Goal: Task Accomplishment & Management: Complete application form

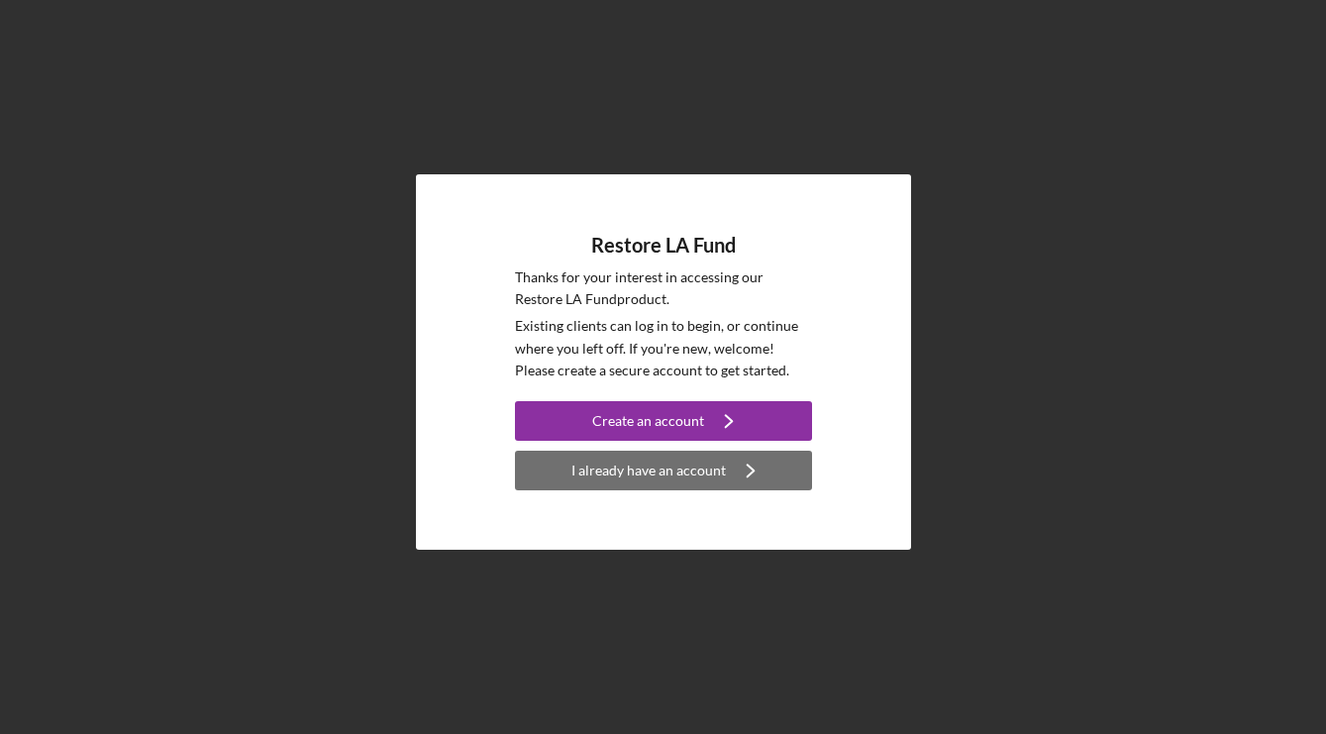
click at [708, 474] on div "I already have an account" at bounding box center [649, 471] width 155 height 40
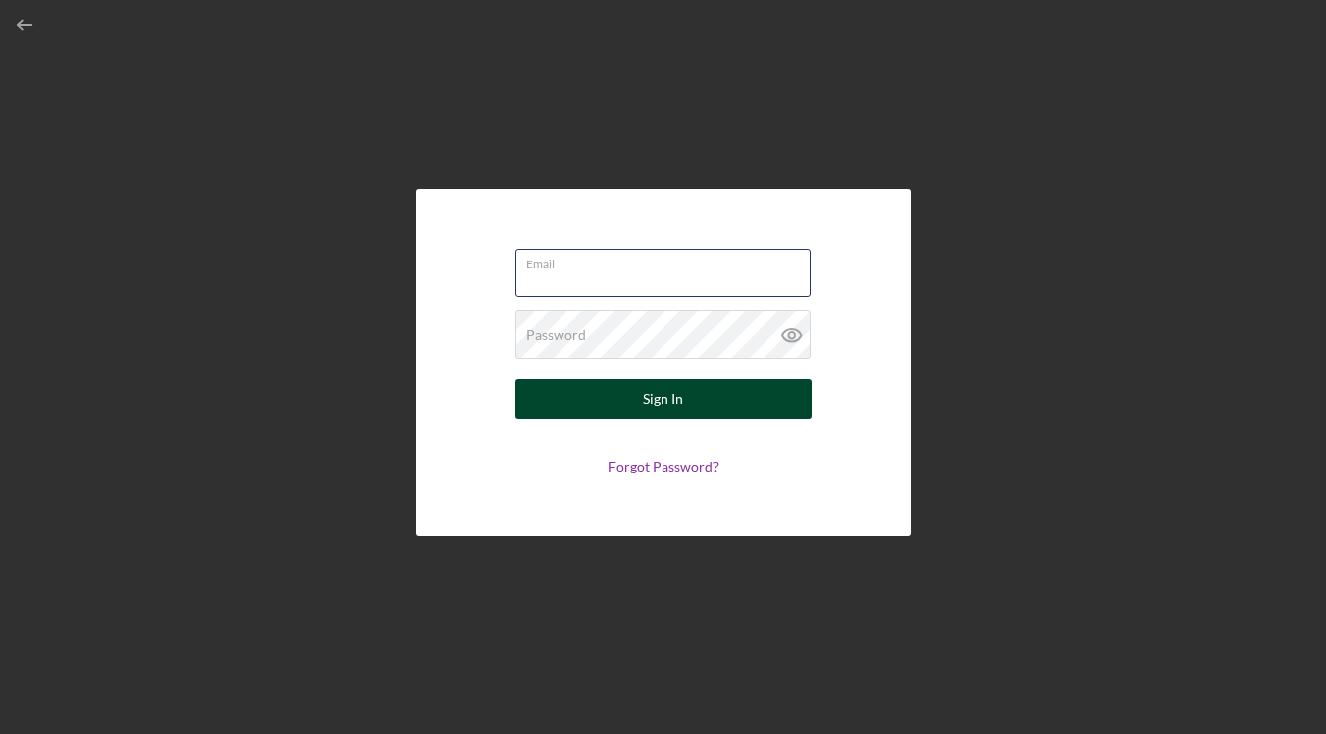
type input "[PERSON_NAME][EMAIL_ADDRESS][DOMAIN_NAME]"
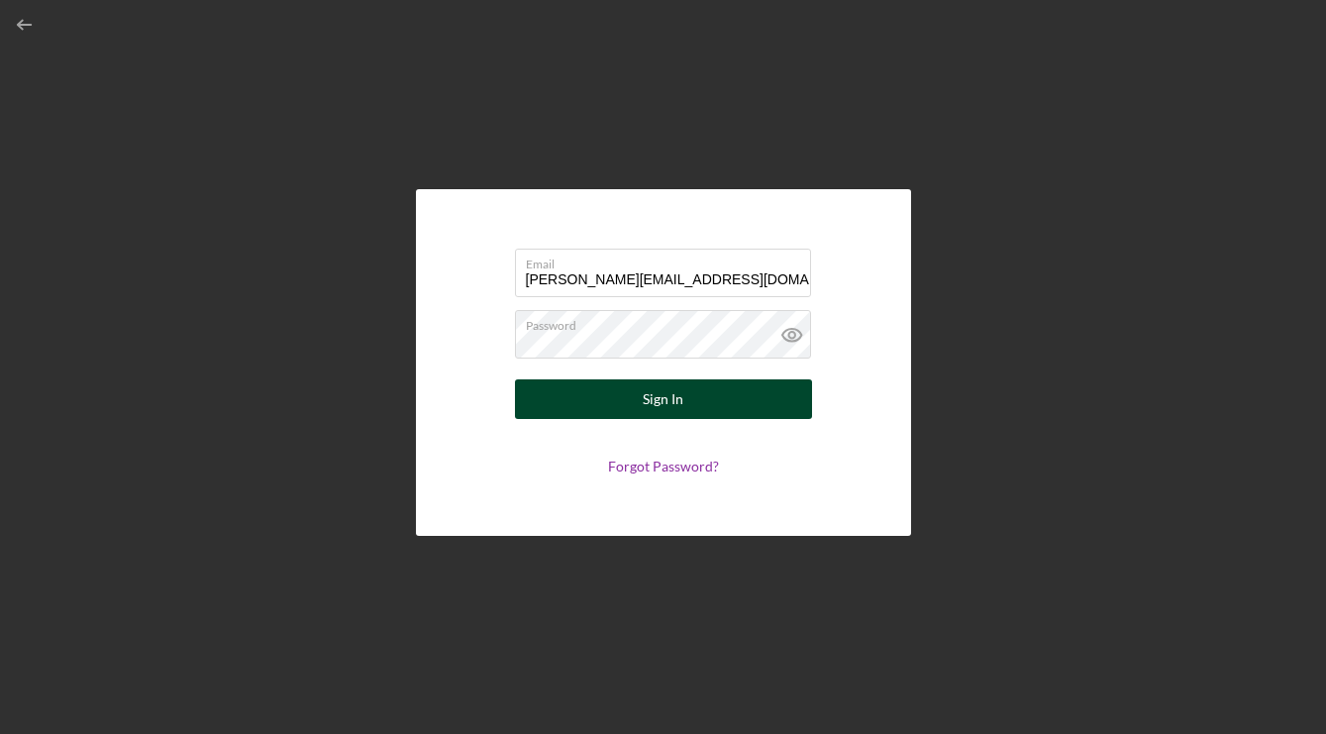
click at [764, 391] on button "Sign In" at bounding box center [663, 399] width 297 height 40
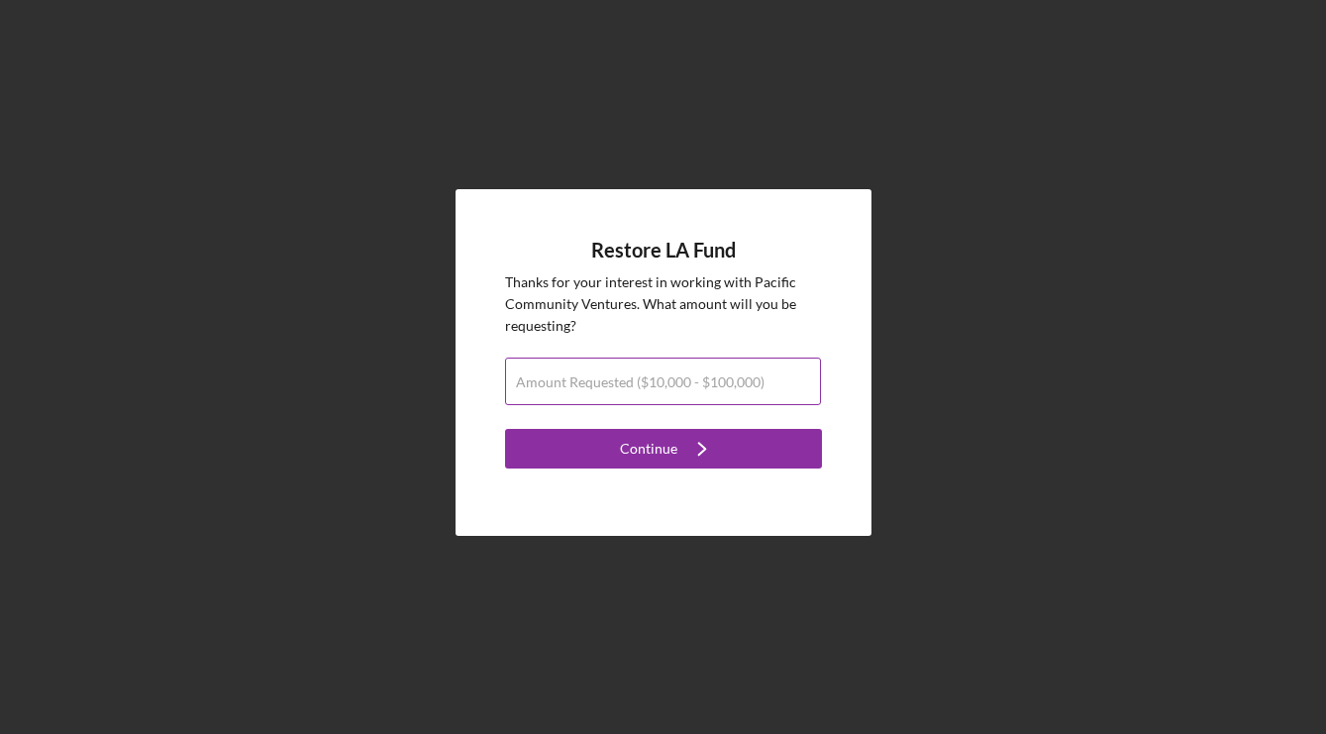
click at [718, 380] on label "Amount Requested ($10,000 - $100,000)" at bounding box center [640, 382] width 249 height 16
click at [718, 380] on input "Amount Requested ($10,000 - $100,000)" at bounding box center [663, 382] width 316 height 48
type input "$34,000"
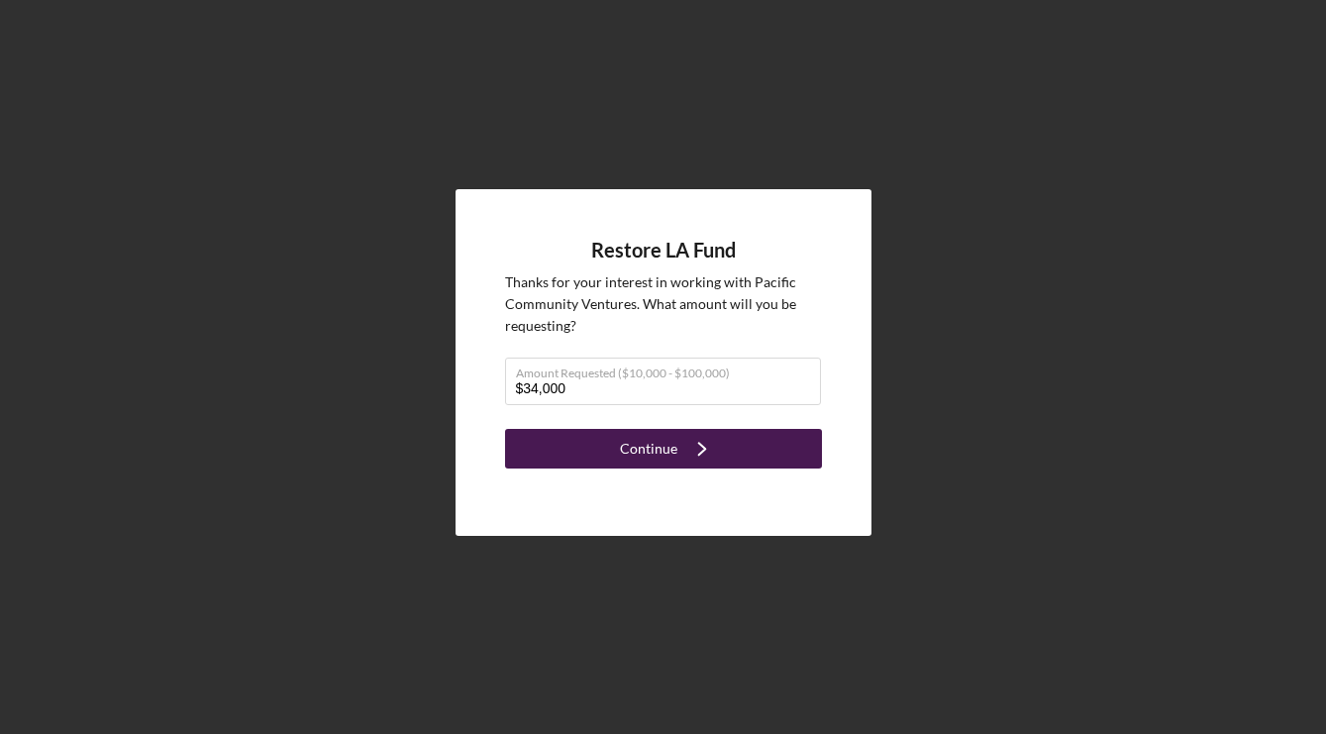
click at [718, 454] on icon "Icon/Navigate" at bounding box center [703, 449] width 50 height 50
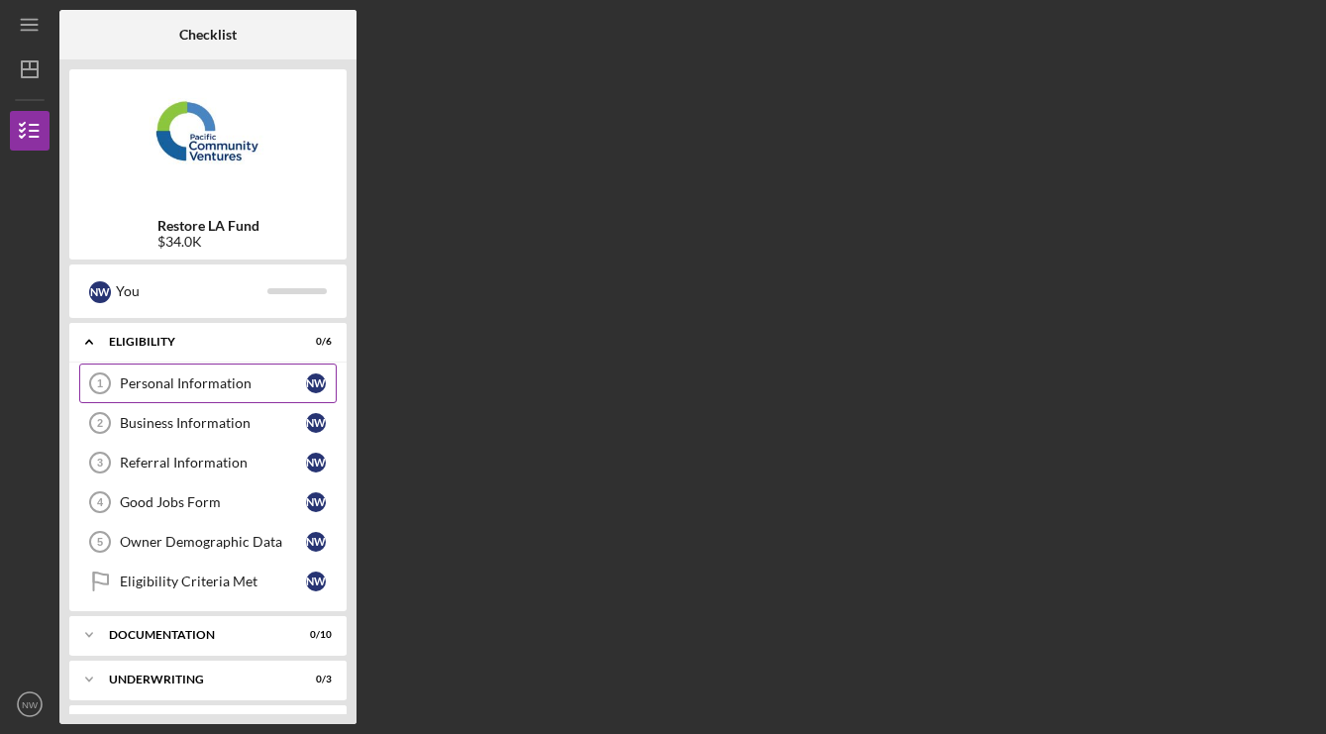
click at [222, 376] on div "Personal Information" at bounding box center [213, 383] width 186 height 16
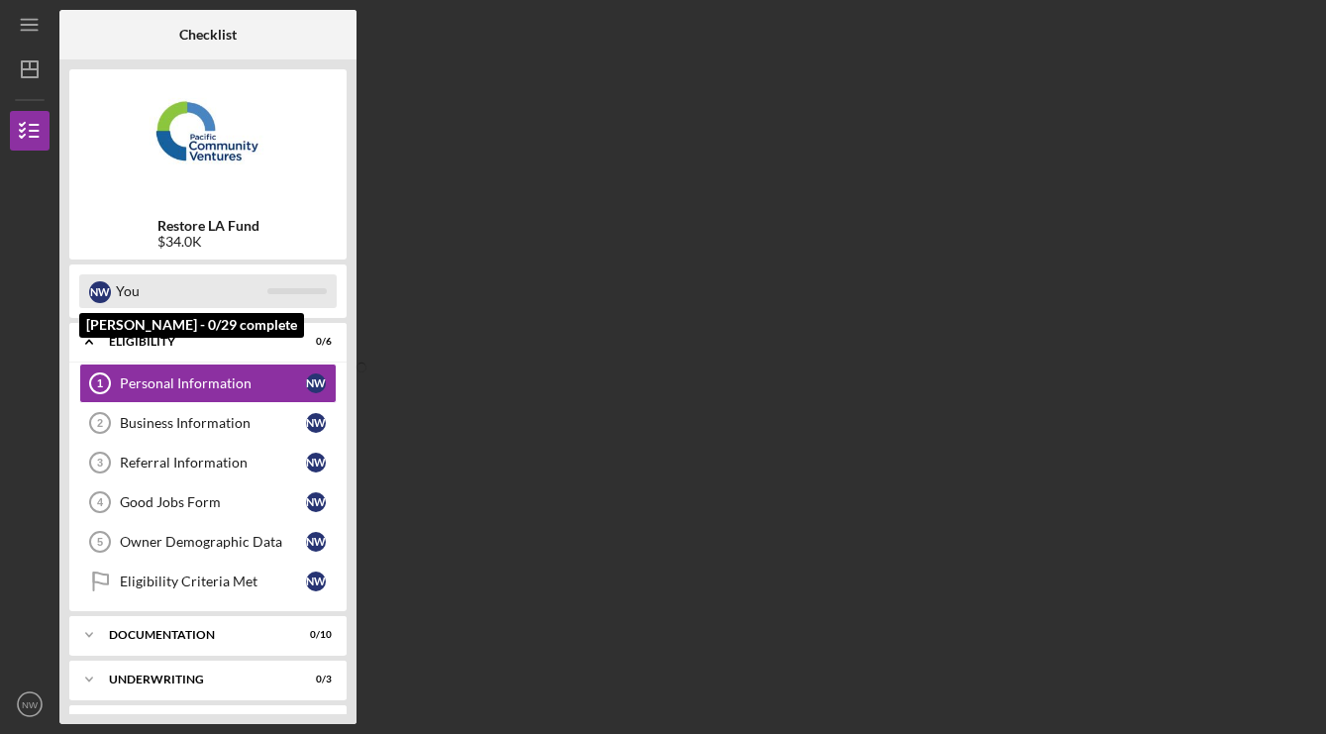
click at [124, 289] on div "You" at bounding box center [192, 291] width 152 height 34
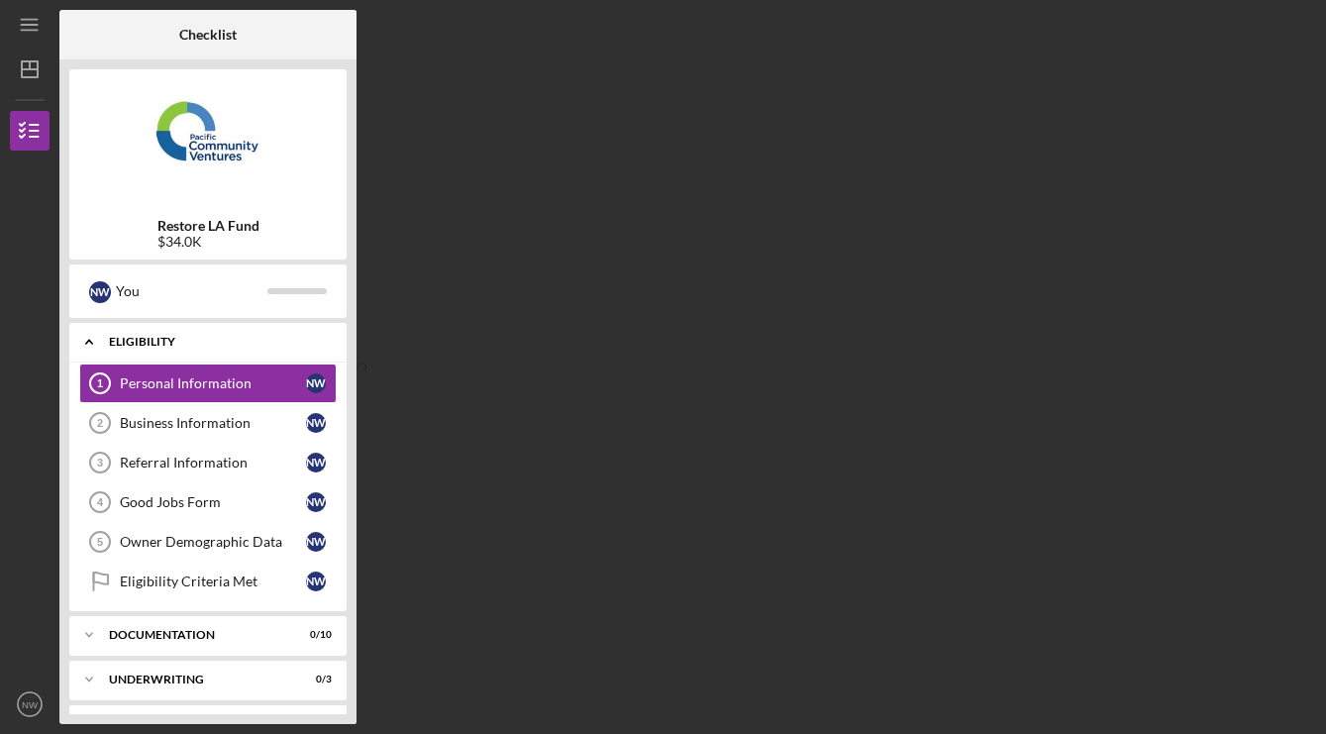
click at [150, 350] on div "Icon/Expander Eligibility 0 / 6" at bounding box center [207, 342] width 277 height 41
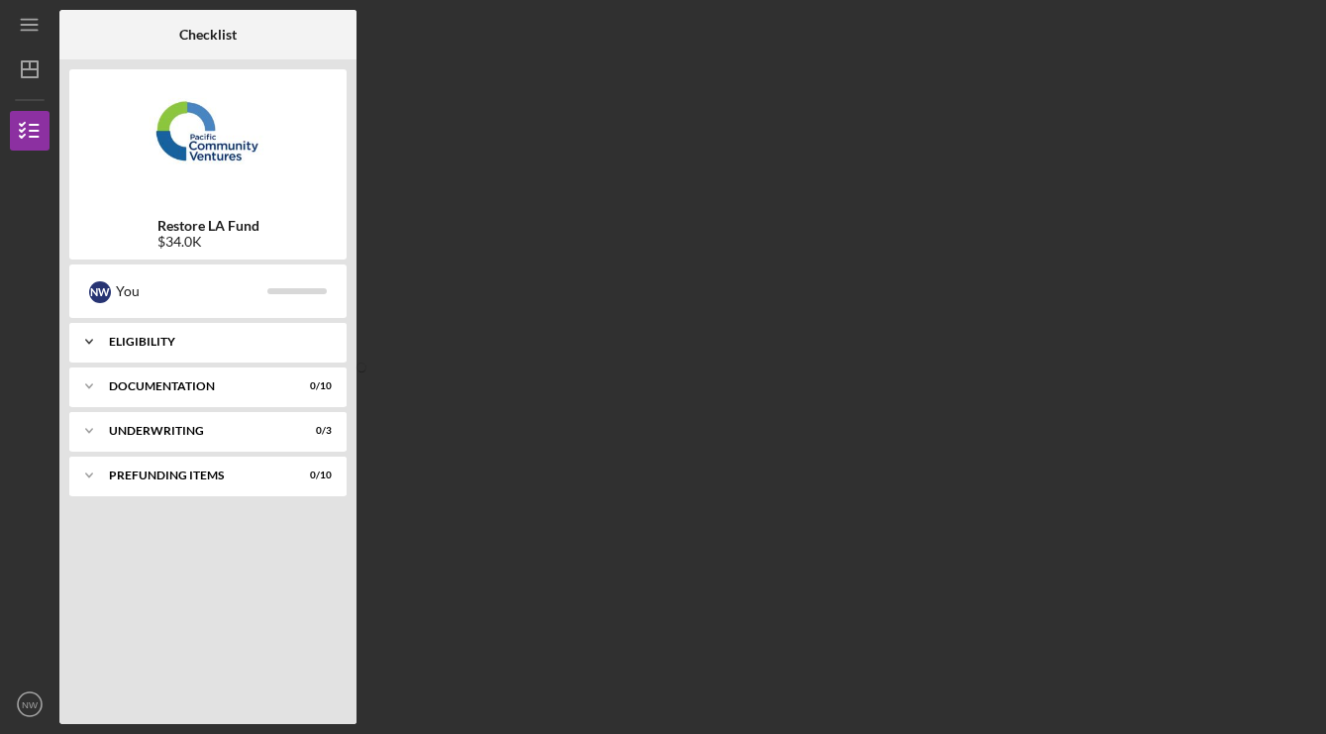
click at [149, 345] on div "Eligibility" at bounding box center [215, 342] width 213 height 12
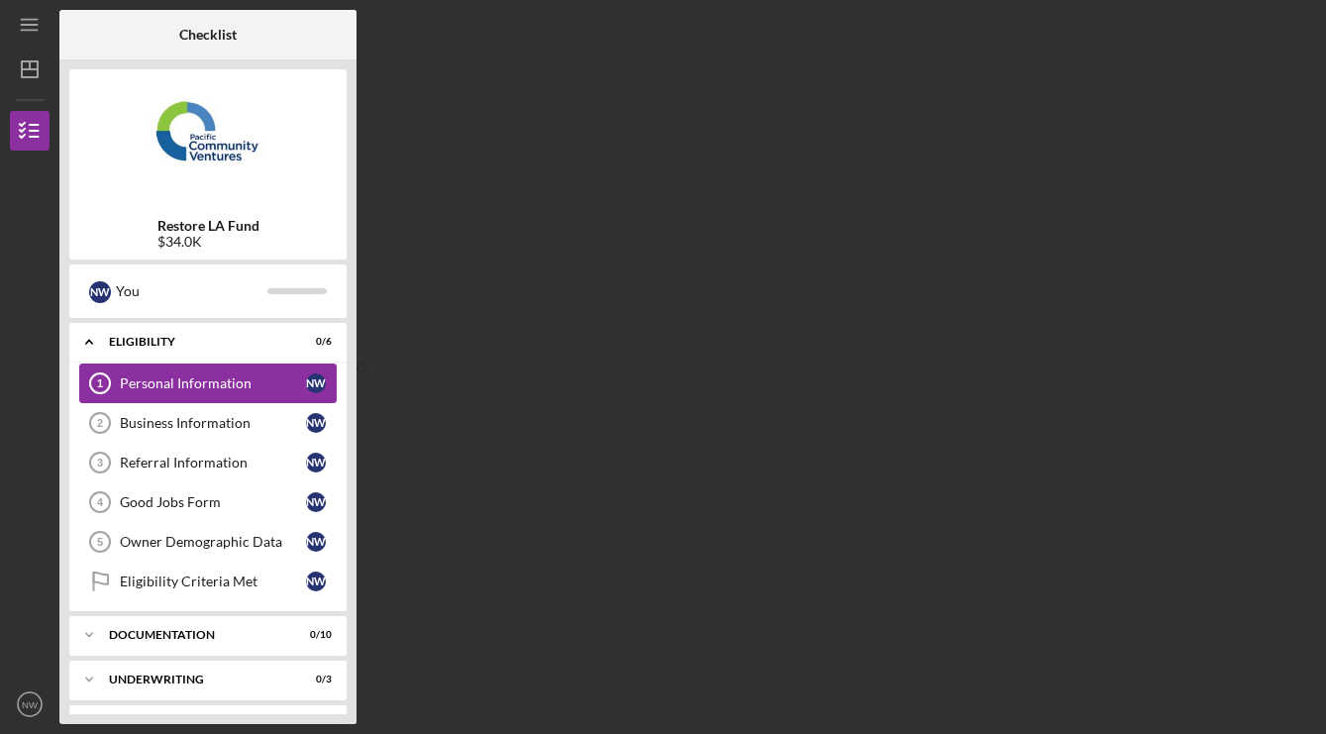
click at [158, 391] on link "Personal Information 1 Personal Information N W" at bounding box center [208, 384] width 258 height 40
click at [324, 378] on div "N W" at bounding box center [316, 383] width 20 height 20
click at [233, 428] on div "Business Information" at bounding box center [213, 423] width 186 height 16
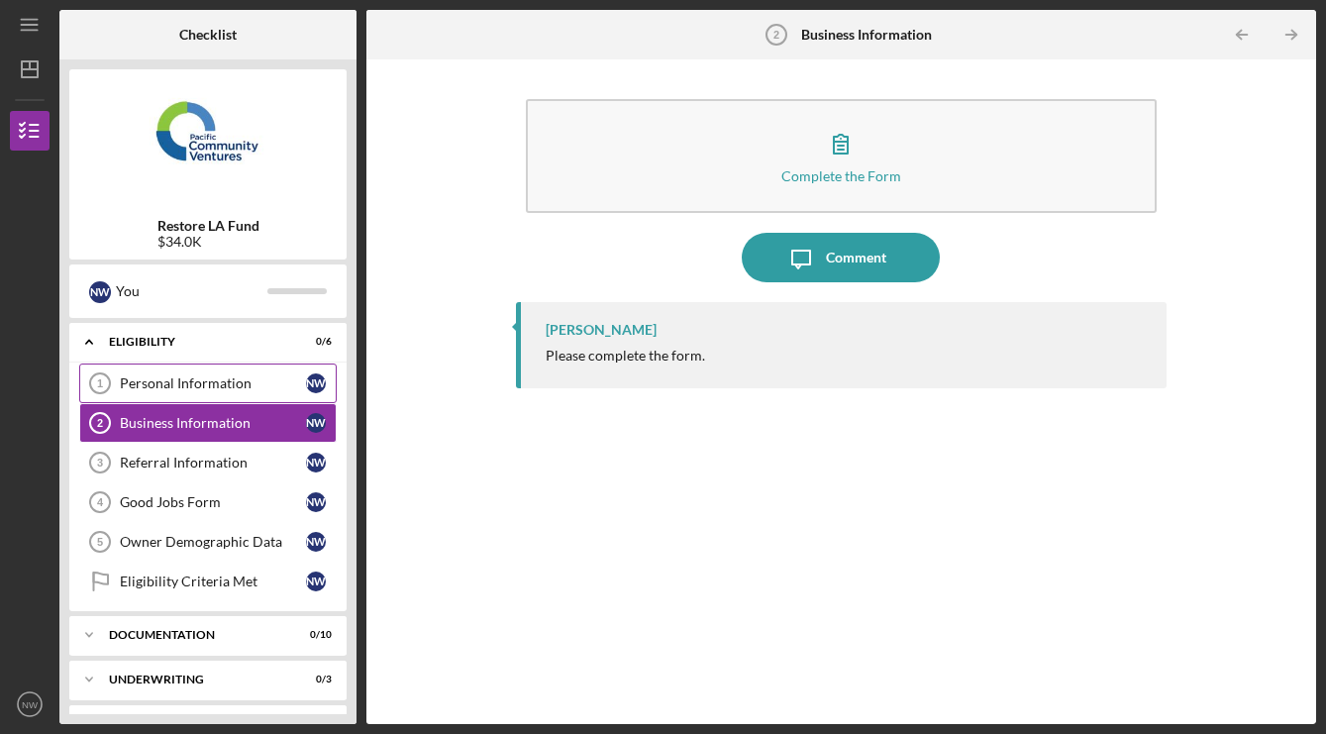
click at [224, 380] on div "Personal Information" at bounding box center [213, 383] width 186 height 16
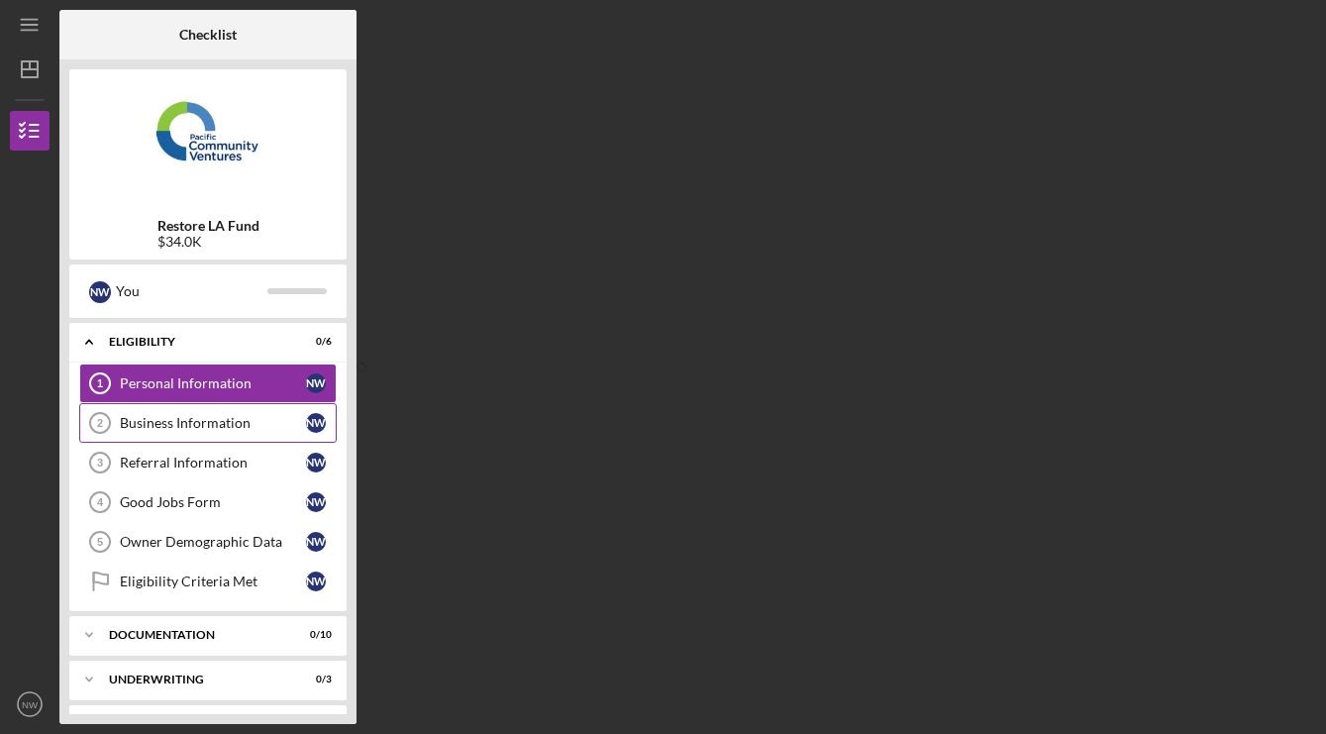
click at [227, 422] on div "Business Information" at bounding box center [213, 423] width 186 height 16
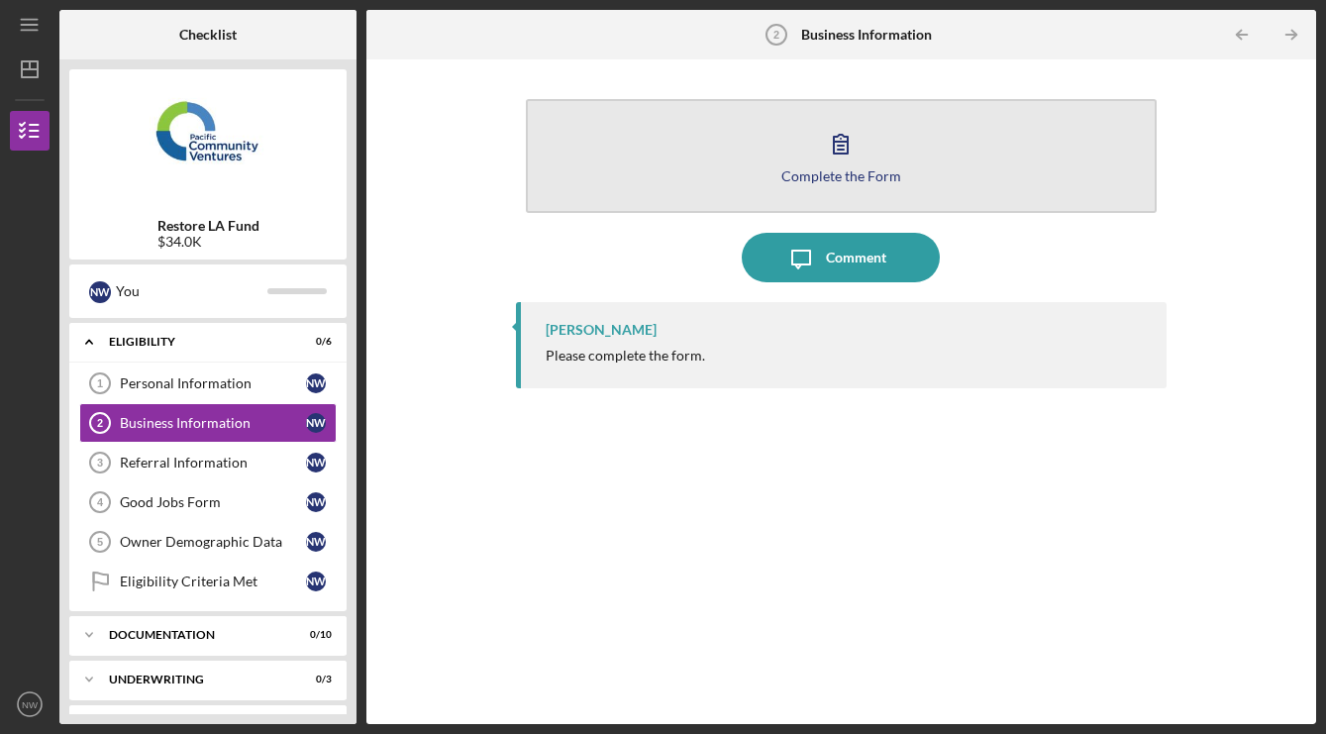
click at [813, 178] on div "Complete the Form" at bounding box center [842, 175] width 120 height 15
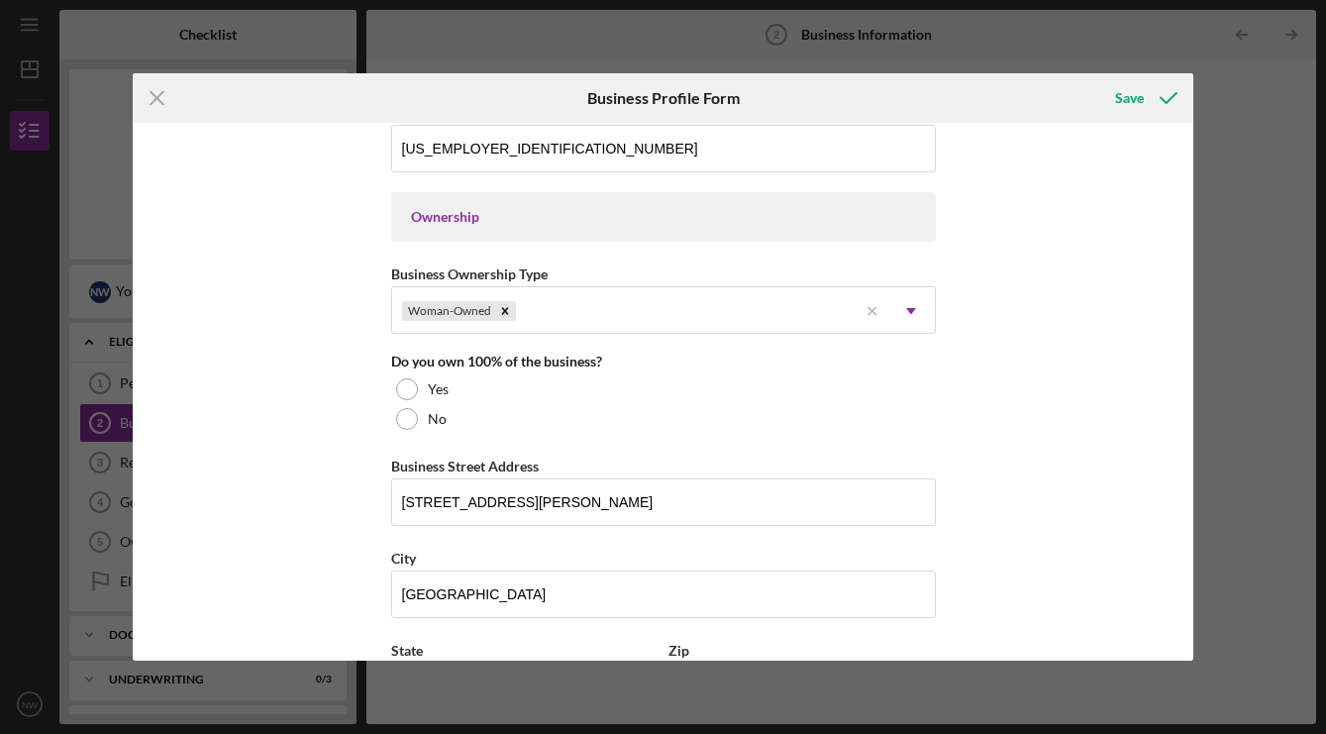
scroll to position [858, 0]
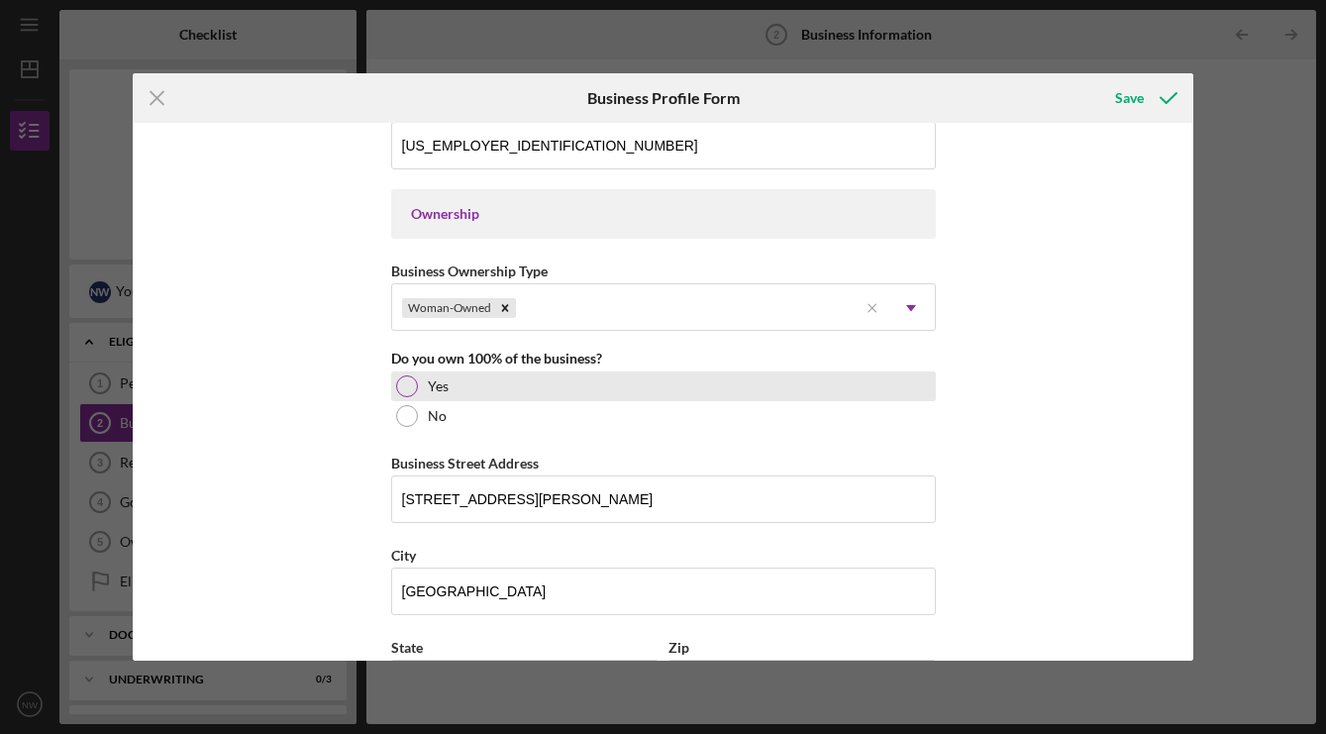
click at [399, 386] on div at bounding box center [407, 386] width 22 height 22
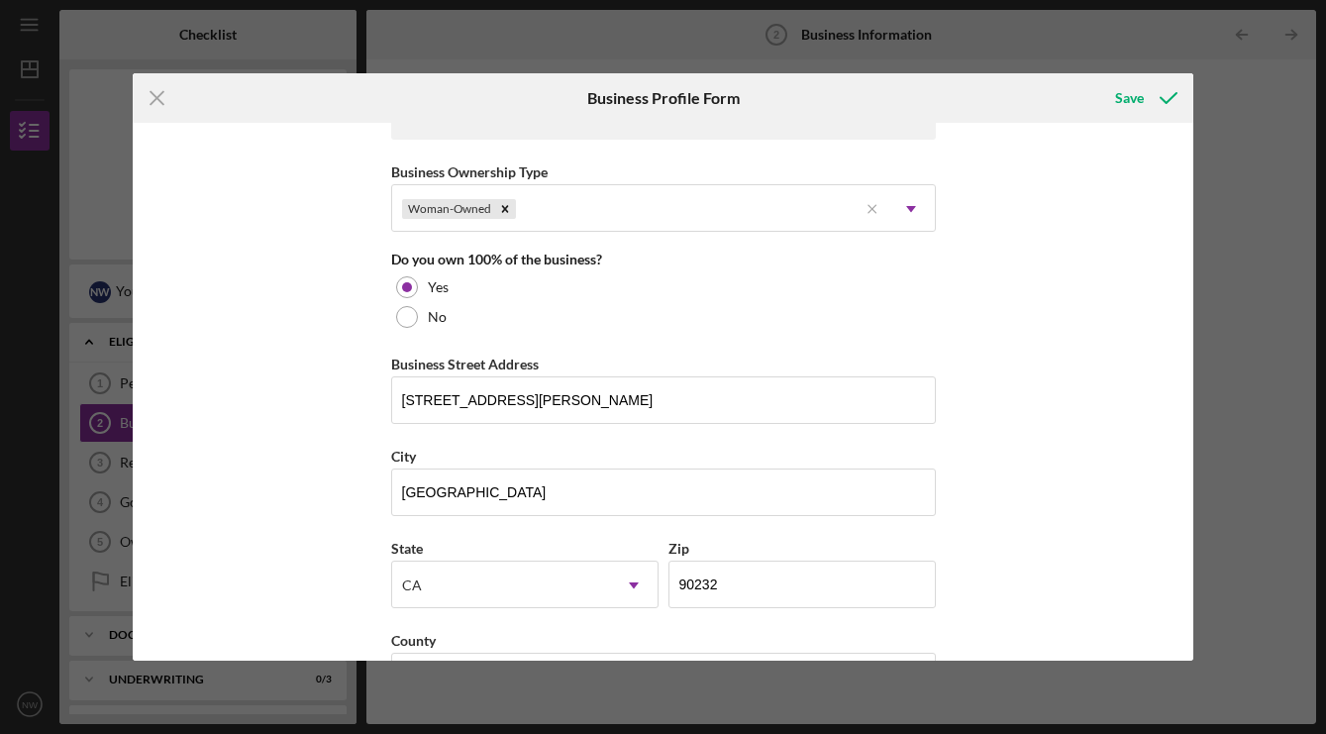
scroll to position [966, 0]
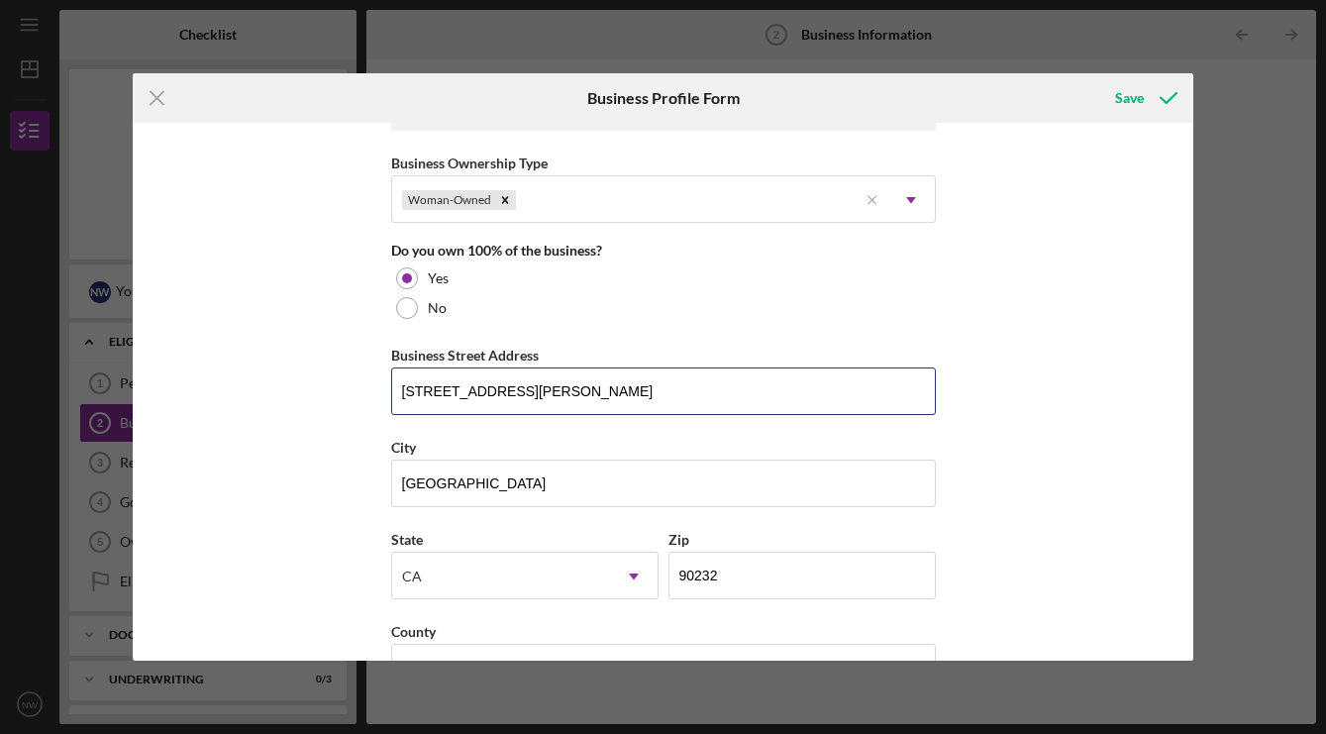
drag, startPoint x: 518, startPoint y: 389, endPoint x: 331, endPoint y: 389, distance: 187.2
type input "4"
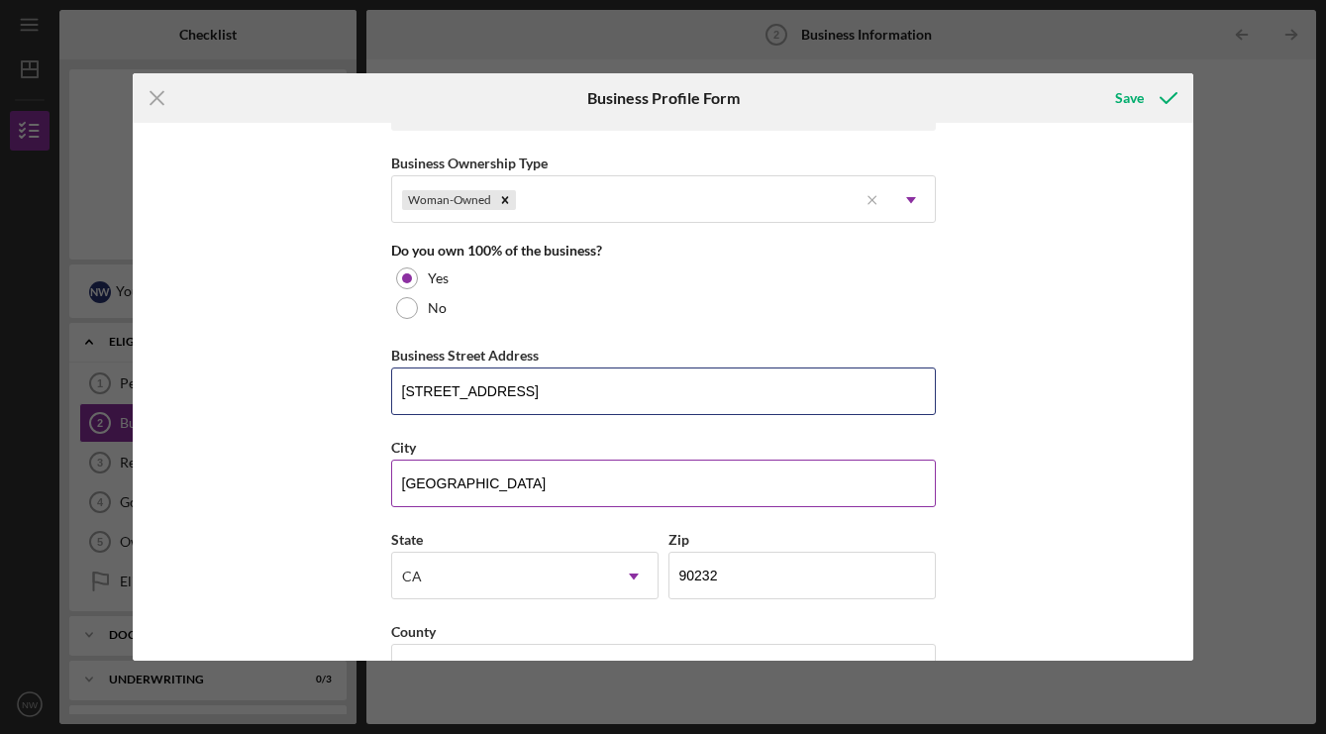
type input "[STREET_ADDRESS]"
drag, startPoint x: 461, startPoint y: 489, endPoint x: 373, endPoint y: 468, distance: 89.9
type input "Marina"
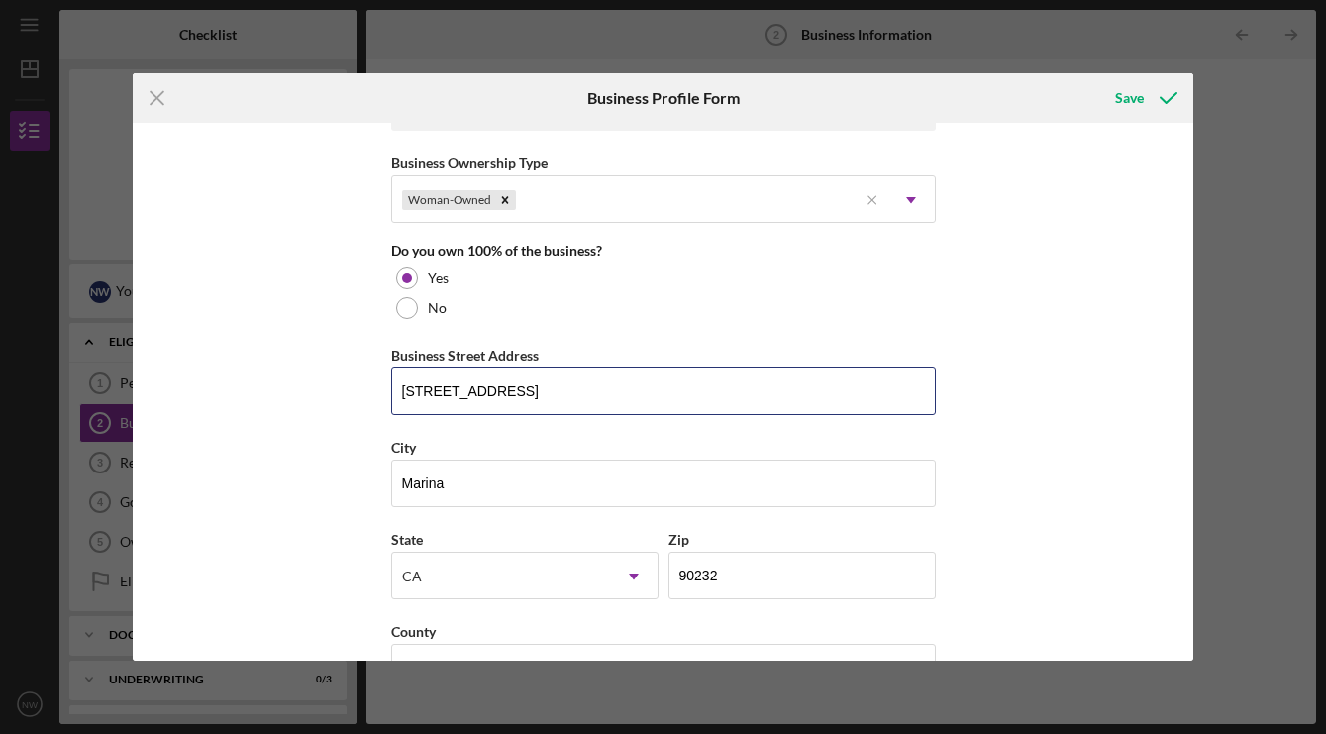
drag, startPoint x: 549, startPoint y: 396, endPoint x: 364, endPoint y: 379, distance: 186.0
click at [364, 379] on div "Business Name Cafecita, LLC DBA Business Start Date [DATE] Legal Structure LLC …" at bounding box center [663, 392] width 1061 height 538
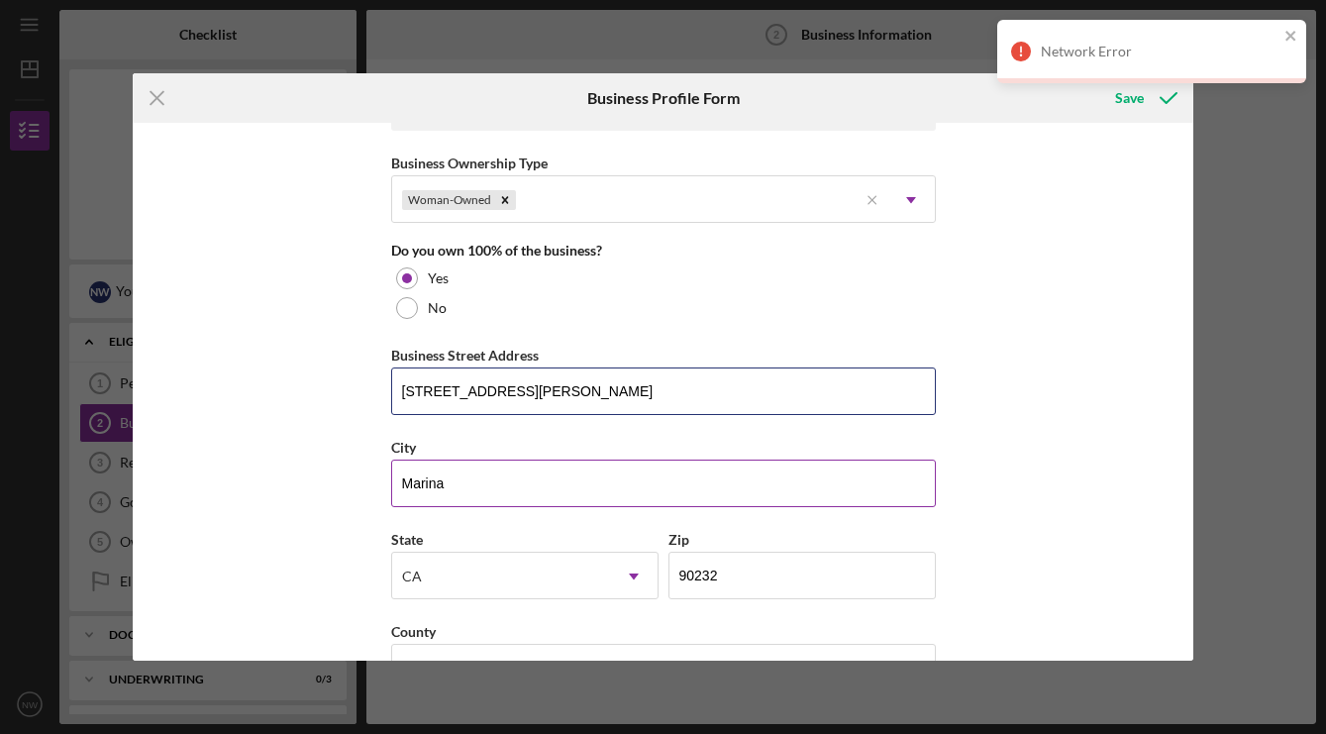
type input "[STREET_ADDRESS][PERSON_NAME]"
drag, startPoint x: 551, startPoint y: 482, endPoint x: 352, endPoint y: 473, distance: 199.4
click at [352, 473] on div "Business Name Cafecita, LLC DBA Business Start Date [DATE] Legal Structure LLC …" at bounding box center [663, 392] width 1061 height 538
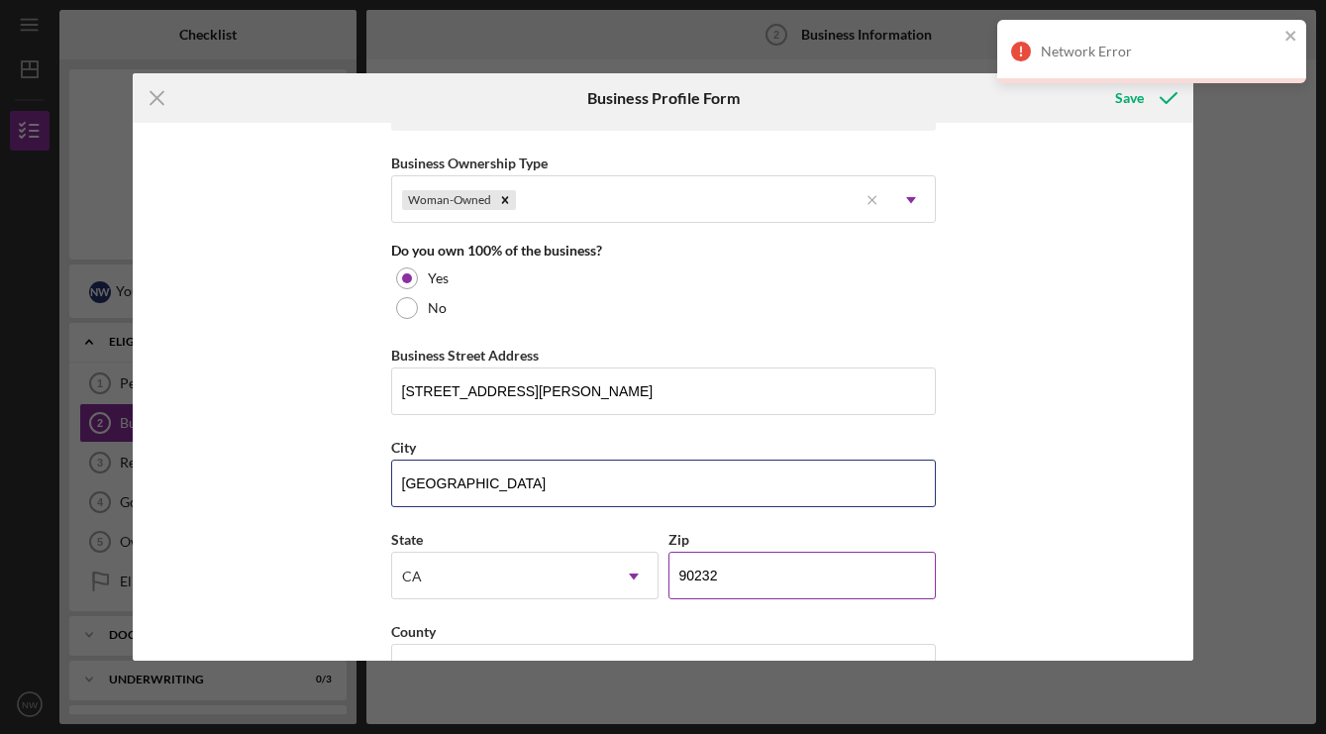
type input "[GEOGRAPHIC_DATA]"
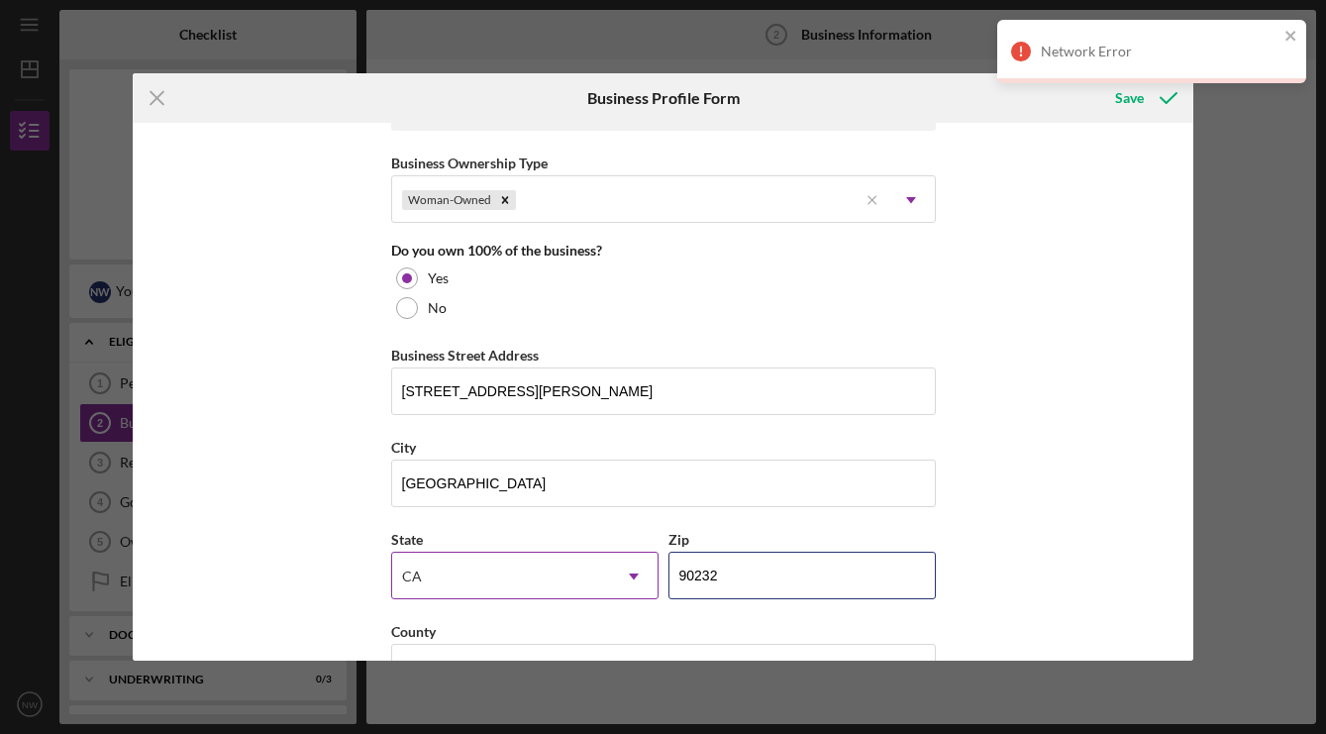
drag, startPoint x: 744, startPoint y: 585, endPoint x: 614, endPoint y: 565, distance: 131.4
type input "90008"
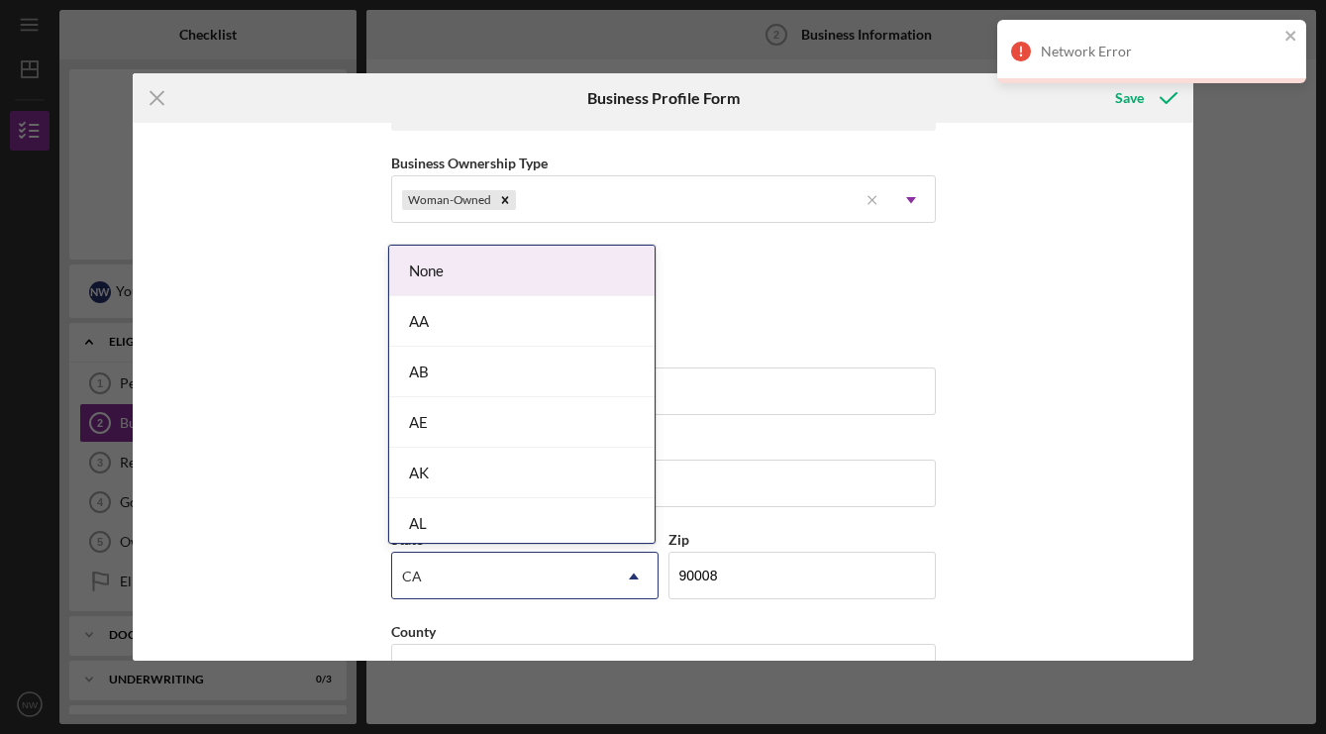
click at [617, 565] on icon "Icon/Dropdown Arrow" at bounding box center [634, 577] width 48 height 48
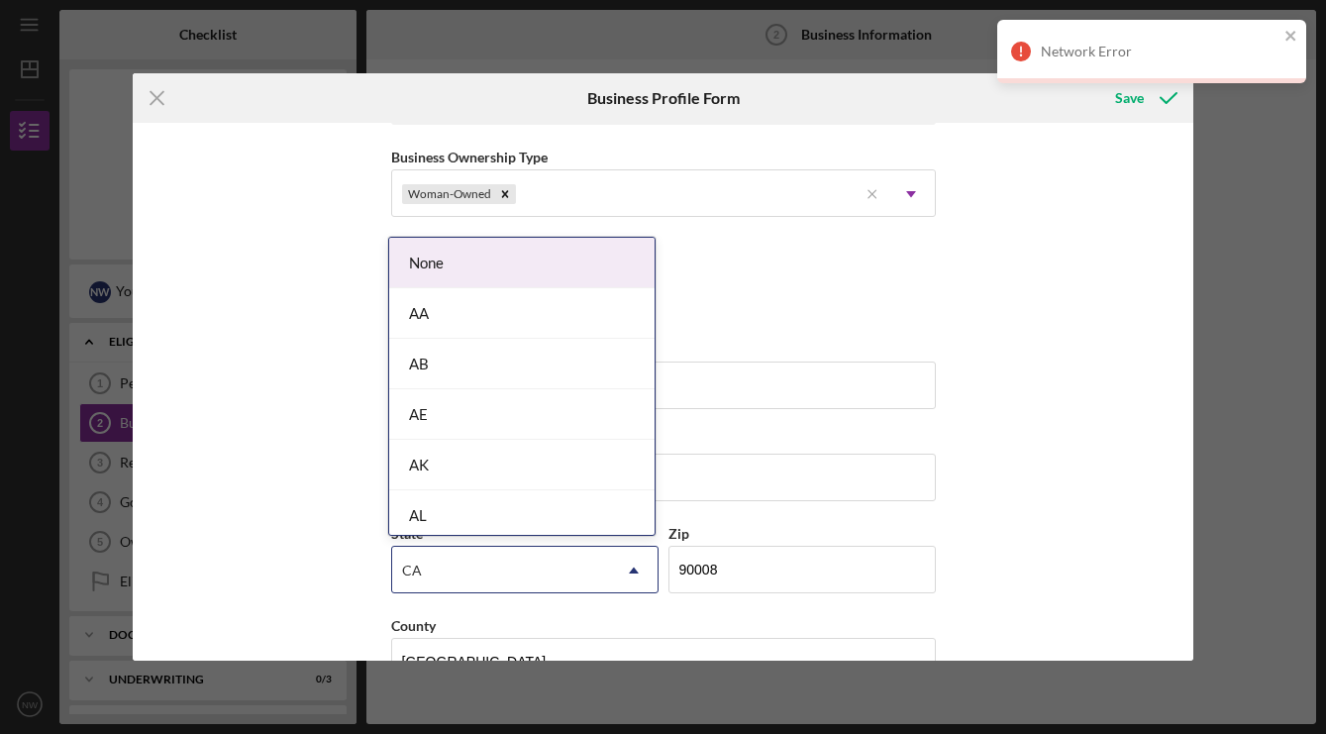
scroll to position [974, 0]
click at [1071, 517] on div "Business Name Cafecita, LLC DBA Business Start Date [DATE] Legal Structure LLC …" at bounding box center [663, 392] width 1061 height 538
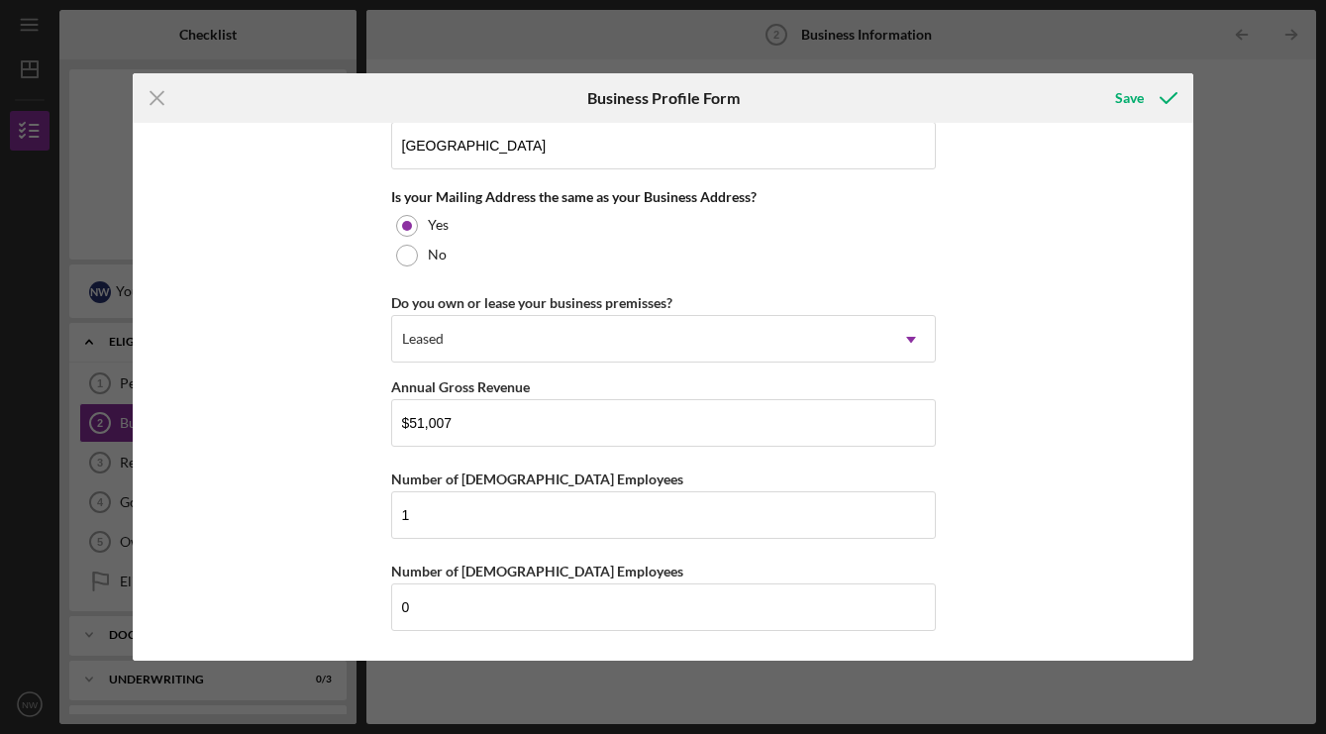
scroll to position [1488, 0]
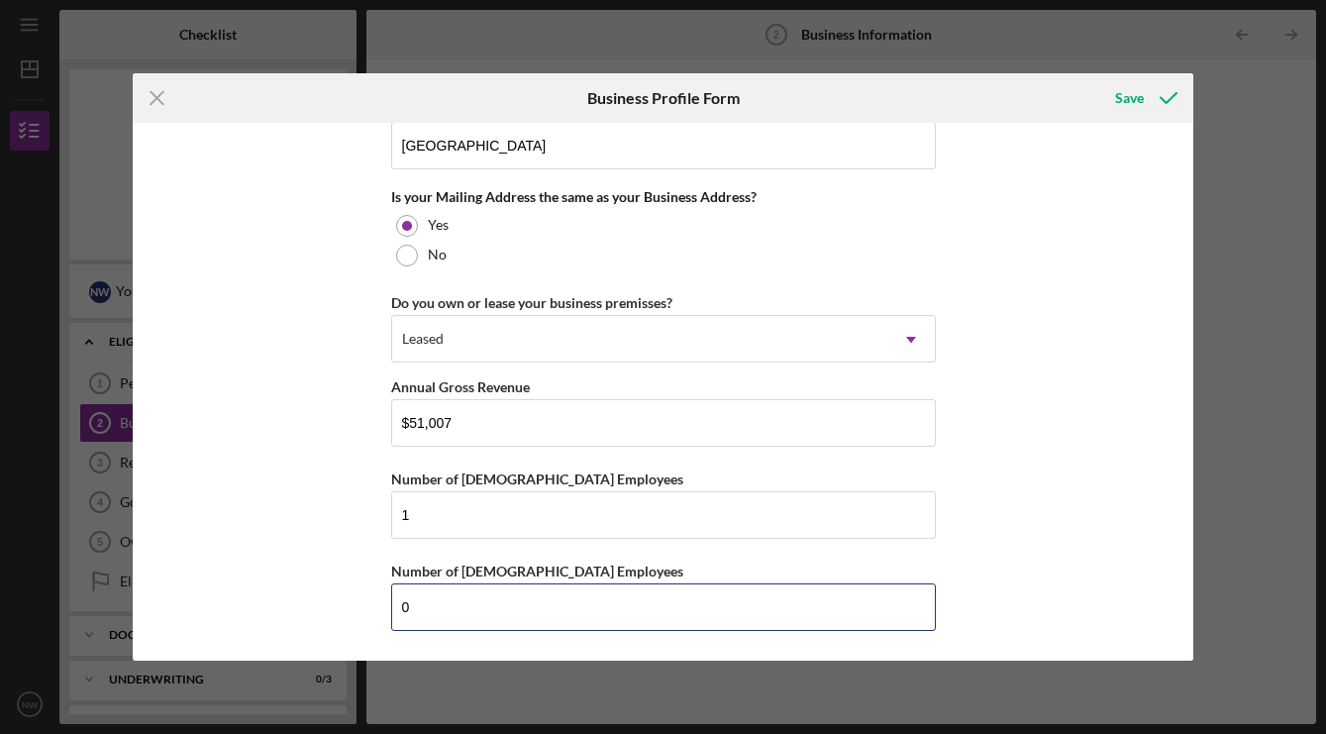
drag, startPoint x: 406, startPoint y: 600, endPoint x: 376, endPoint y: 600, distance: 29.7
click at [376, 600] on div "Business Name Cafecita, LLC DBA Business Start Date [DATE] Legal Structure LLC …" at bounding box center [663, 392] width 1061 height 538
type input "2"
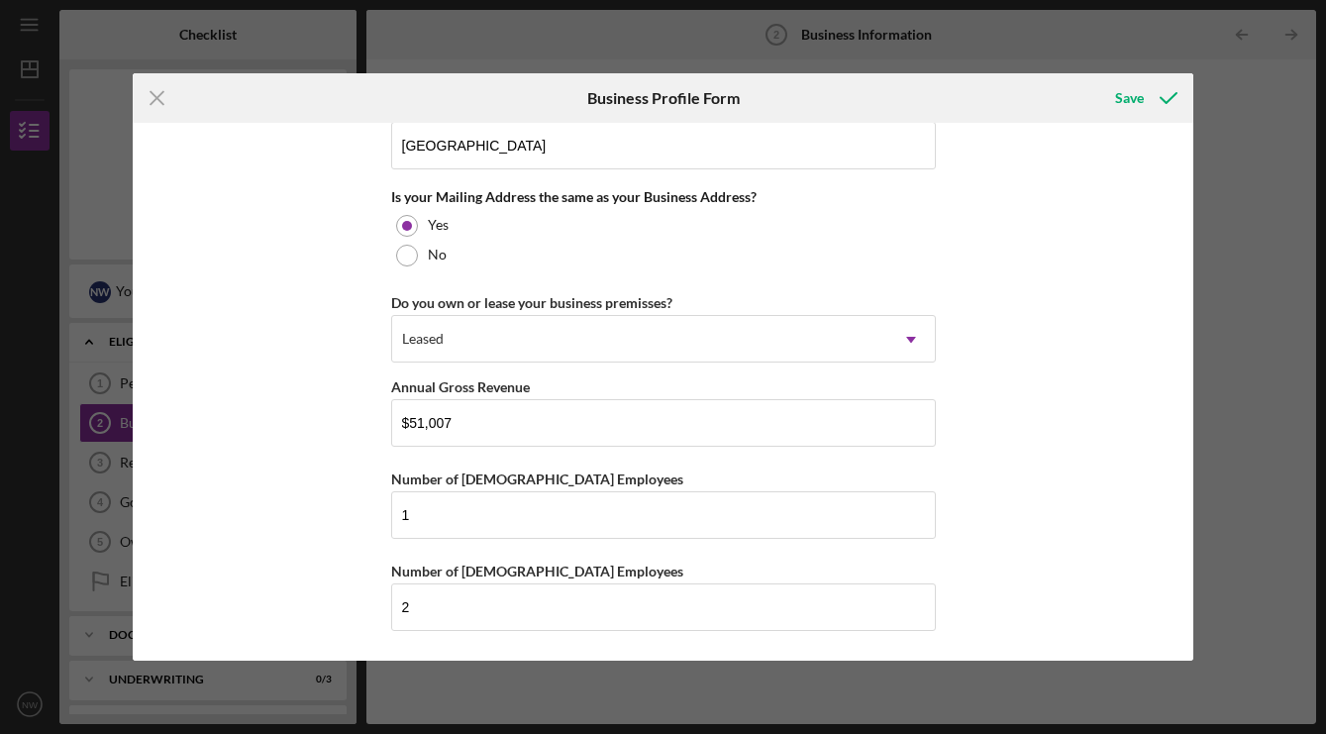
click at [1094, 452] on div "Business Name Cafecita, LLC DBA Business Start Date [DATE] Legal Structure LLC …" at bounding box center [663, 392] width 1061 height 538
click at [459, 406] on input "$51,007" at bounding box center [663, 423] width 545 height 48
drag, startPoint x: 463, startPoint y: 423, endPoint x: 382, endPoint y: 421, distance: 80.3
click at [382, 421] on div "Business Name Cafecita, LLC DBA Business Start Date [DATE] Legal Structure LLC …" at bounding box center [663, 392] width 1061 height 538
click at [1179, 7] on div "Icon/Menu Close Business Profile Form Save Business Name Cafecita, LLC DBA Busi…" at bounding box center [663, 367] width 1326 height 734
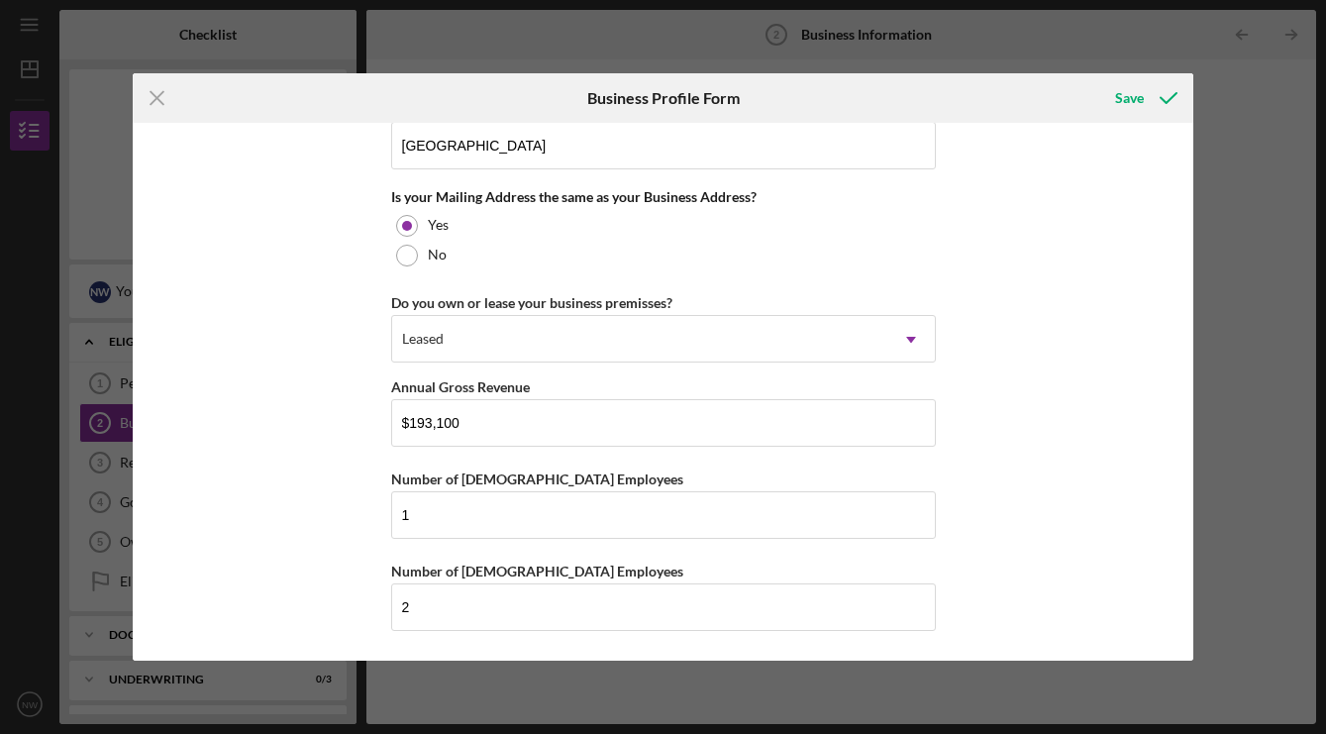
click at [1176, 1] on div "Icon/Menu Close Business Profile Form Save Business Name Cafecita, LLC DBA Busi…" at bounding box center [663, 367] width 1326 height 734
click at [470, 426] on input "$193,100" at bounding box center [663, 423] width 545 height 48
type input "$193,108"
click at [1060, 499] on div "Business Name Cafecita, LLC DBA Business Start Date [DATE] Legal Structure LLC …" at bounding box center [663, 392] width 1061 height 538
click at [1136, 104] on div "Save" at bounding box center [1129, 98] width 29 height 40
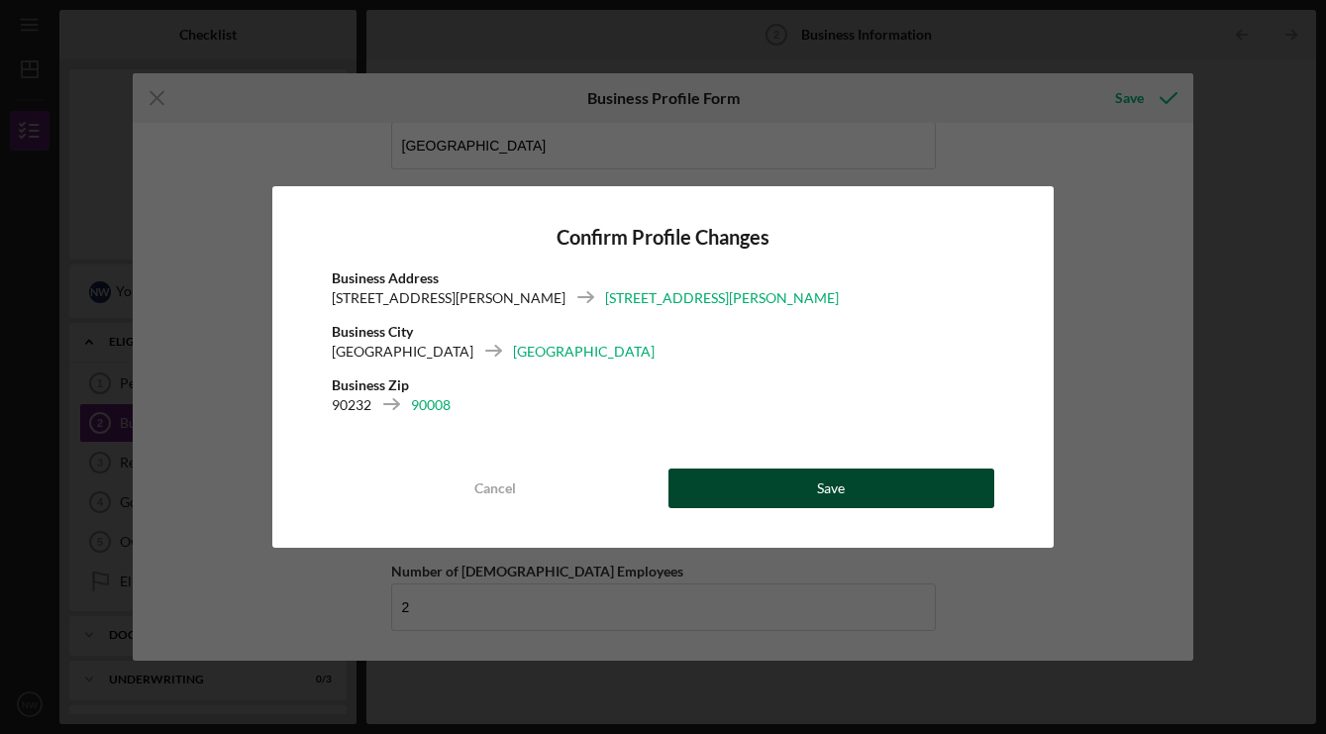
click at [889, 487] on button "Save" at bounding box center [832, 489] width 327 height 40
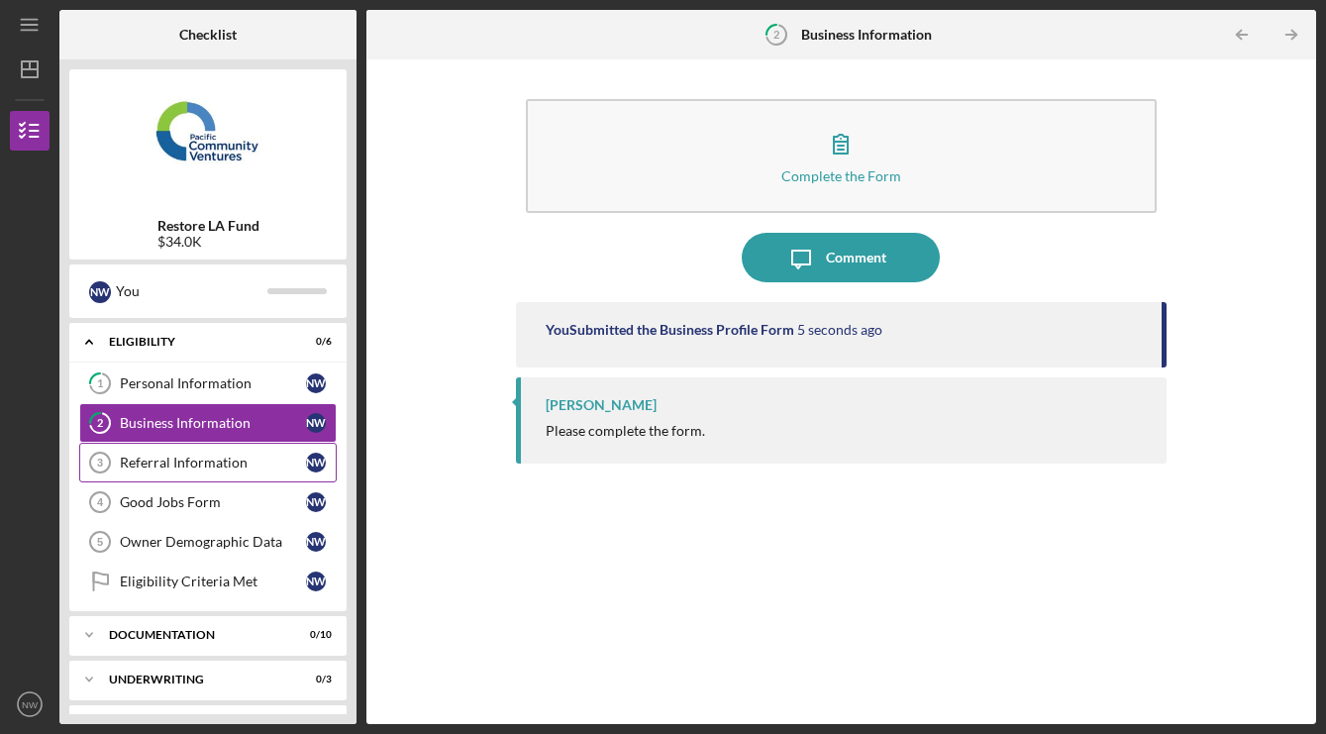
click at [226, 469] on div "Referral Information" at bounding box center [213, 463] width 186 height 16
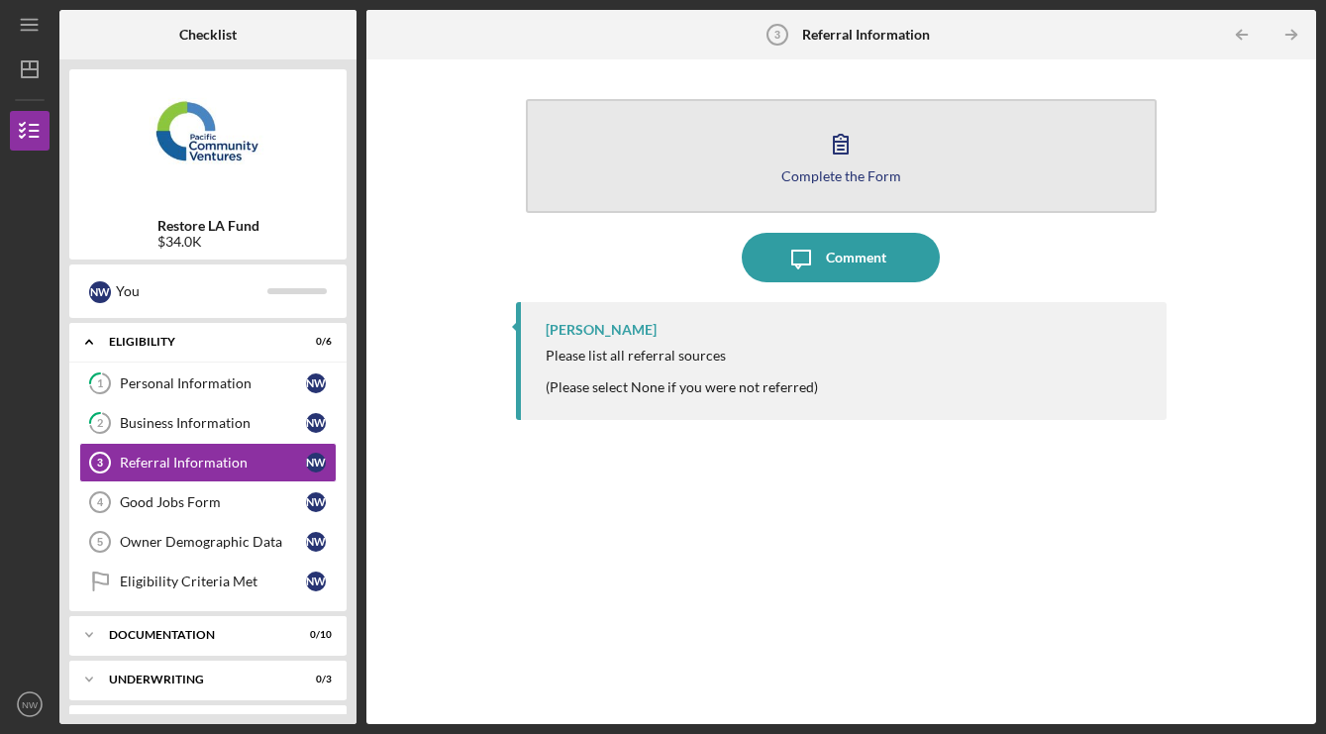
click at [855, 178] on div "Complete the Form" at bounding box center [842, 175] width 120 height 15
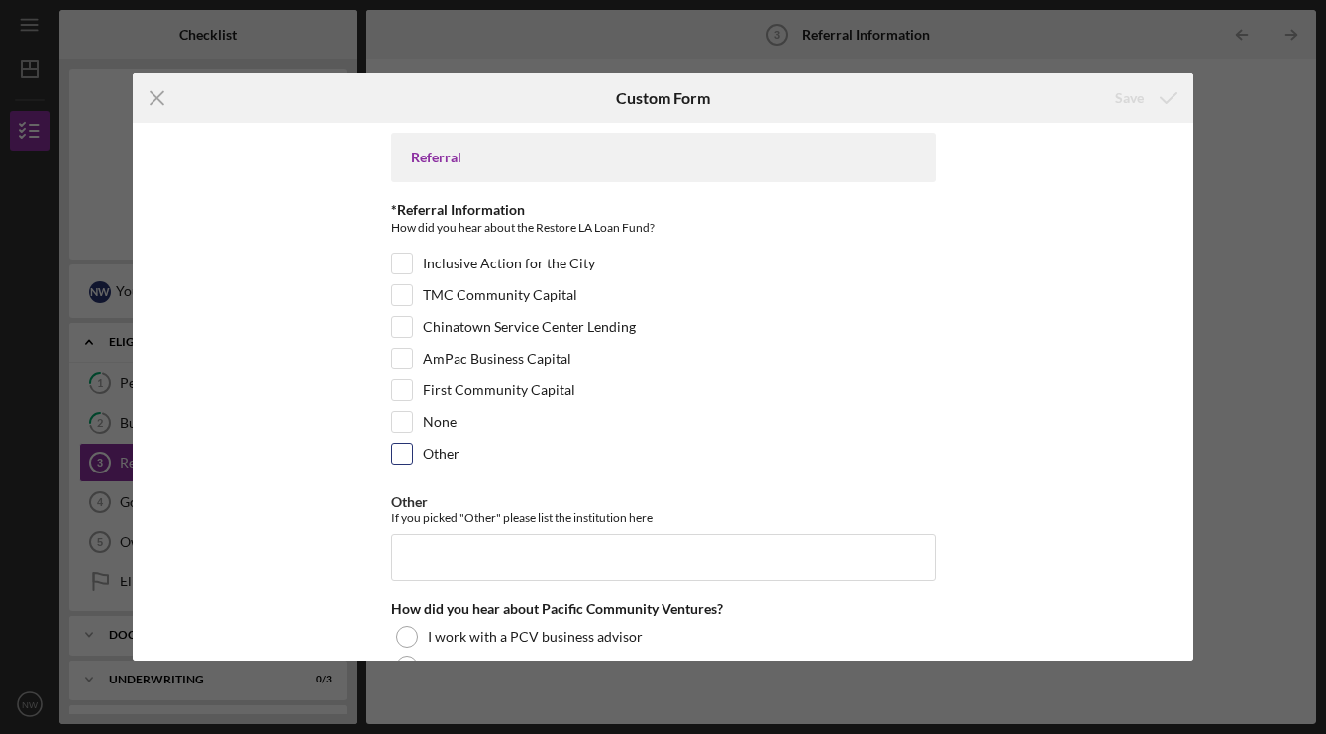
click at [407, 457] on input "Other" at bounding box center [402, 454] width 20 height 20
checkbox input "true"
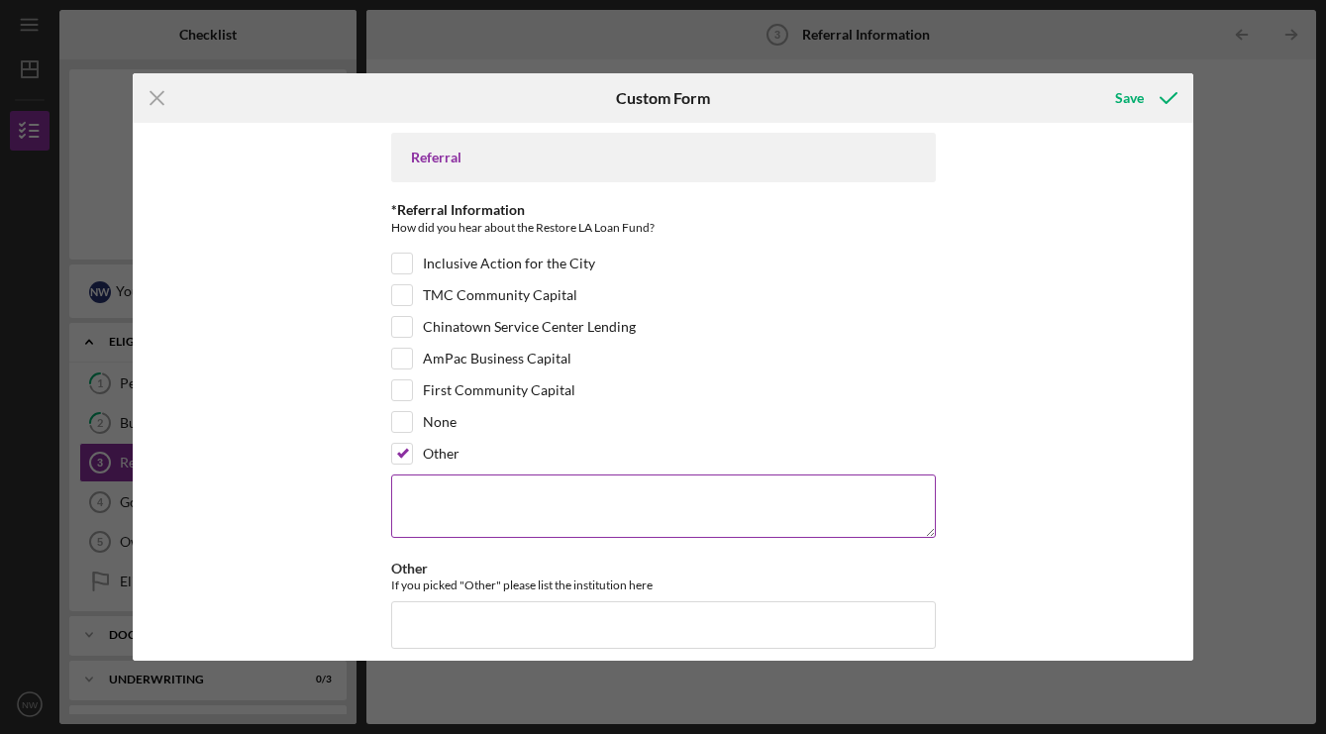
click at [502, 510] on textarea at bounding box center [663, 506] width 545 height 63
drag, startPoint x: 450, startPoint y: 502, endPoint x: 374, endPoint y: 486, distance: 76.9
click at [374, 486] on div "Referral *Referral Information How did you hear about the Restore LA Loan Fund?…" at bounding box center [663, 392] width 1061 height 538
paste textarea "[PERSON_NAME]"
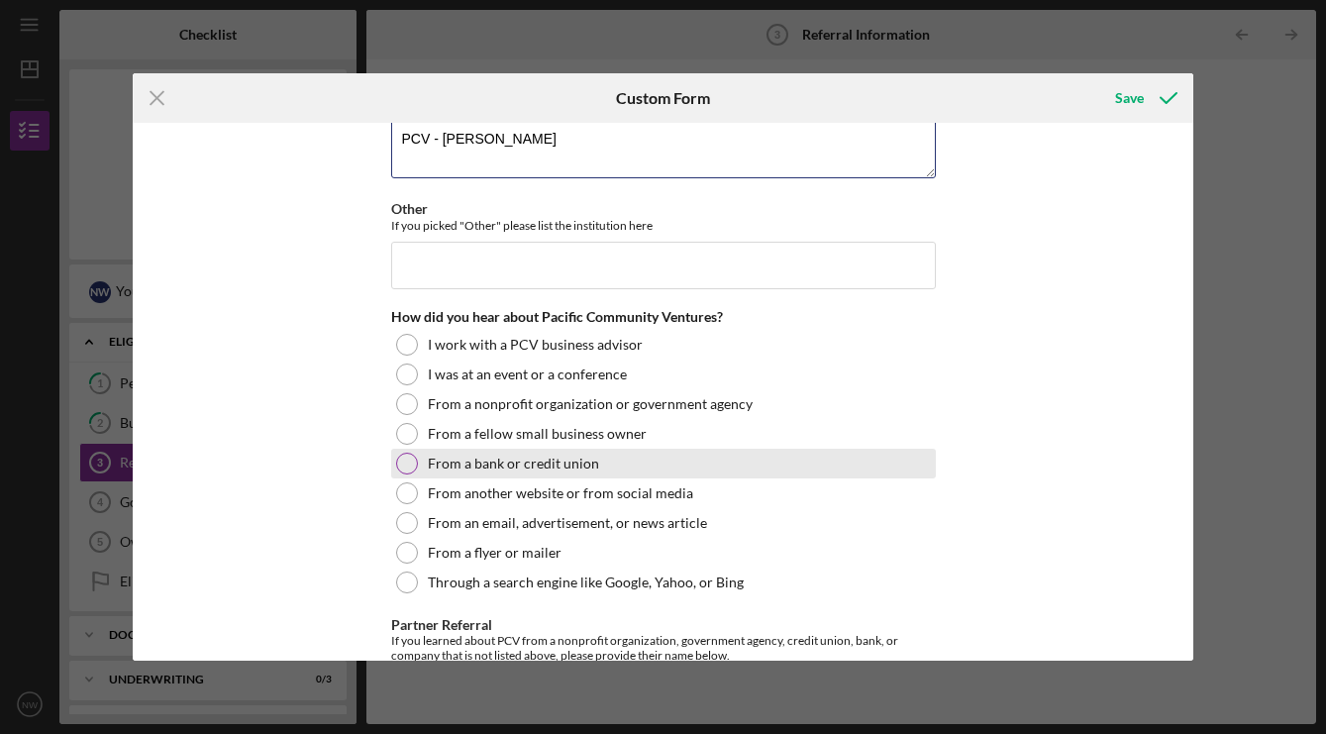
scroll to position [363, 0]
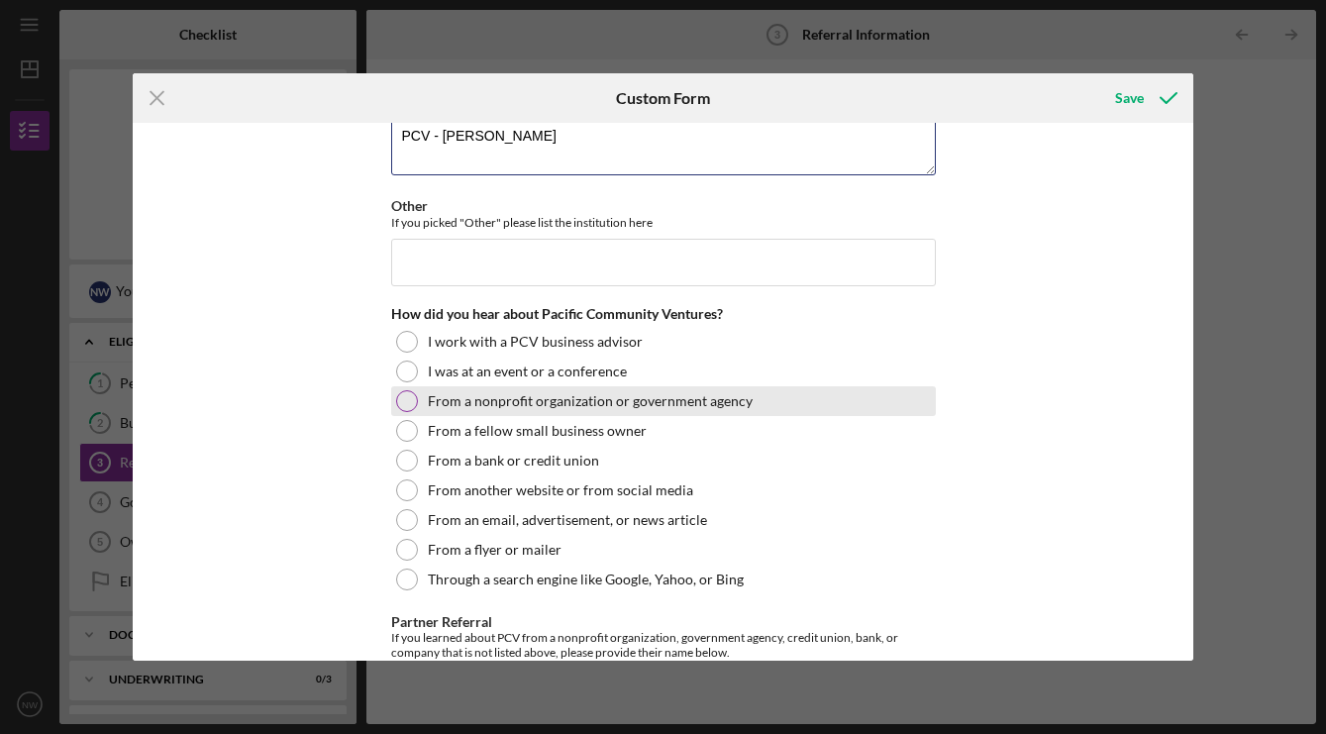
type textarea "PCV - [PERSON_NAME]"
click at [396, 395] on div at bounding box center [407, 401] width 22 height 22
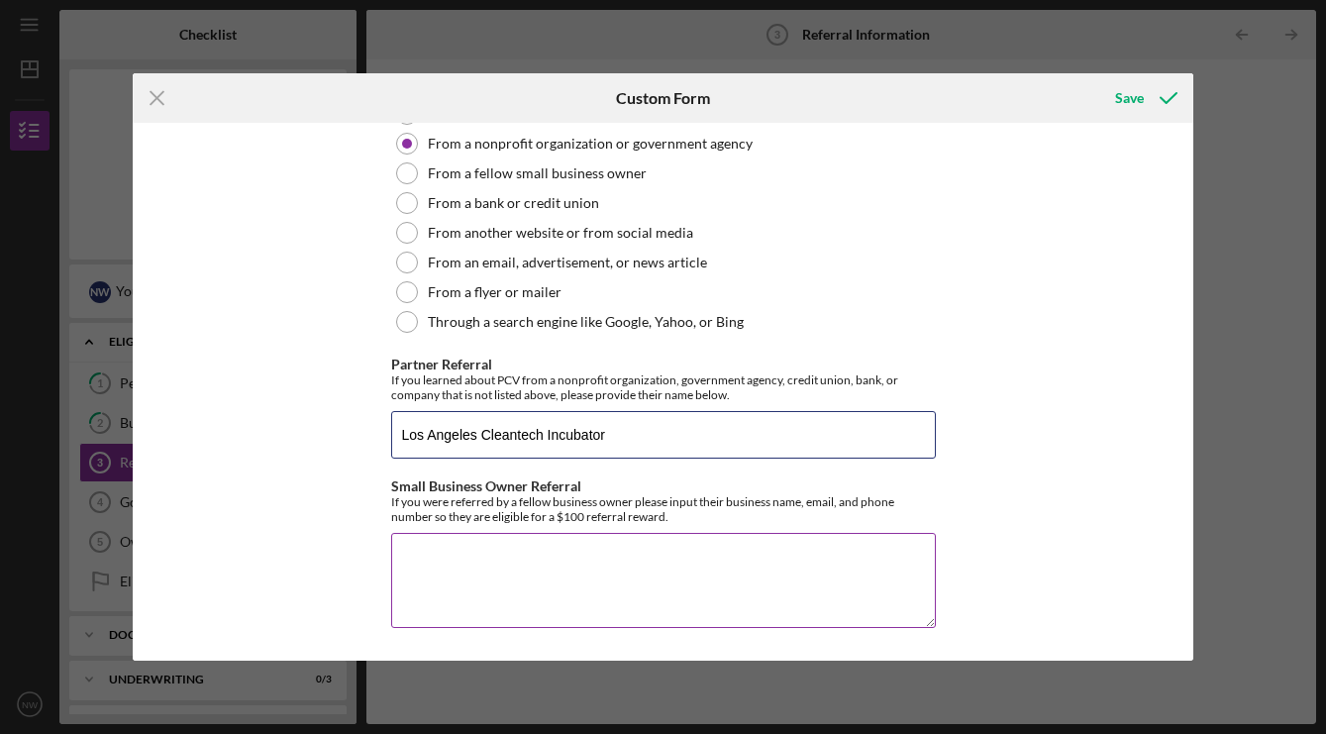
scroll to position [619, 0]
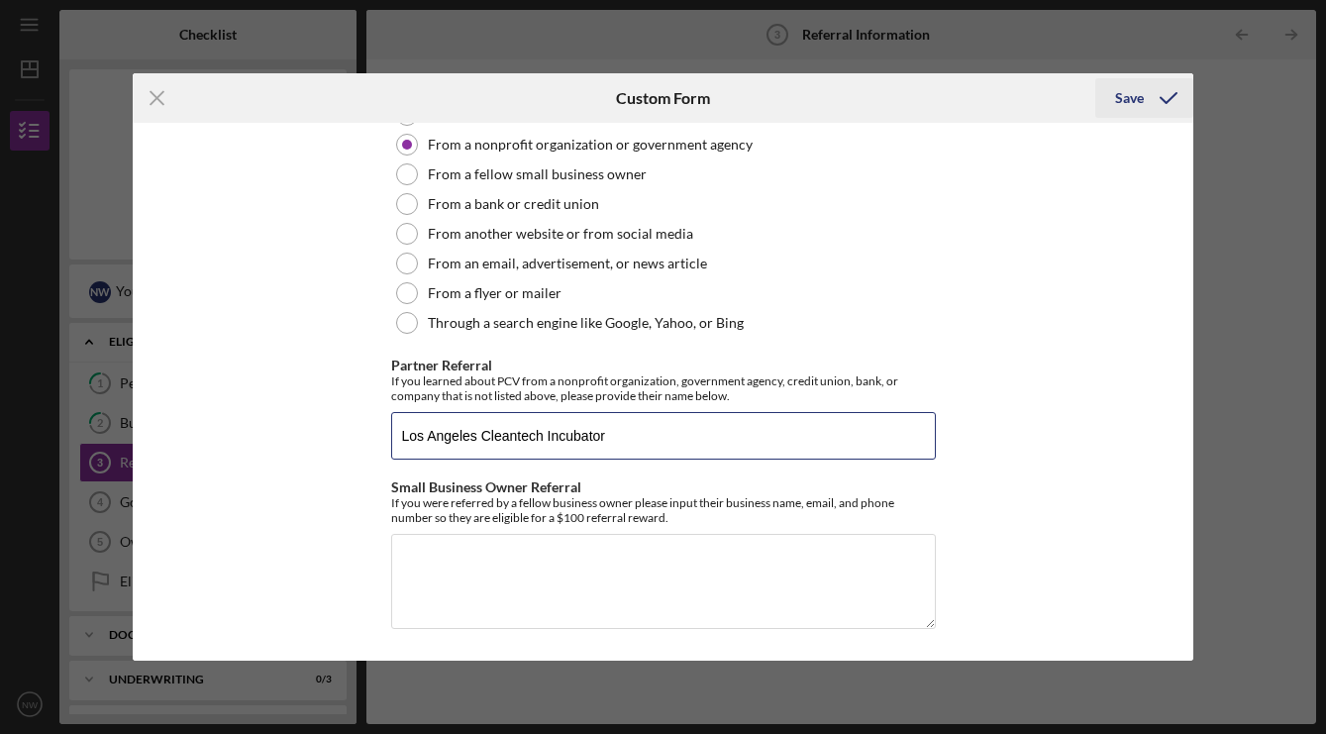
type input "Los Angeles Cleantech Incubator"
click at [1136, 94] on div "Save" at bounding box center [1129, 98] width 29 height 40
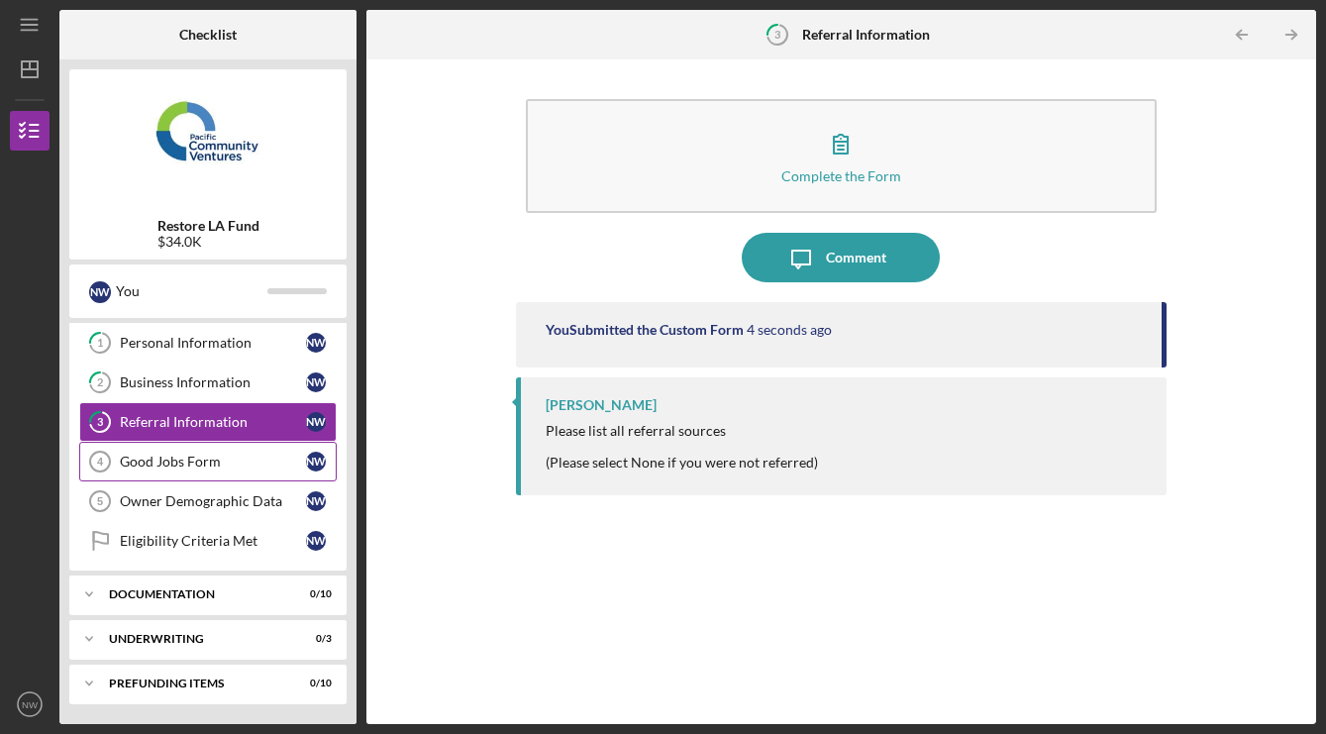
scroll to position [41, 0]
click at [210, 461] on div "Good Jobs Form" at bounding box center [213, 462] width 186 height 16
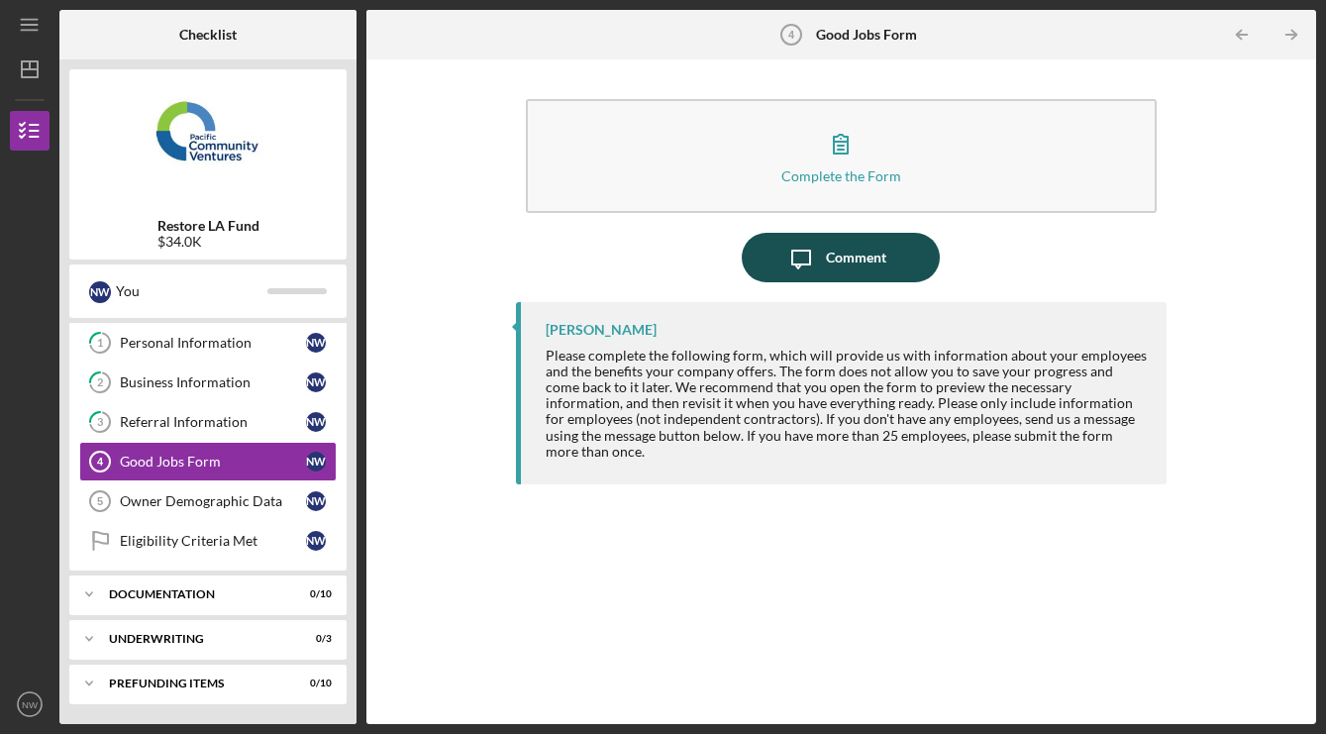
click at [816, 262] on icon "Icon/Message" at bounding box center [802, 258] width 50 height 50
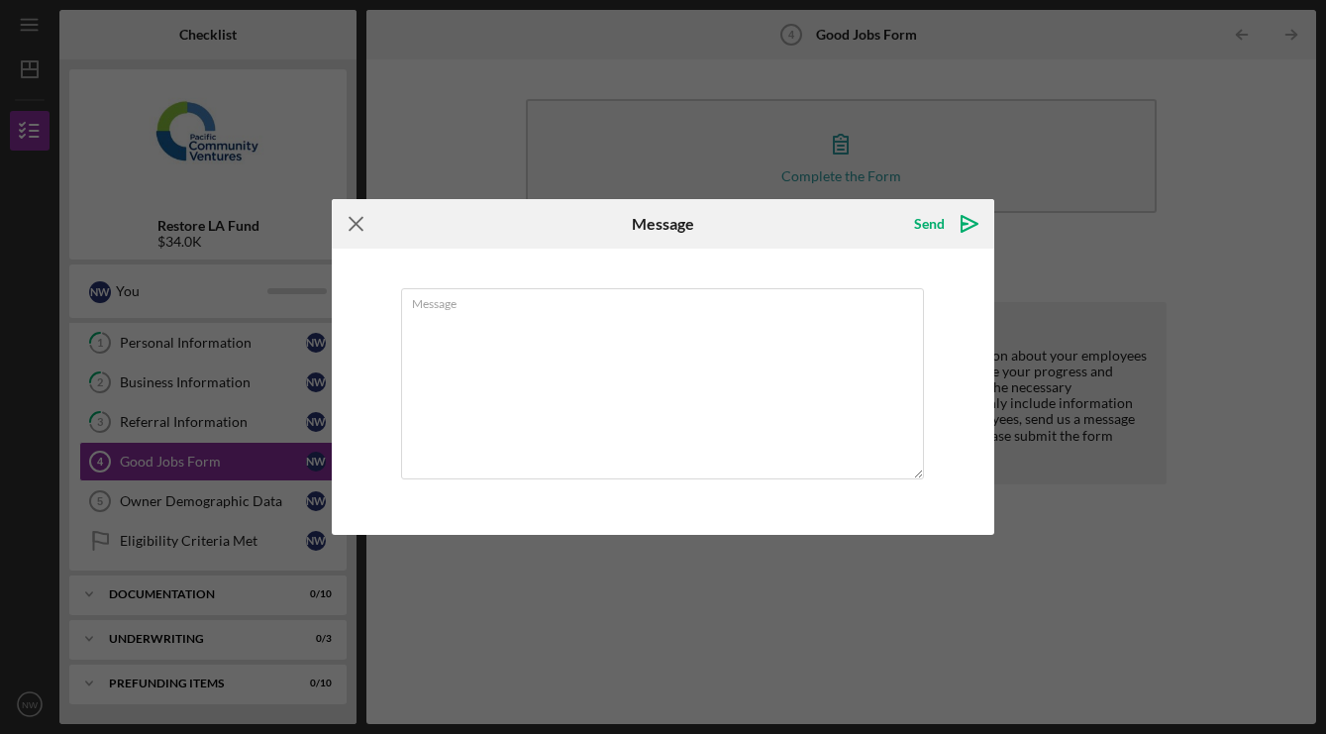
click at [365, 225] on icon "Icon/Menu Close" at bounding box center [357, 224] width 50 height 50
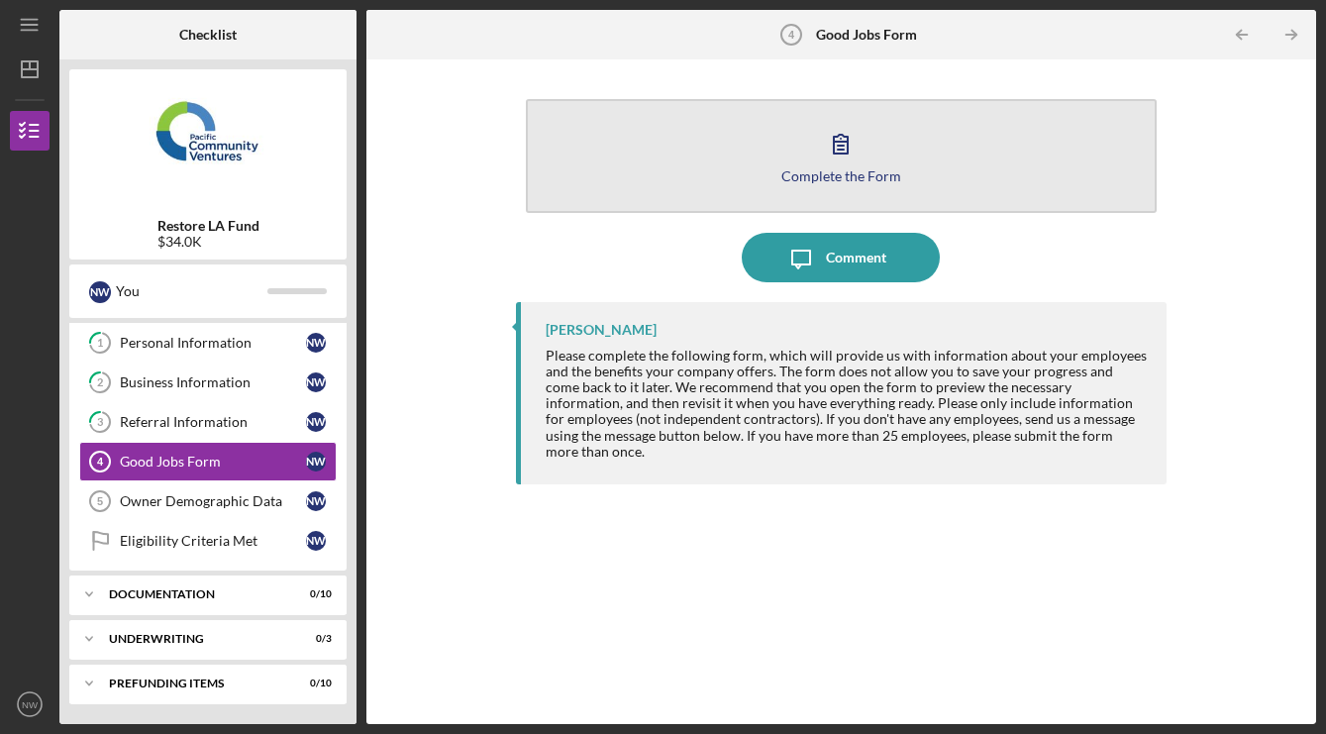
click at [860, 158] on icon "button" at bounding box center [841, 144] width 50 height 50
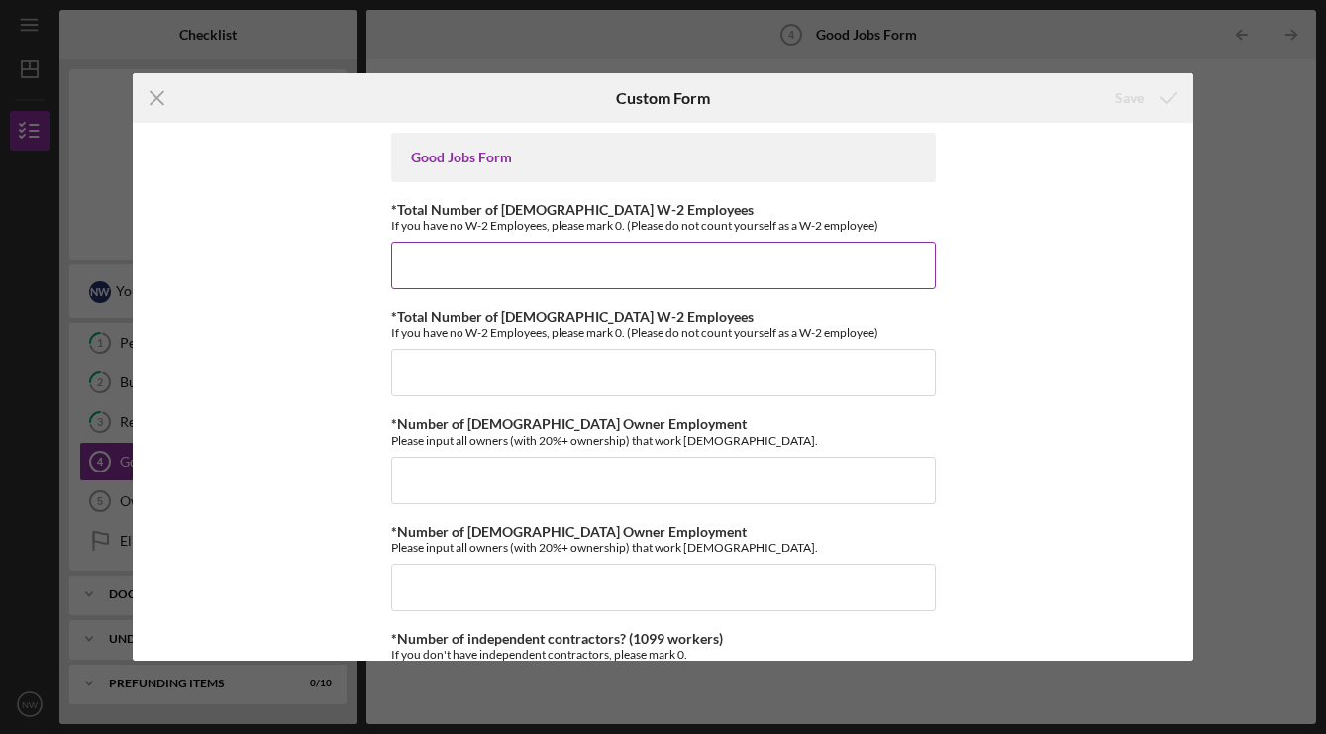
click at [676, 258] on input "*Total Number of [DEMOGRAPHIC_DATA] W-2 Employees" at bounding box center [663, 266] width 545 height 48
type input "0"
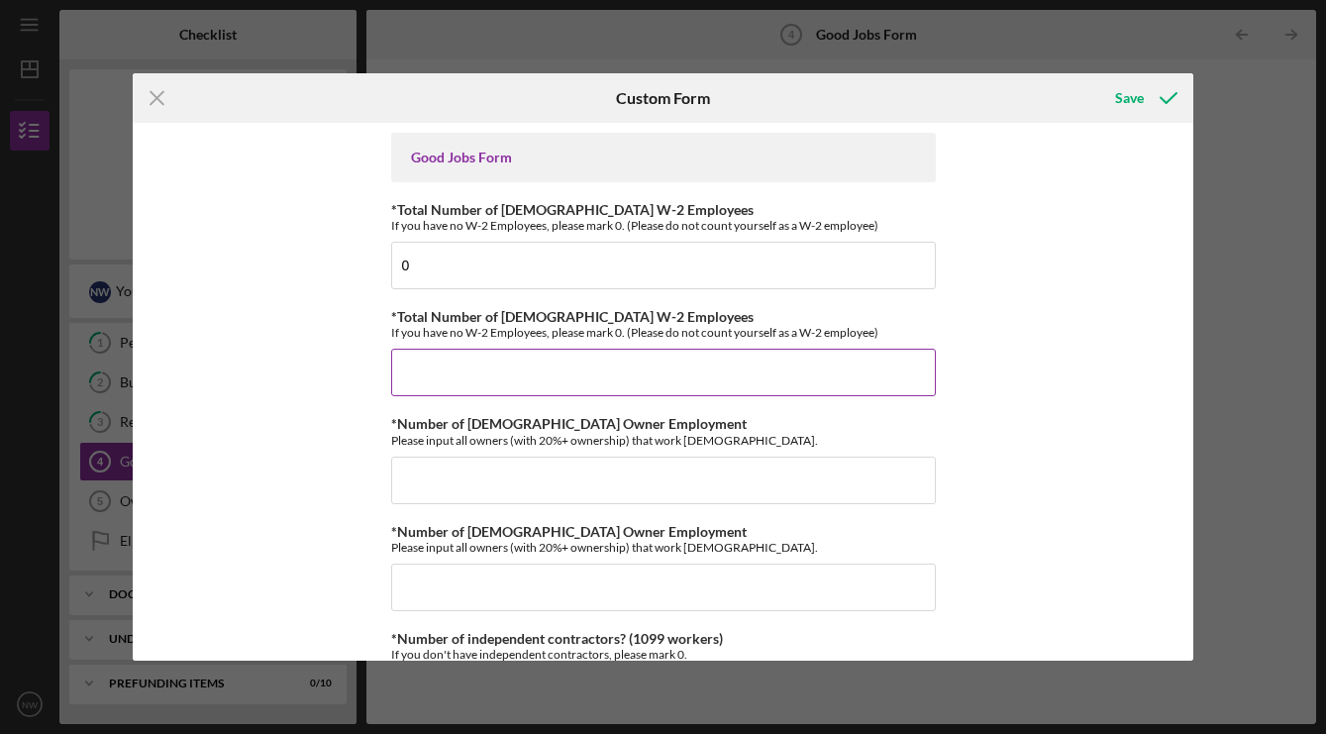
click at [648, 381] on input "*Total Number of [DEMOGRAPHIC_DATA] W-2 Employees" at bounding box center [663, 373] width 545 height 48
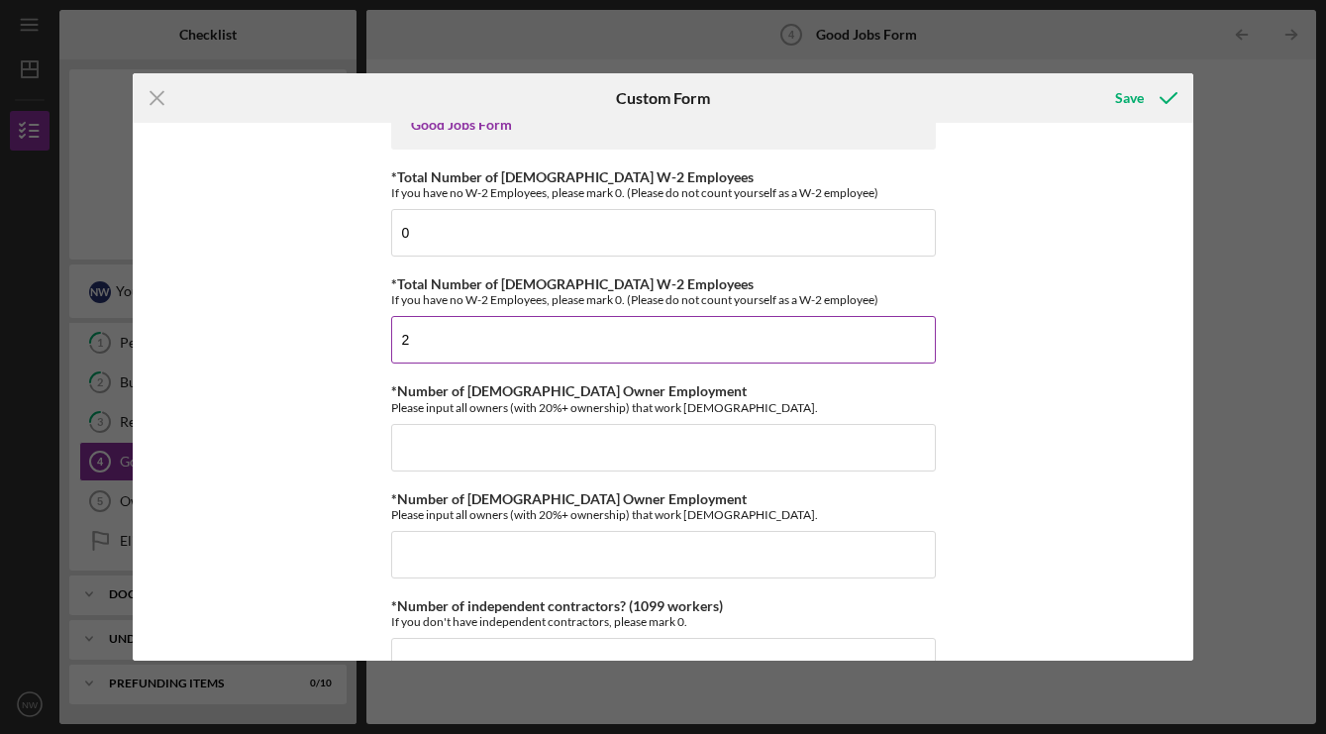
scroll to position [81, 0]
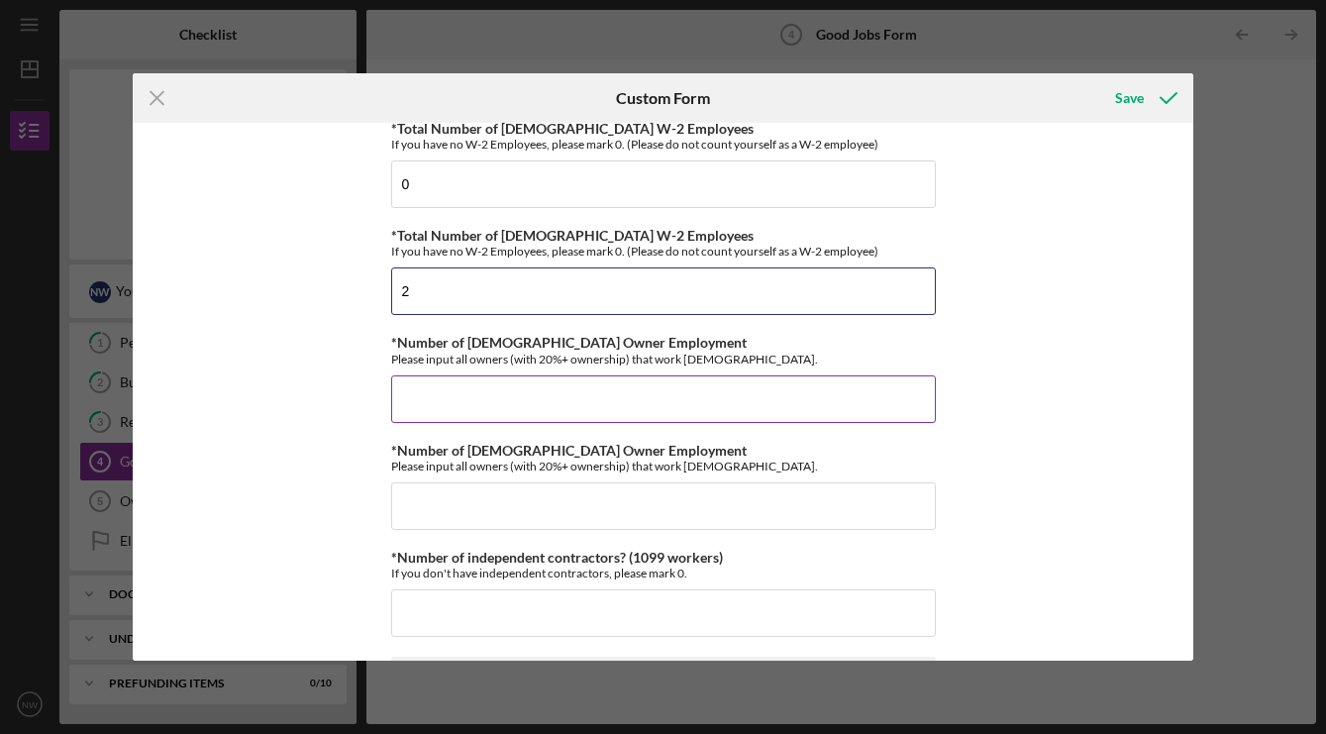
type input "2"
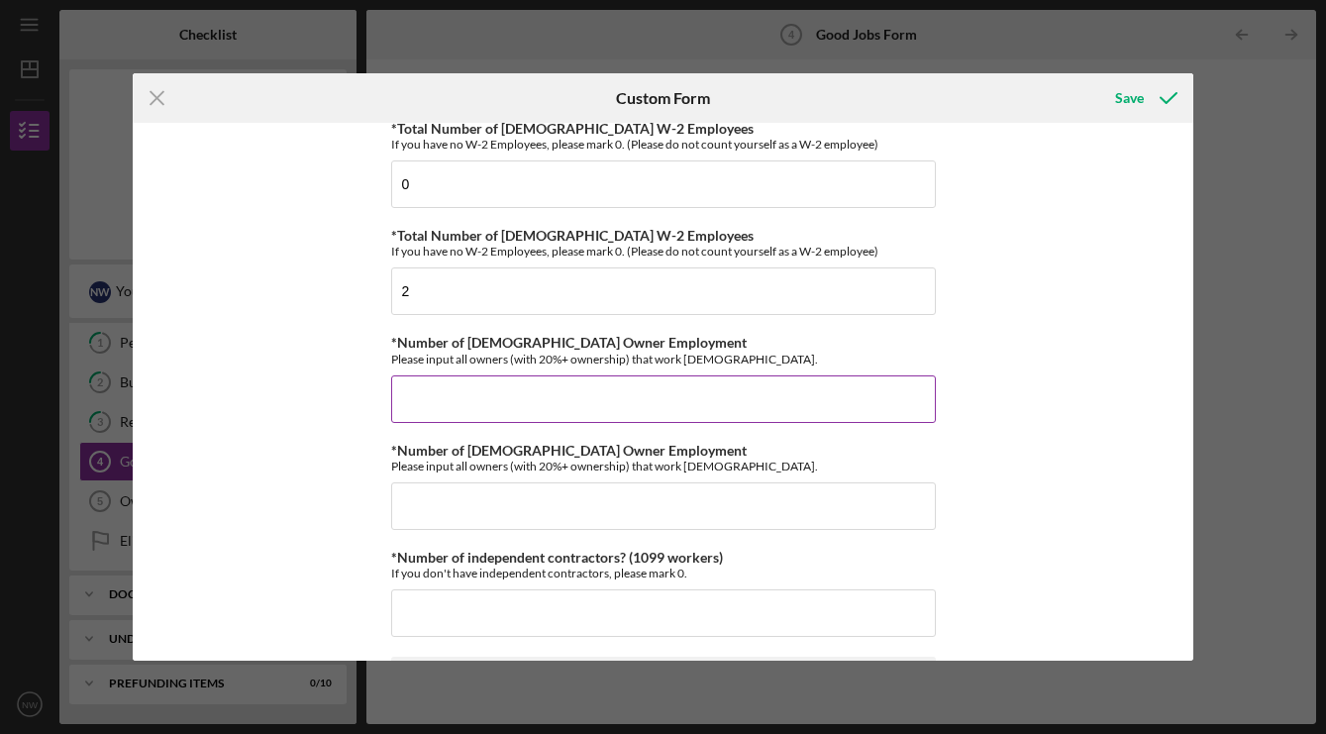
click at [619, 407] on input "*Number of [DEMOGRAPHIC_DATA] Owner Employment" at bounding box center [663, 399] width 545 height 48
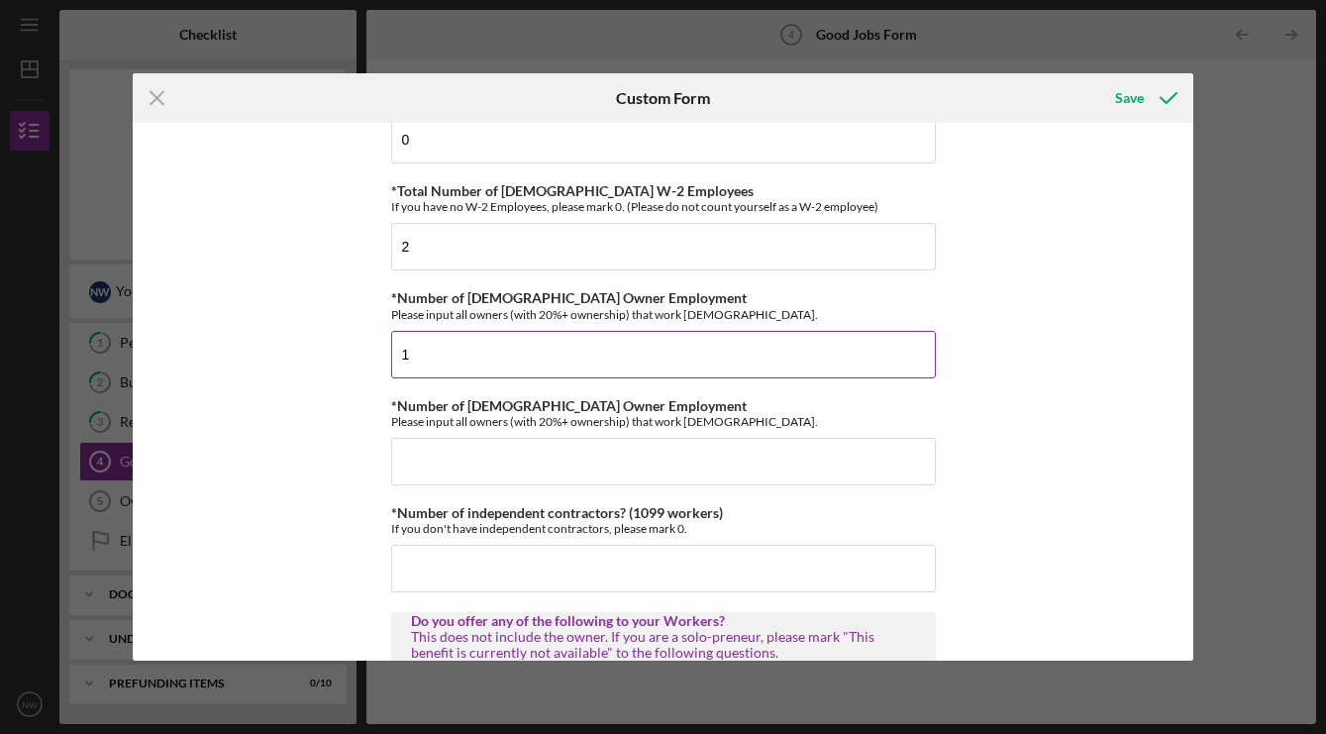
scroll to position [132, 0]
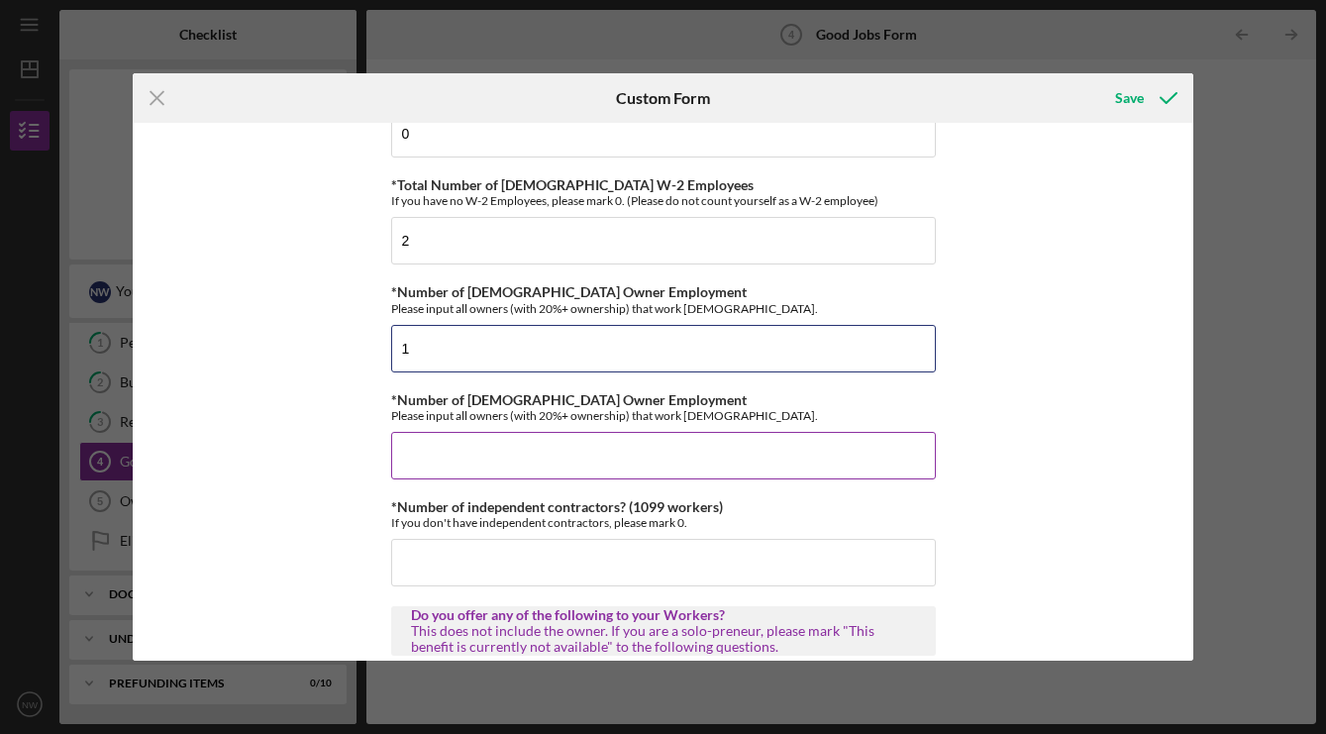
type input "1"
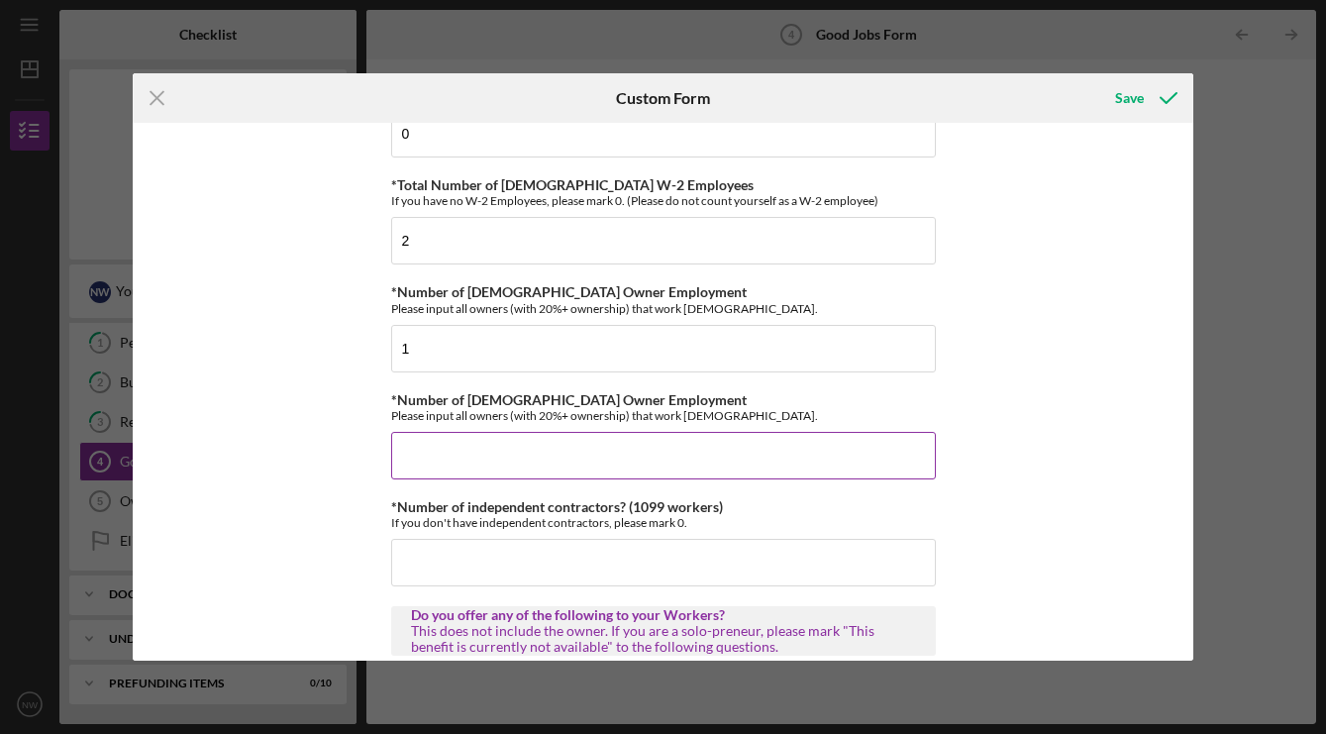
click at [610, 476] on input "*Number of [DEMOGRAPHIC_DATA] Owner Employment" at bounding box center [663, 456] width 545 height 48
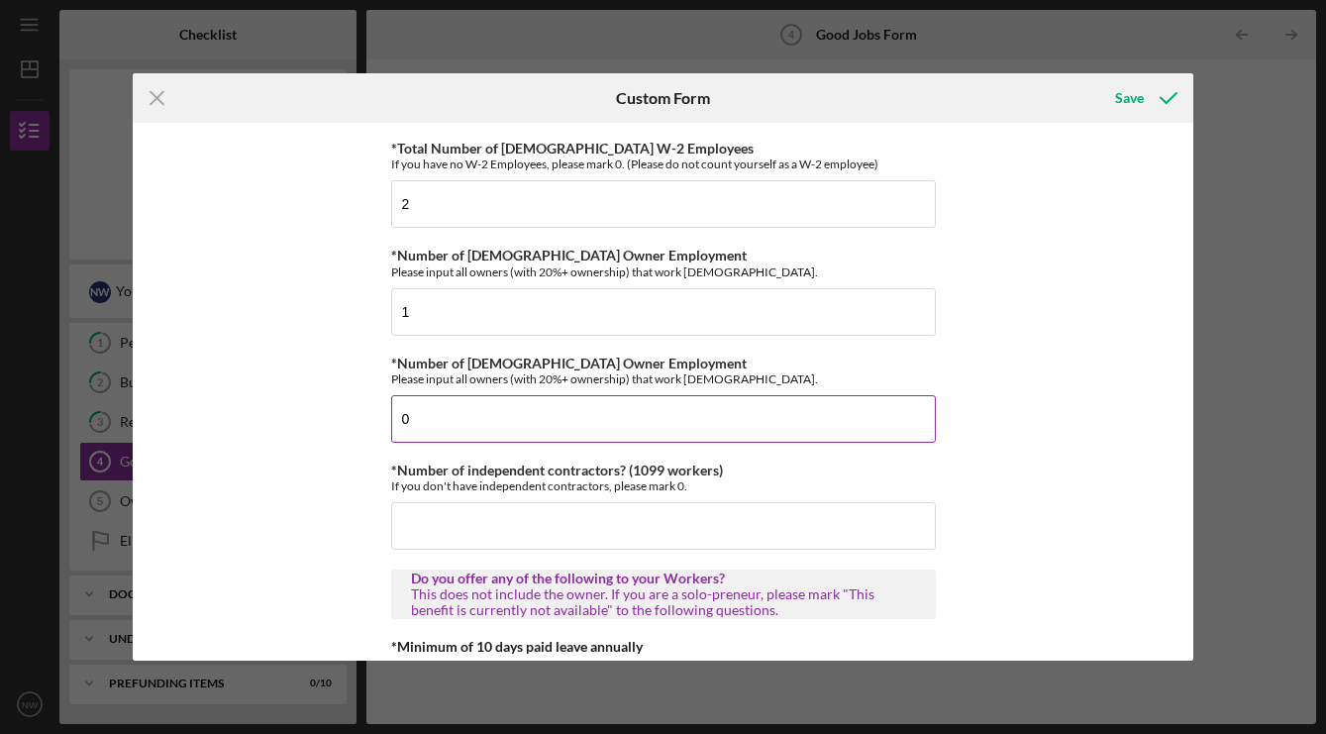
scroll to position [190, 0]
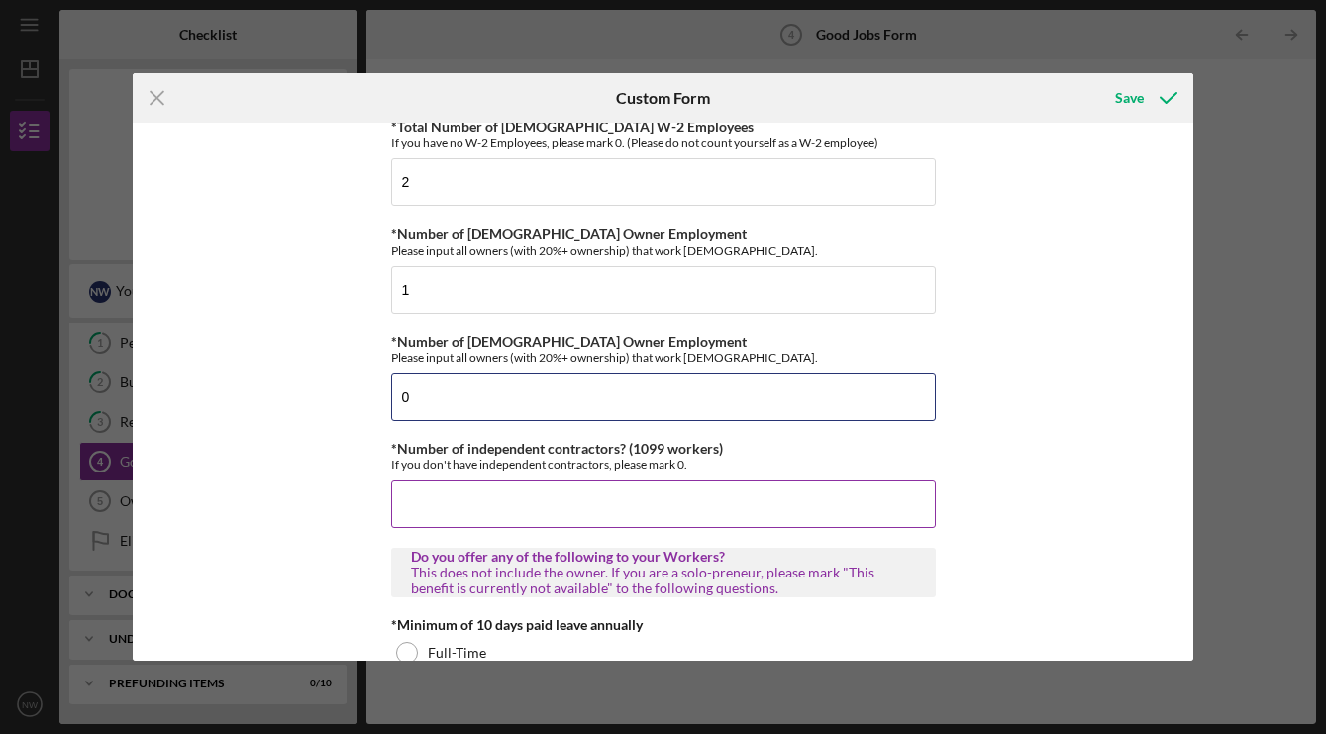
type input "0"
click at [576, 499] on input "*Number of independent contractors? (1099 workers)" at bounding box center [663, 504] width 545 height 48
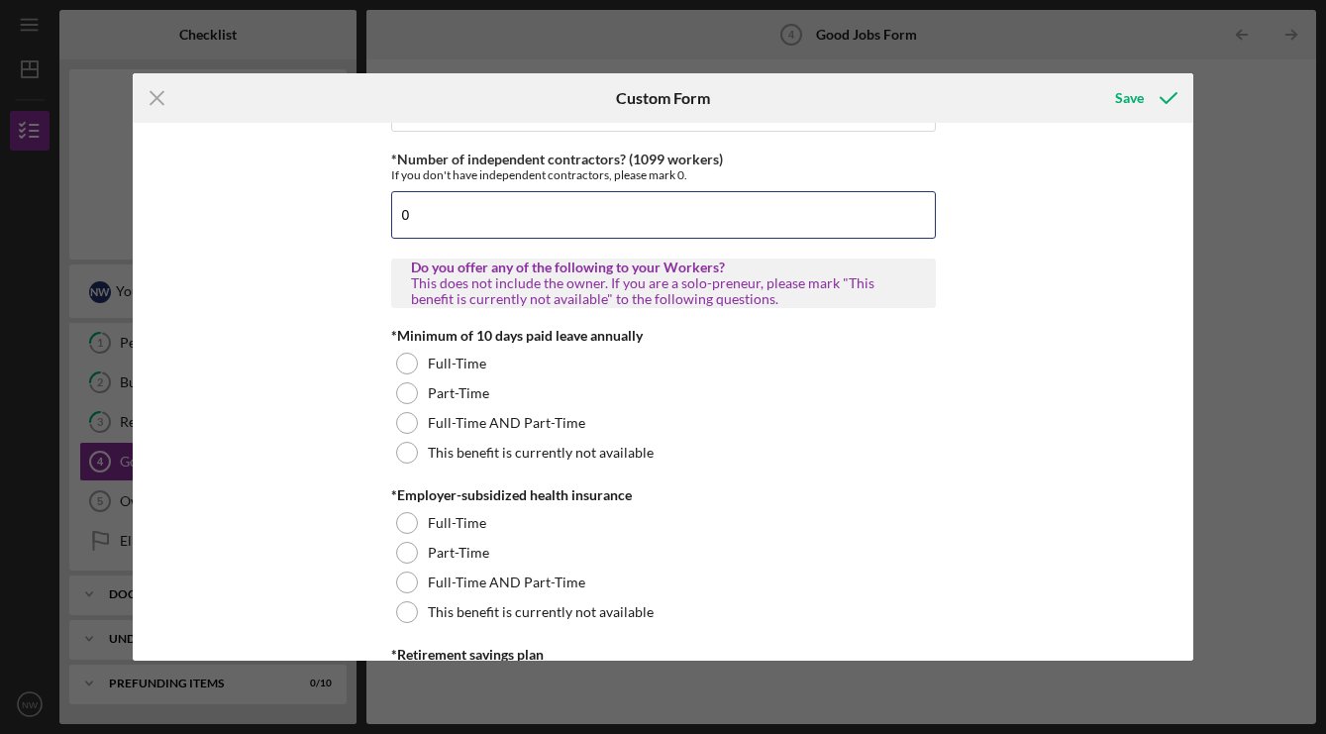
scroll to position [484, 0]
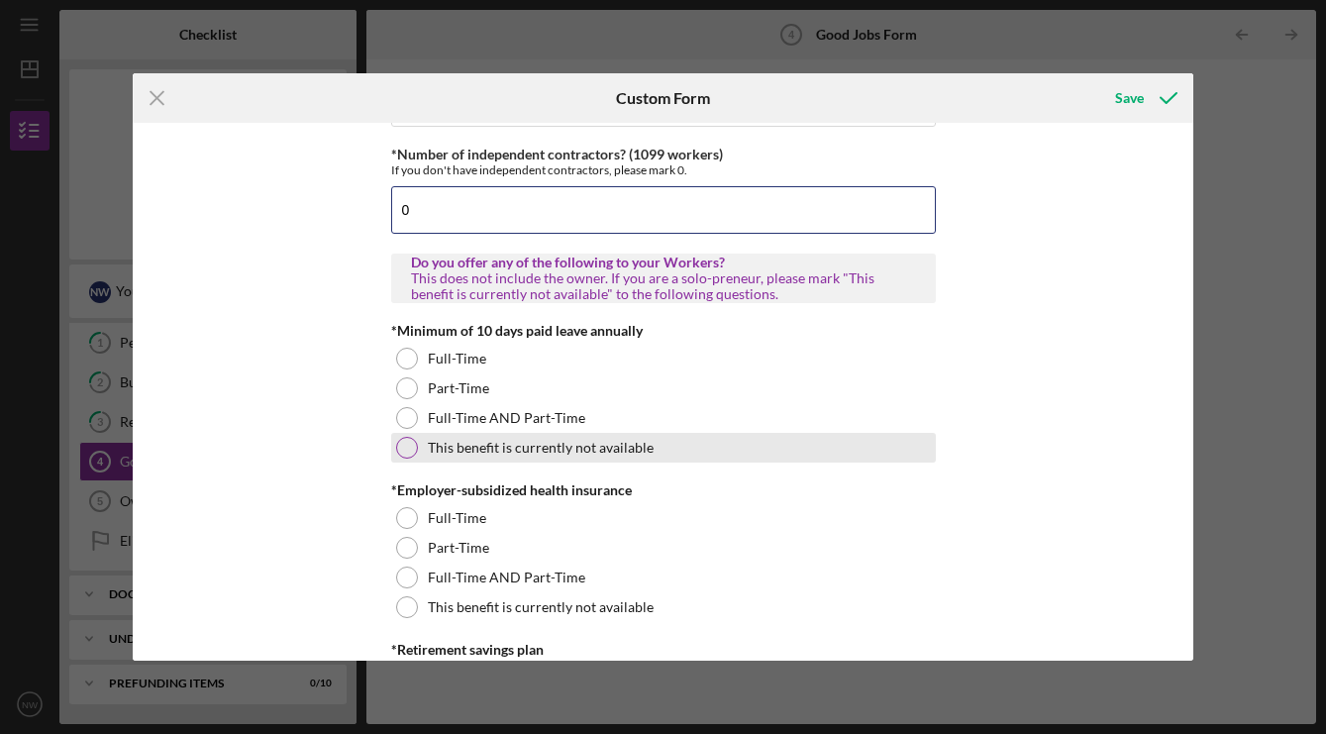
type input "0"
click at [405, 449] on div at bounding box center [407, 448] width 22 height 22
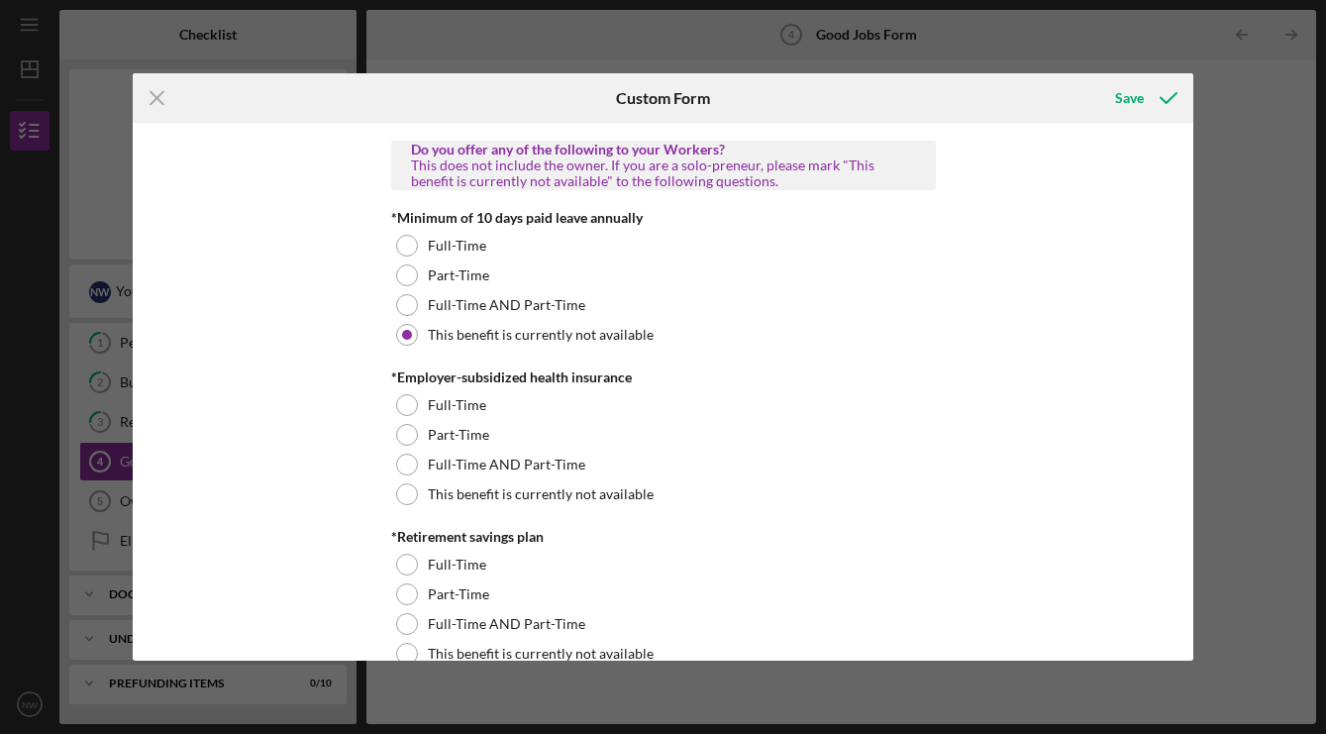
scroll to position [610, 0]
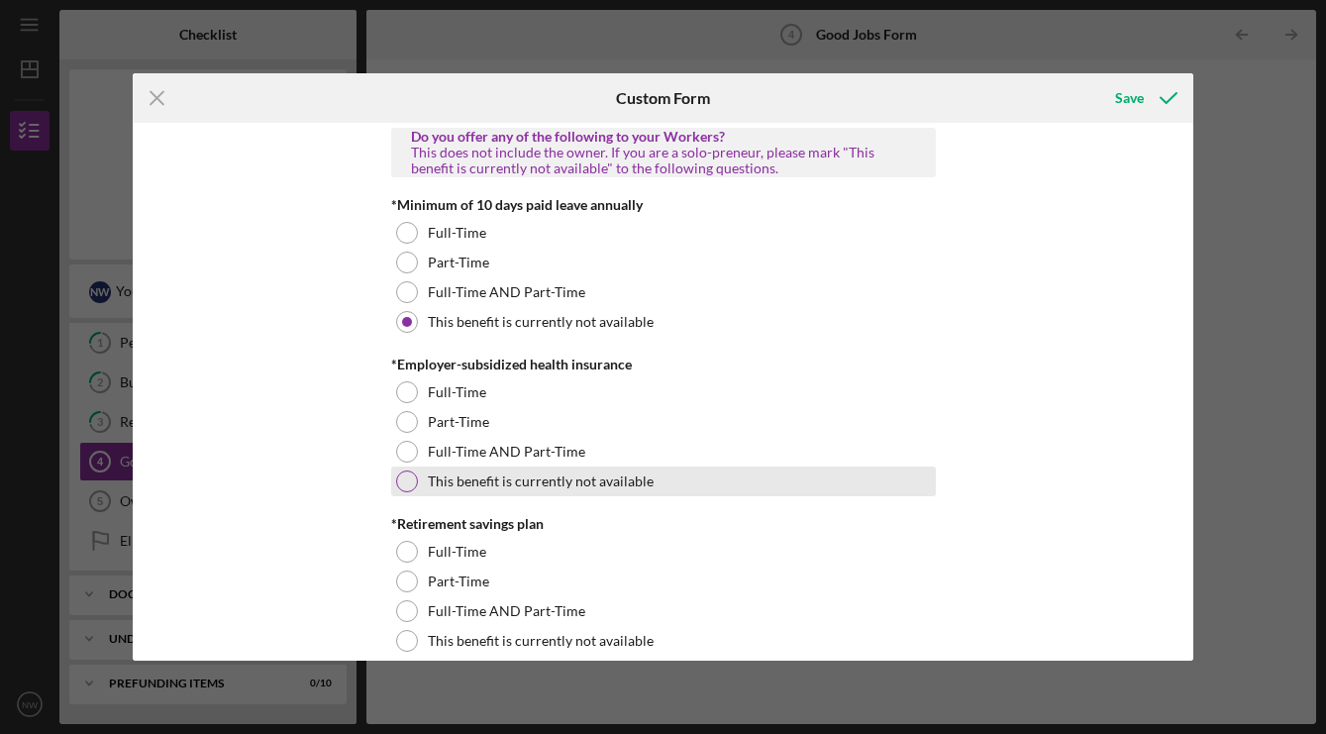
click at [398, 478] on div at bounding box center [407, 482] width 22 height 22
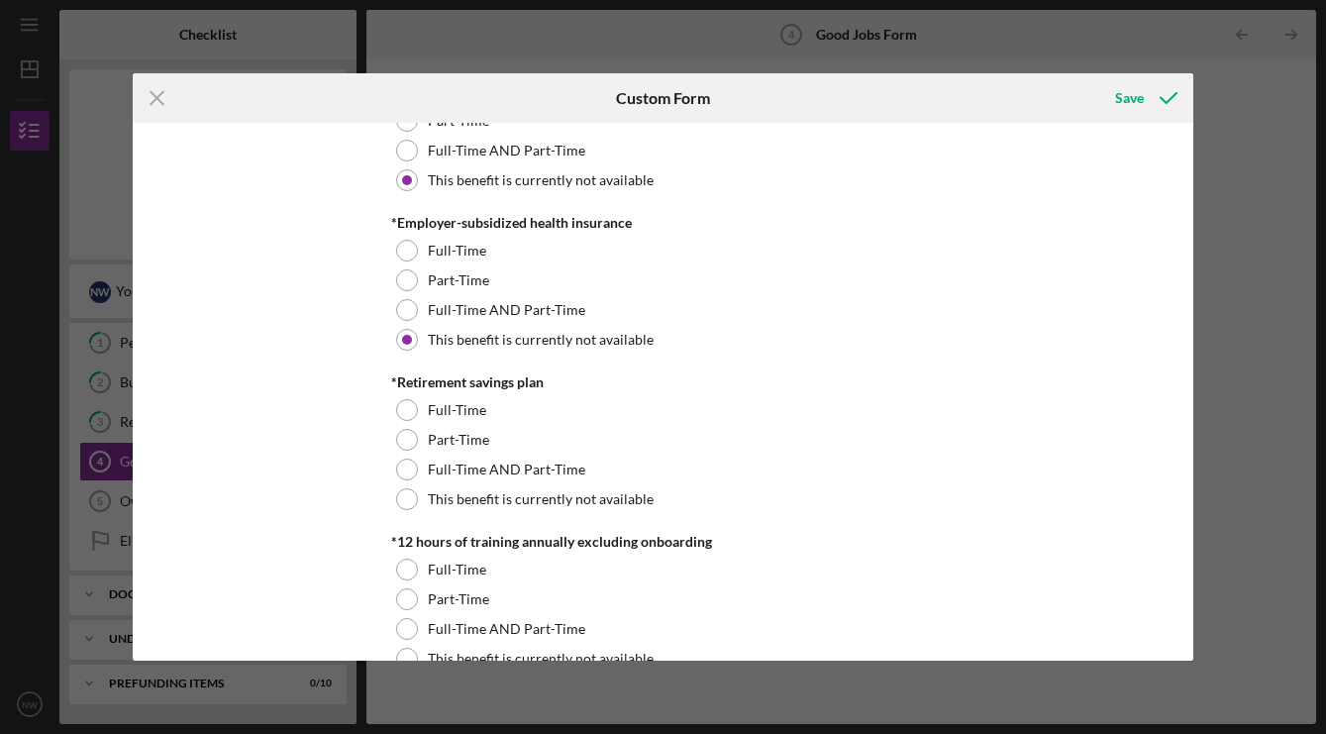
scroll to position [768, 0]
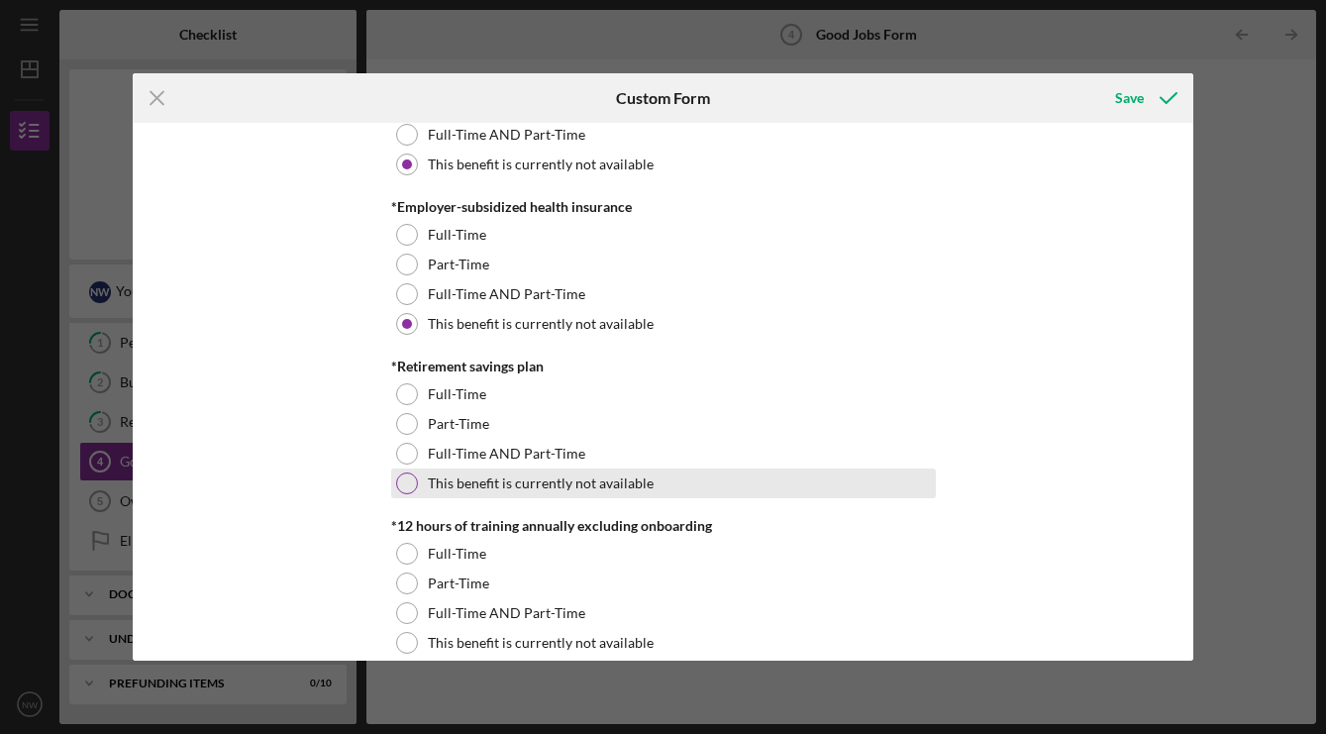
click at [412, 487] on div at bounding box center [407, 484] width 22 height 22
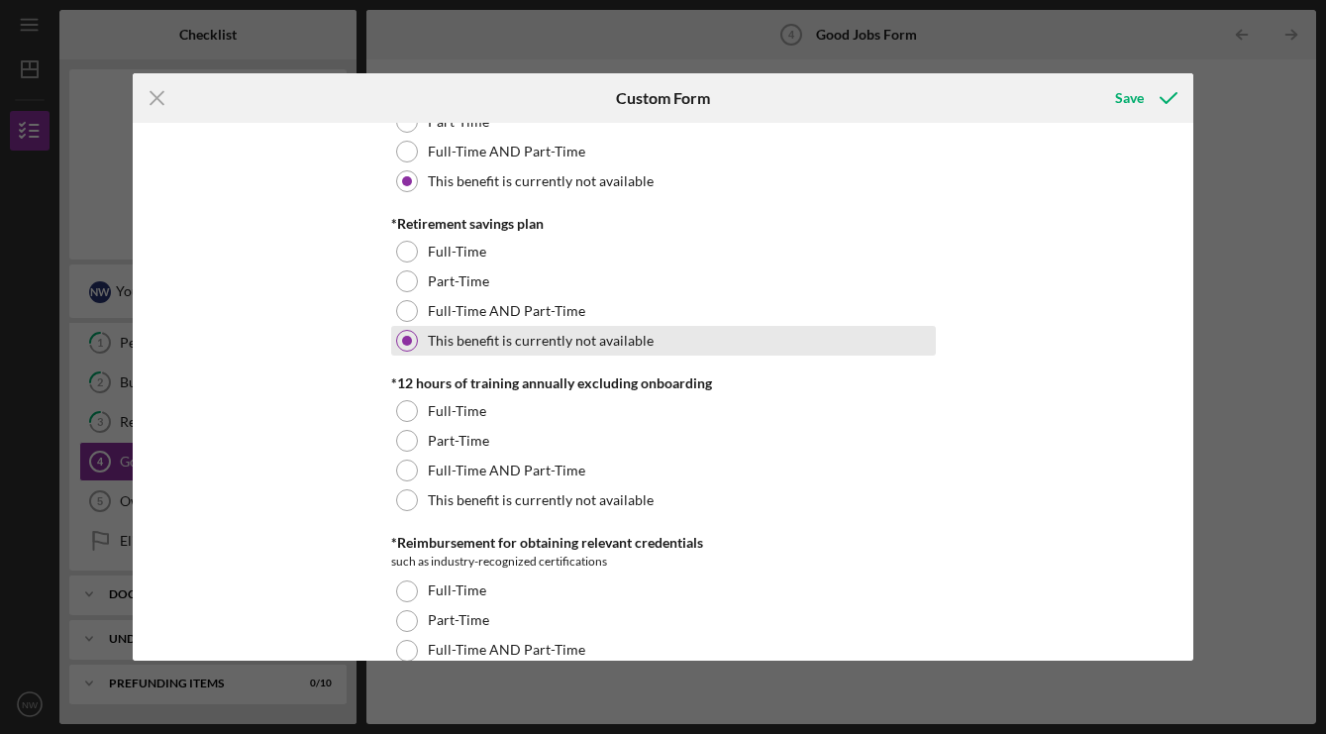
scroll to position [914, 0]
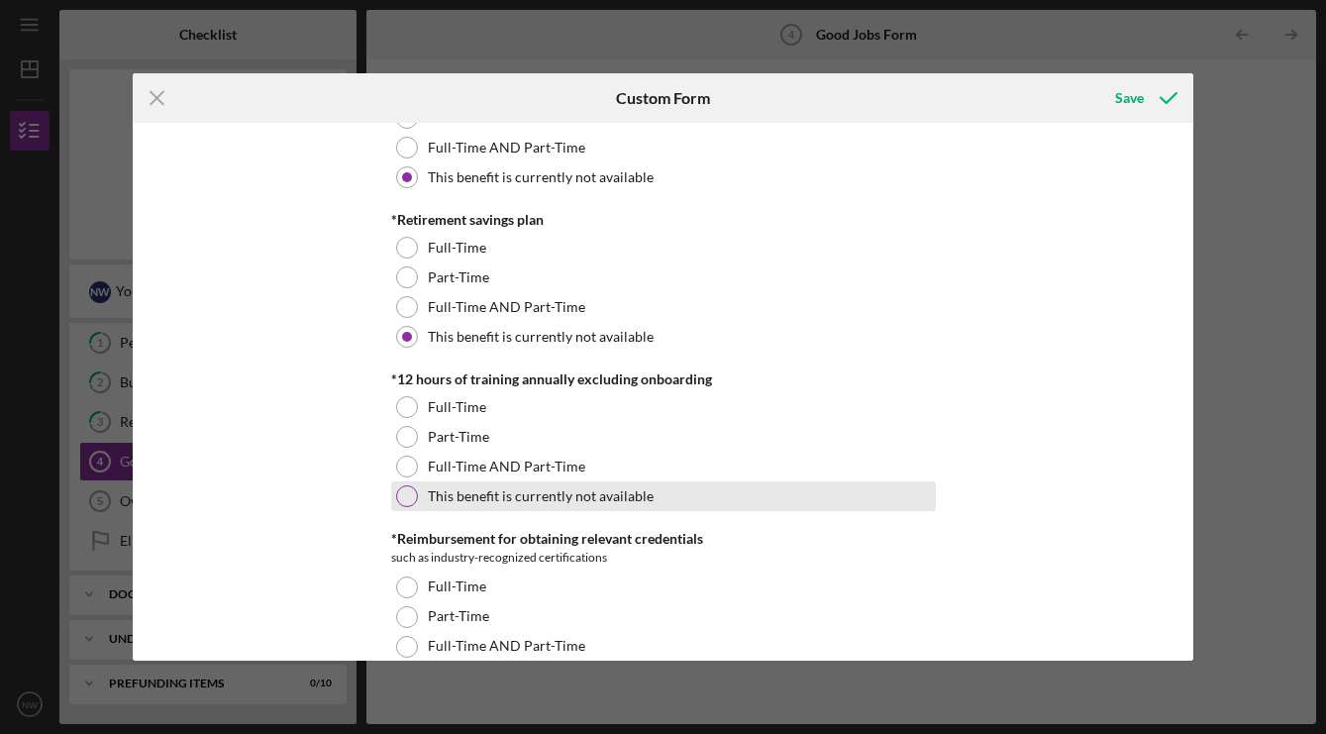
click at [403, 501] on div at bounding box center [407, 496] width 22 height 22
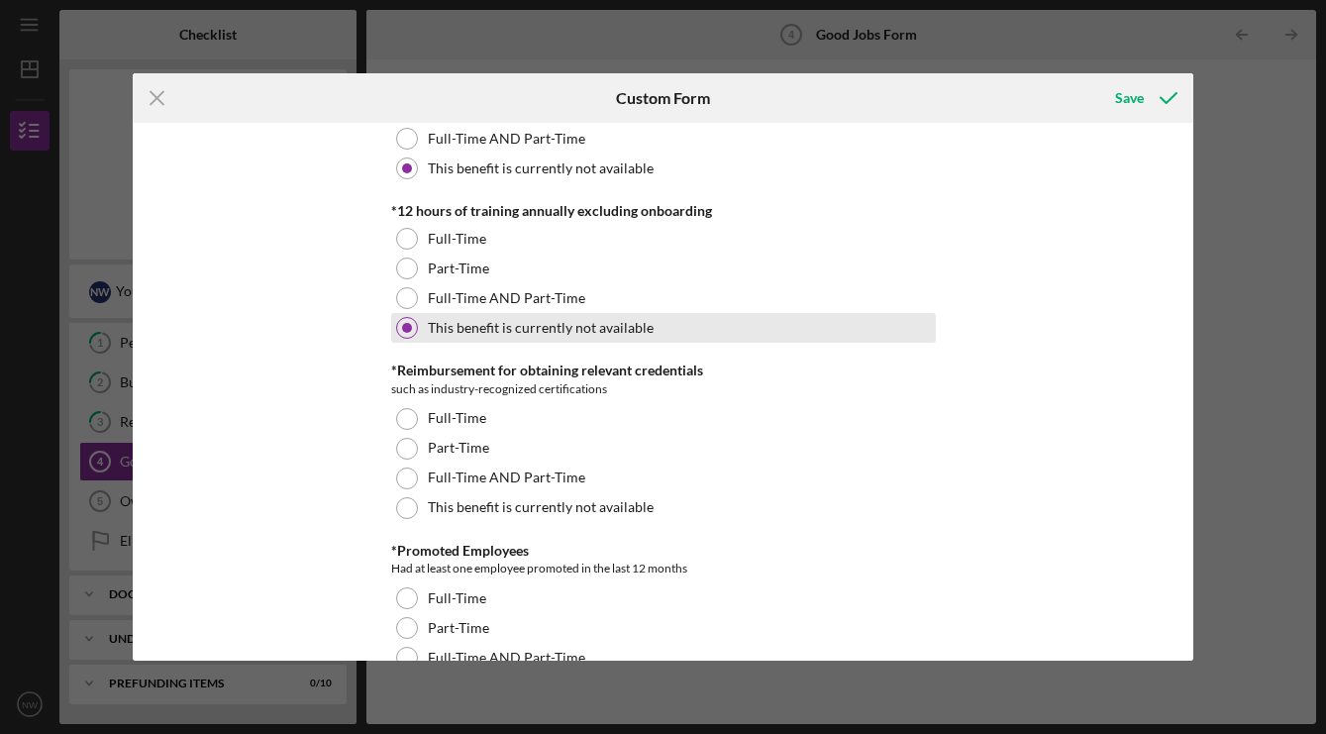
scroll to position [1088, 0]
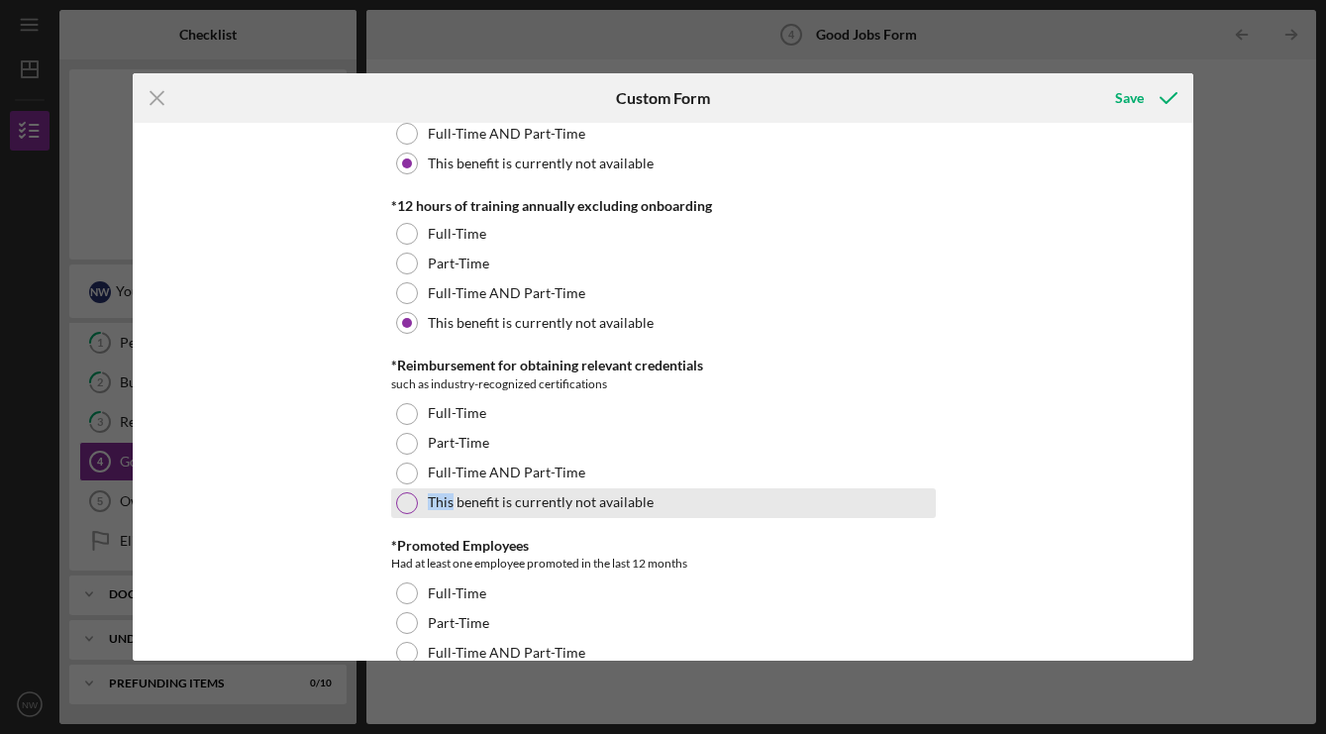
click at [403, 501] on div at bounding box center [407, 503] width 22 height 22
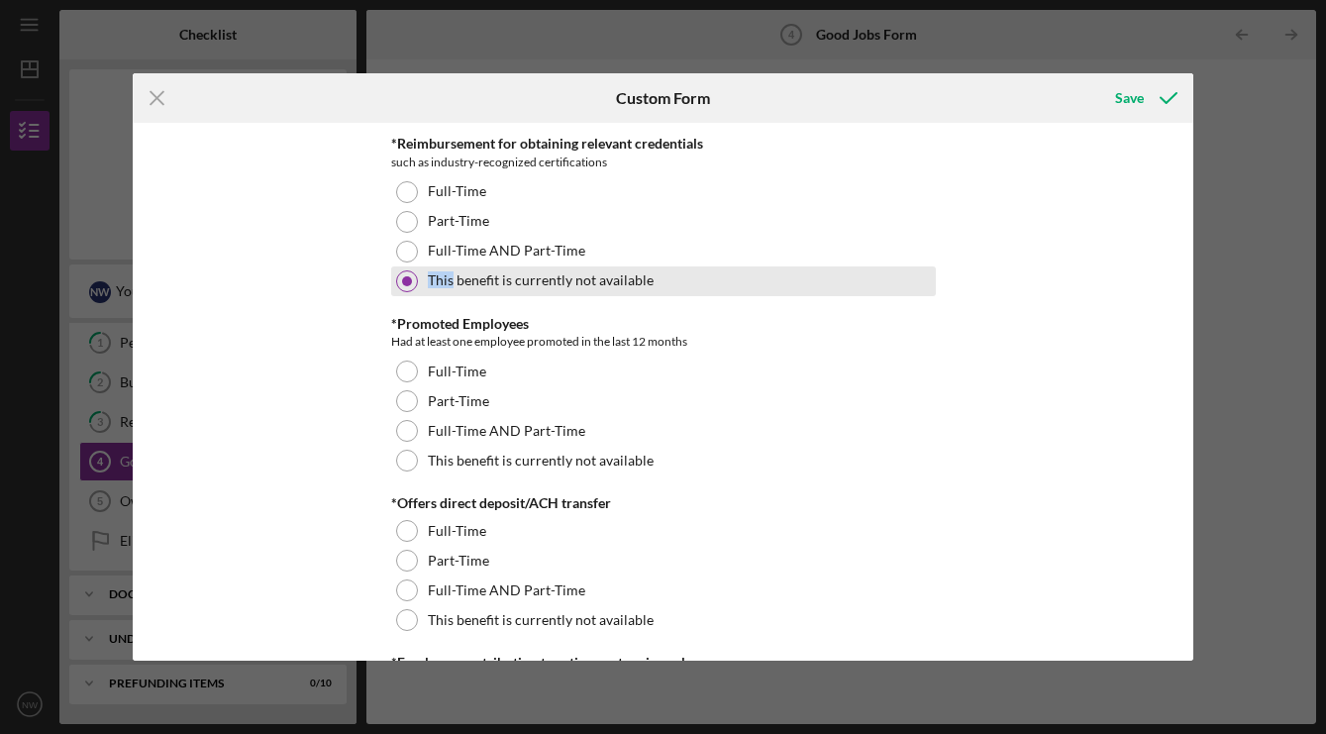
scroll to position [1311, 0]
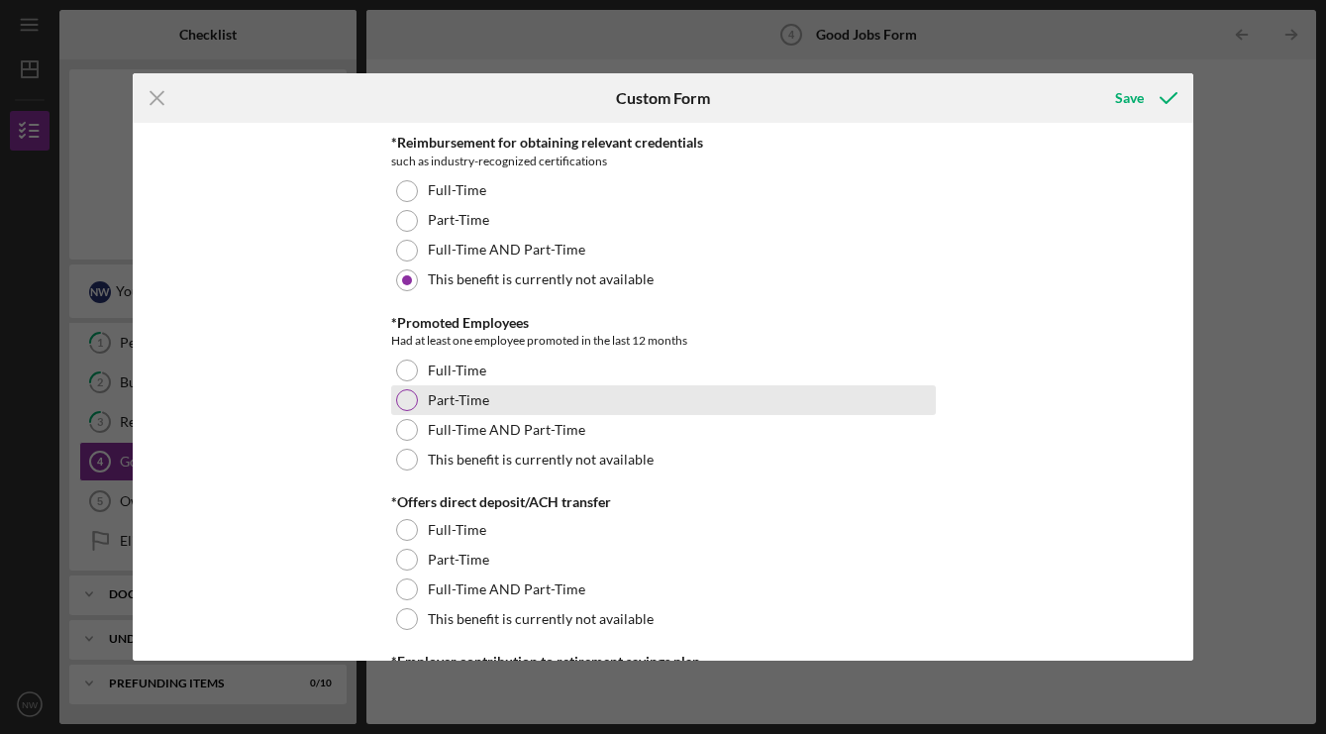
click at [405, 395] on div at bounding box center [407, 400] width 22 height 22
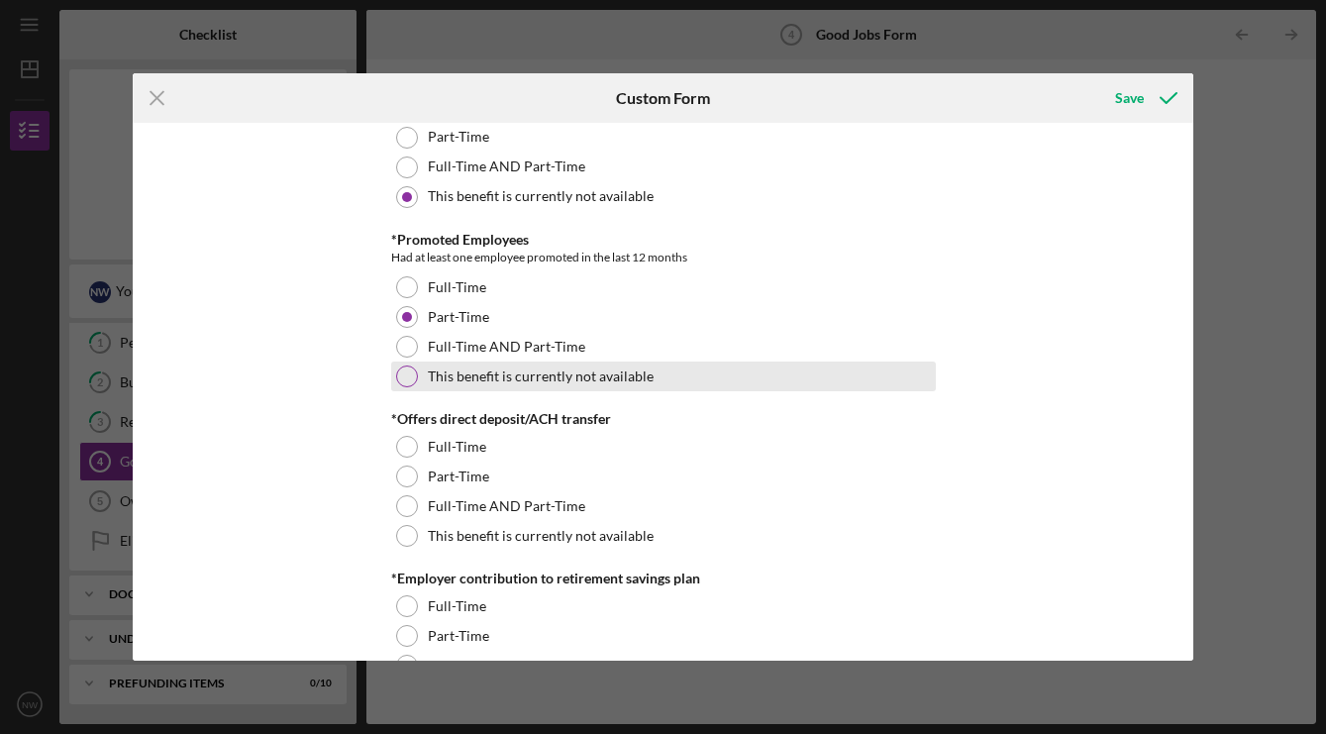
scroll to position [1411, 0]
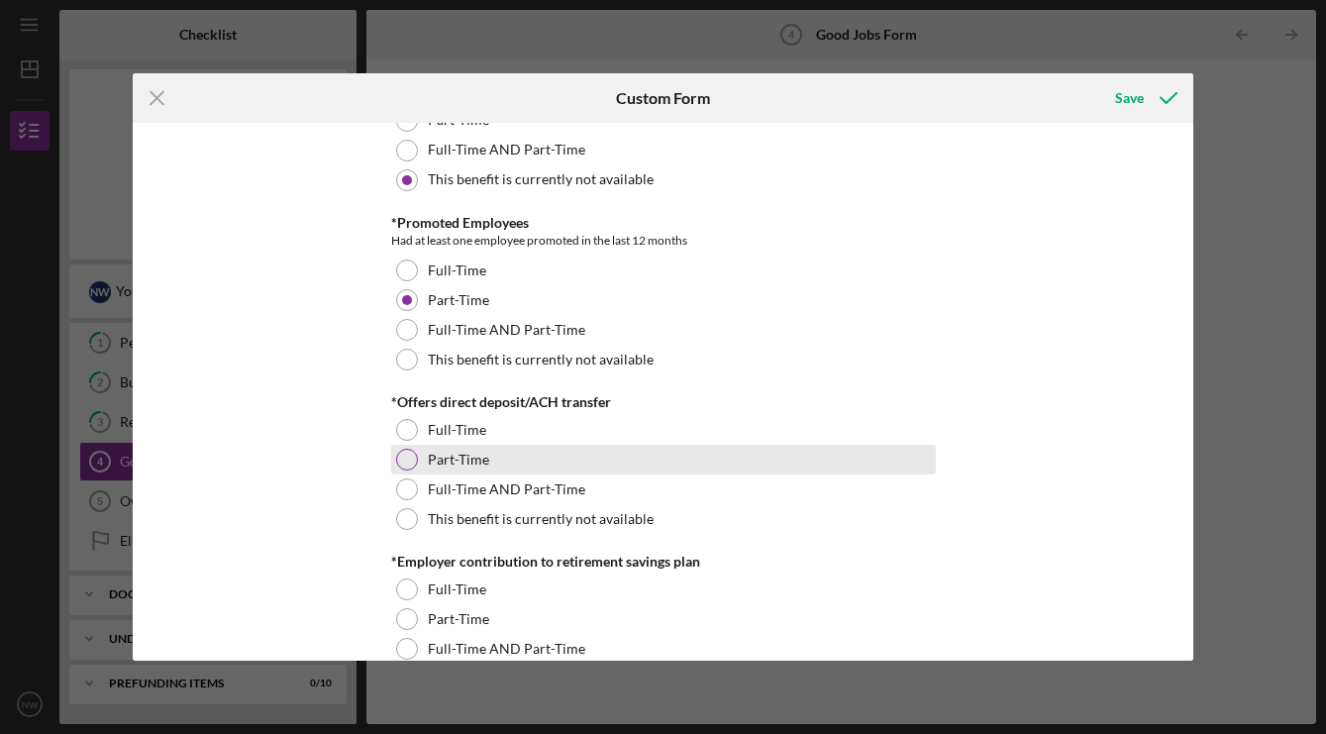
click at [406, 461] on div at bounding box center [407, 460] width 22 height 22
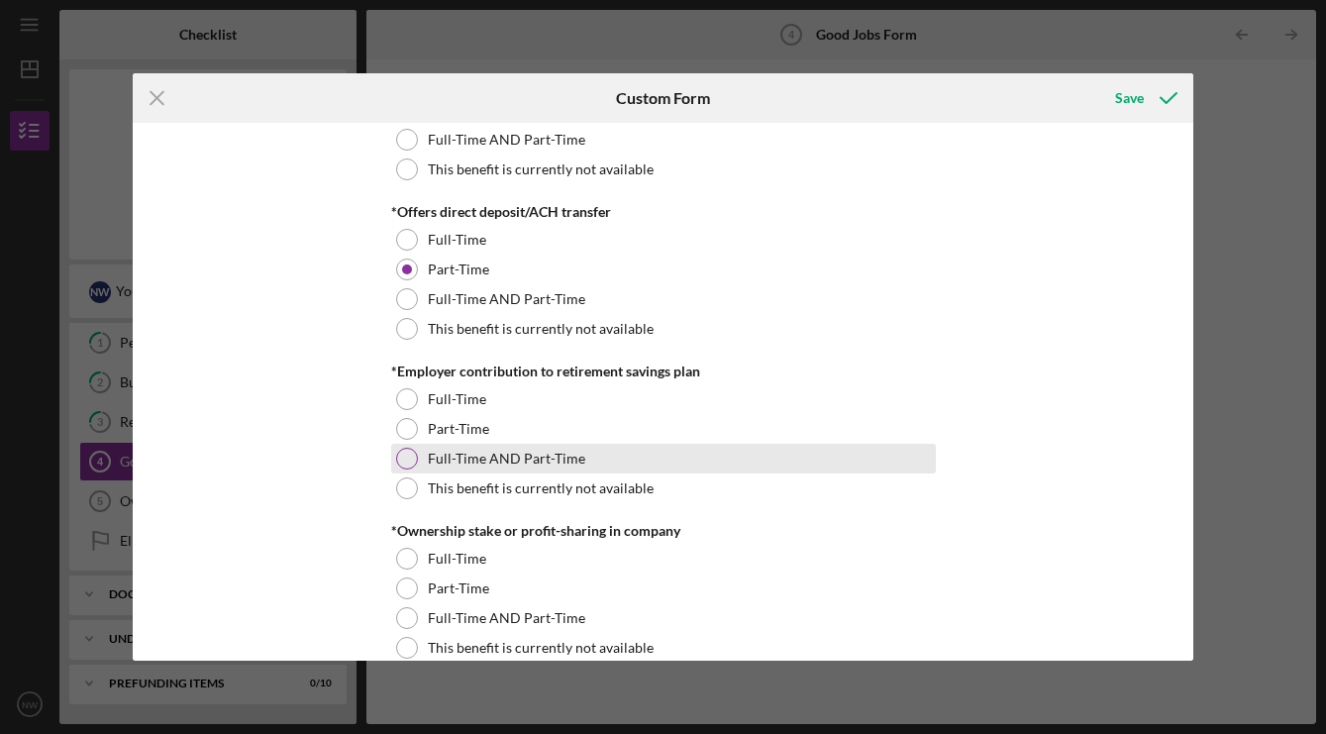
scroll to position [1611, 0]
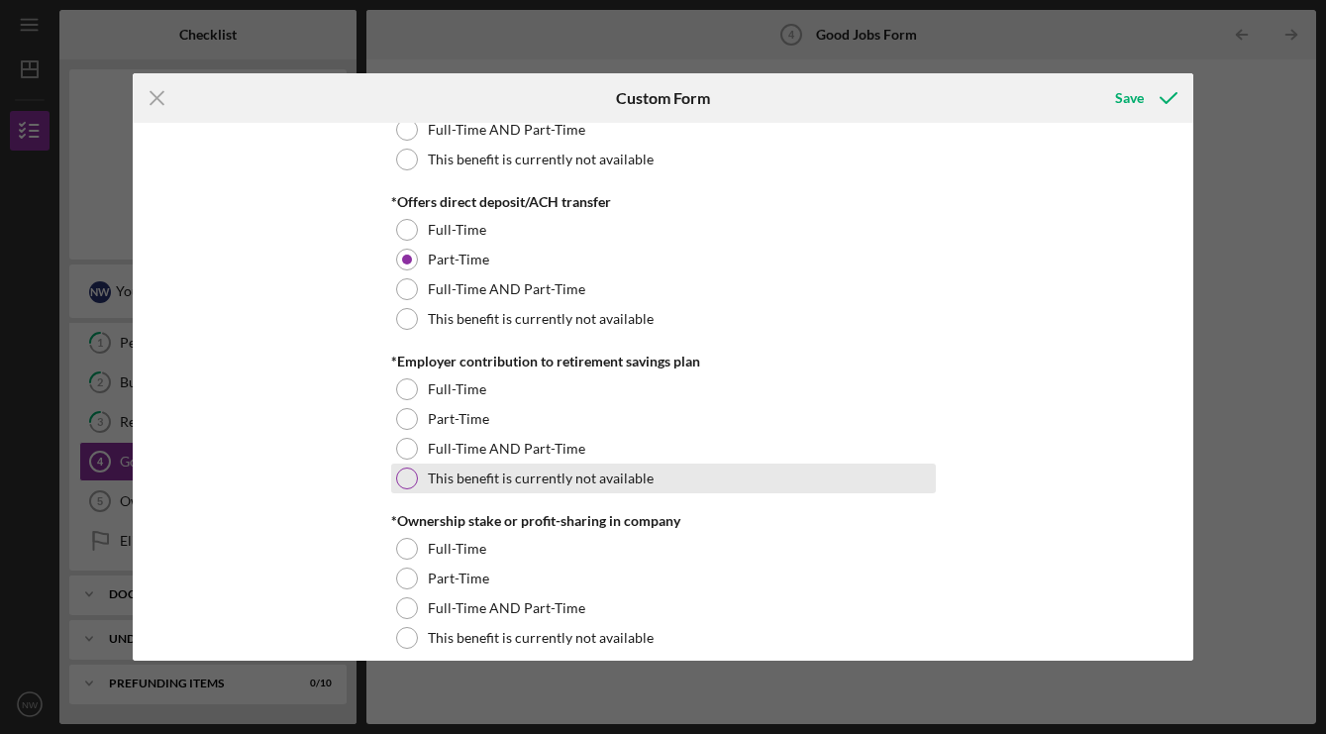
click at [399, 478] on div at bounding box center [407, 479] width 22 height 22
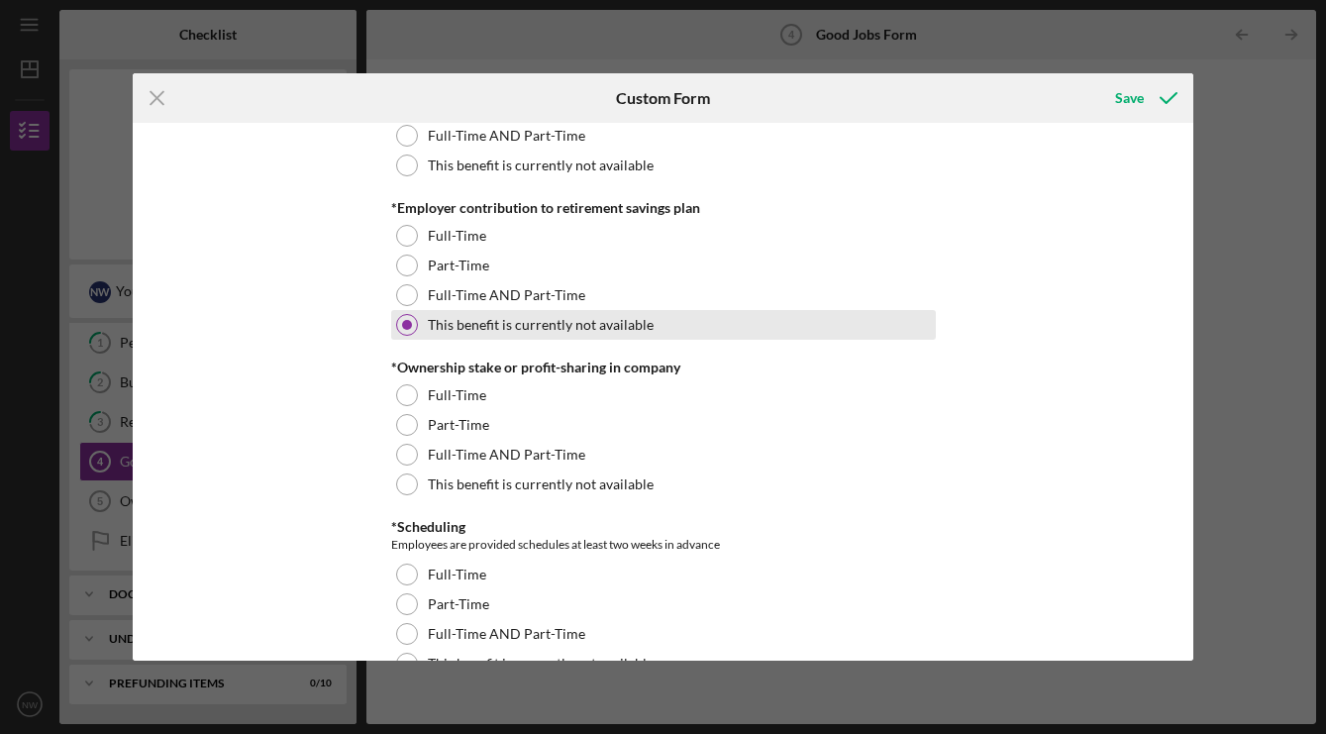
scroll to position [1780, 0]
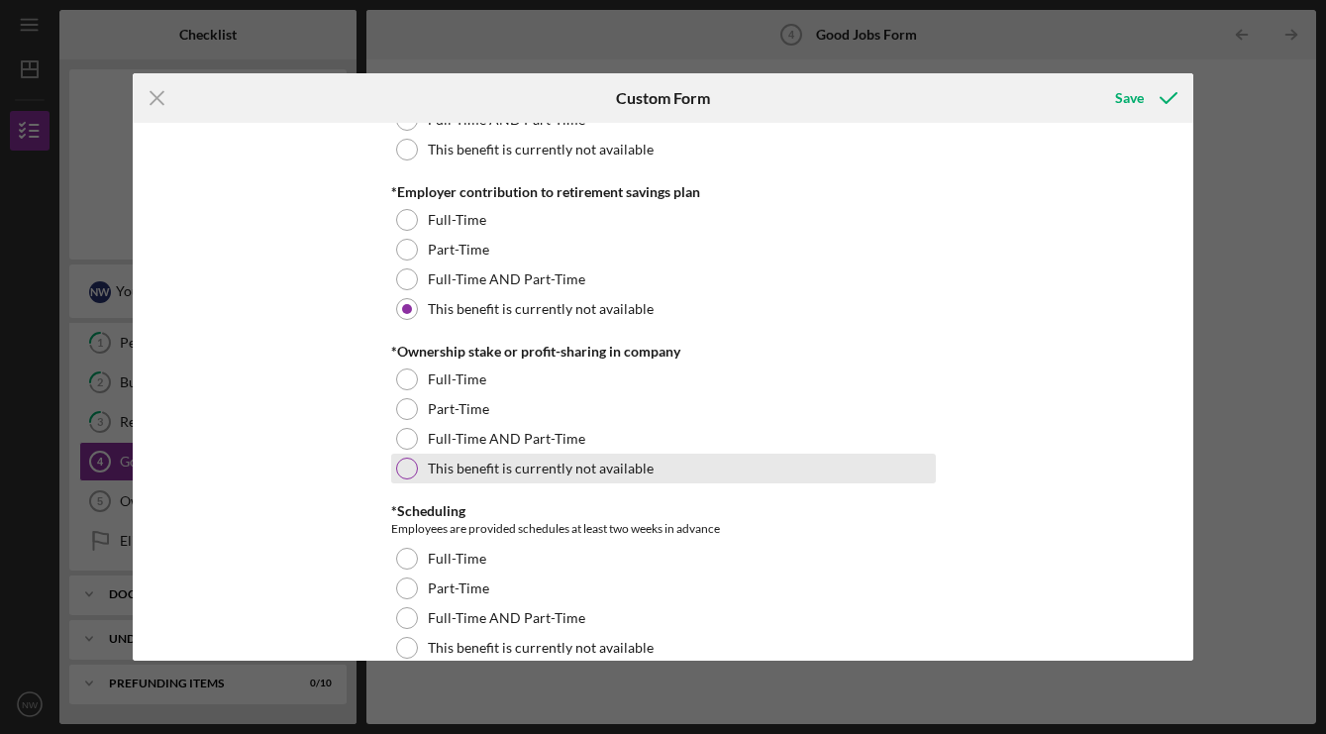
click at [403, 467] on div at bounding box center [407, 469] width 22 height 22
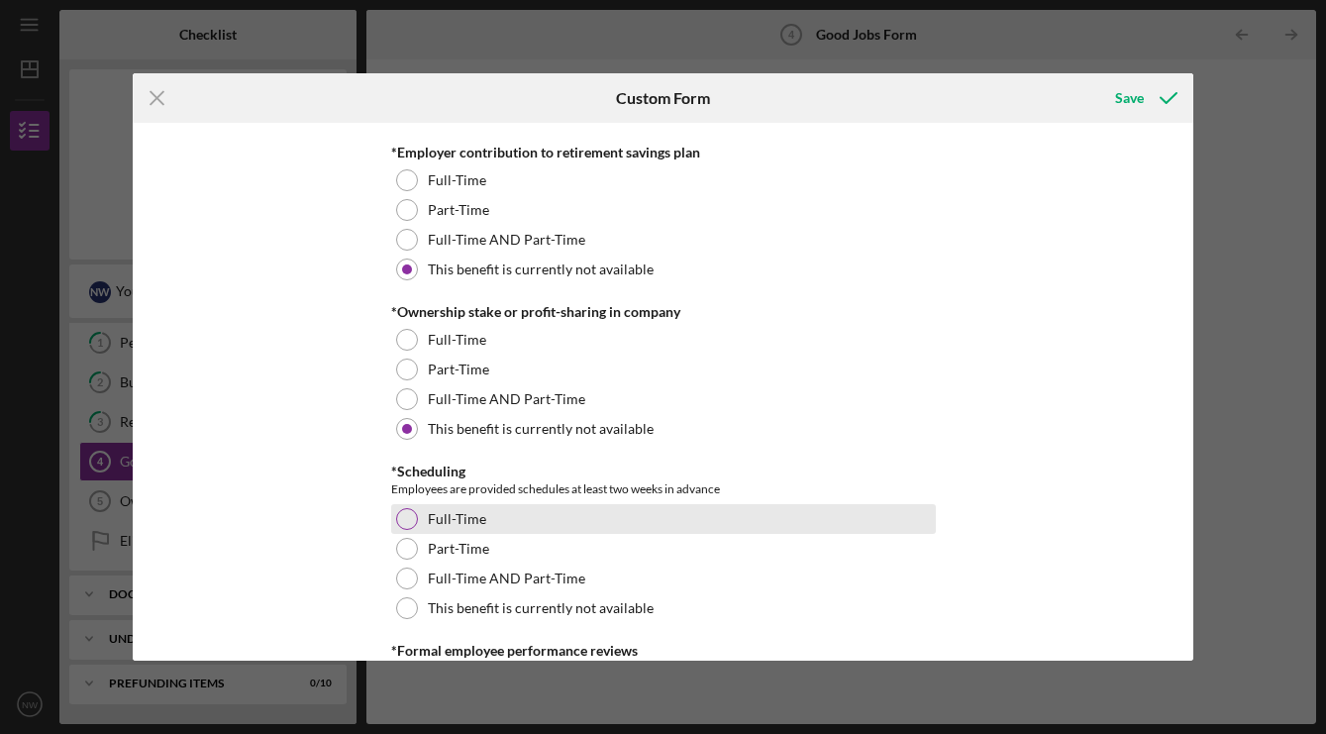
scroll to position [1843, 0]
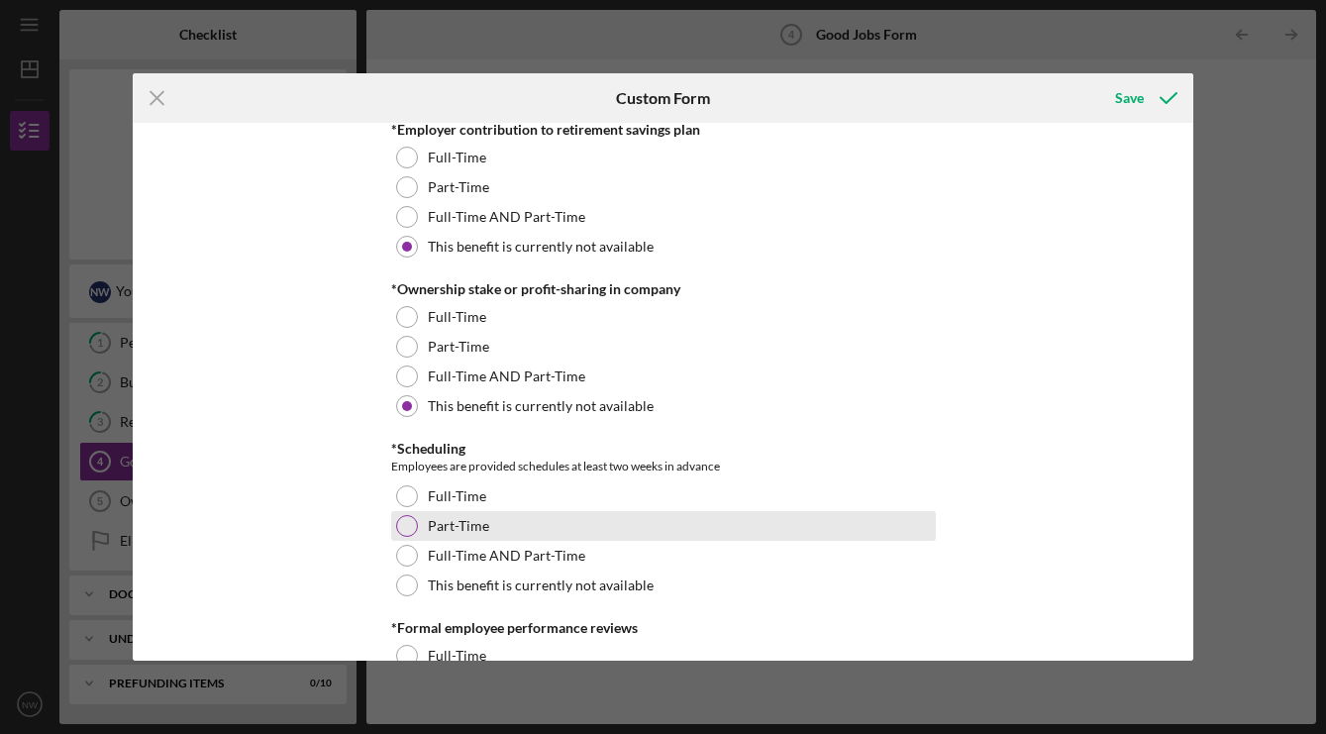
click at [406, 528] on div at bounding box center [407, 526] width 22 height 22
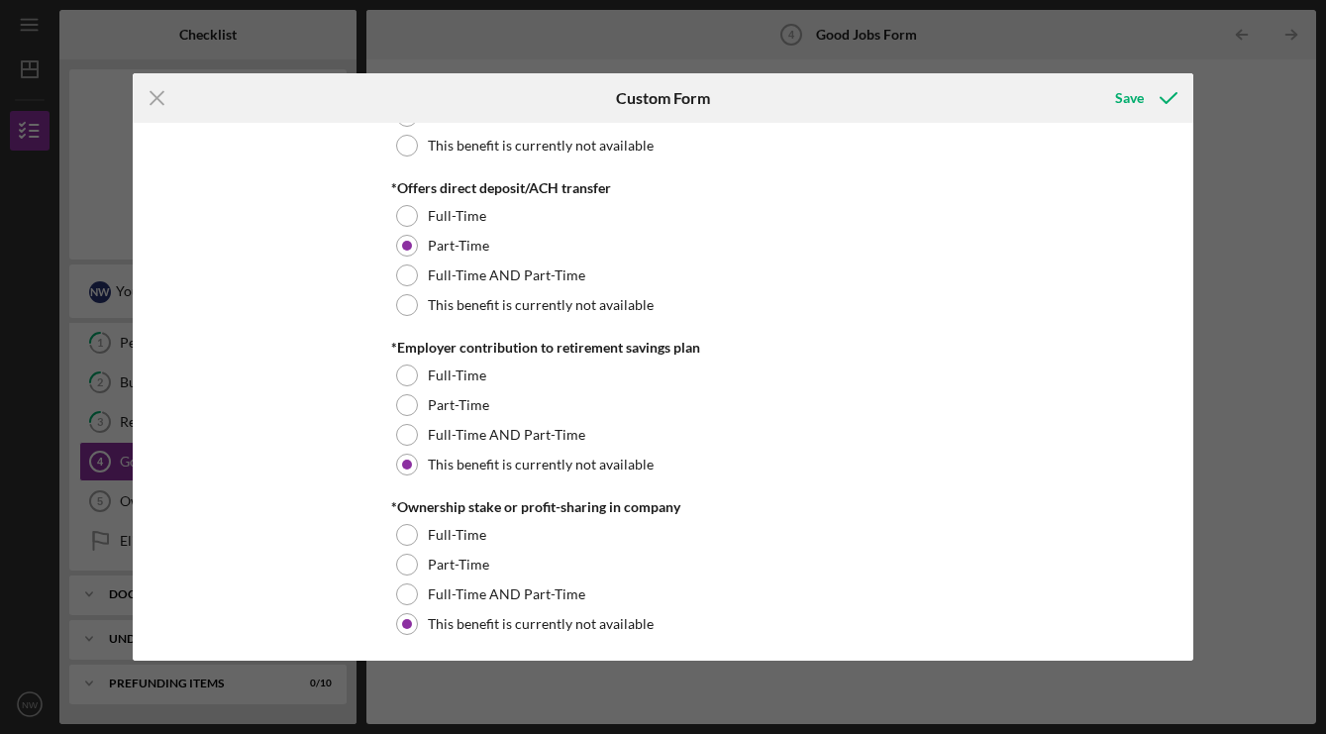
scroll to position [1595, 0]
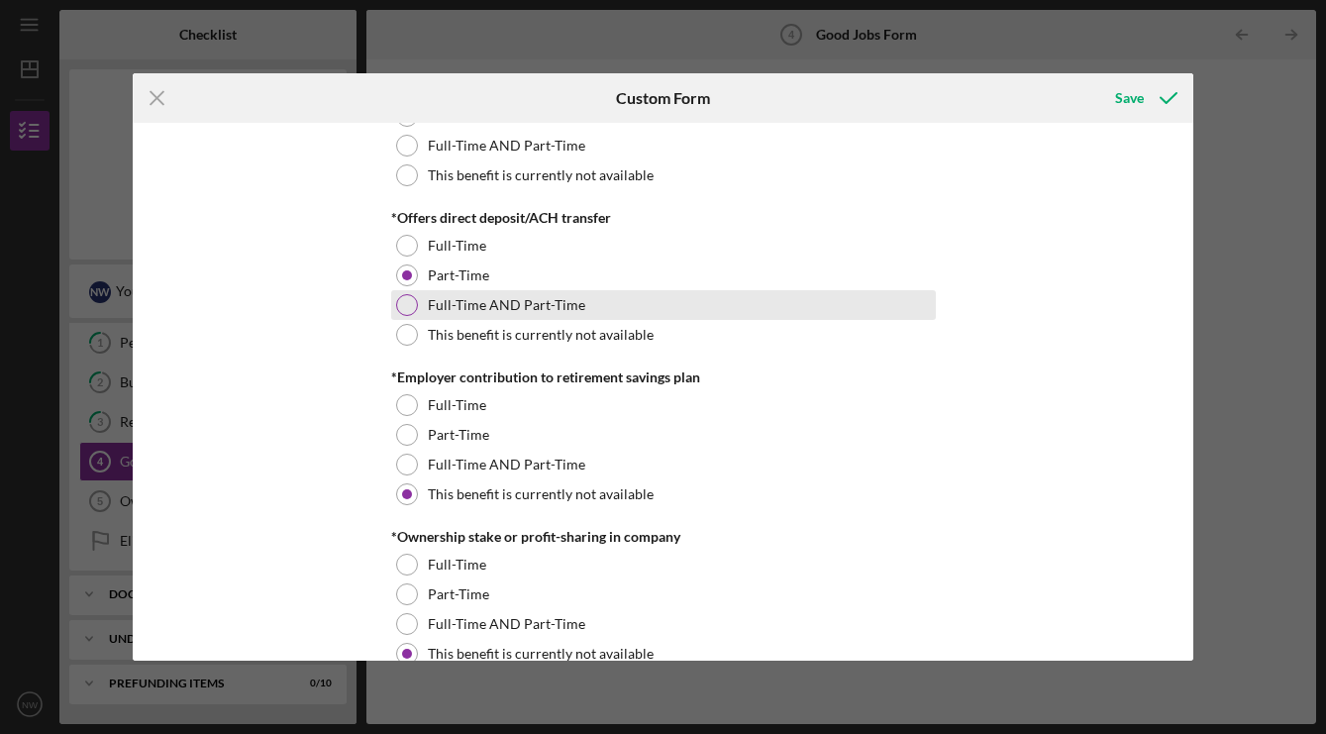
click at [407, 306] on div at bounding box center [407, 305] width 22 height 22
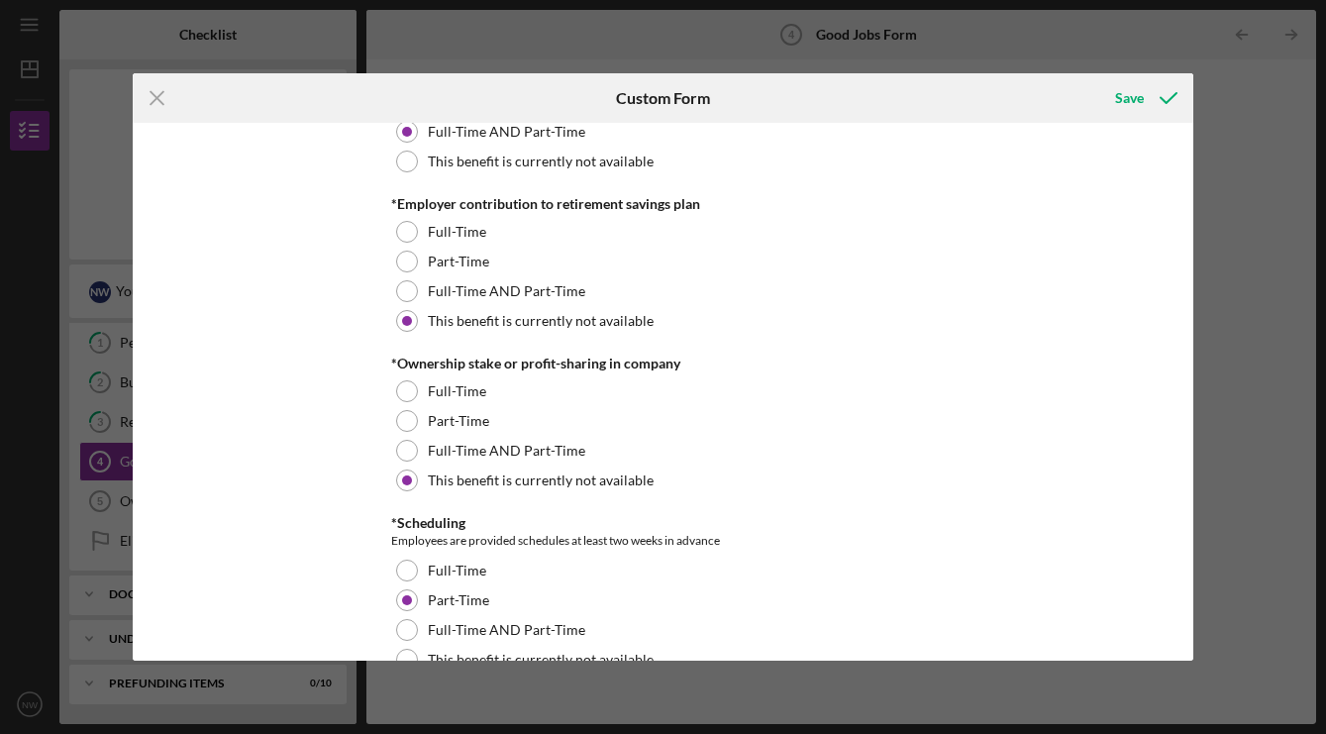
scroll to position [1792, 0]
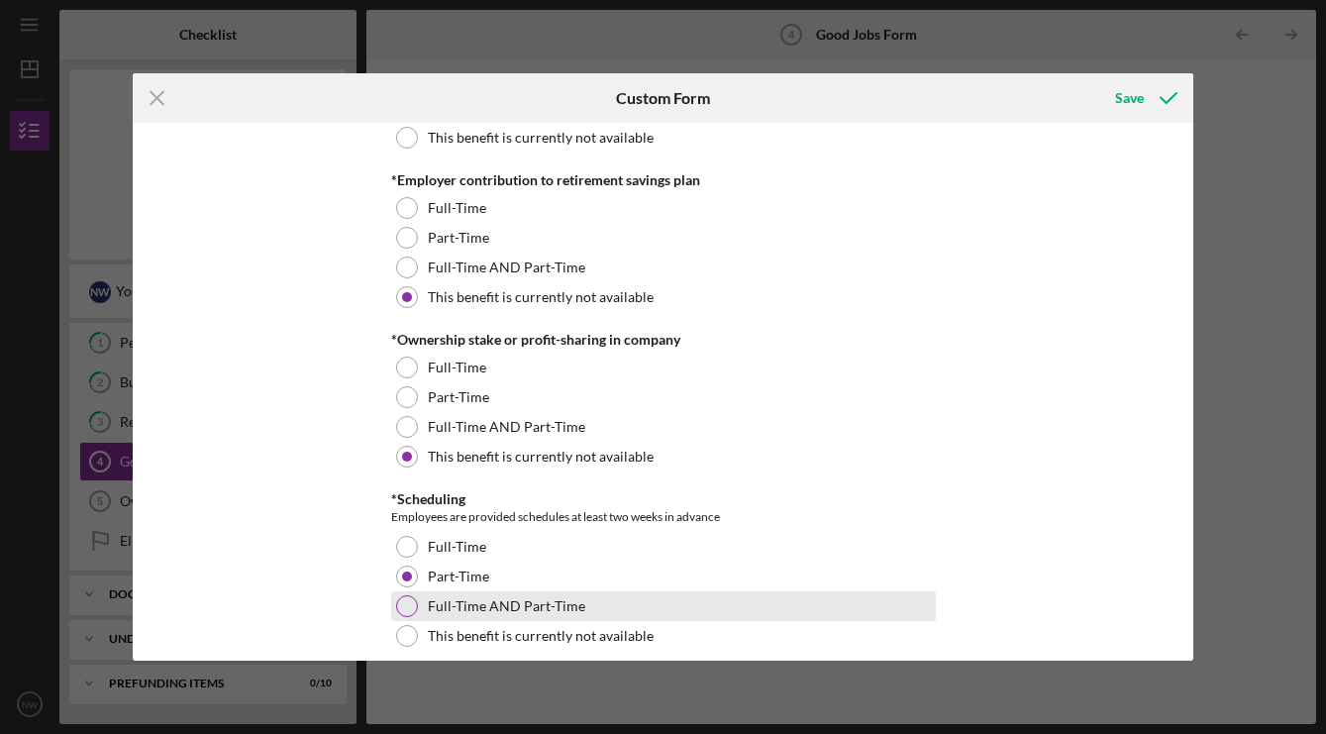
click at [404, 606] on div at bounding box center [407, 606] width 22 height 22
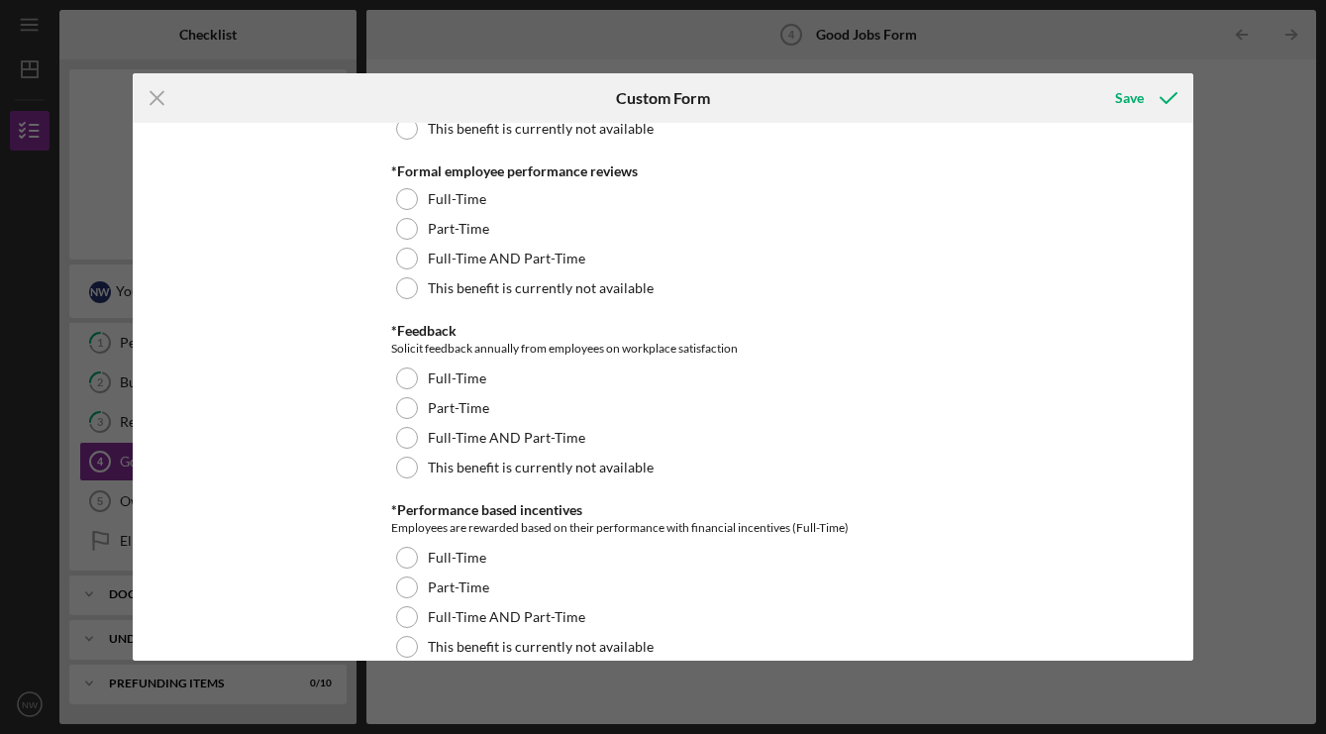
scroll to position [2304, 0]
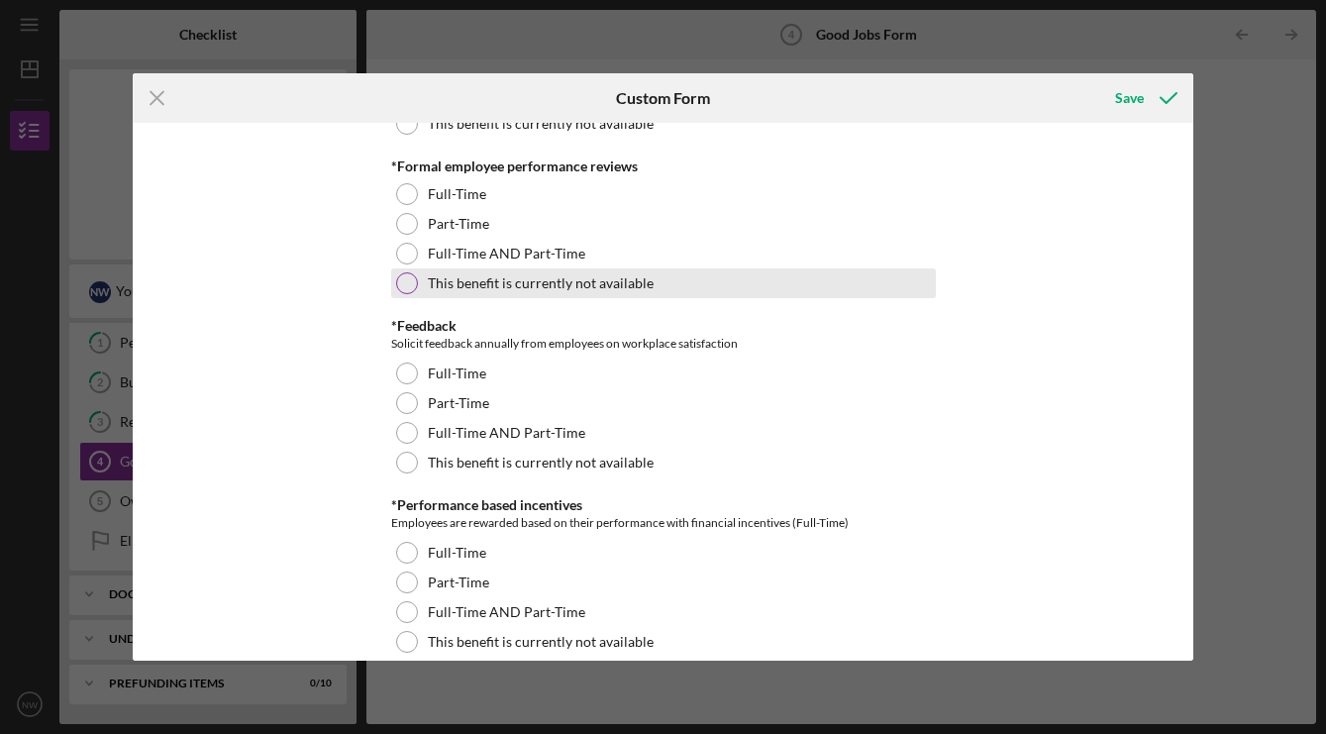
click at [403, 278] on div at bounding box center [407, 283] width 22 height 22
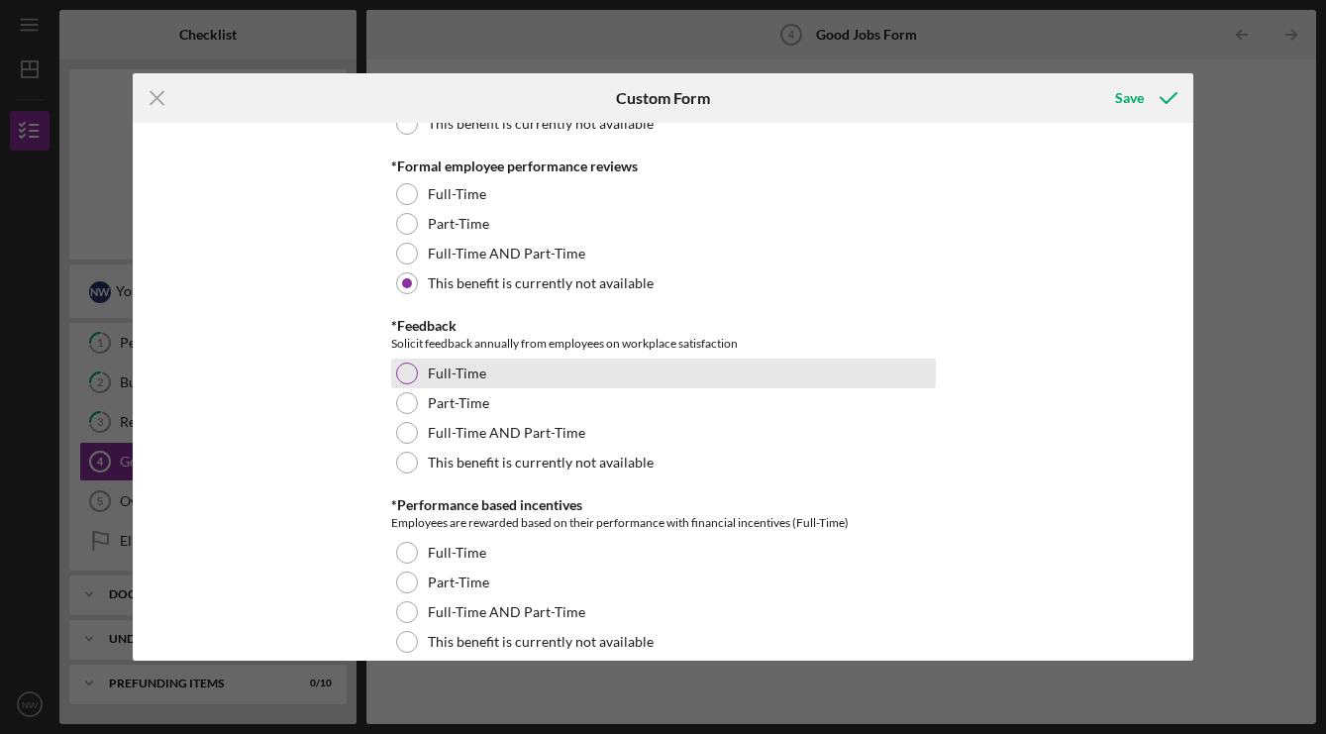
scroll to position [2321, 0]
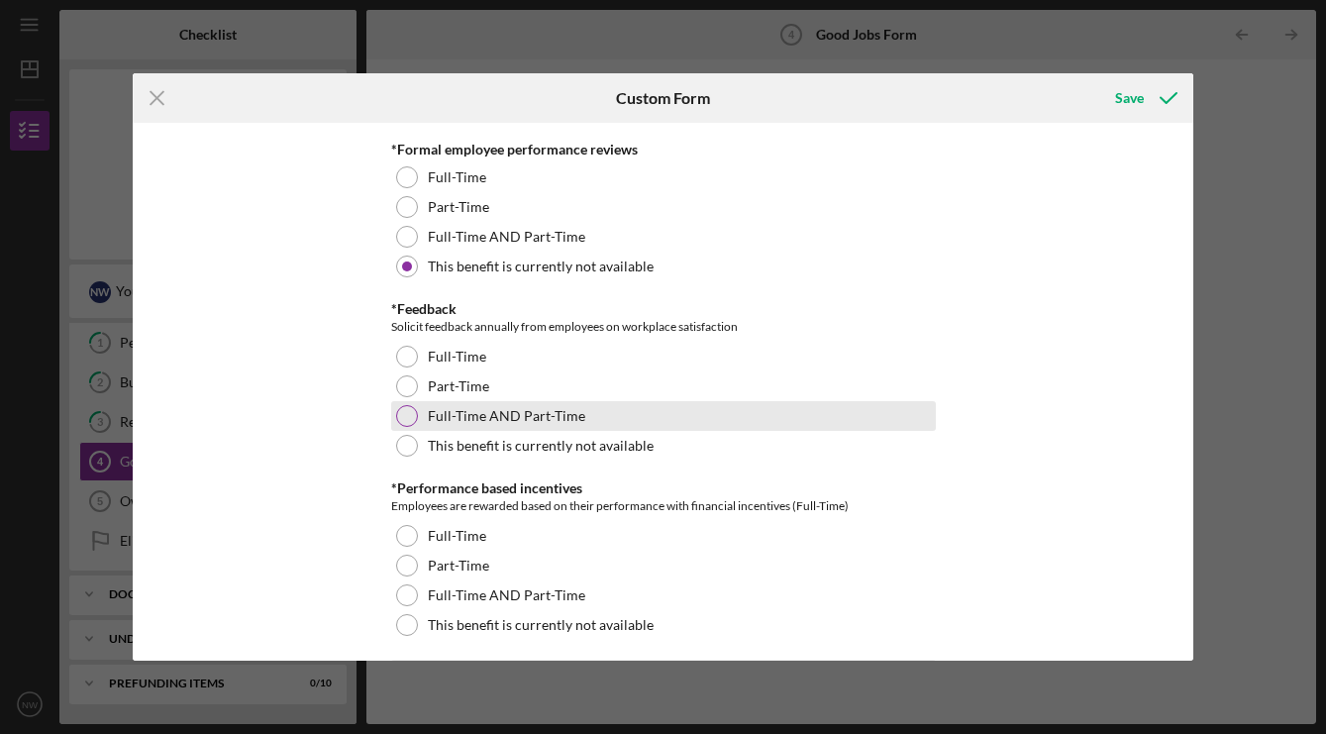
click at [413, 412] on div at bounding box center [407, 416] width 22 height 22
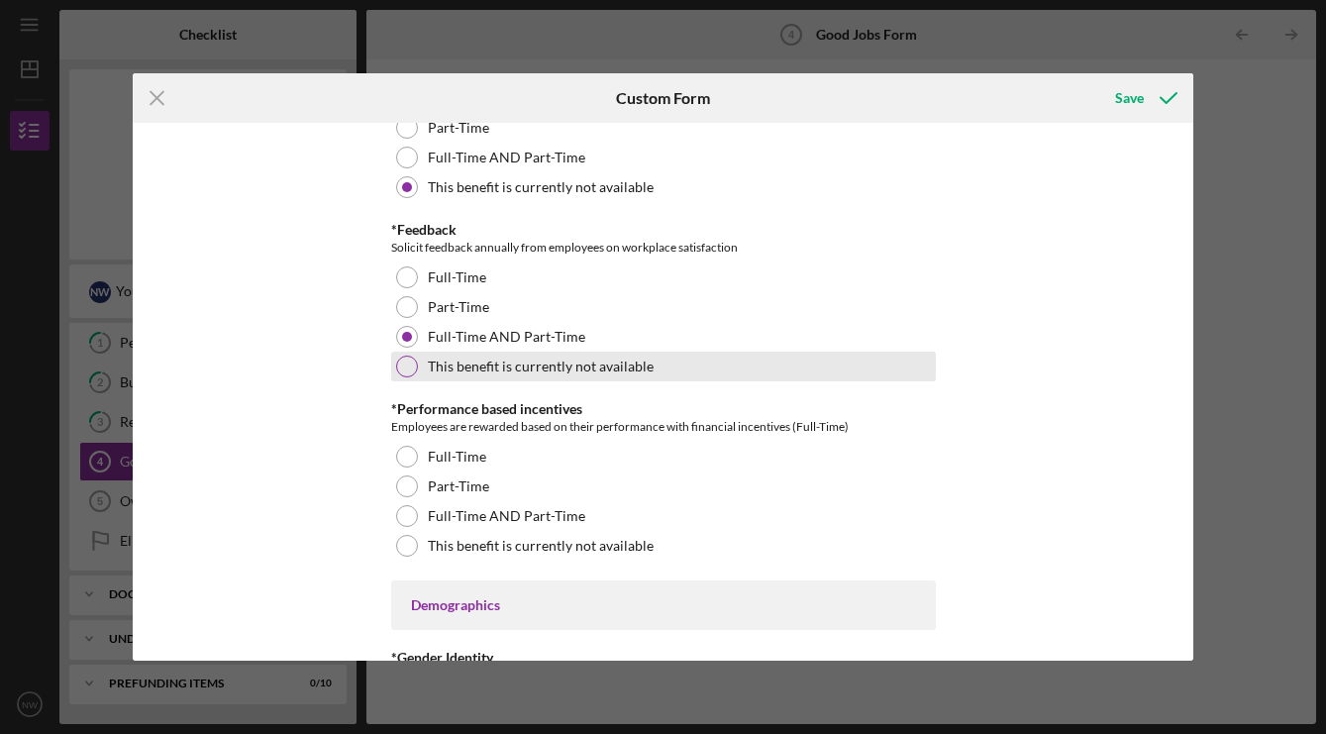
scroll to position [2405, 0]
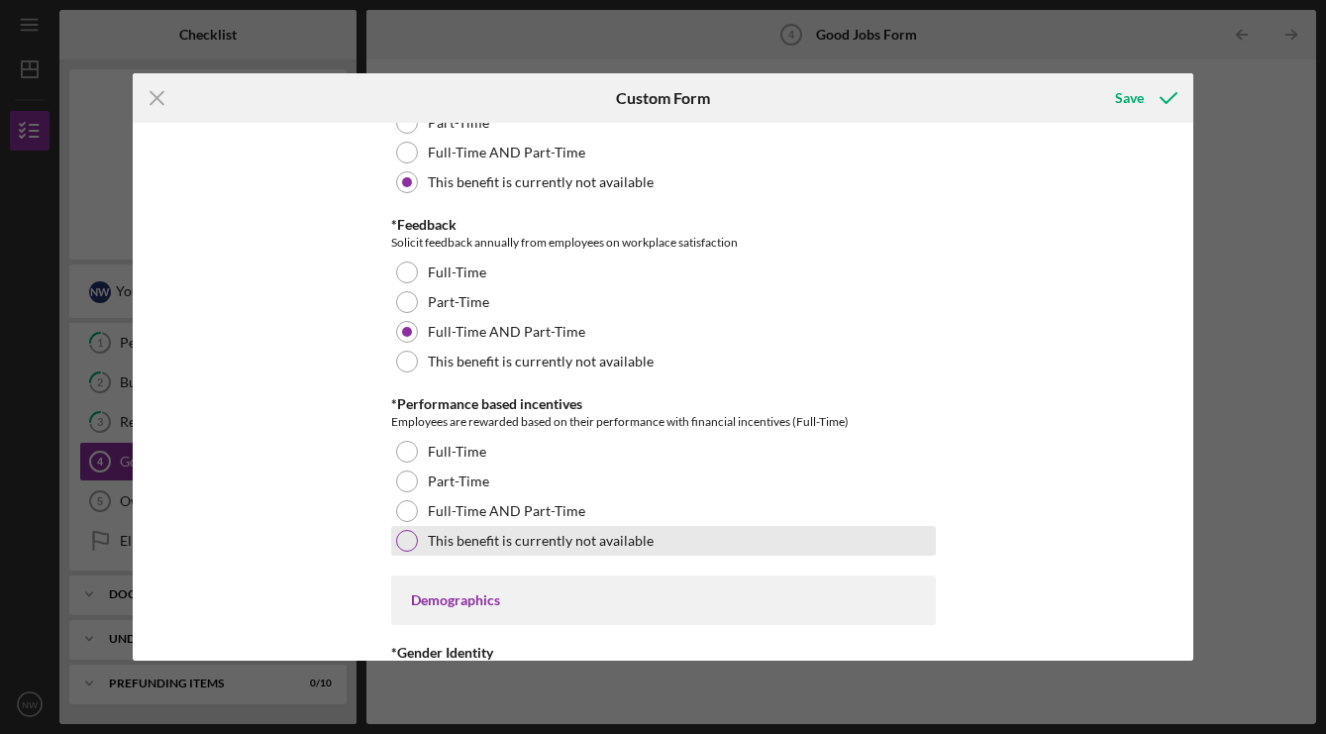
click at [406, 542] on div at bounding box center [407, 541] width 22 height 22
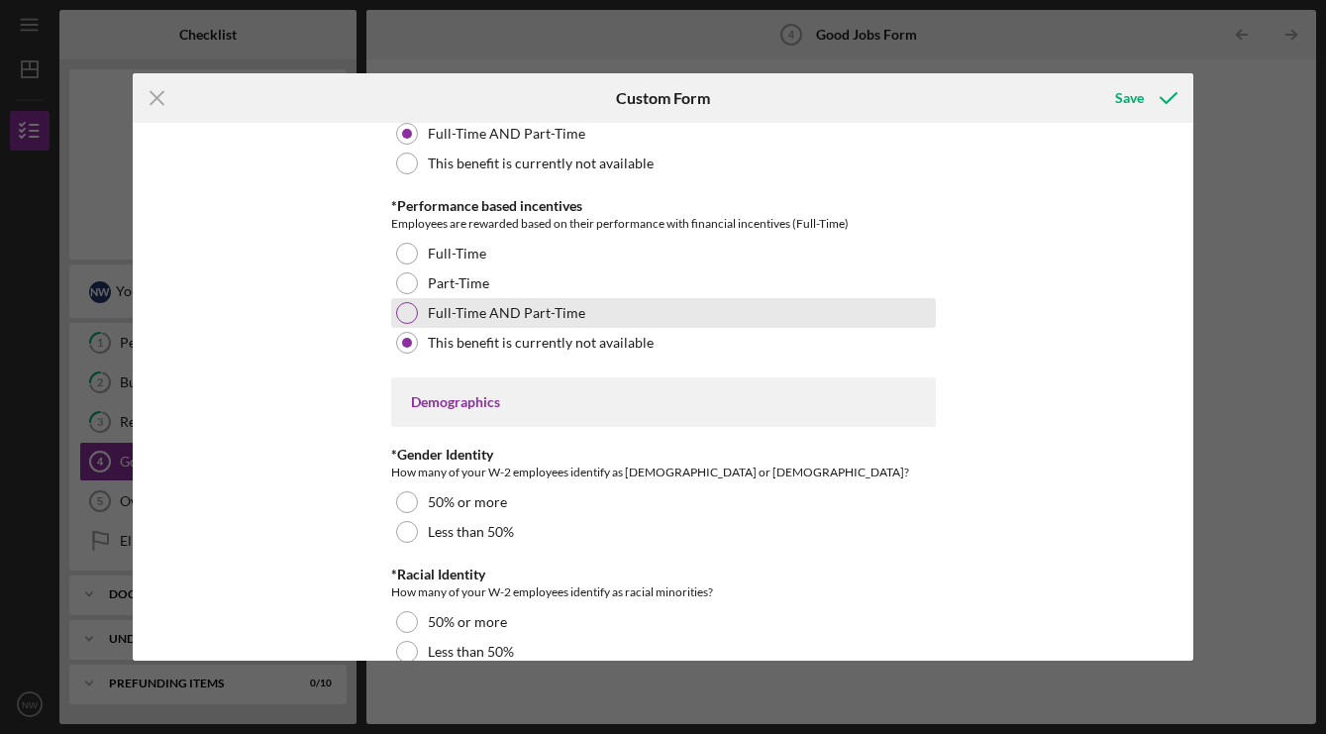
scroll to position [2604, 0]
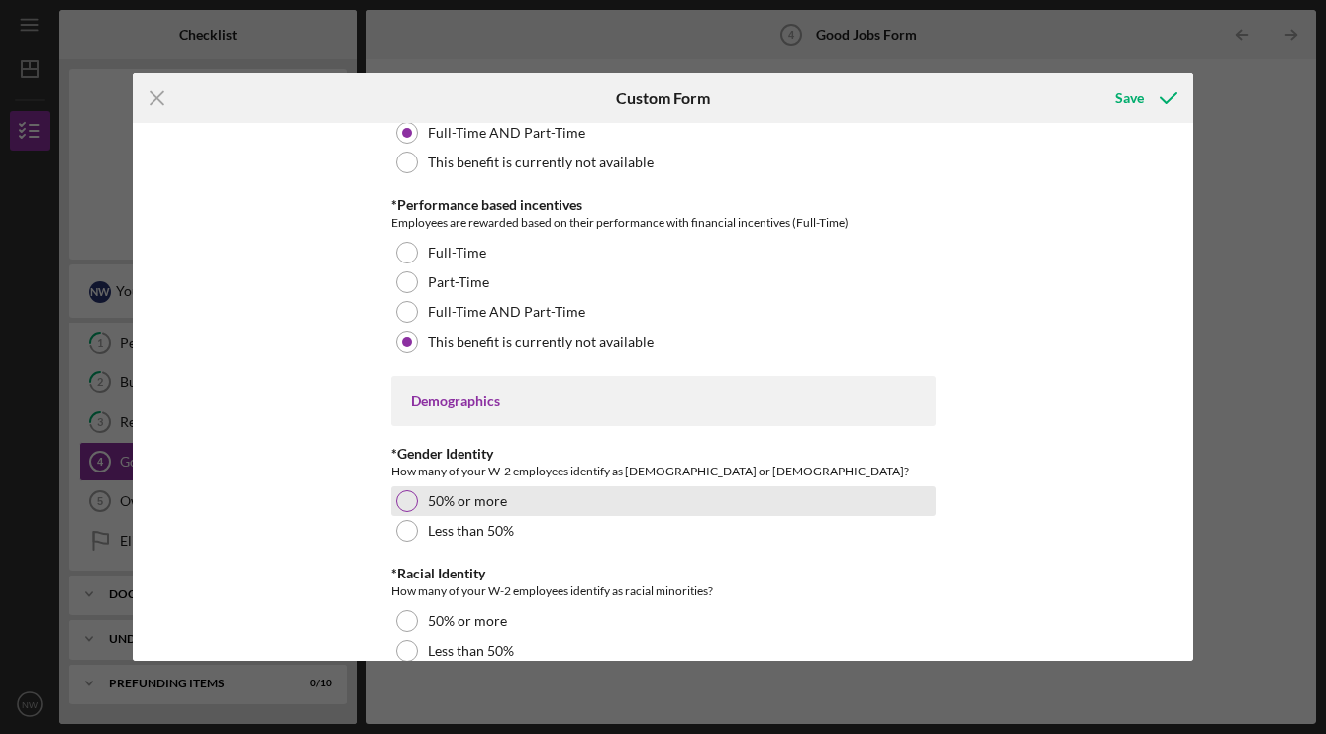
click at [405, 498] on div at bounding box center [407, 501] width 22 height 22
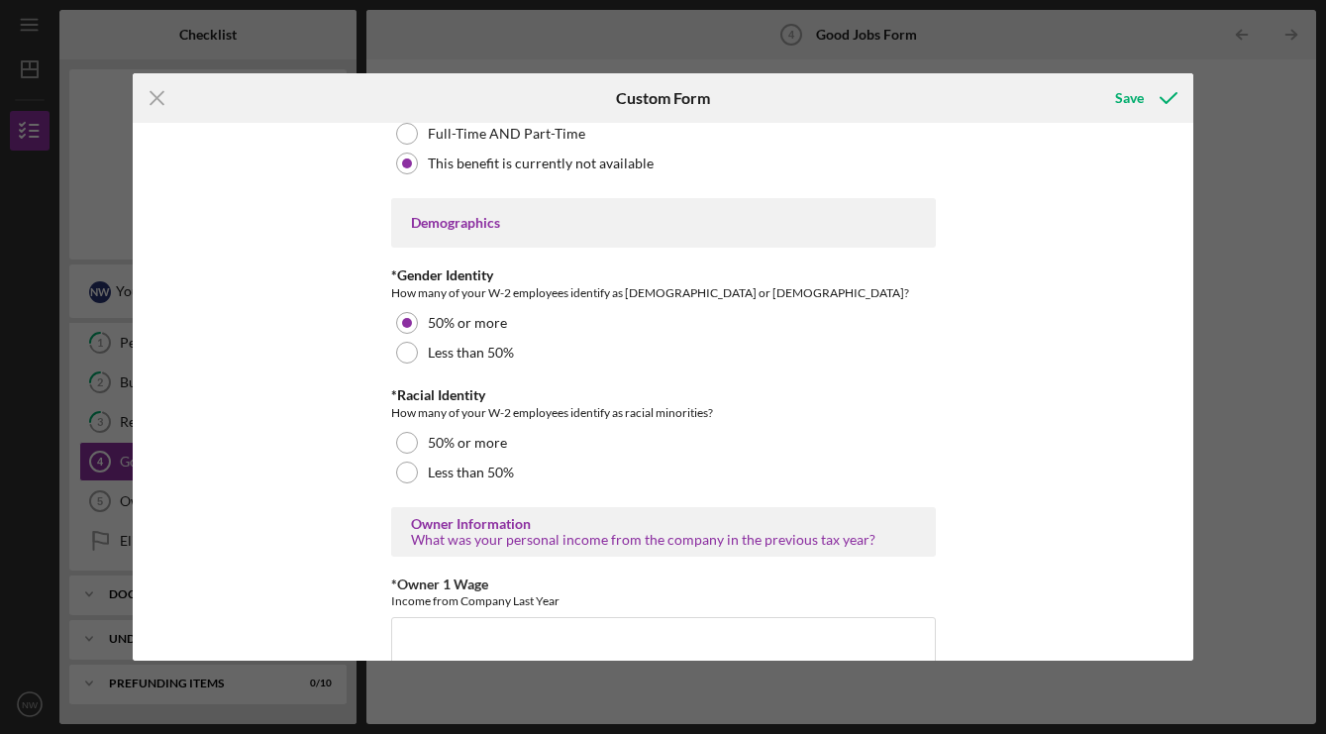
scroll to position [2785, 0]
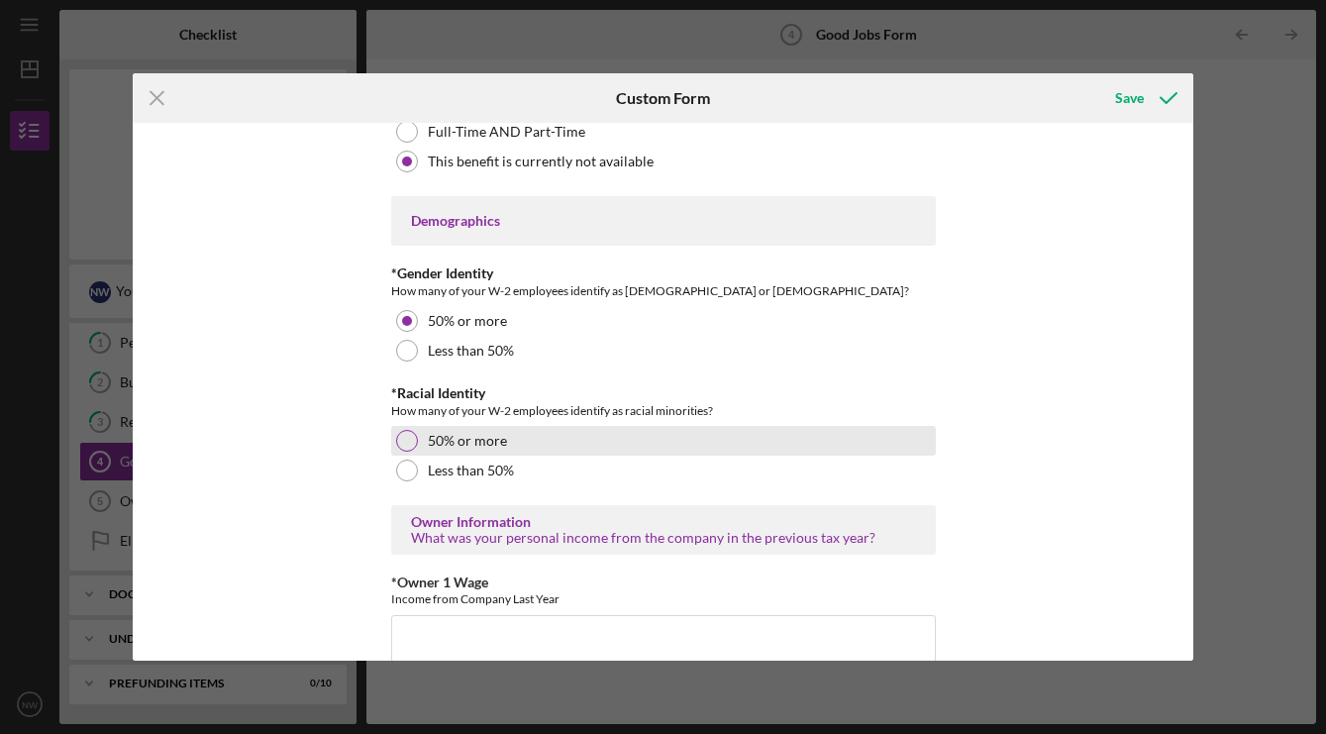
click at [408, 442] on div at bounding box center [407, 441] width 22 height 22
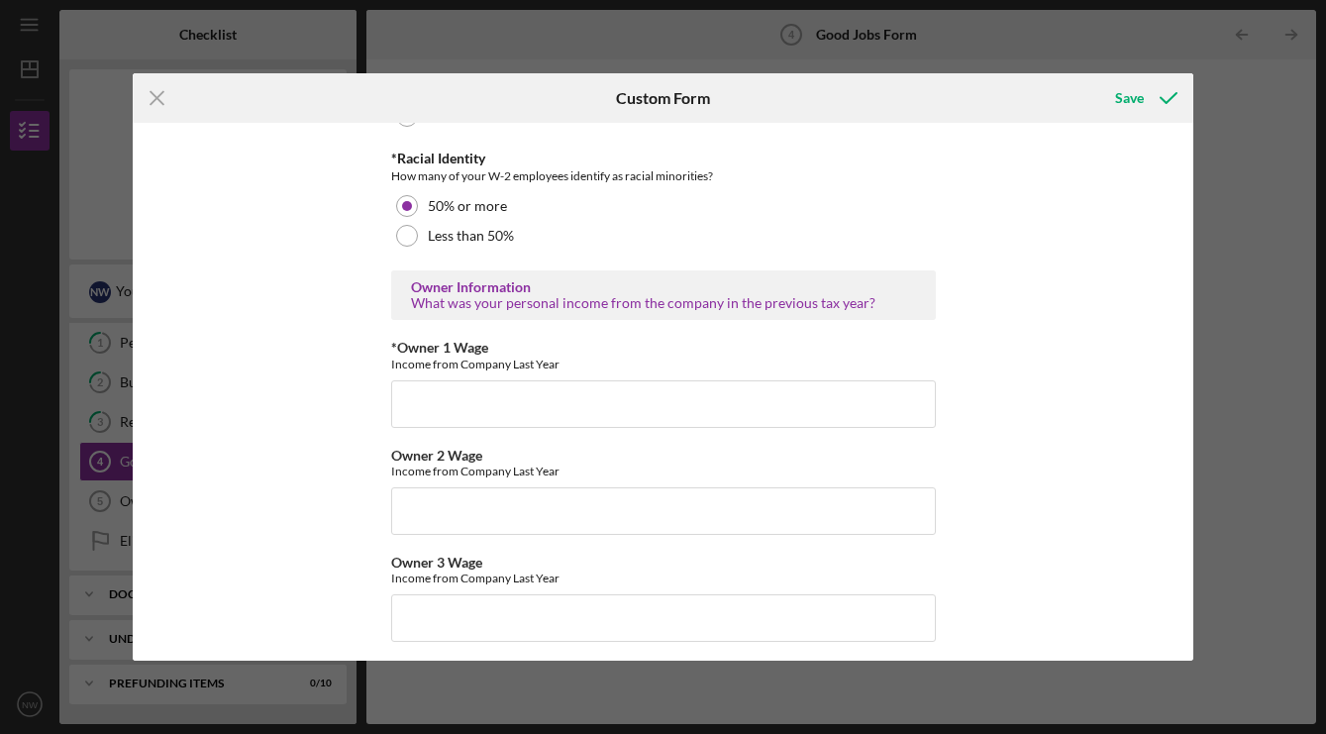
scroll to position [3015, 0]
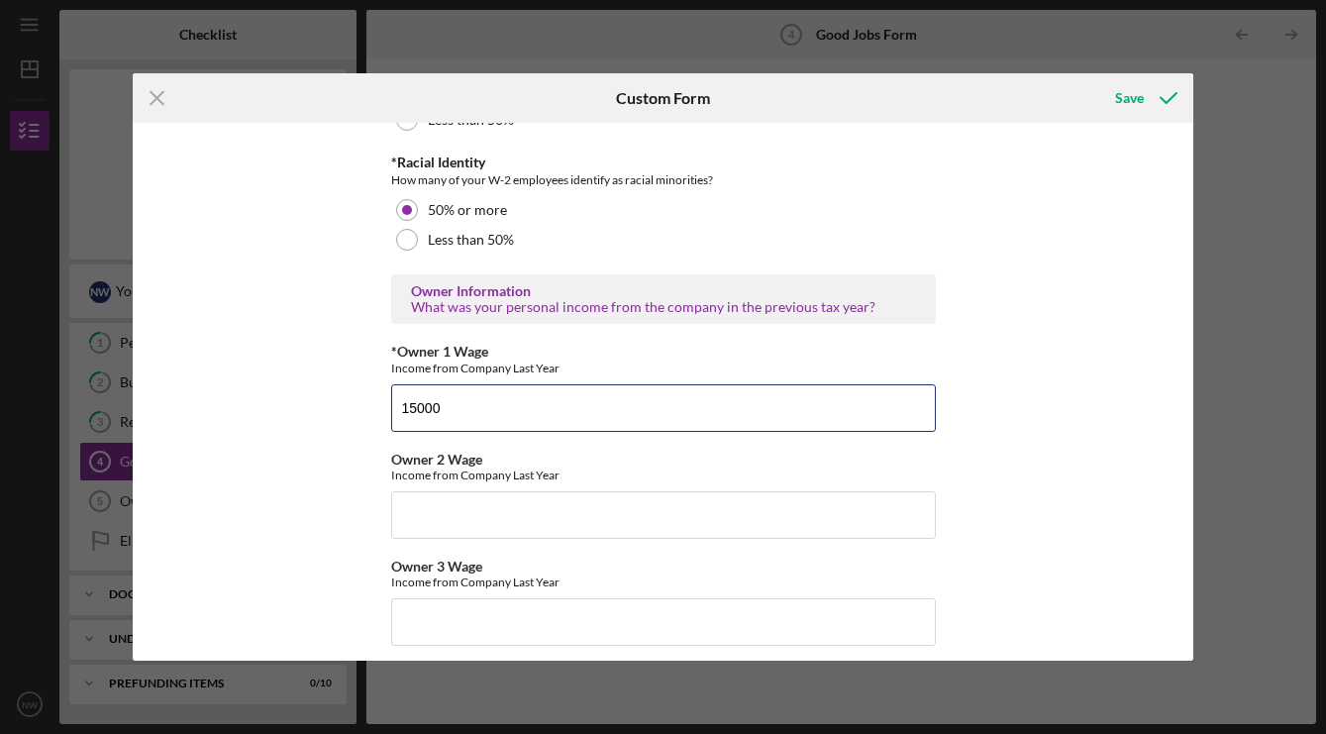
type input "15000"
click at [1109, 454] on div "Good Jobs Form *Total Number of [DEMOGRAPHIC_DATA] W-2 Employees If you have no…" at bounding box center [663, 392] width 1061 height 538
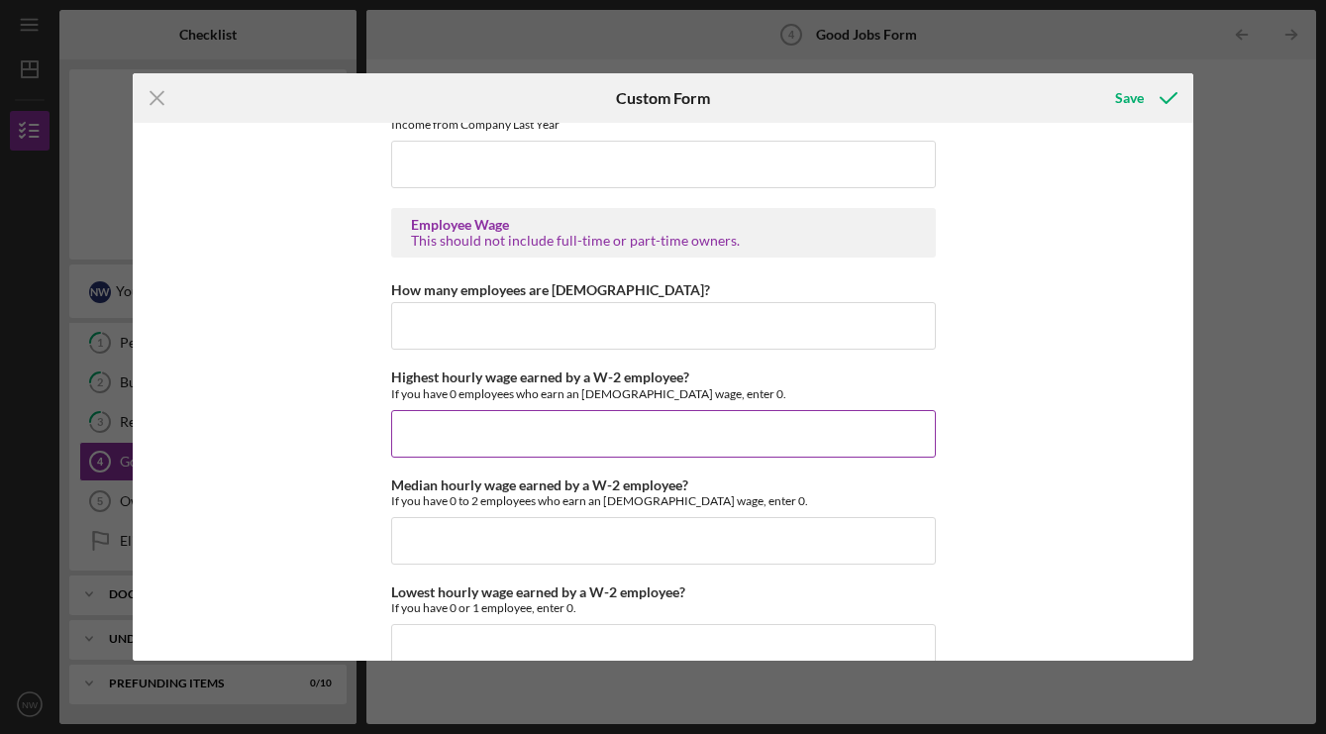
scroll to position [3688, 0]
click at [760, 337] on input "How many employees are [DEMOGRAPHIC_DATA]?" at bounding box center [663, 325] width 545 height 48
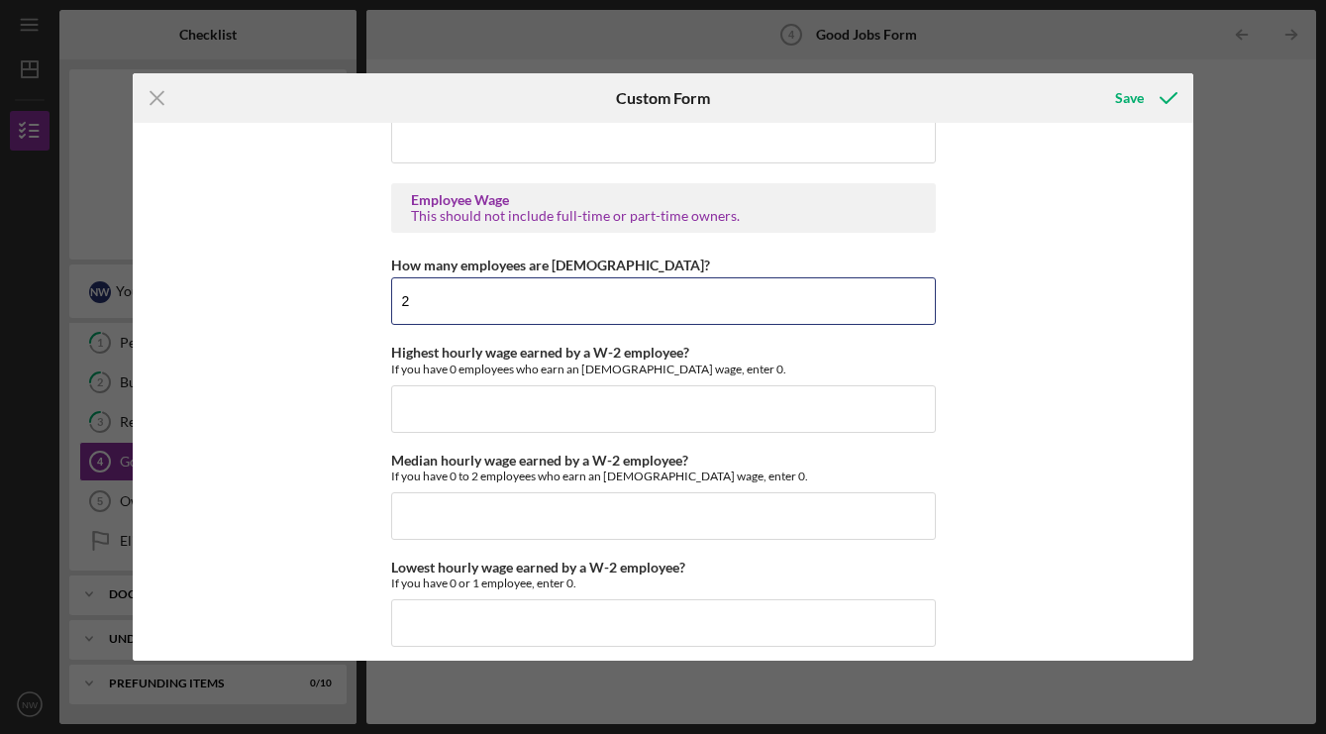
scroll to position [3722, 0]
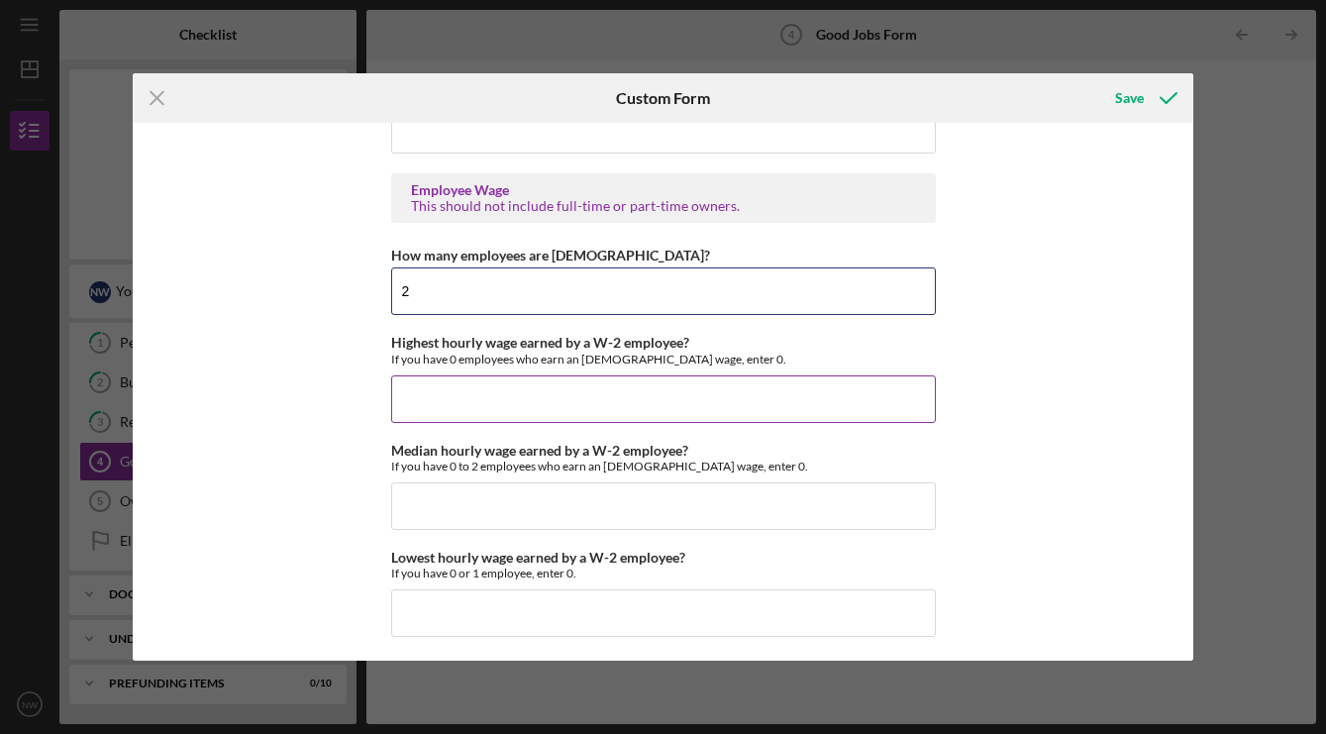
type input "2"
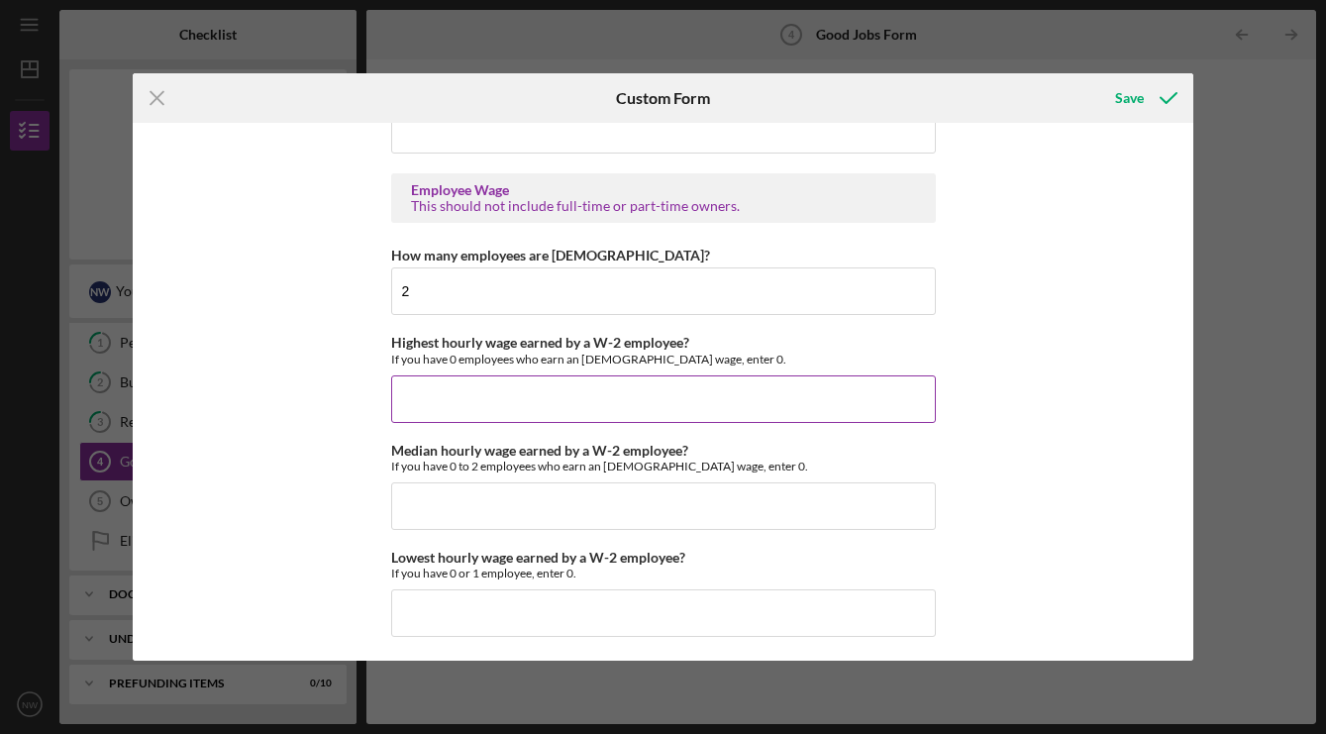
click at [705, 406] on input "Highest hourly wage earned by a W-2 employee?" at bounding box center [663, 399] width 545 height 48
type input "$25"
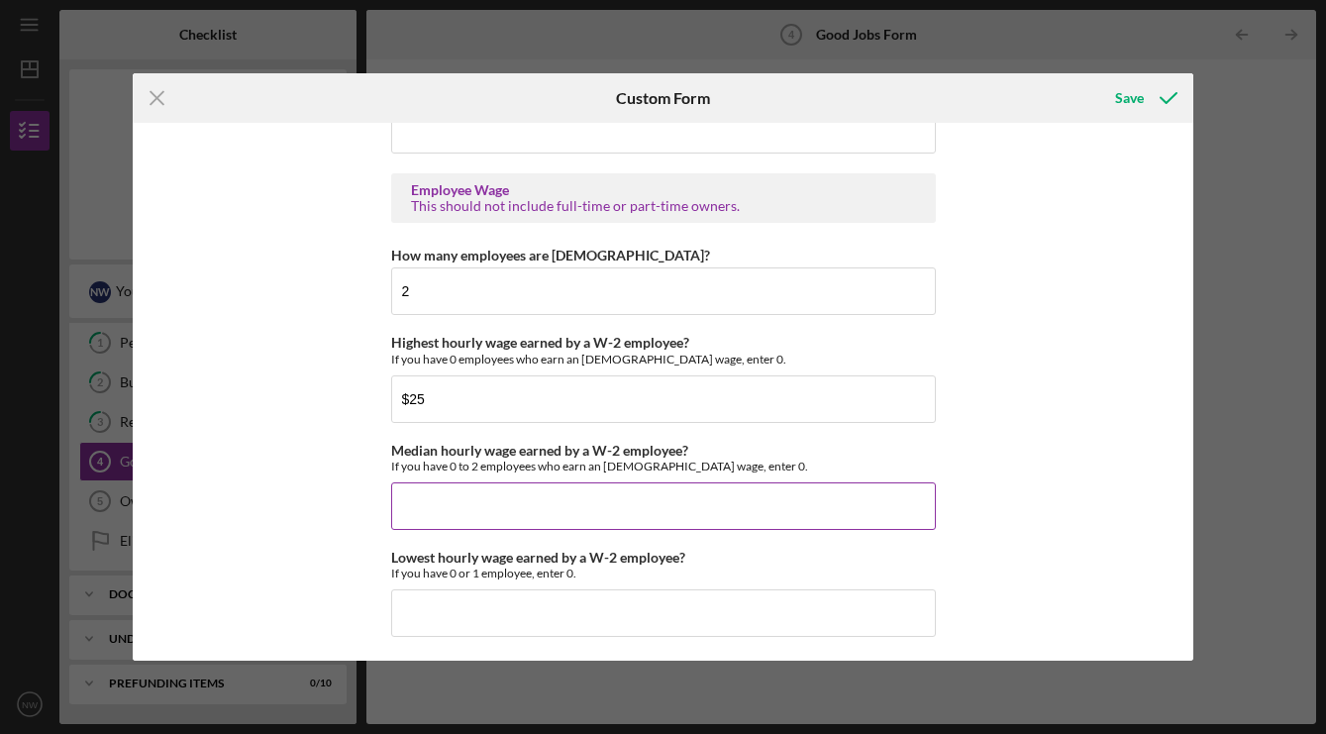
click at [615, 522] on input "Median hourly wage earned by a W-2 employee?" at bounding box center [663, 506] width 545 height 48
type input "$18"
click at [1024, 466] on div "Good Jobs Form *Total Number of [DEMOGRAPHIC_DATA] W-2 Employees If you have no…" at bounding box center [663, 392] width 1061 height 538
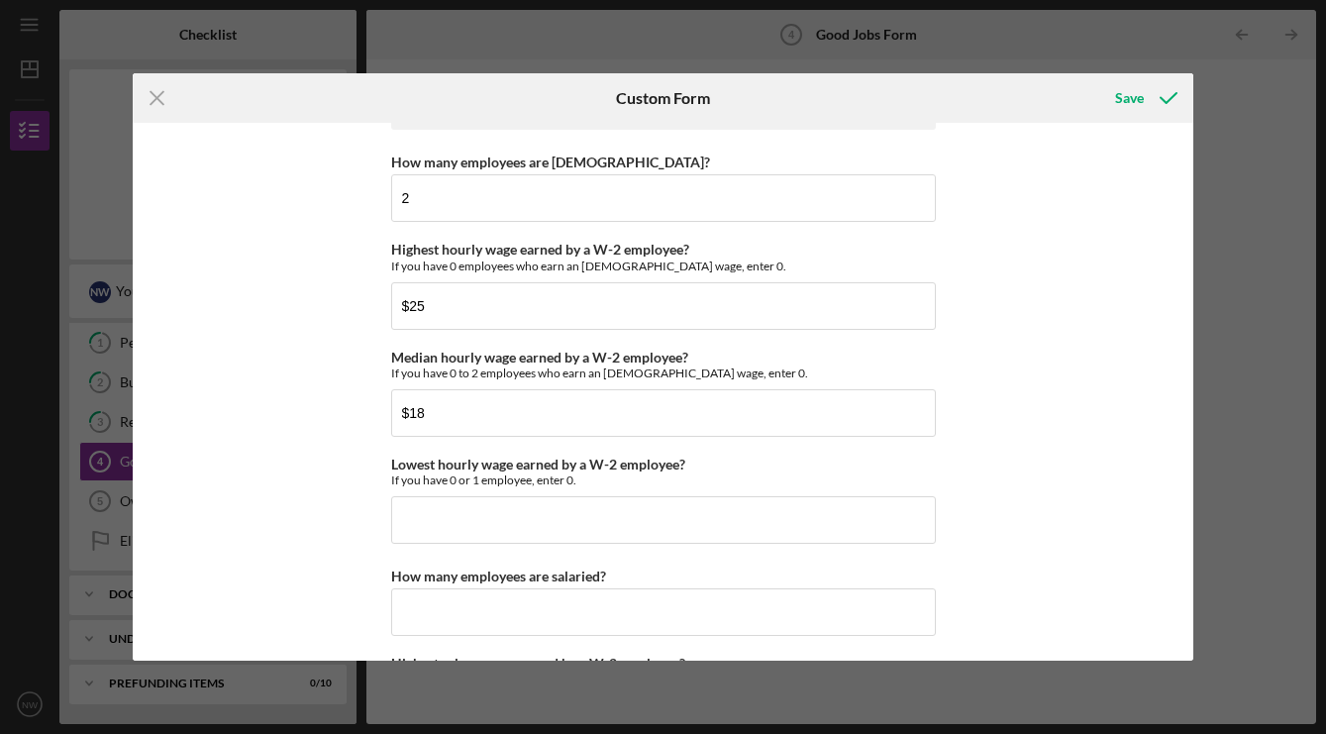
scroll to position [3828, 0]
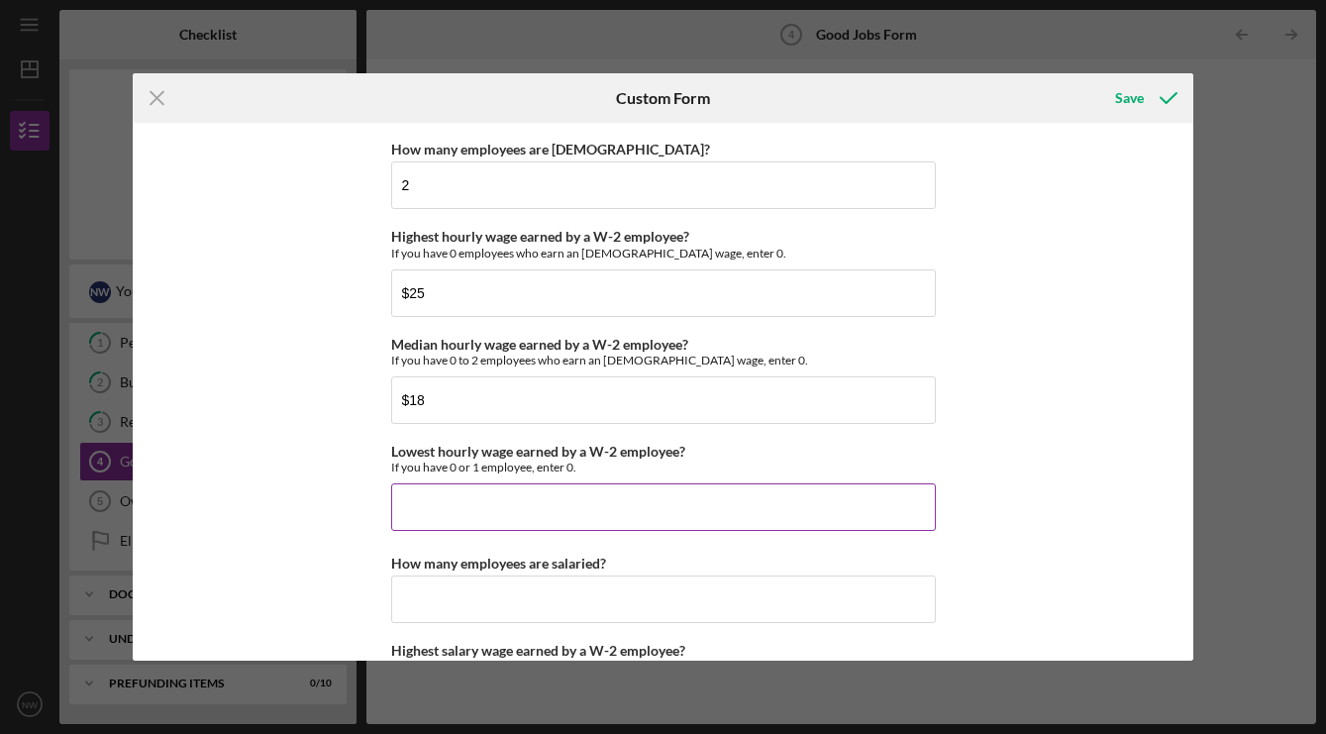
click at [750, 498] on input "Lowest hourly wage earned by a W-2 employee?" at bounding box center [663, 507] width 545 height 48
type input "$18"
click at [1071, 385] on div "Good Jobs Form *Total Number of [DEMOGRAPHIC_DATA] W-2 Employees If you have no…" at bounding box center [663, 392] width 1061 height 538
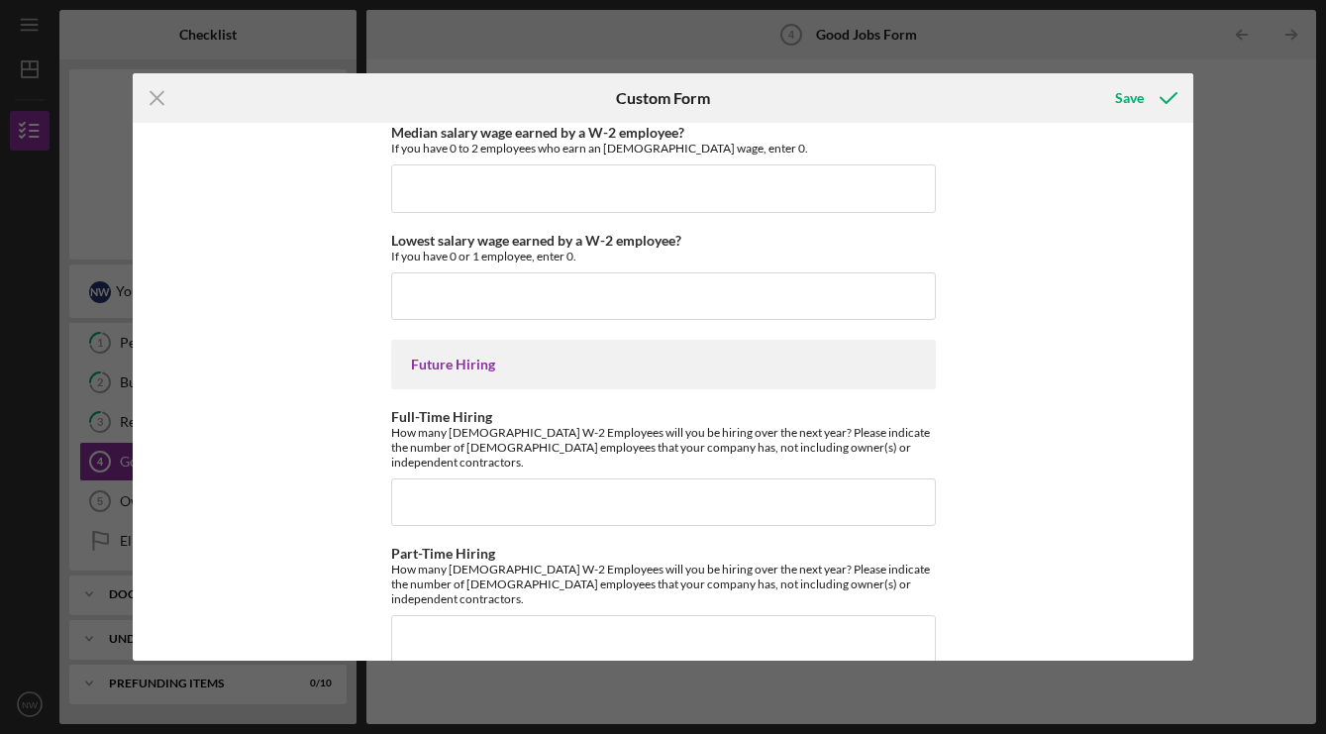
scroll to position [4452, 0]
click at [1125, 101] on div "Save" at bounding box center [1129, 98] width 29 height 40
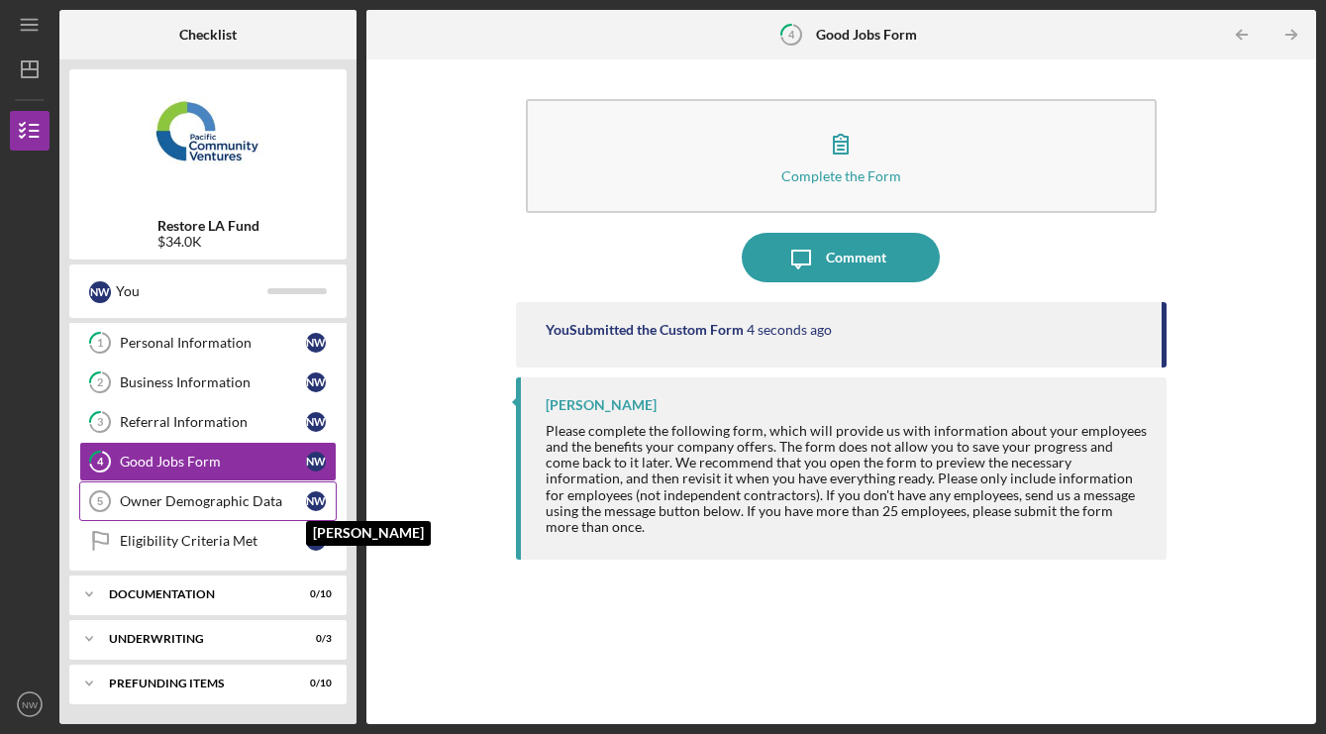
click at [321, 493] on div "N W" at bounding box center [316, 501] width 20 height 20
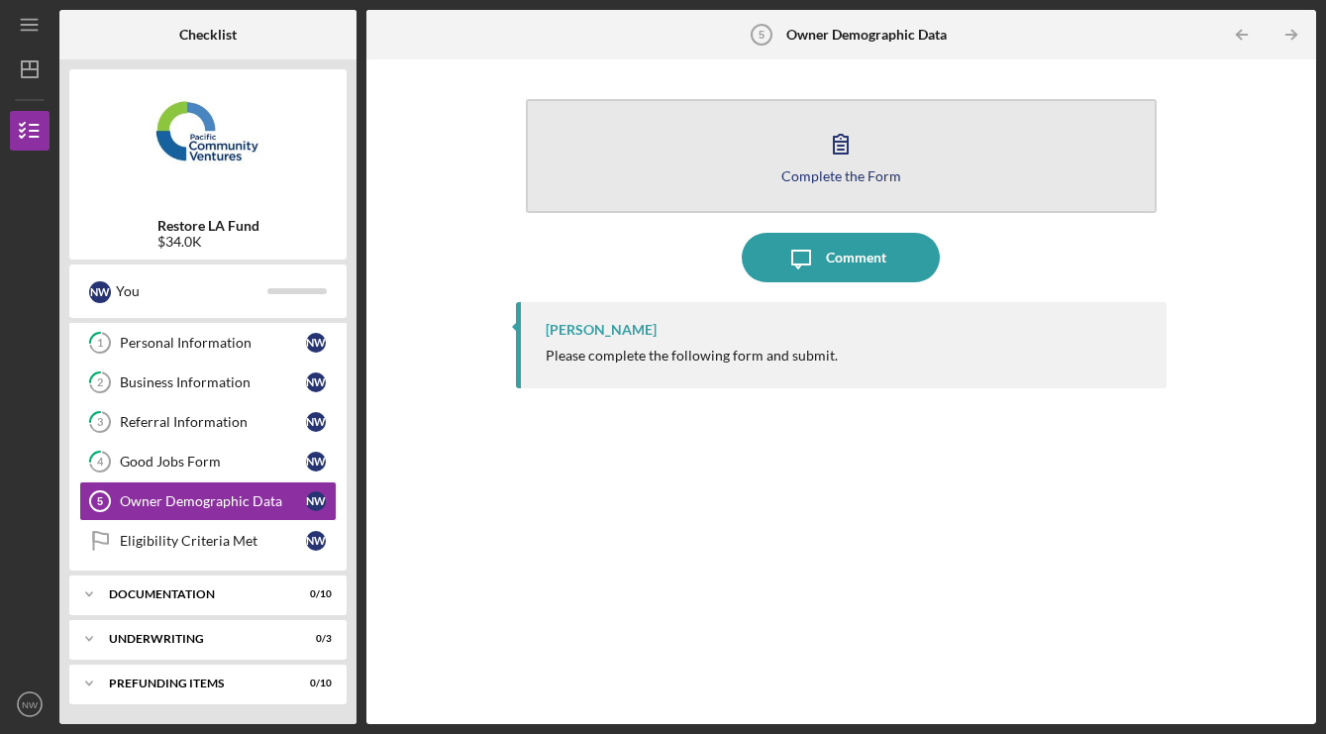
click at [848, 153] on icon "button" at bounding box center [841, 144] width 14 height 19
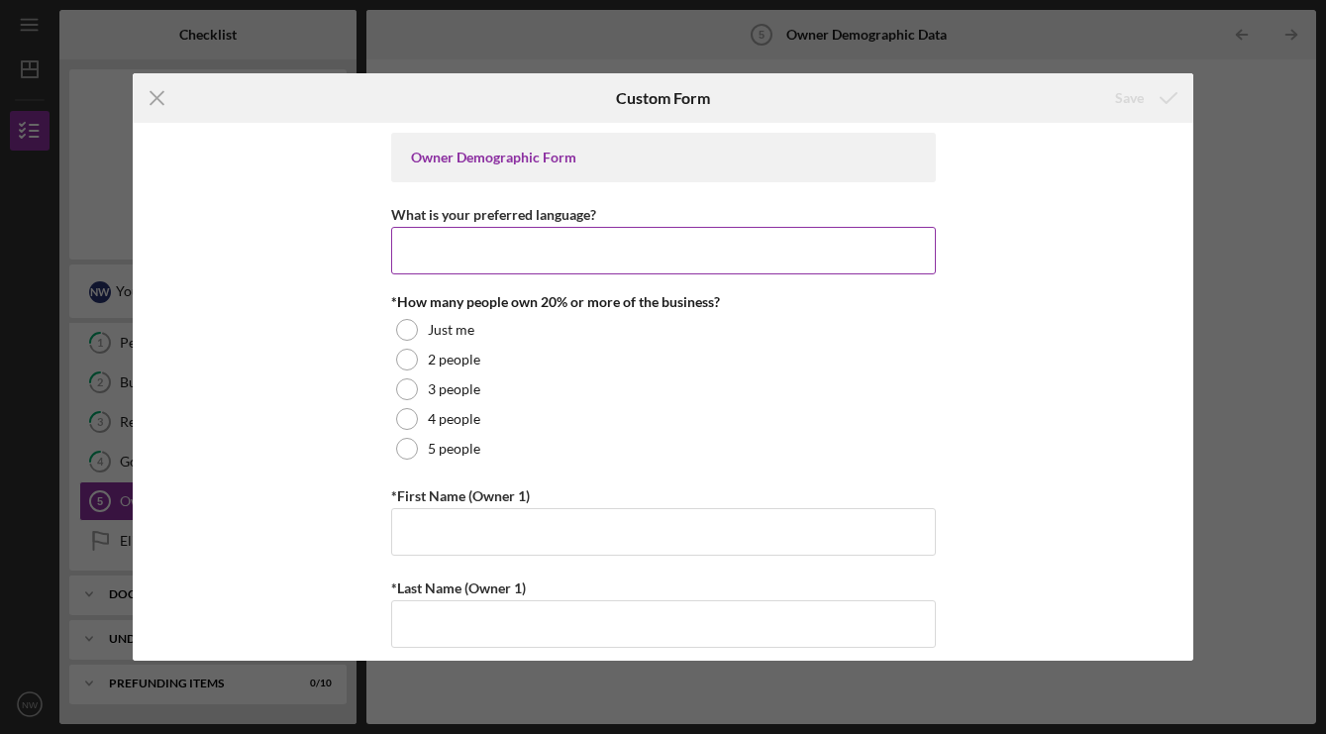
click at [733, 242] on input "What is your preferred language?" at bounding box center [663, 251] width 545 height 48
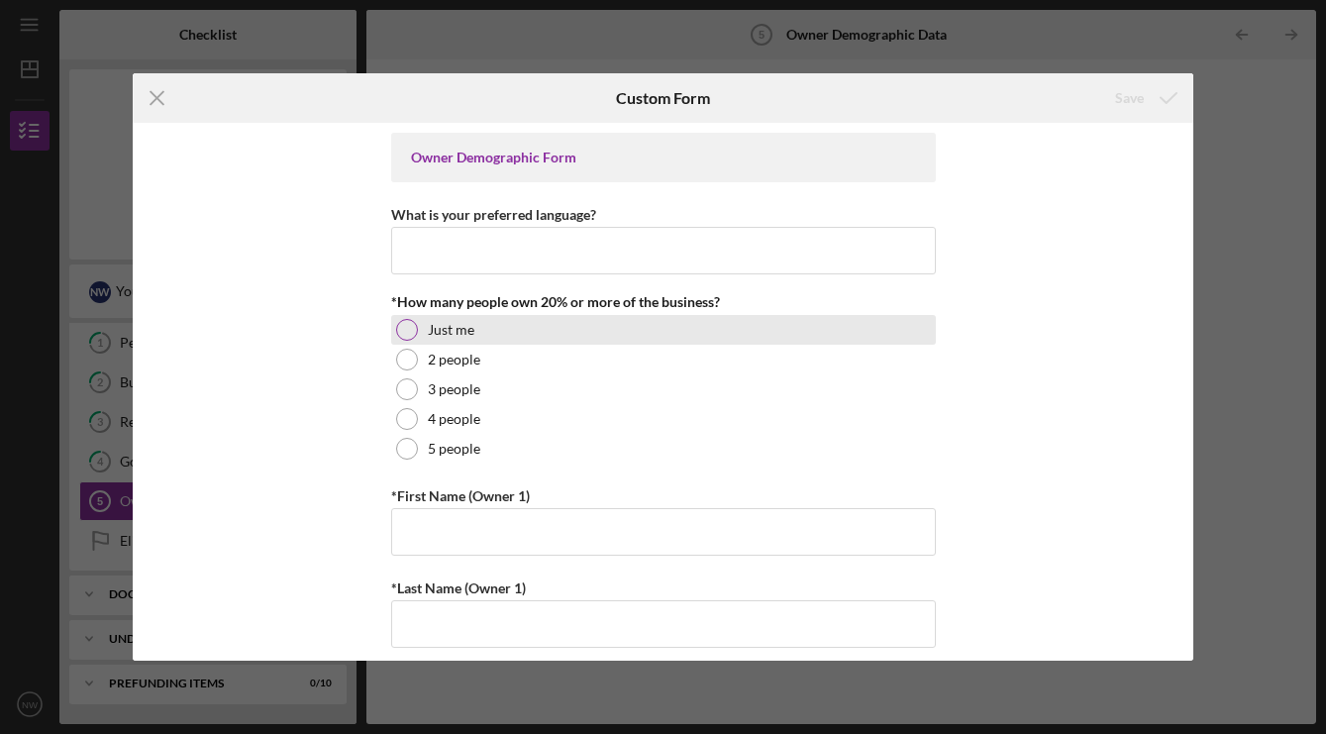
click at [411, 329] on div at bounding box center [407, 330] width 22 height 22
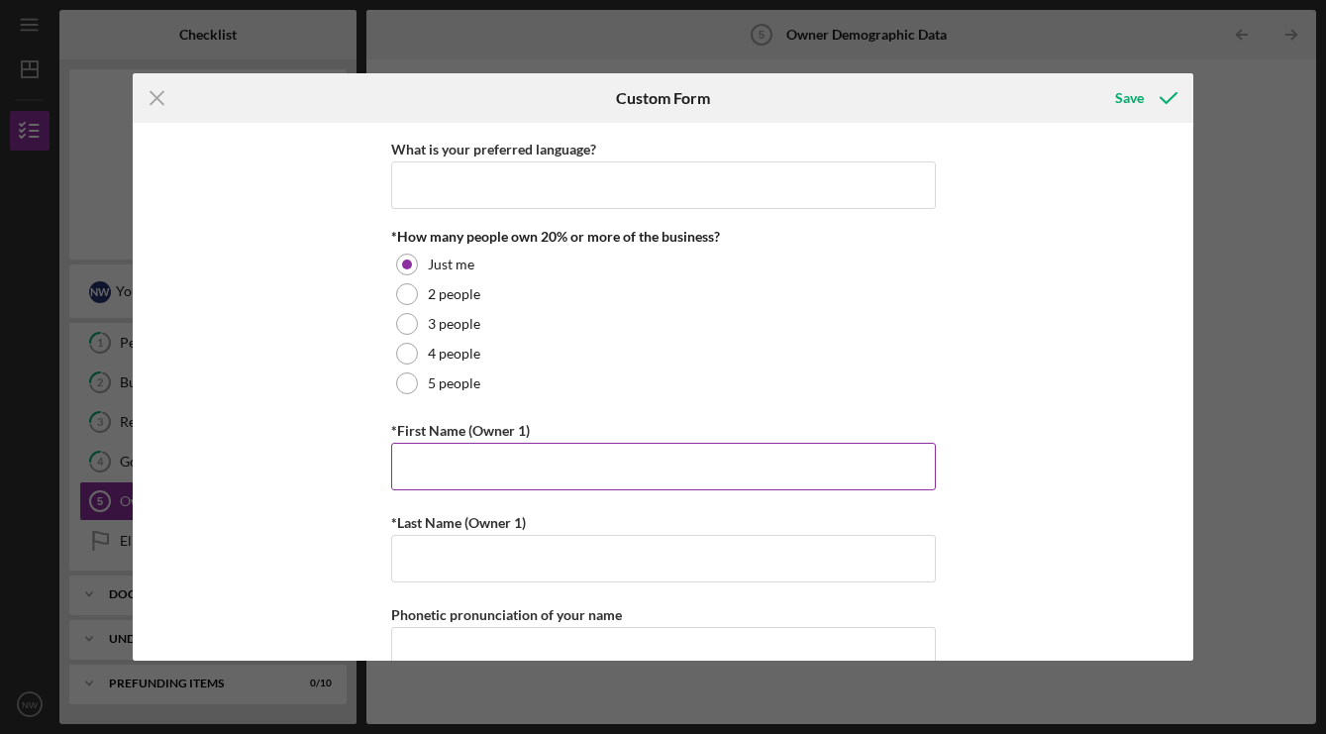
scroll to position [82, 0]
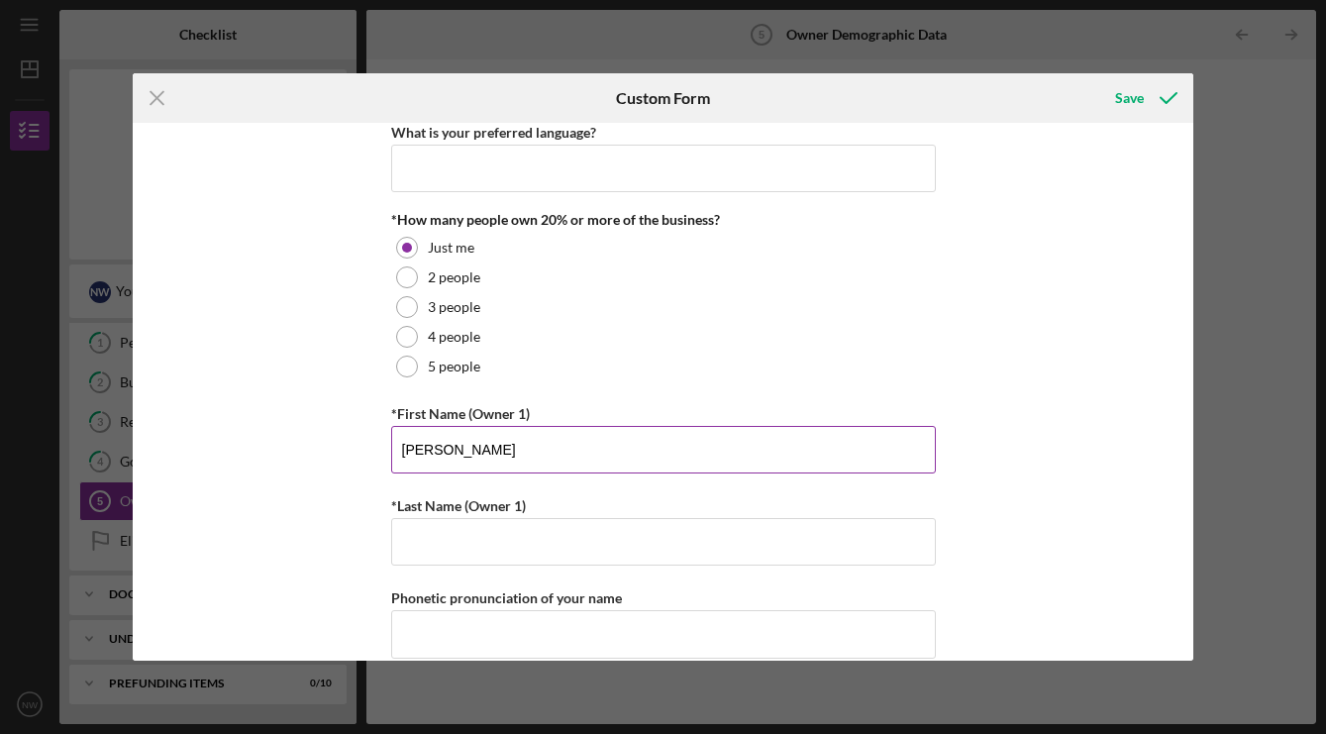
type input "[PERSON_NAME]"
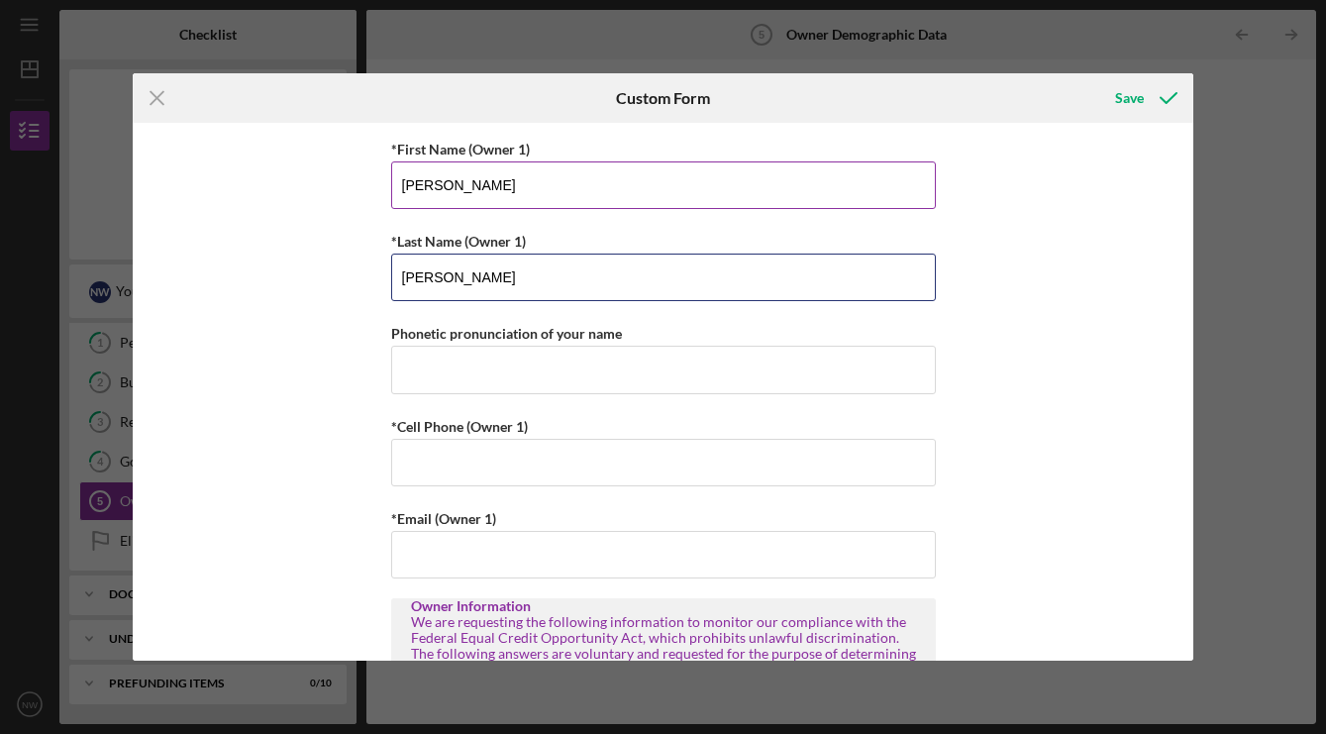
scroll to position [368, 0]
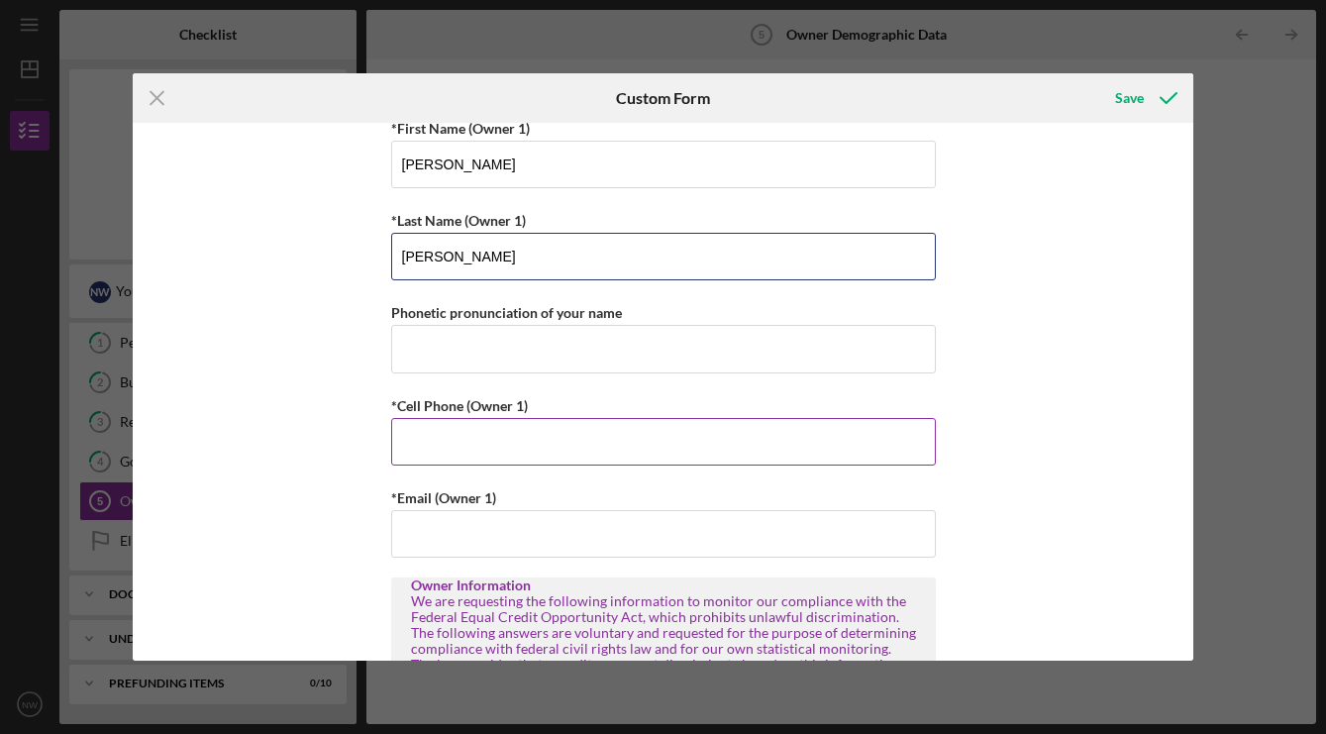
type input "[PERSON_NAME]"
type input "[PHONE_NUMBER]"
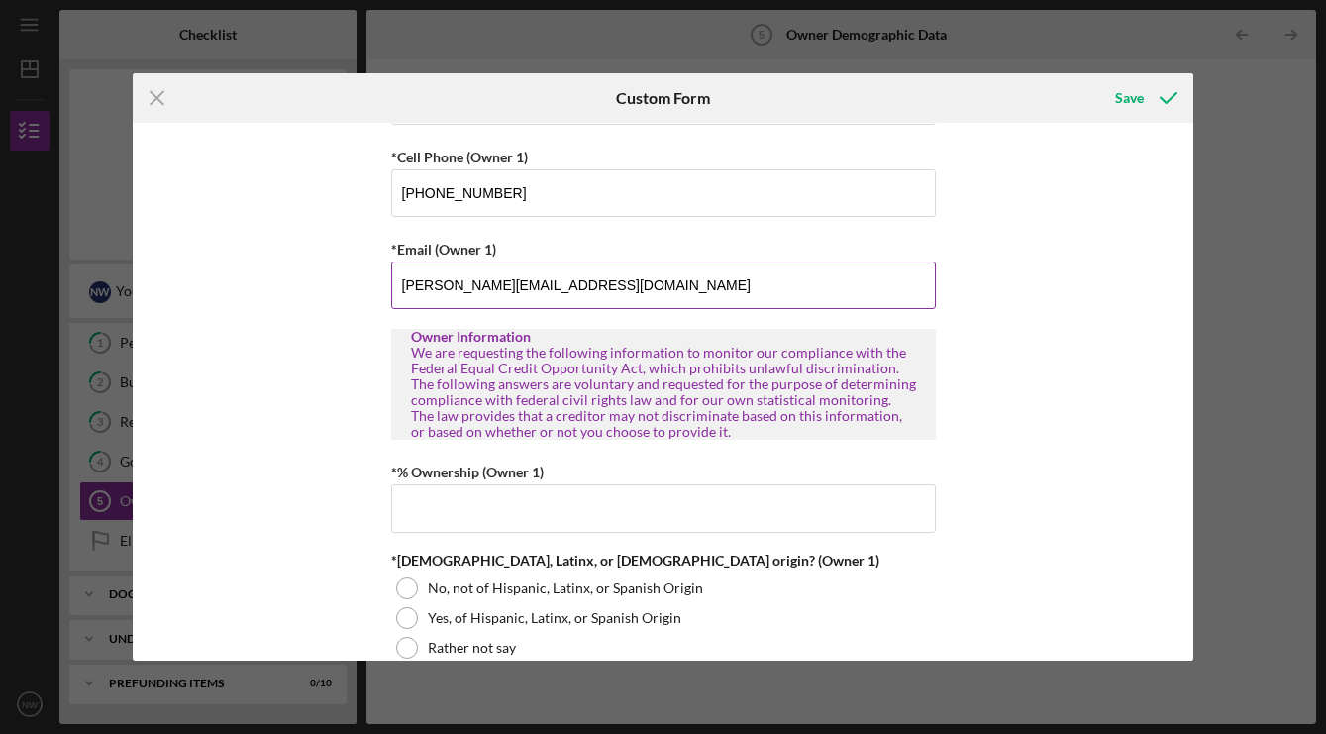
scroll to position [624, 0]
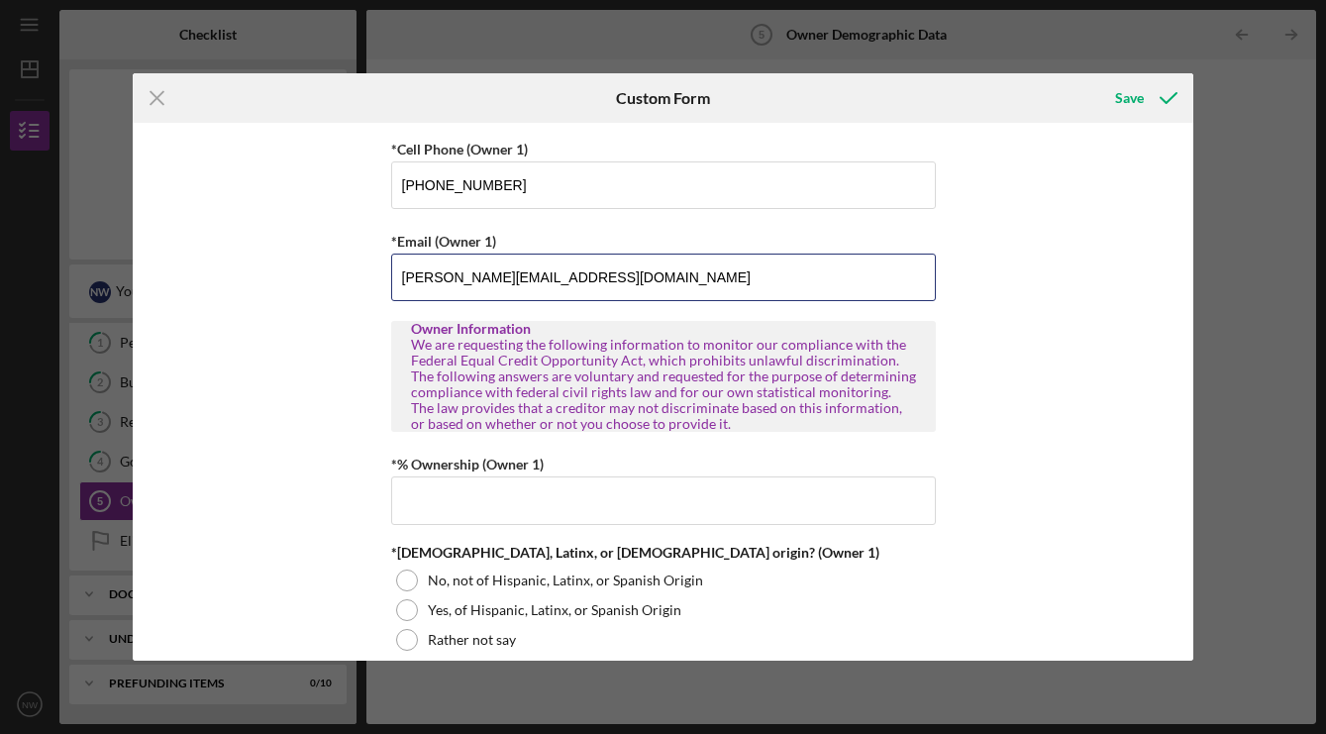
type input "[PERSON_NAME][EMAIL_ADDRESS][DOMAIN_NAME]"
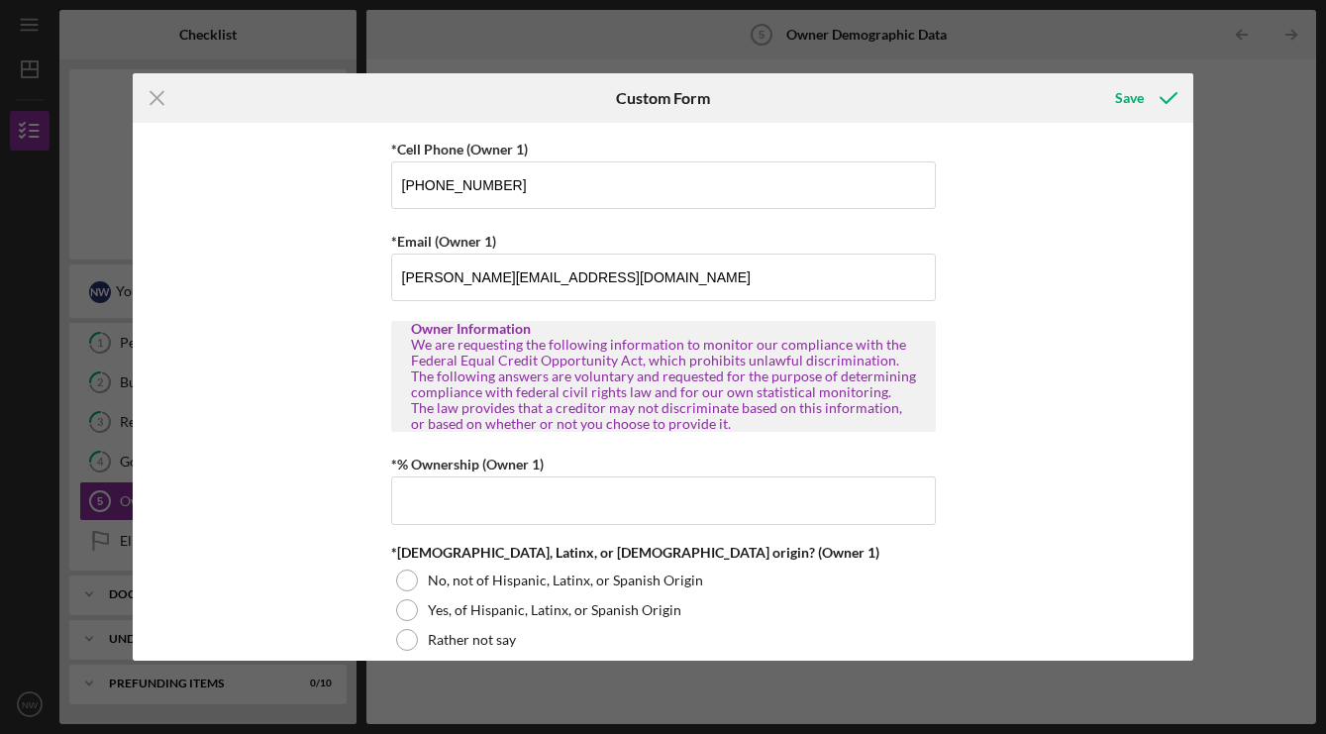
click at [346, 399] on div "Owner Demographic Form What is your preferred language? *How many people own 20…" at bounding box center [663, 392] width 1061 height 538
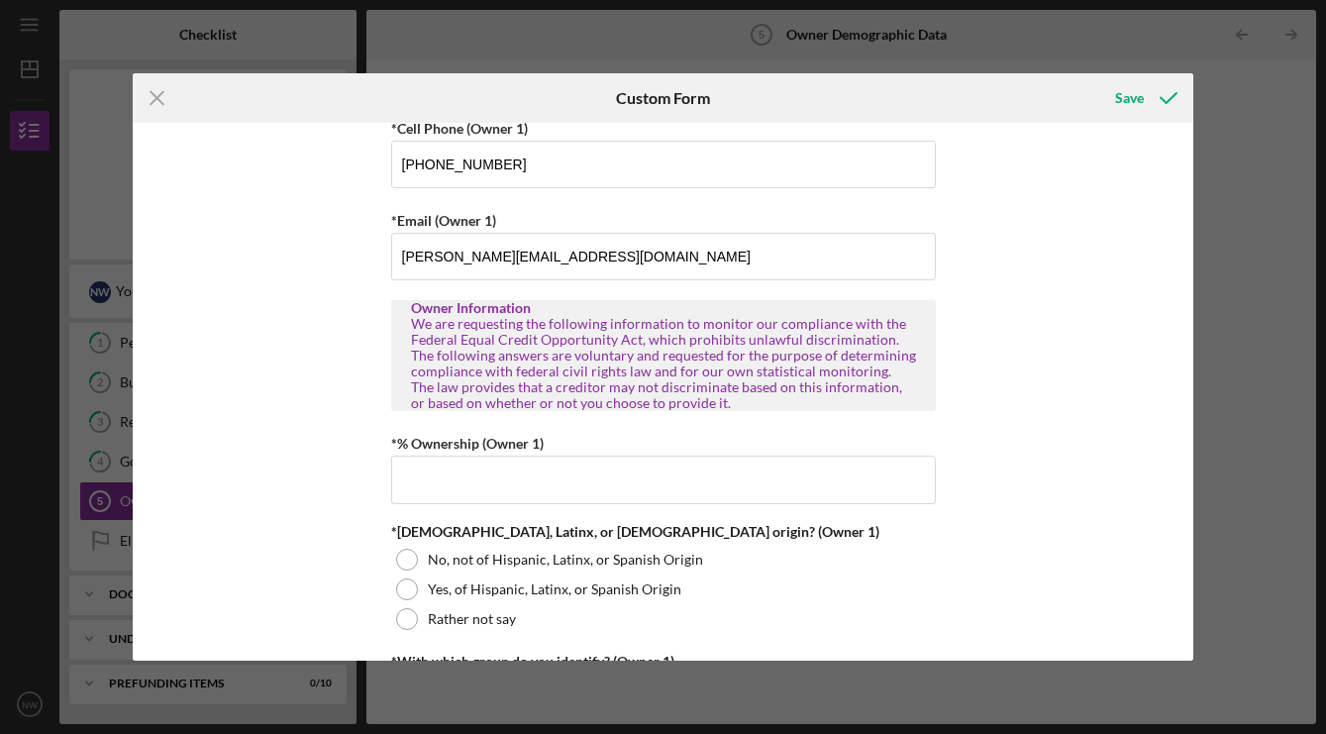
scroll to position [647, 0]
click at [451, 470] on input "*% Ownership (Owner 1)" at bounding box center [663, 478] width 545 height 48
type input "100.00000%"
click at [996, 341] on div "Owner Demographic Form What is your preferred language? *How many people own 20…" at bounding box center [663, 392] width 1061 height 538
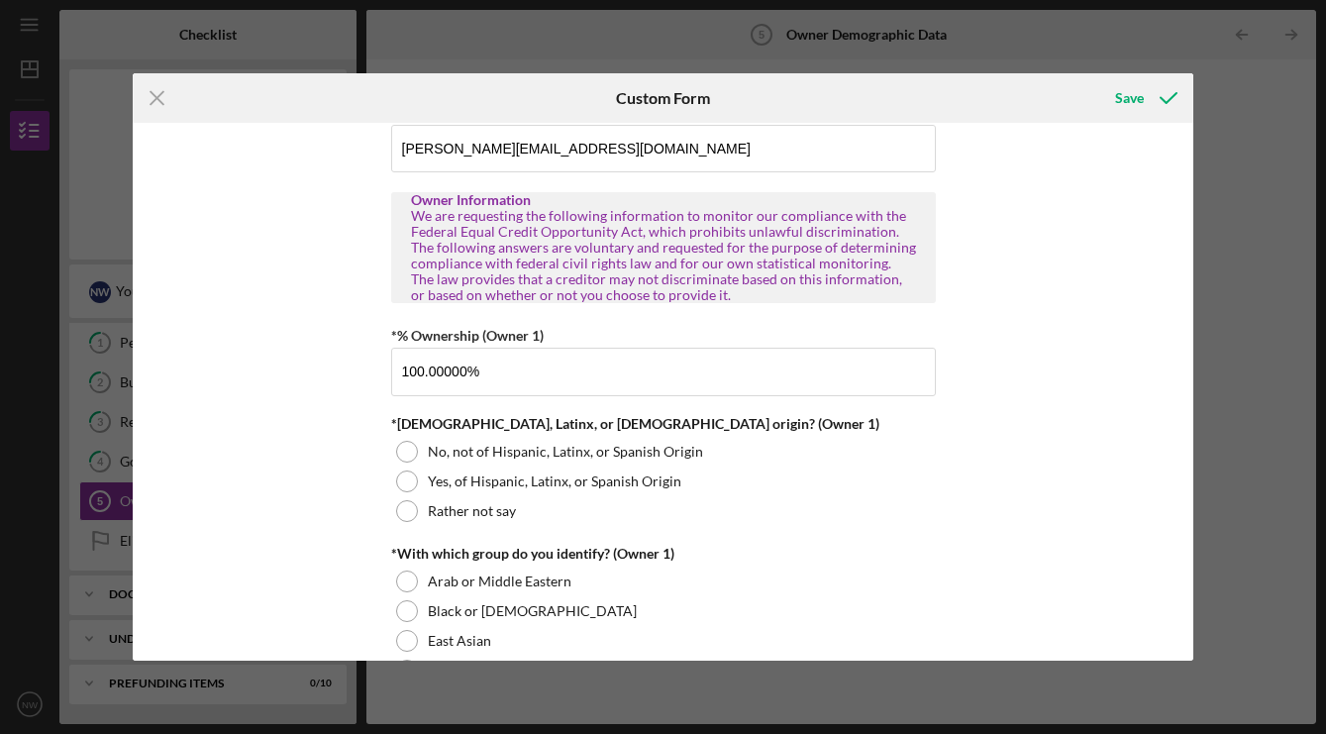
scroll to position [773, 0]
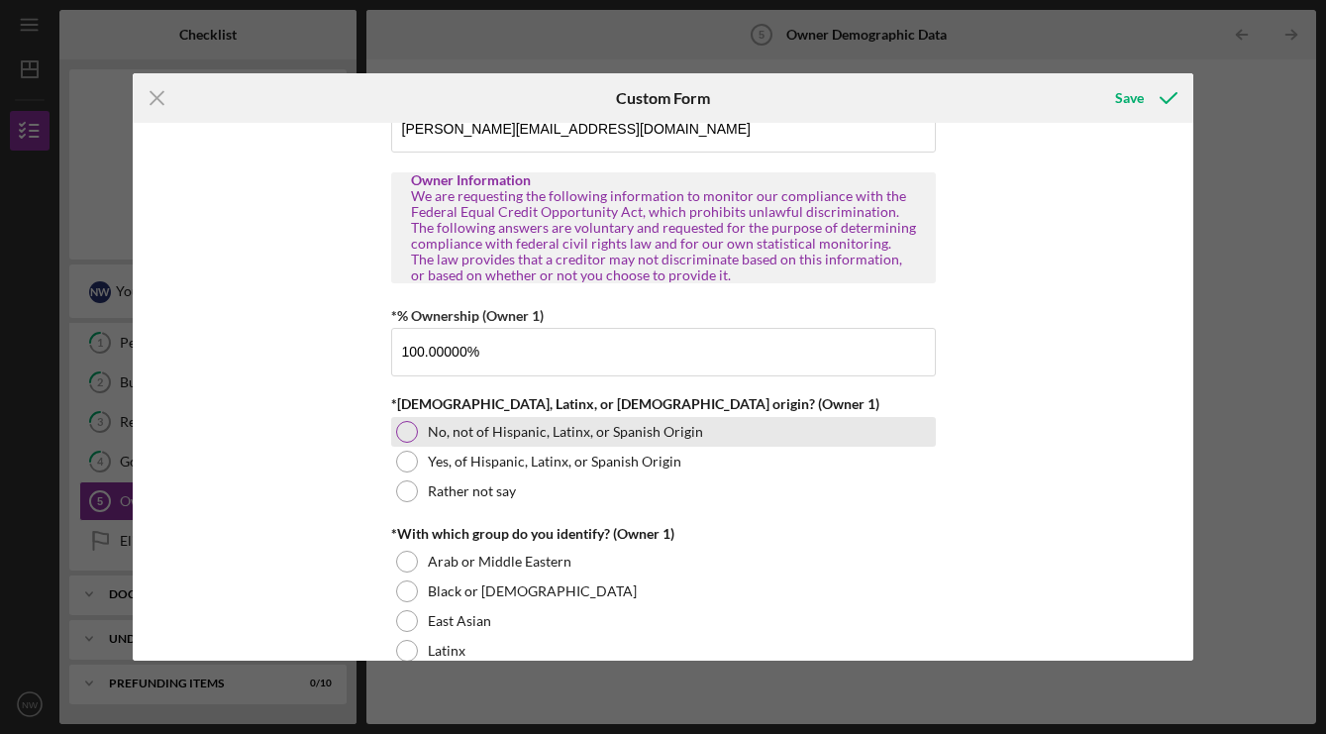
click at [406, 435] on div at bounding box center [407, 432] width 22 height 22
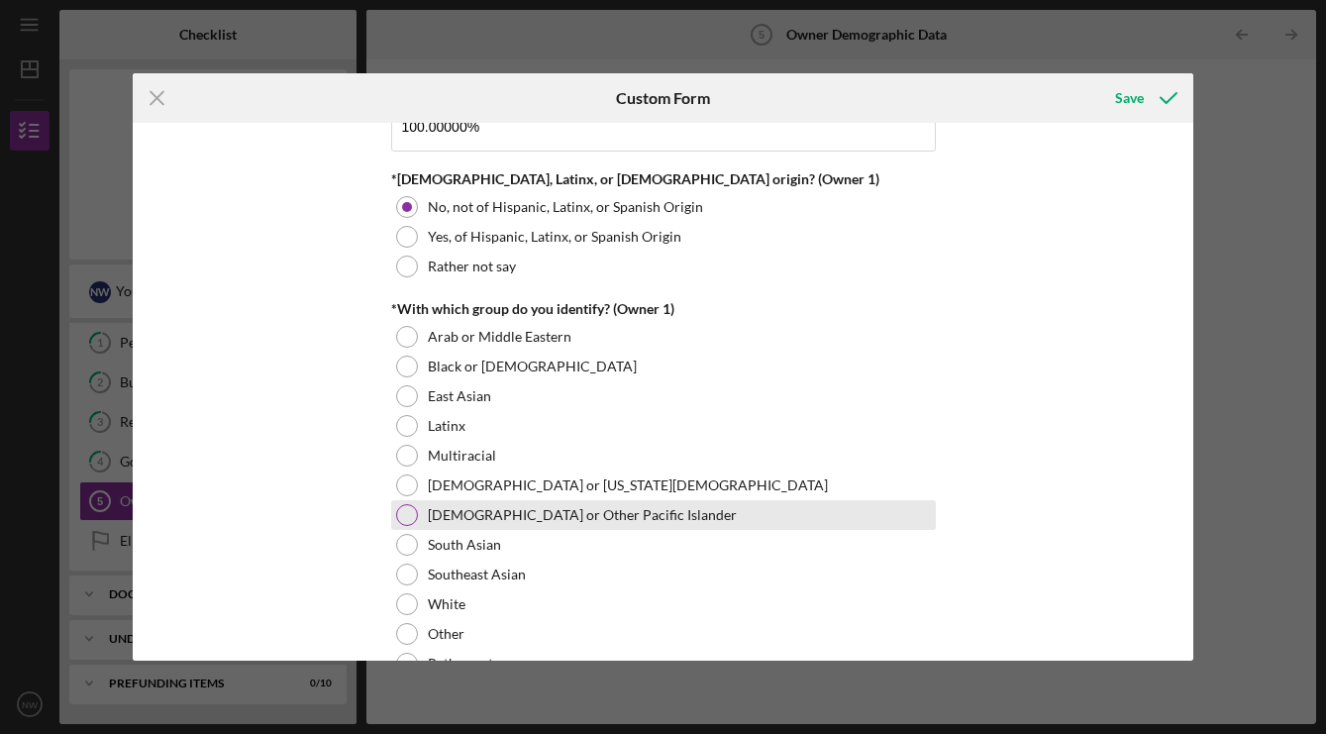
scroll to position [1033, 0]
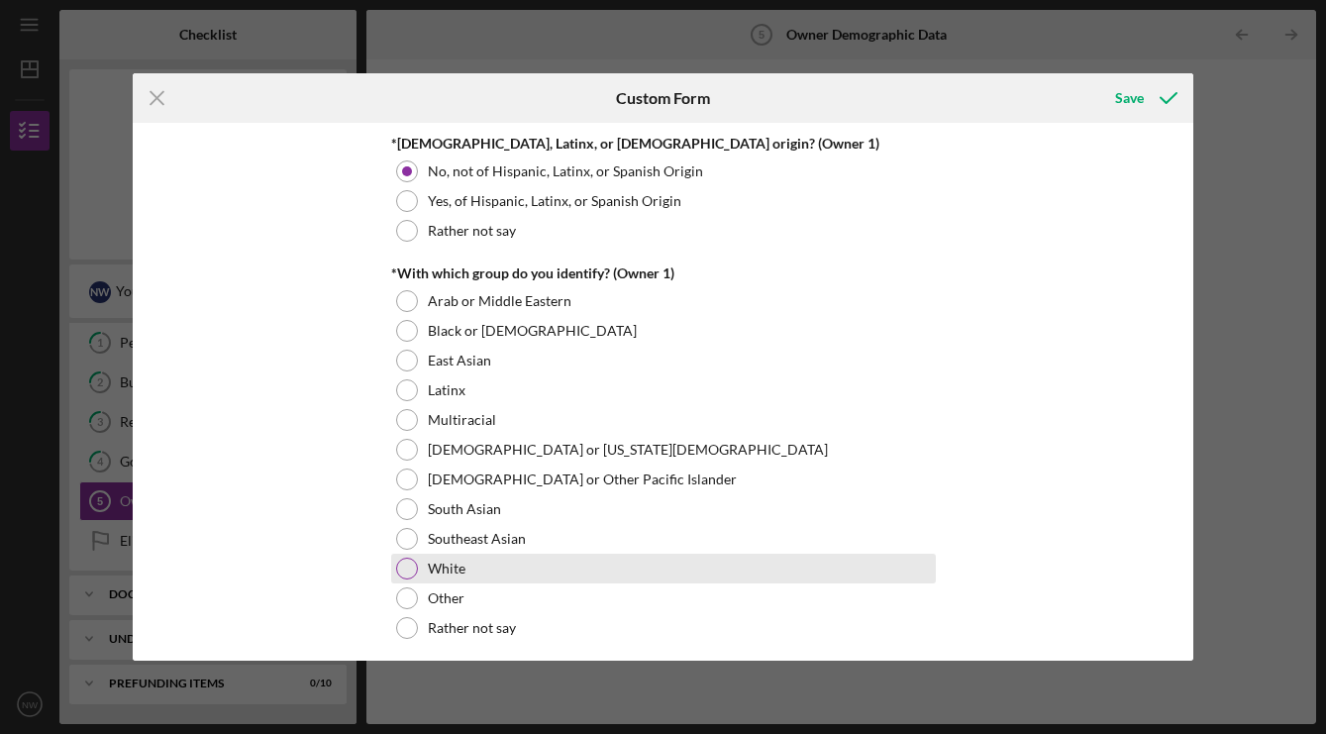
click at [405, 570] on div at bounding box center [407, 569] width 22 height 22
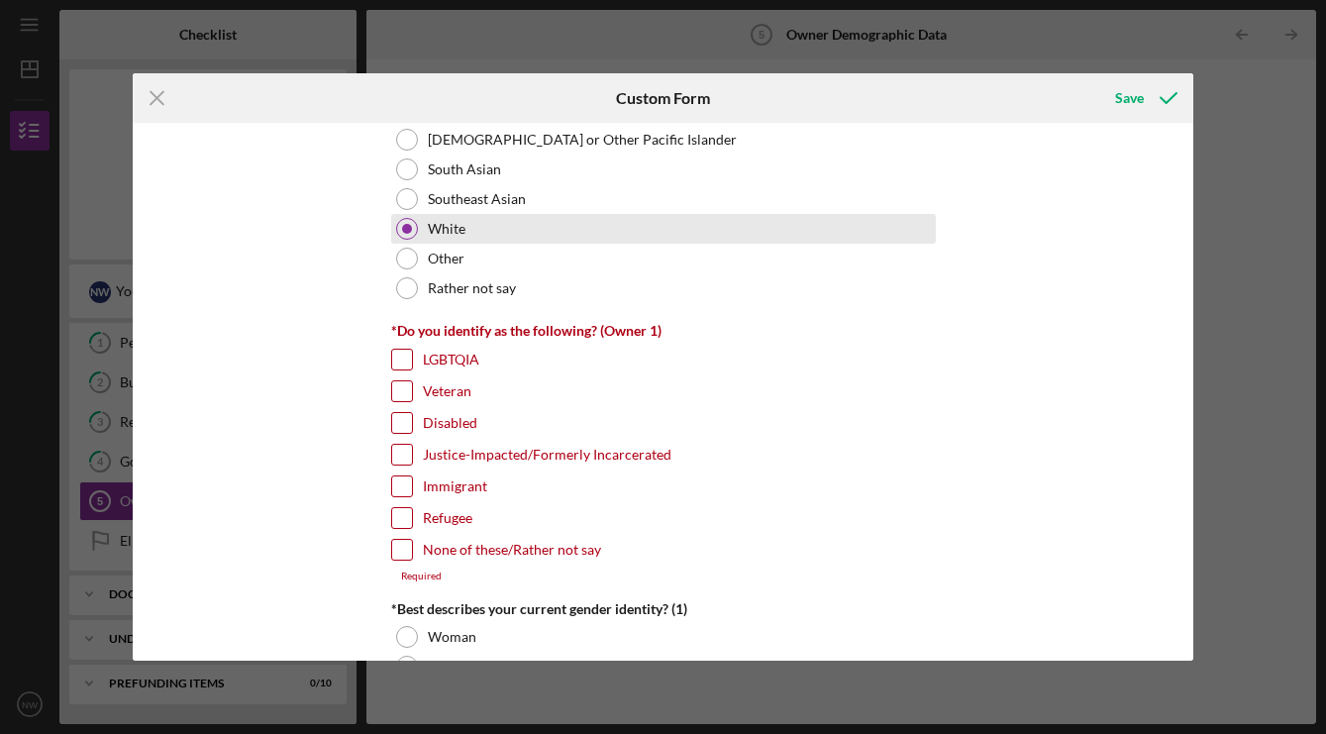
scroll to position [1375, 0]
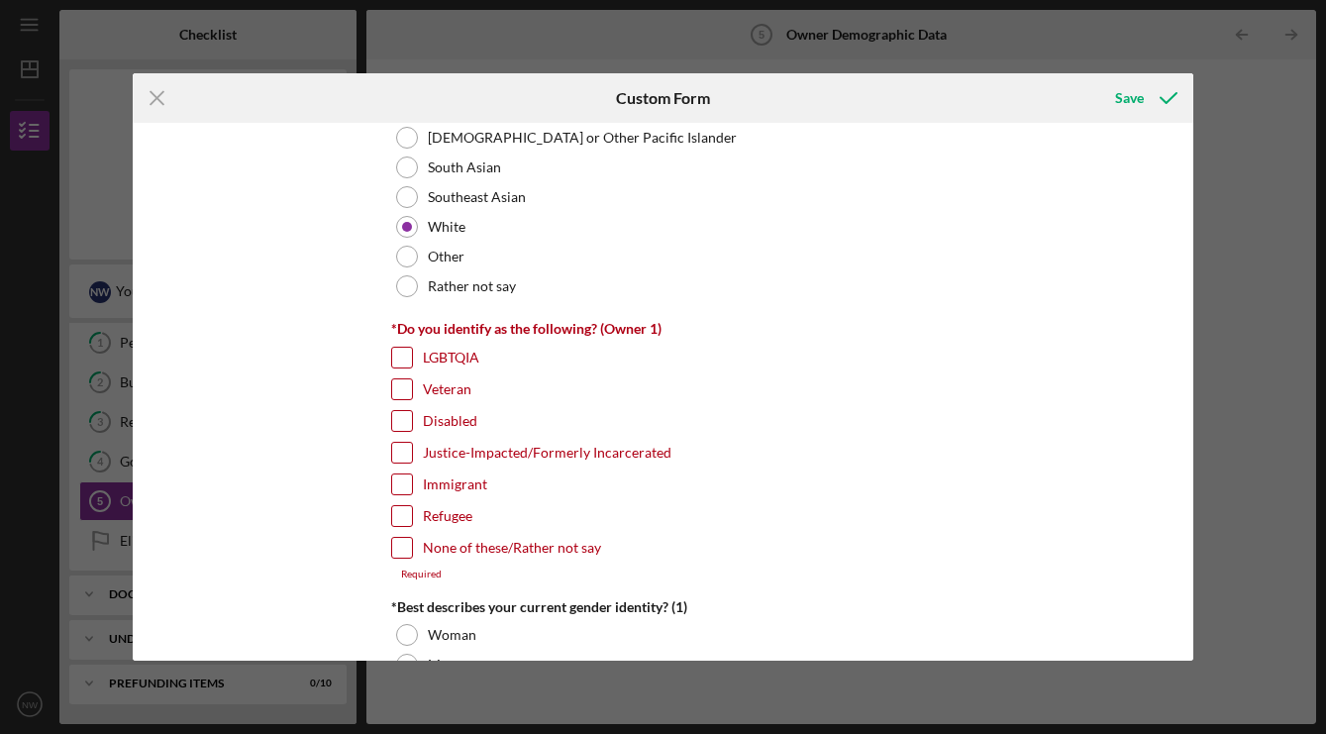
click at [408, 549] on input "None of these/Rather not say" at bounding box center [402, 548] width 20 height 20
checkbox input "true"
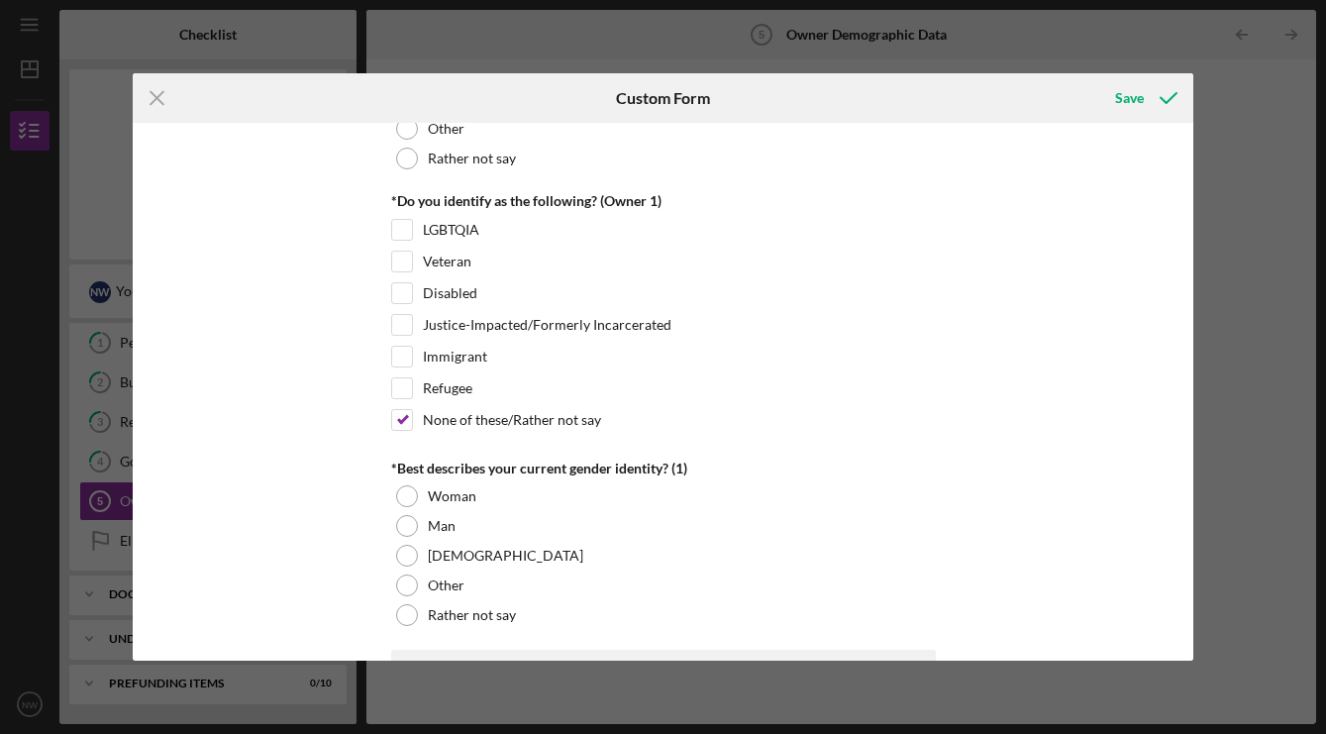
scroll to position [1505, 0]
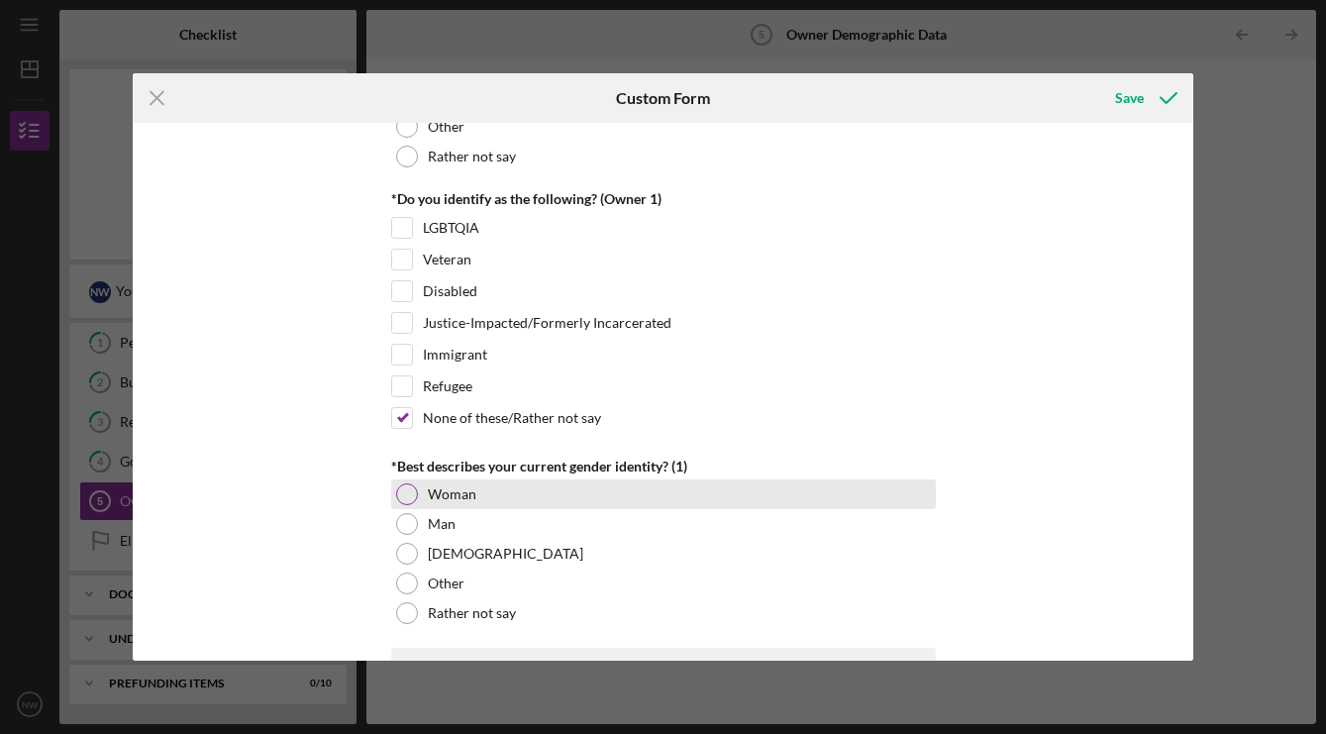
click at [408, 493] on div at bounding box center [407, 494] width 22 height 22
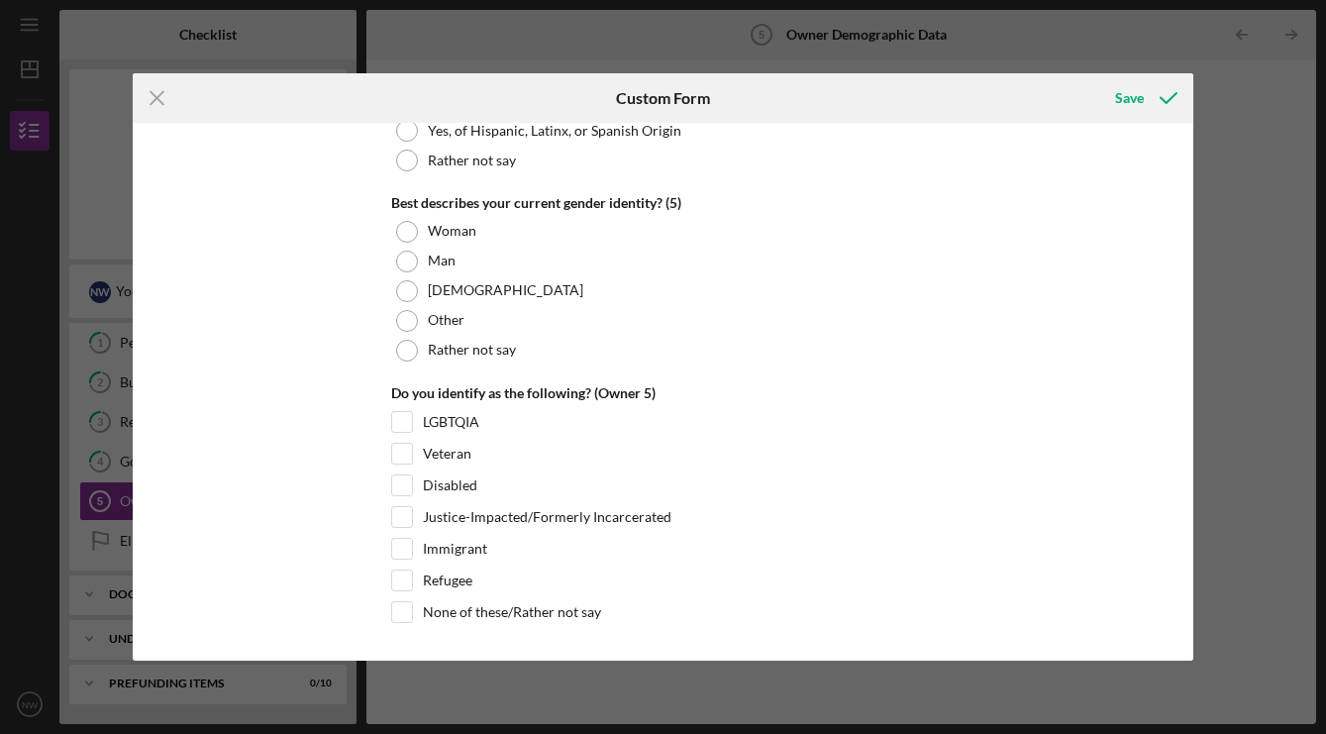
scroll to position [7641, 0]
click at [1134, 98] on div "Save" at bounding box center [1129, 98] width 29 height 40
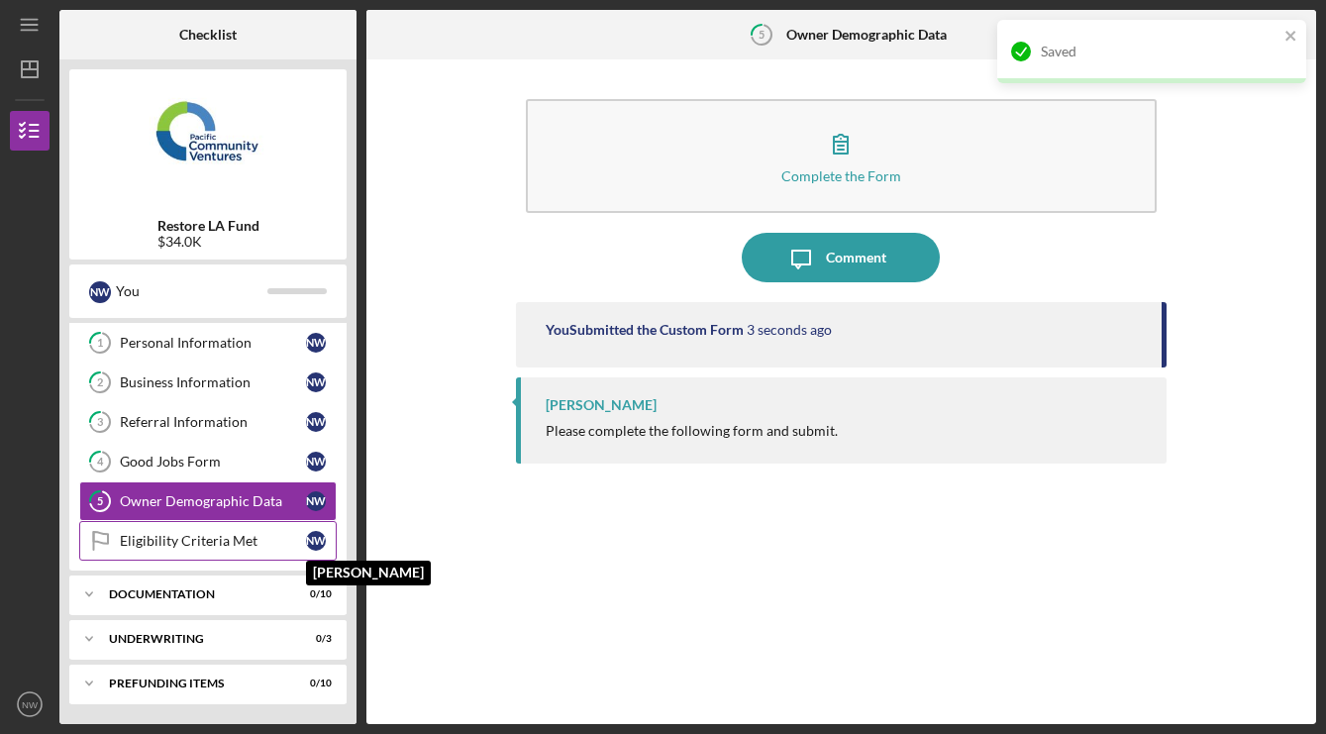
click at [317, 541] on div "N W" at bounding box center [316, 541] width 20 height 20
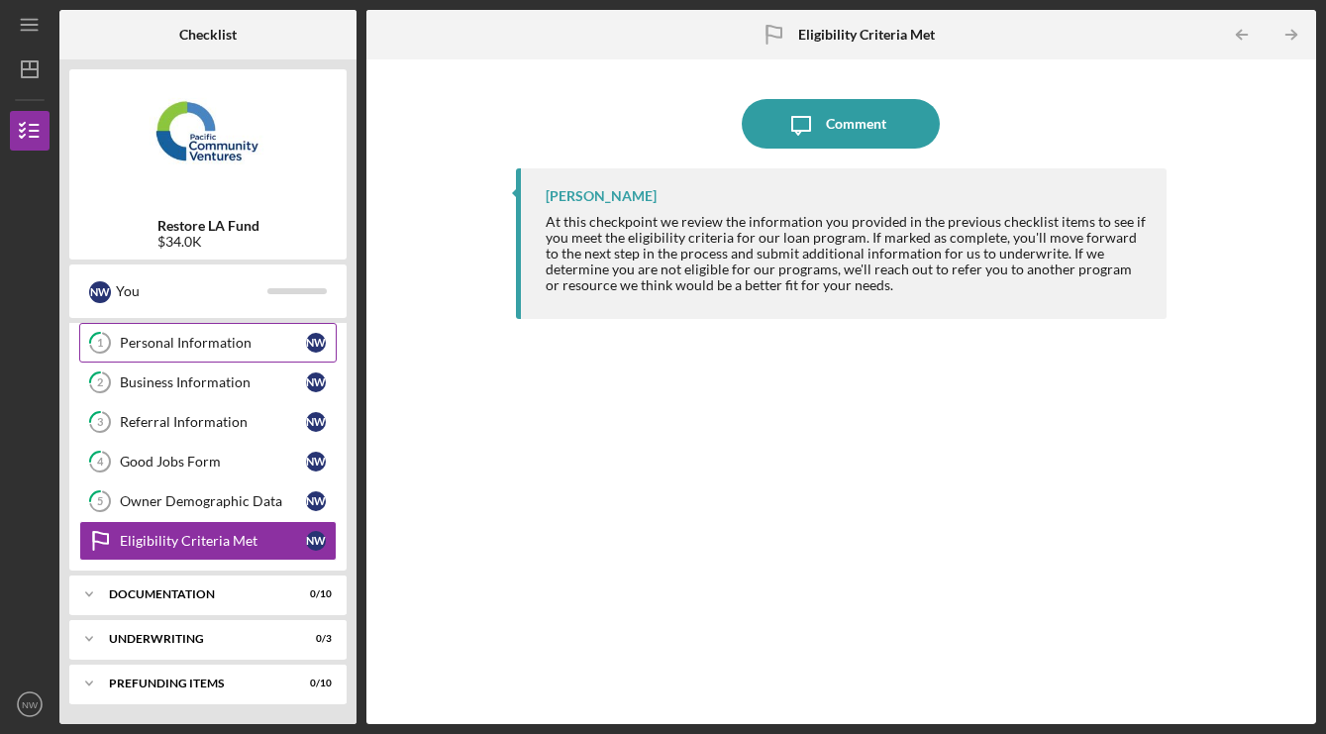
click at [204, 345] on div "Personal Information" at bounding box center [213, 343] width 186 height 16
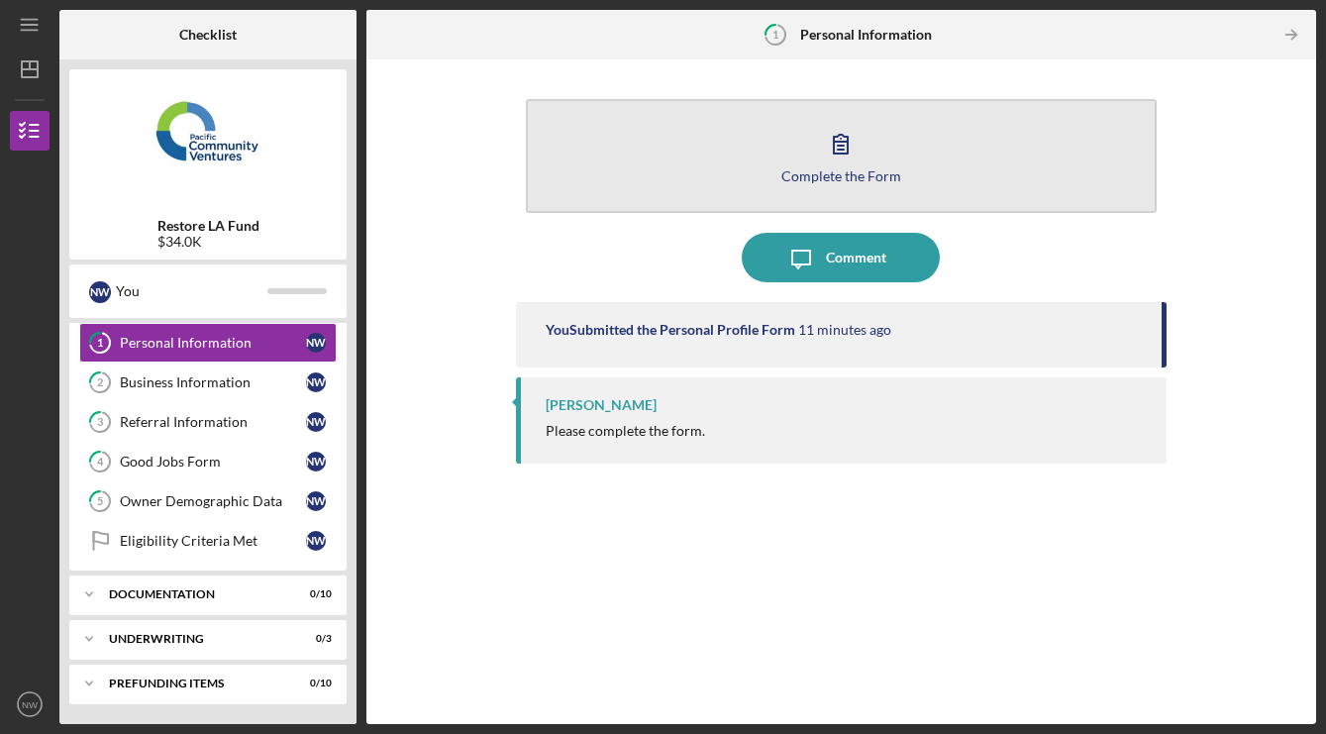
click at [831, 156] on icon "button" at bounding box center [841, 144] width 50 height 50
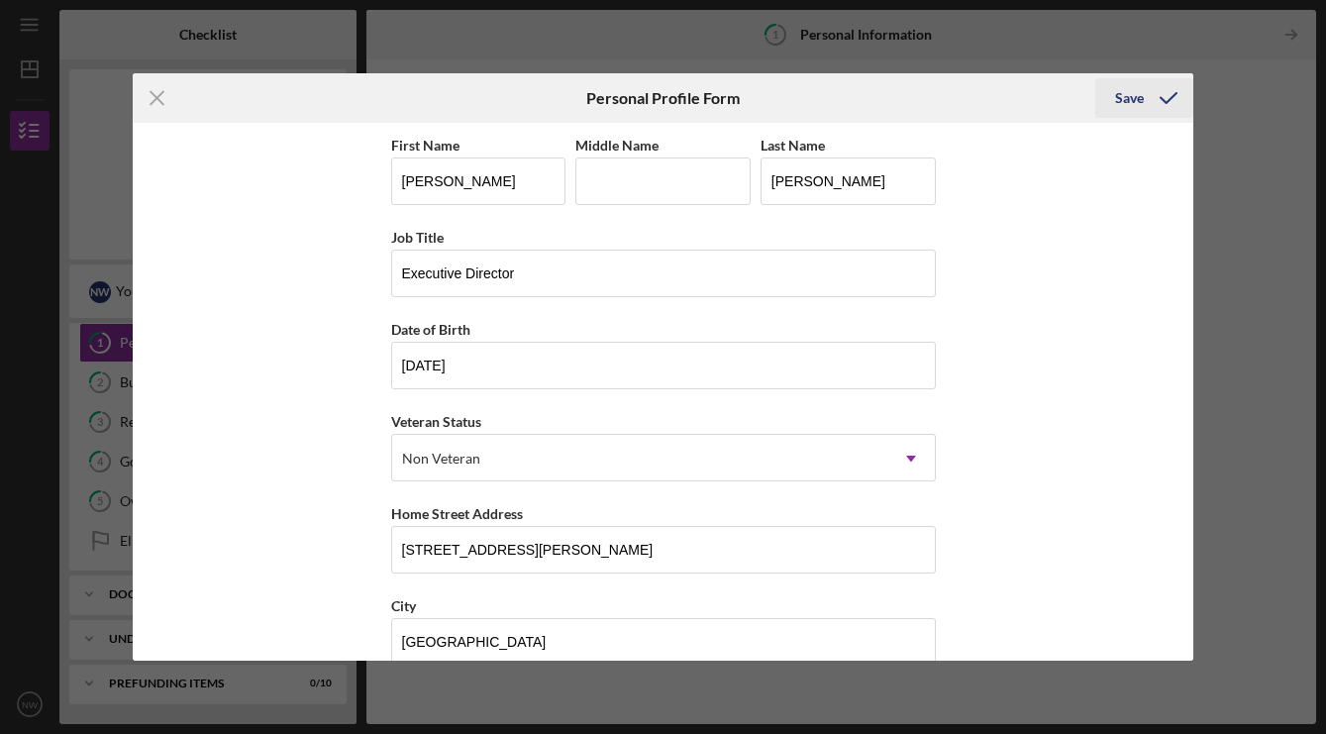
click at [1120, 94] on div "Save" at bounding box center [1129, 98] width 29 height 40
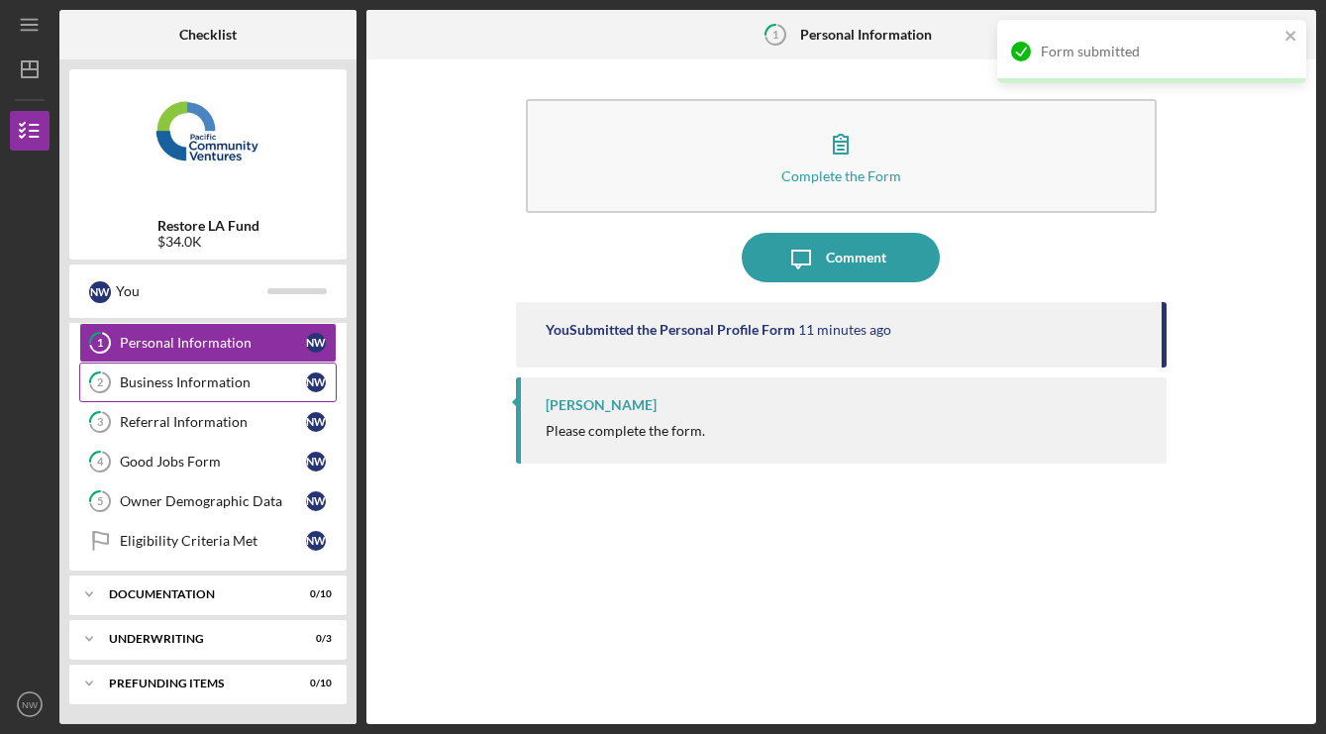
click at [222, 375] on div "Business Information" at bounding box center [213, 382] width 186 height 16
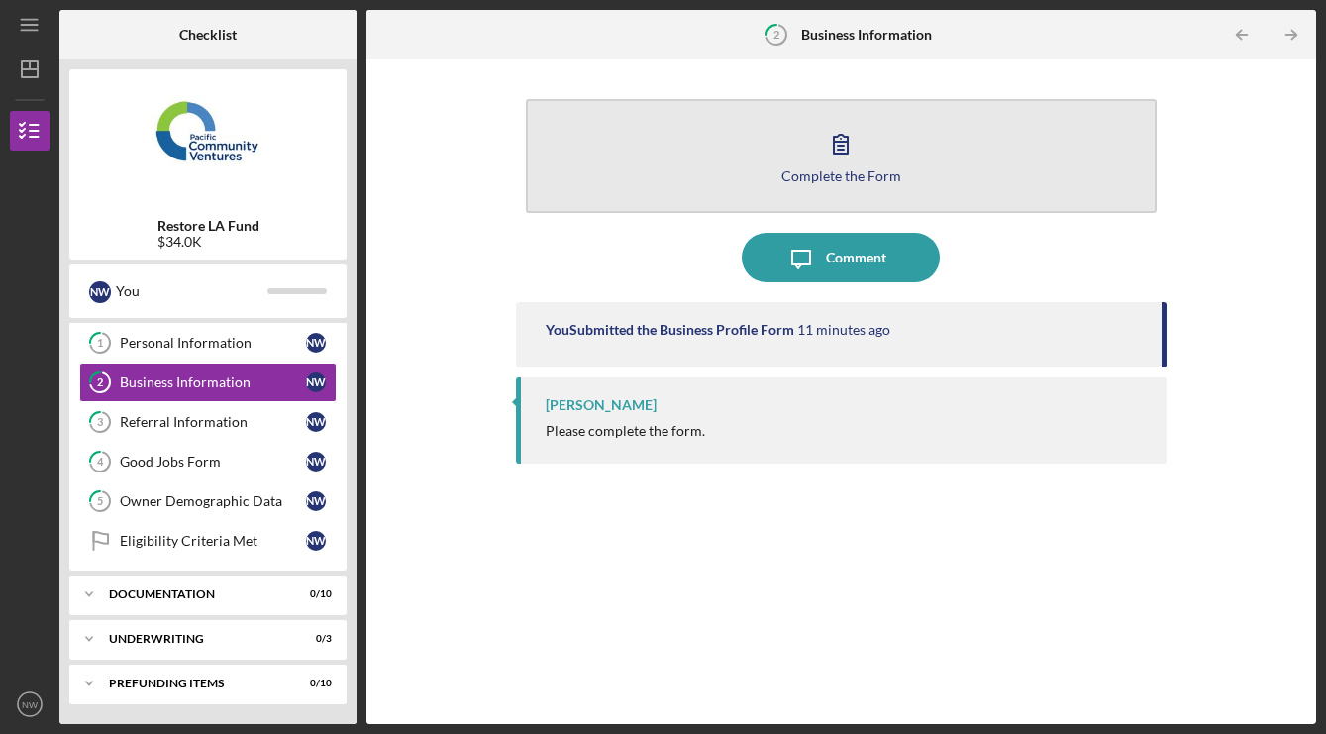
click at [823, 150] on icon "button" at bounding box center [841, 144] width 50 height 50
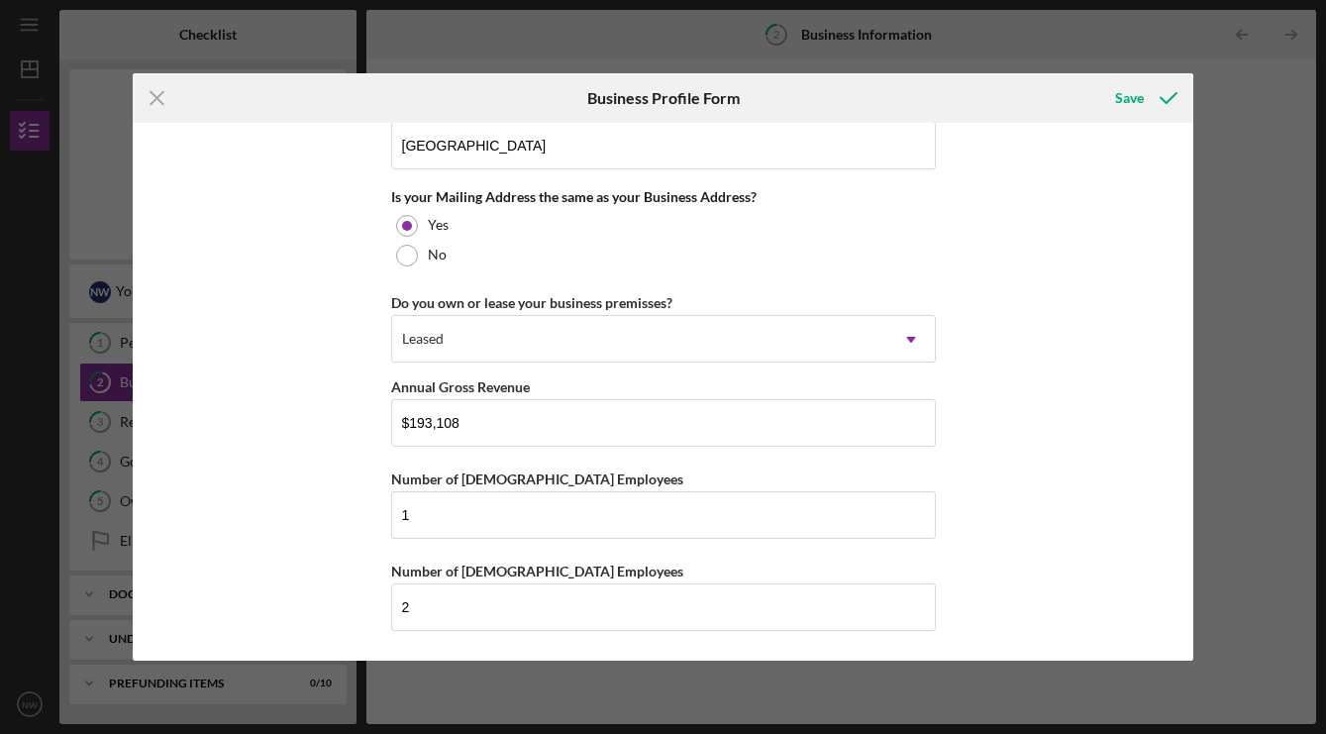
scroll to position [1488, 0]
click at [1134, 100] on div "Save" at bounding box center [1129, 98] width 29 height 40
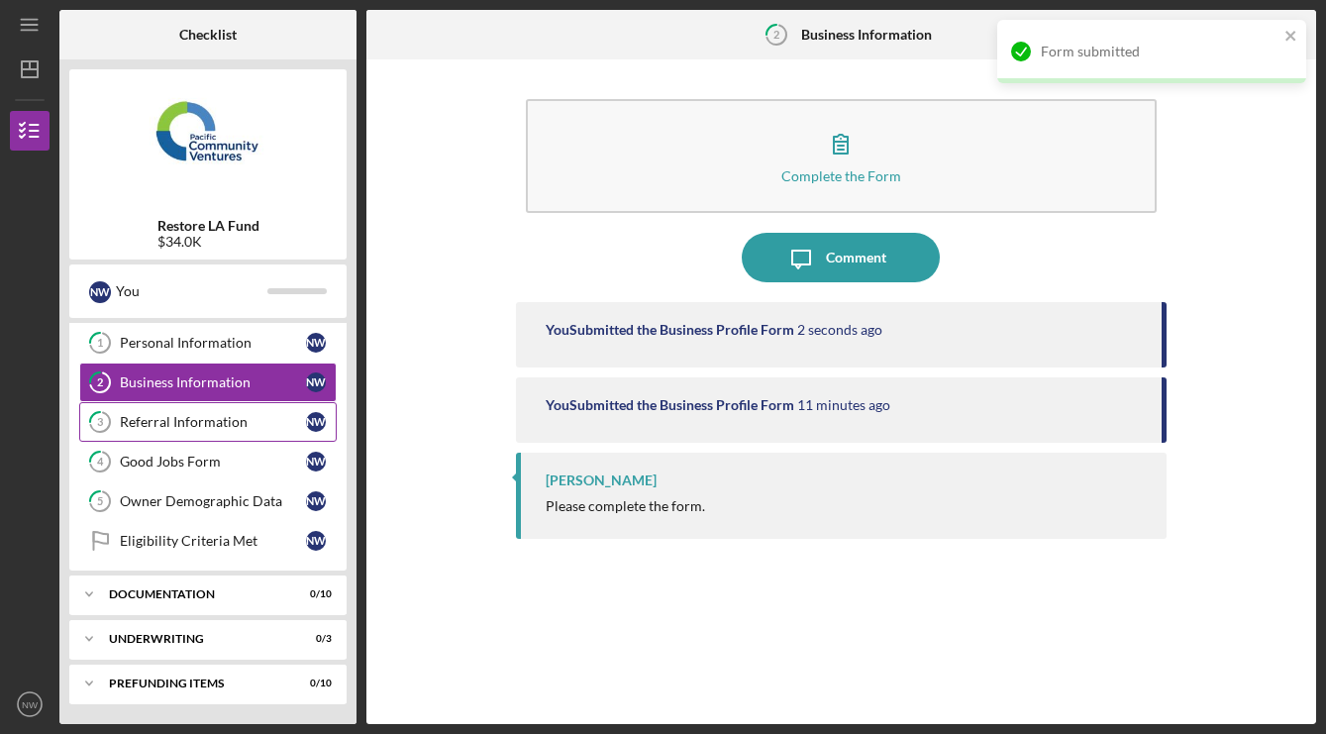
click at [183, 421] on div "Referral Information" at bounding box center [213, 422] width 186 height 16
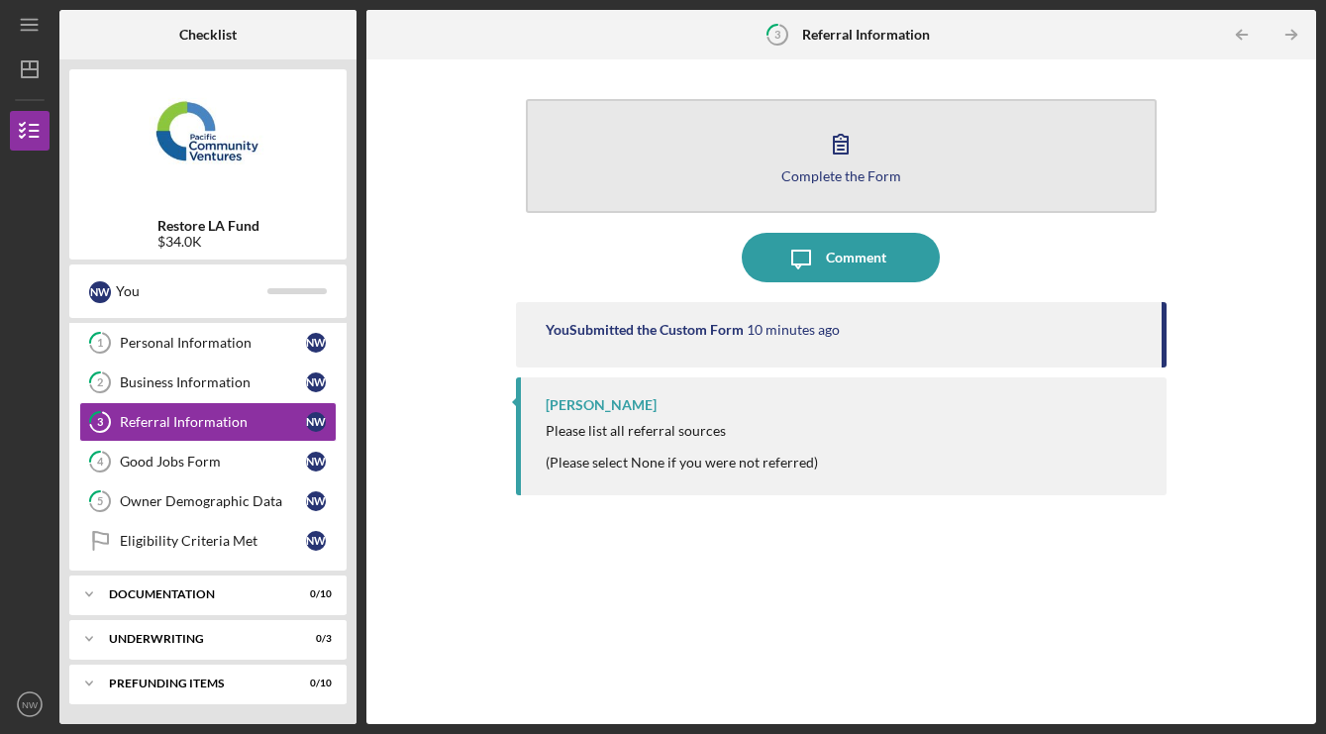
click at [813, 156] on button "Complete the Form Form" at bounding box center [841, 156] width 631 height 114
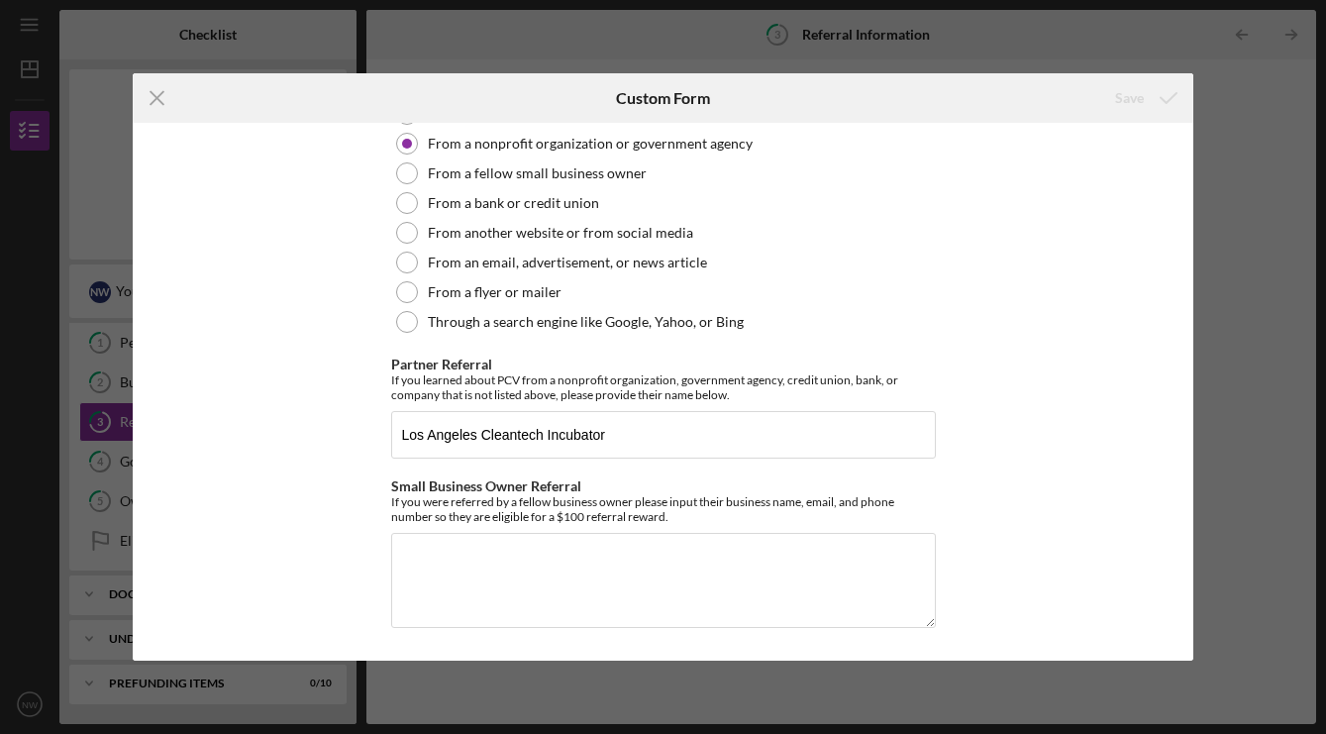
scroll to position [619, 0]
click at [161, 99] on icon "Icon/Menu Close" at bounding box center [158, 98] width 50 height 50
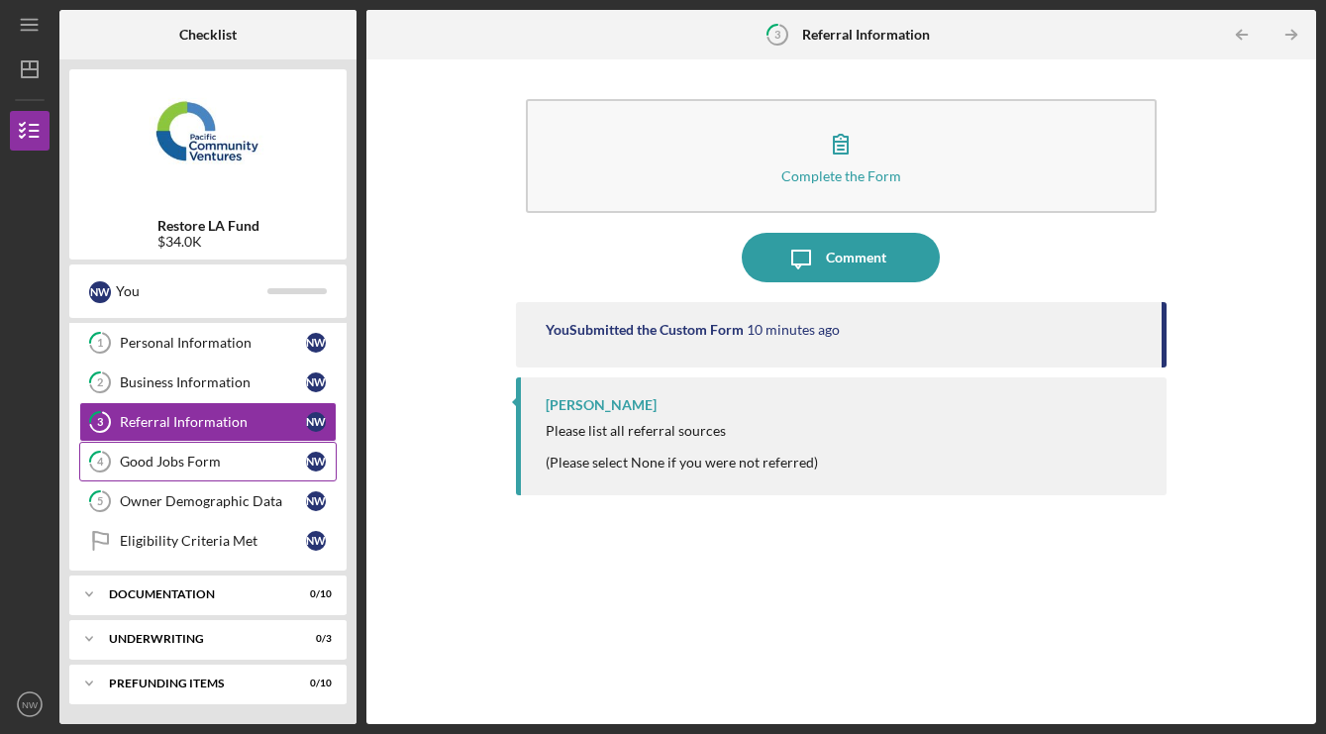
click at [198, 466] on div "Good Jobs Form" at bounding box center [213, 462] width 186 height 16
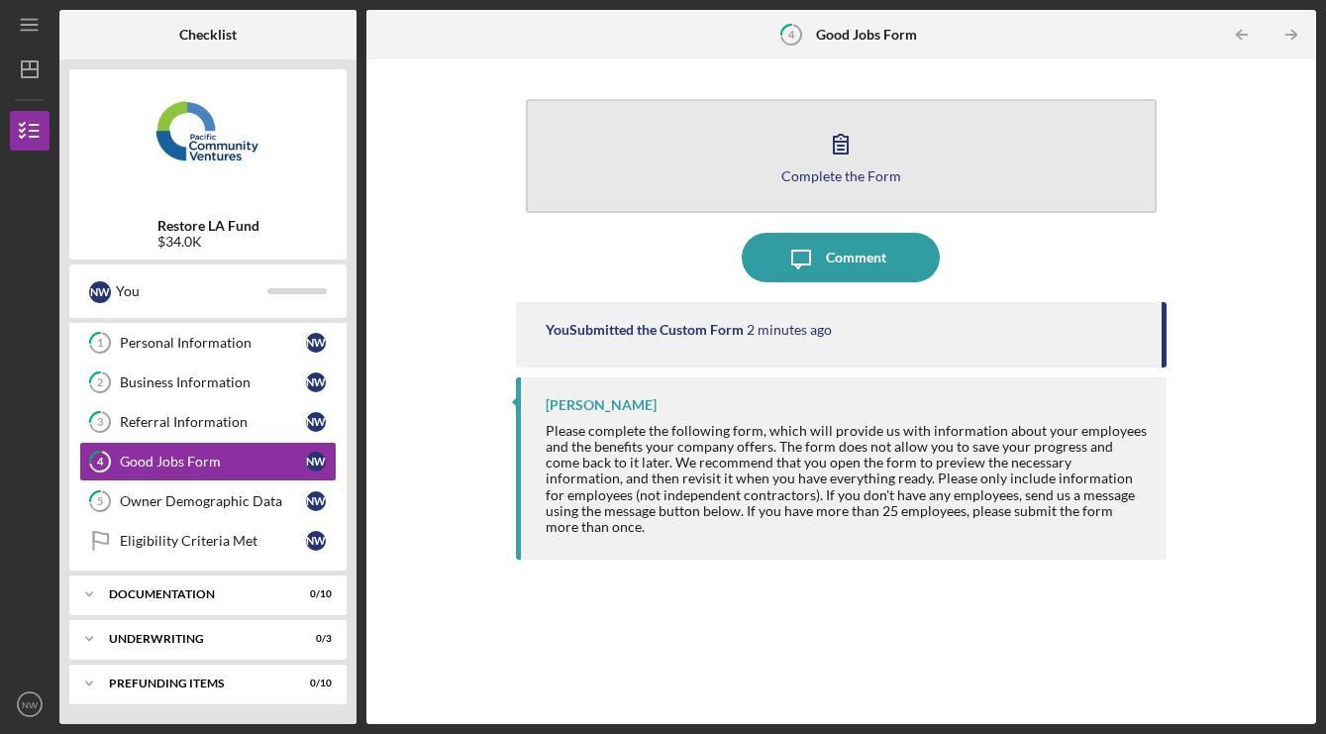
click at [845, 188] on button "Complete the Form Form" at bounding box center [841, 156] width 631 height 114
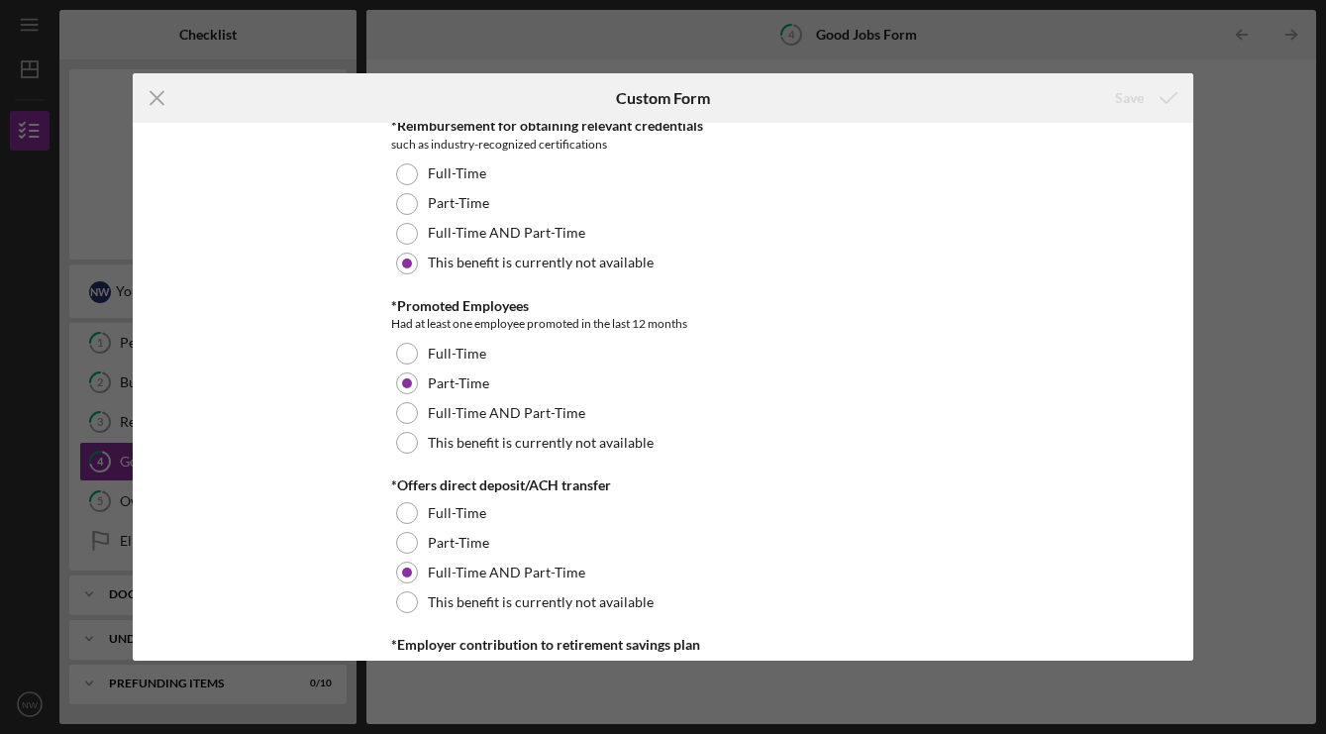
scroll to position [1328, 0]
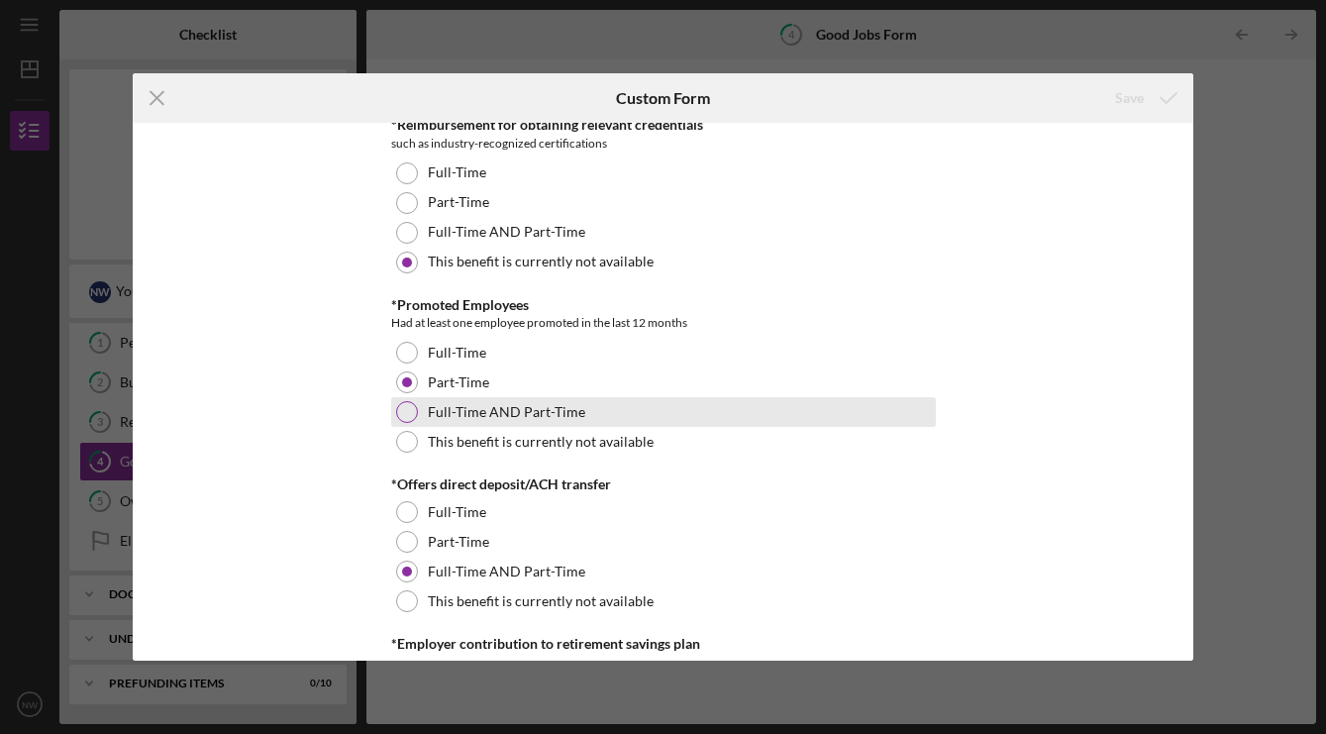
click at [409, 412] on div at bounding box center [407, 412] width 22 height 22
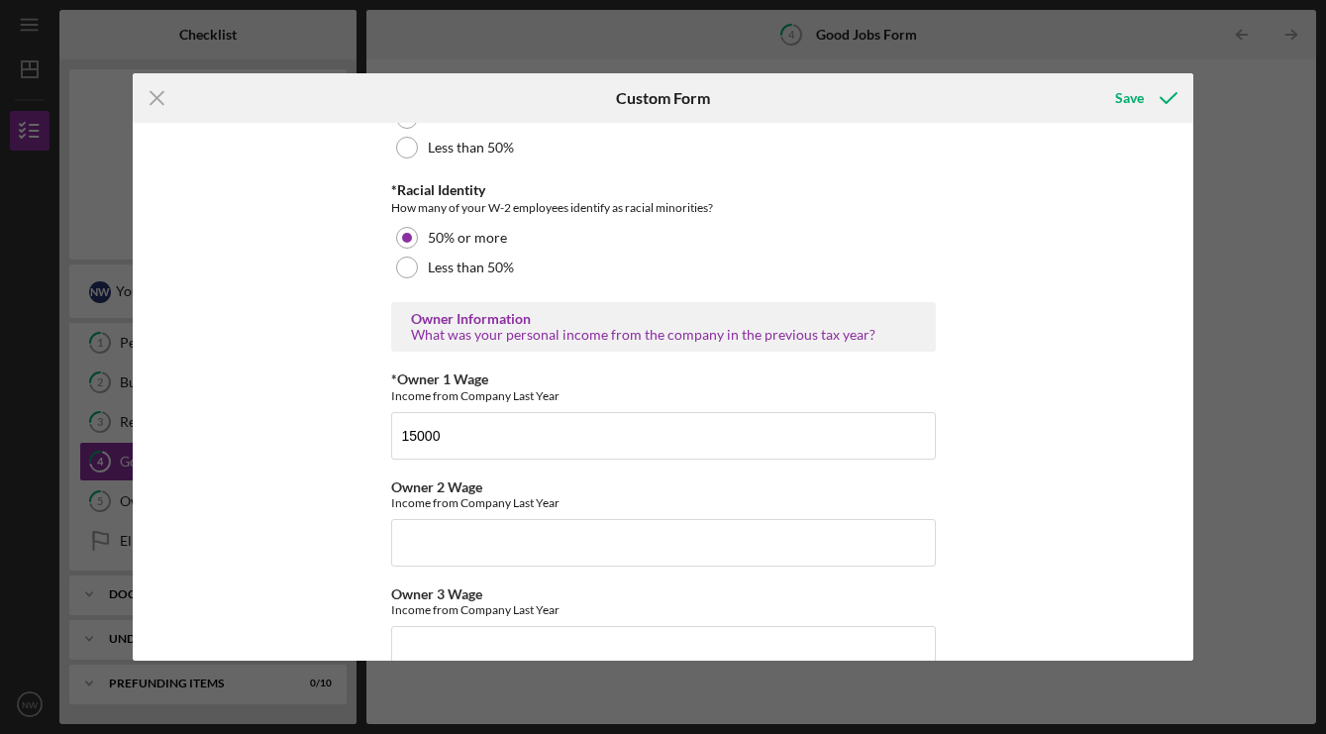
scroll to position [2995, 0]
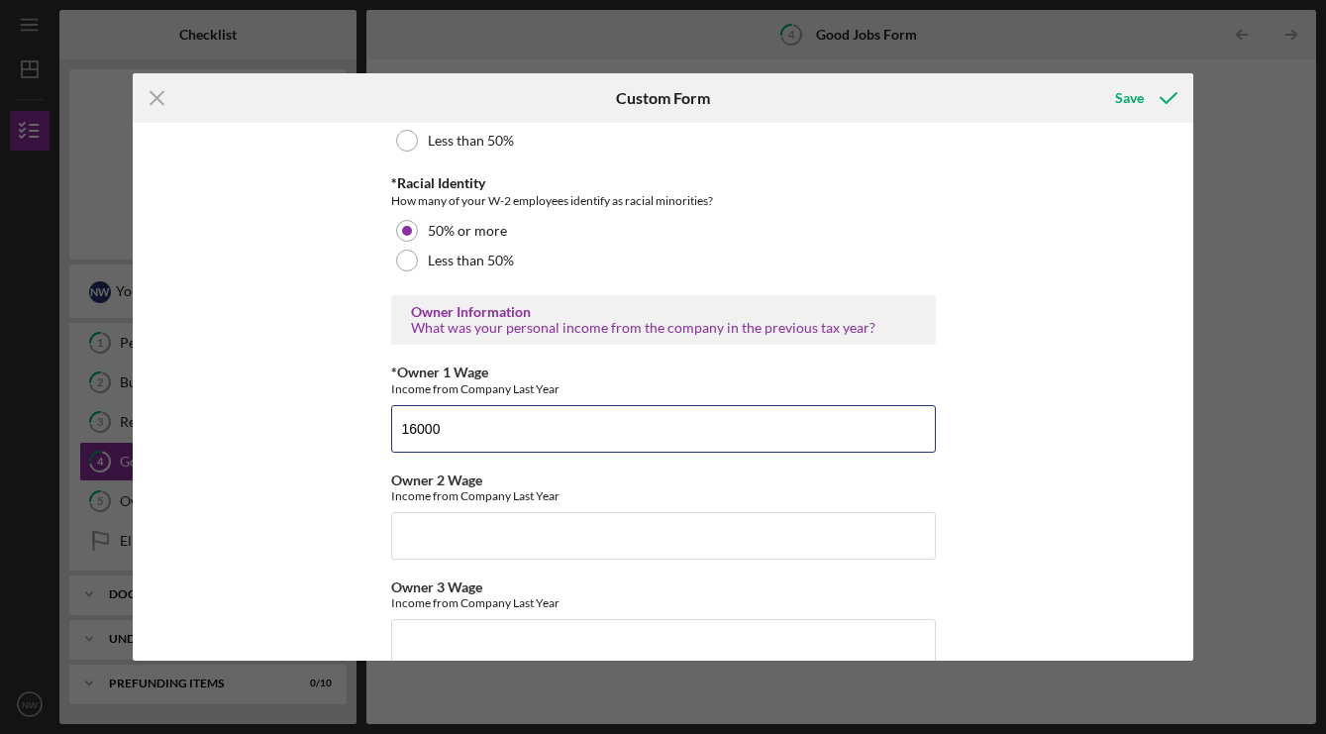
type input "16000"
click at [1012, 499] on div "Good Jobs Form *Total Number of [DEMOGRAPHIC_DATA] W-2 Employees If you have no…" at bounding box center [663, 392] width 1061 height 538
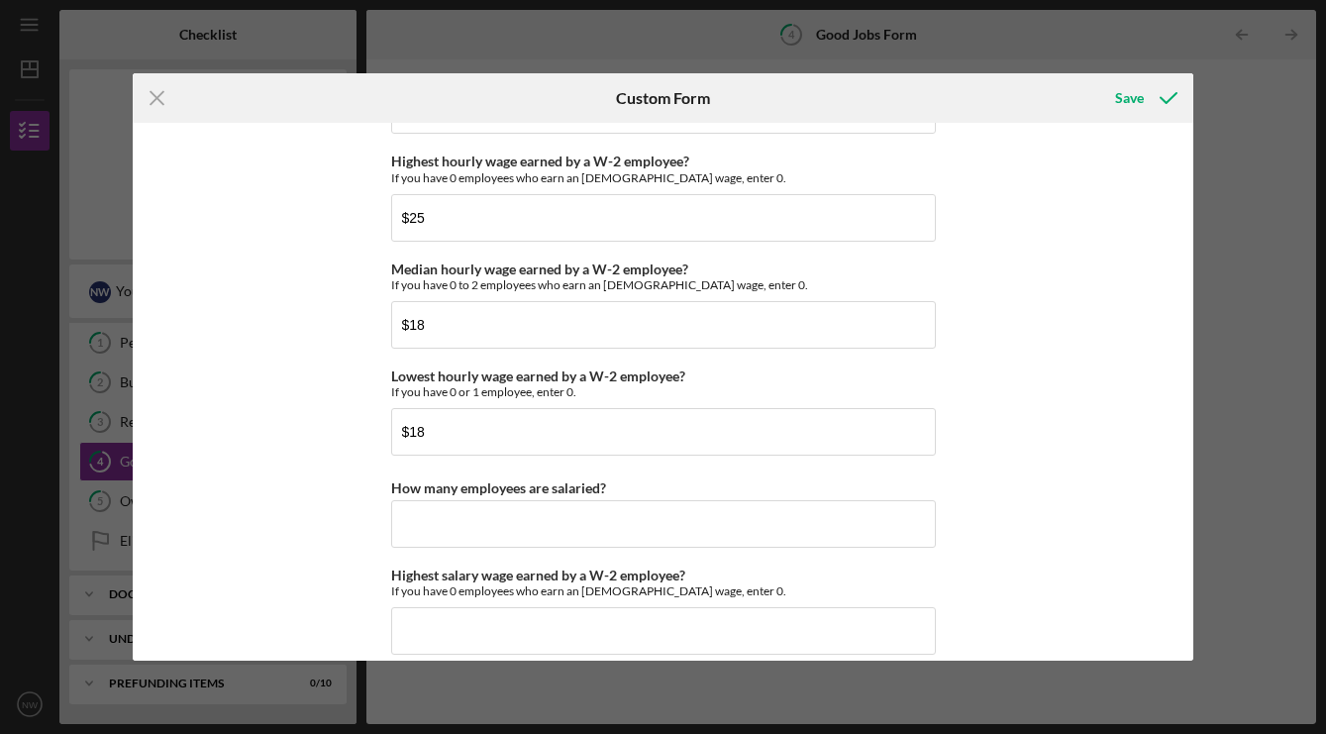
scroll to position [3908, 0]
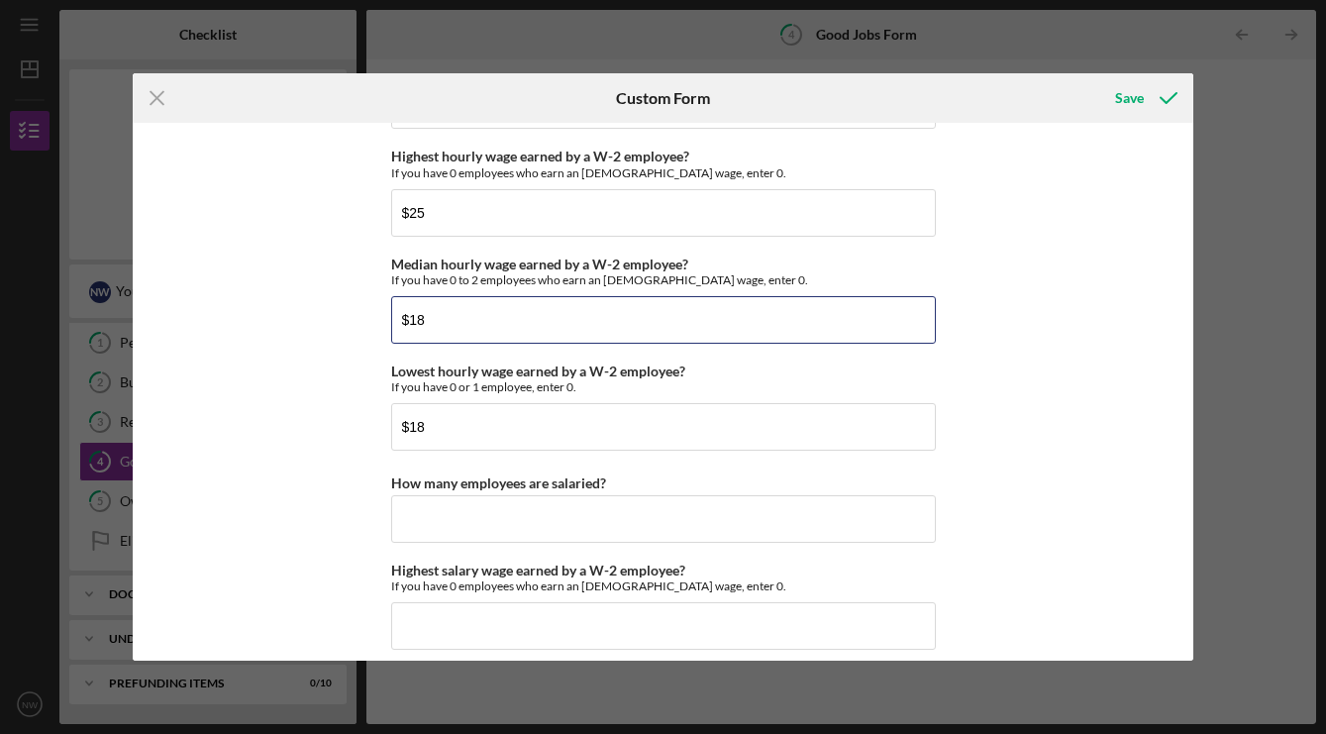
drag, startPoint x: 470, startPoint y: 325, endPoint x: 363, endPoint y: 307, distance: 108.5
click at [363, 307] on div "Good Jobs Form *Total Number of [DEMOGRAPHIC_DATA] W-2 Employees If you have no…" at bounding box center [663, 392] width 1061 height 538
type input "$0"
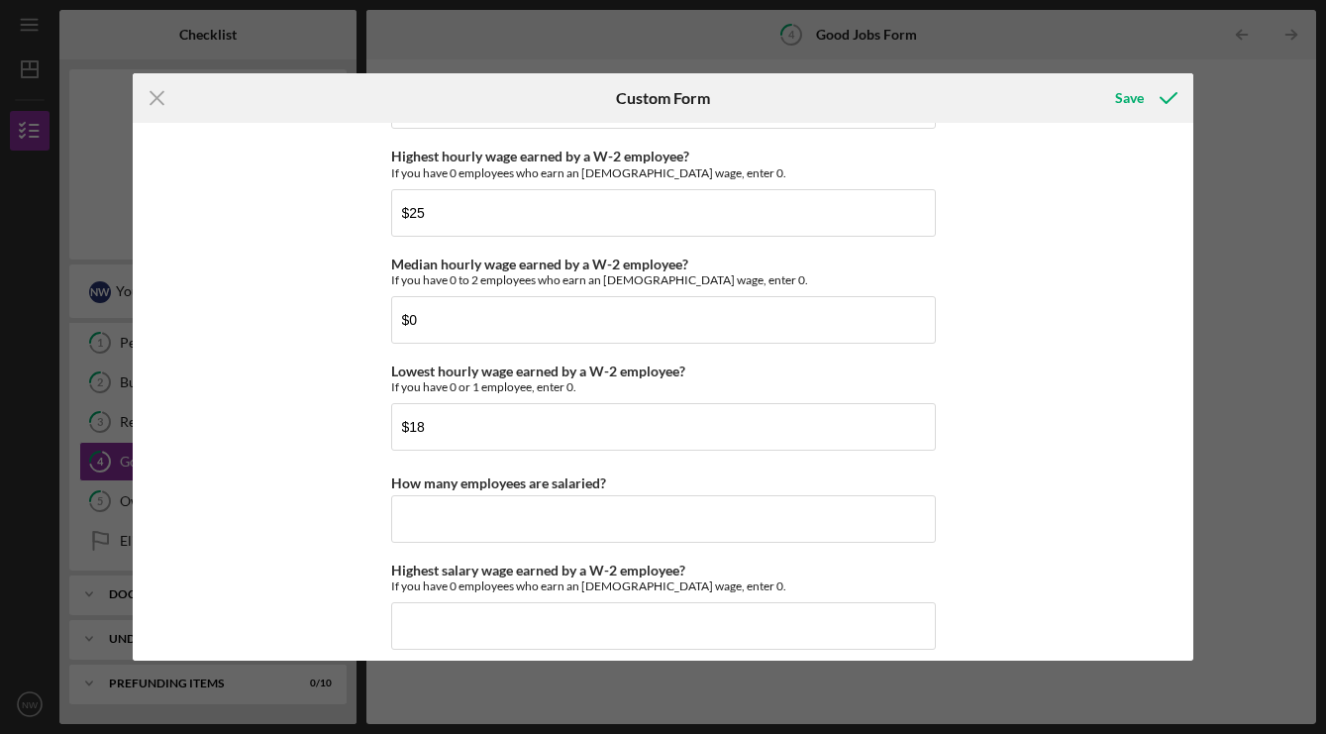
click at [1028, 387] on div "Good Jobs Form *Total Number of [DEMOGRAPHIC_DATA] W-2 Employees If you have no…" at bounding box center [663, 392] width 1061 height 538
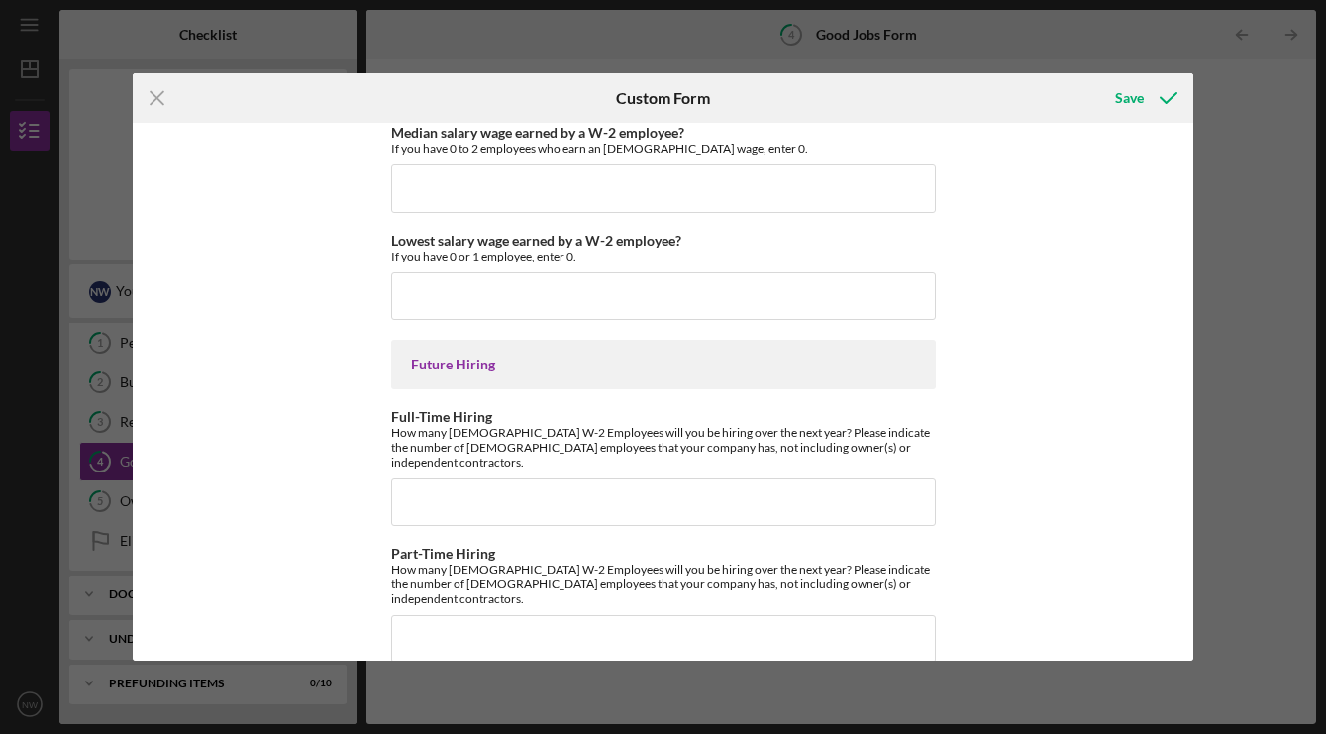
scroll to position [4452, 0]
click at [1134, 87] on div "Save" at bounding box center [1129, 98] width 29 height 40
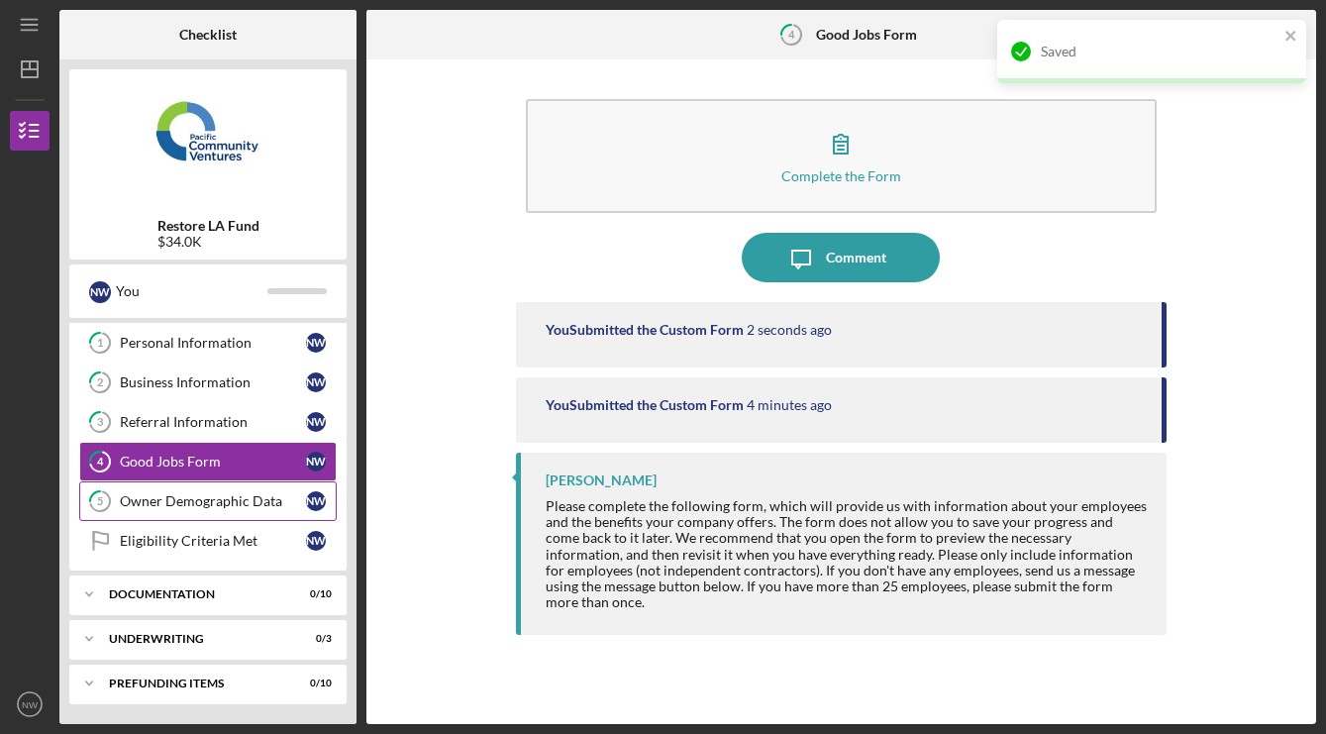
click at [233, 494] on div "Owner Demographic Data" at bounding box center [213, 501] width 186 height 16
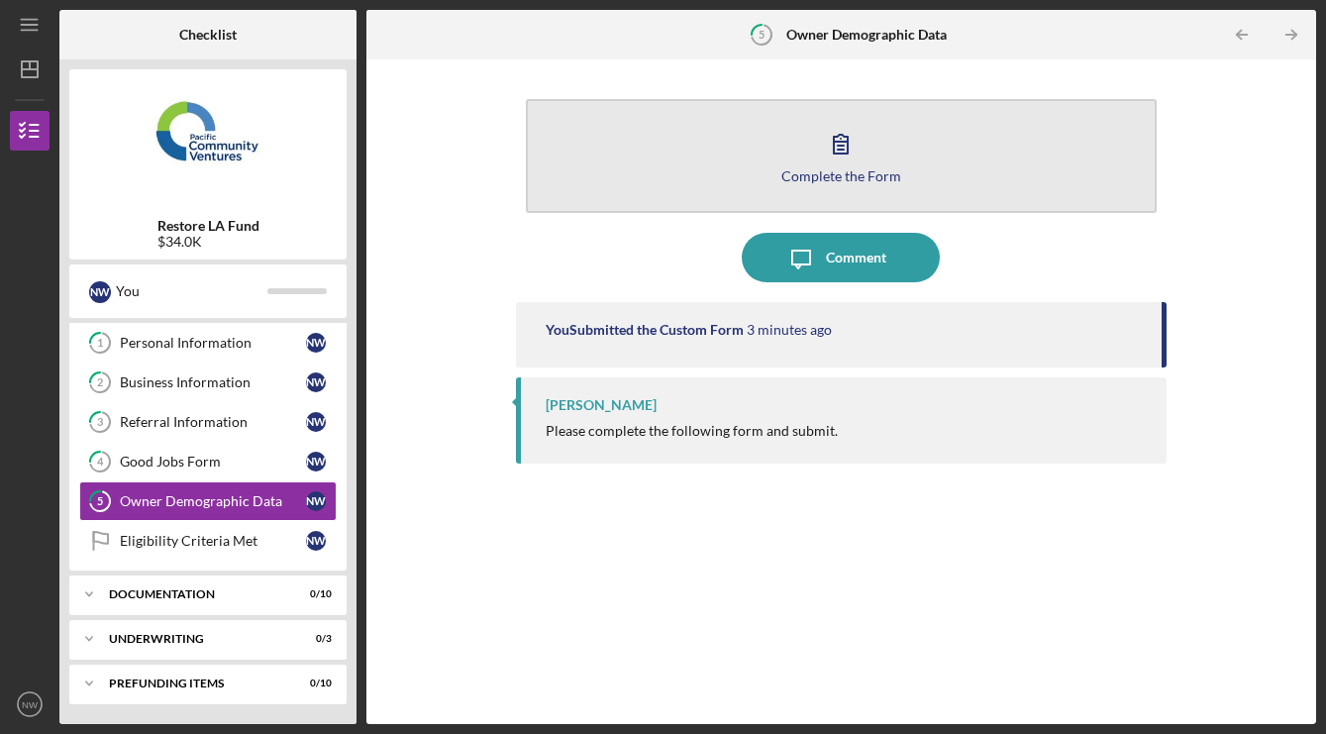
click at [854, 152] on icon "button" at bounding box center [841, 144] width 50 height 50
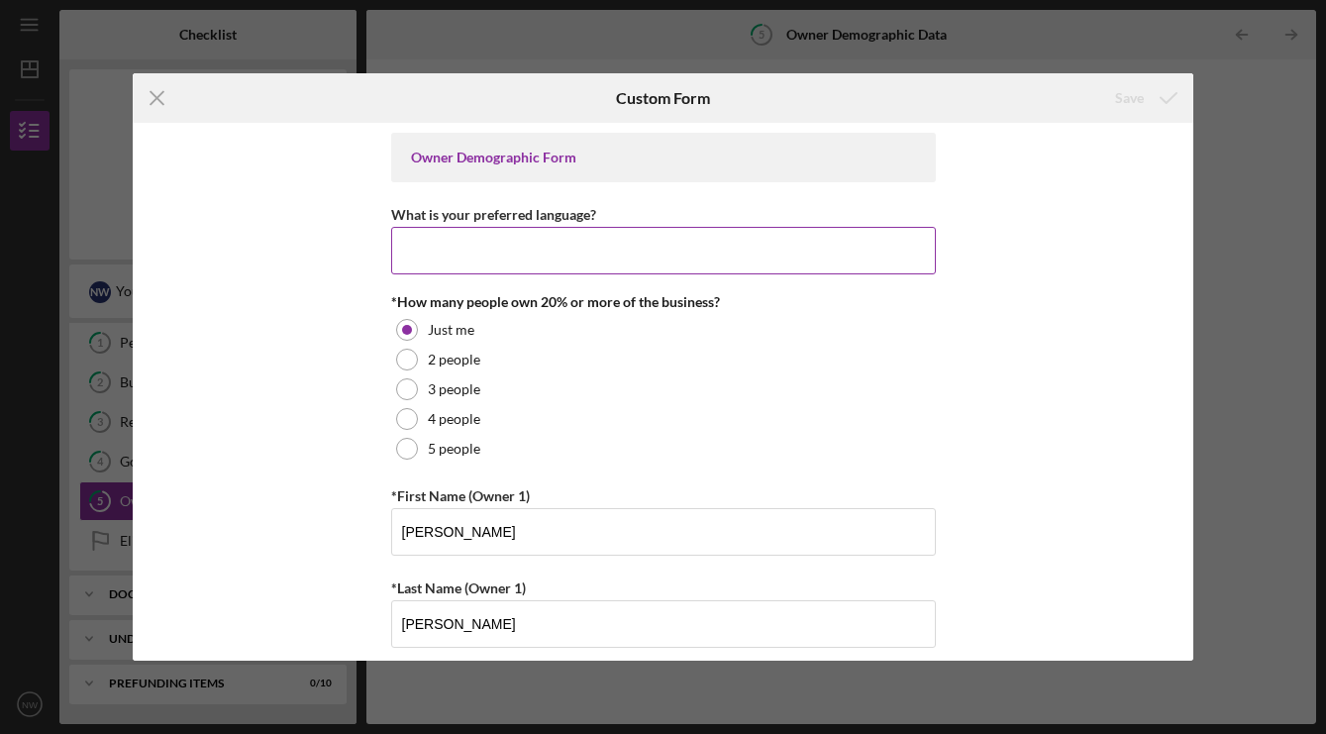
click at [864, 247] on input "What is your preferred language?" at bounding box center [663, 251] width 545 height 48
type input "English"
click at [1137, 322] on div "Owner Demographic Form What is your preferred language? English *How many peopl…" at bounding box center [663, 392] width 1061 height 538
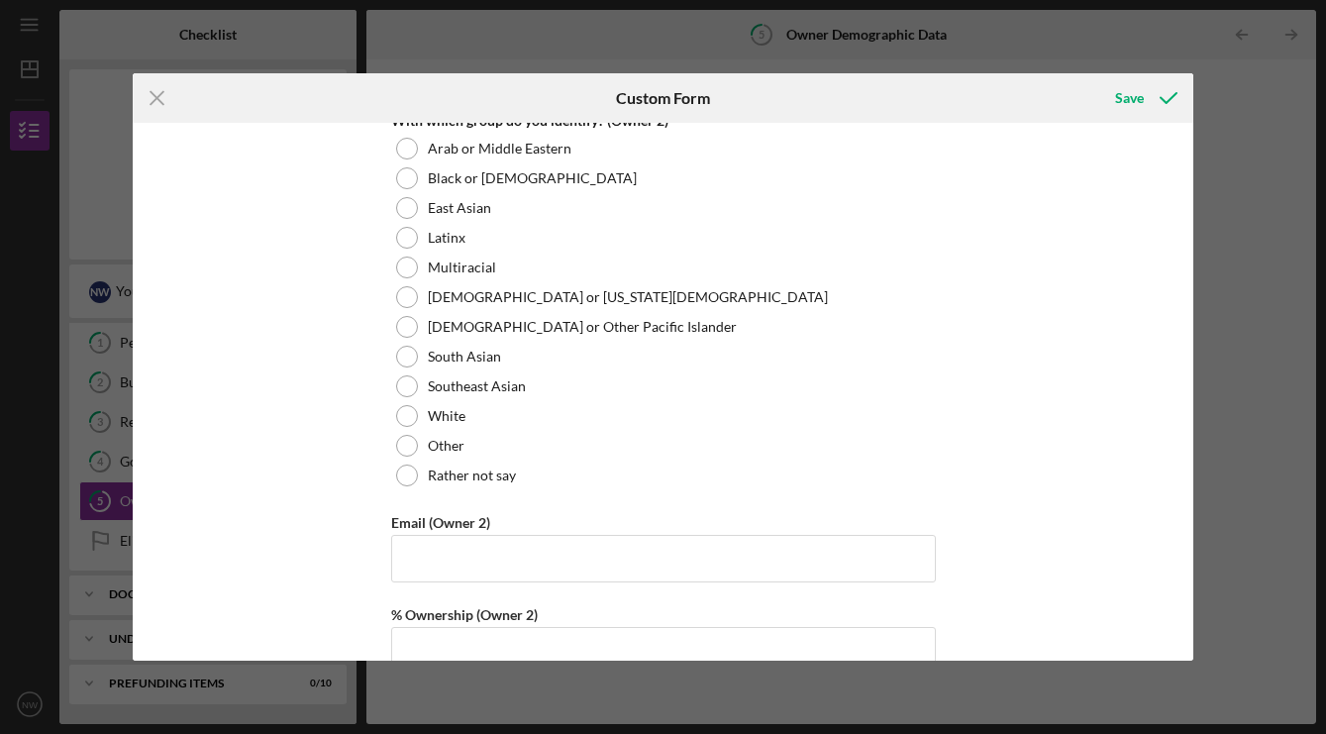
scroll to position [2607, 0]
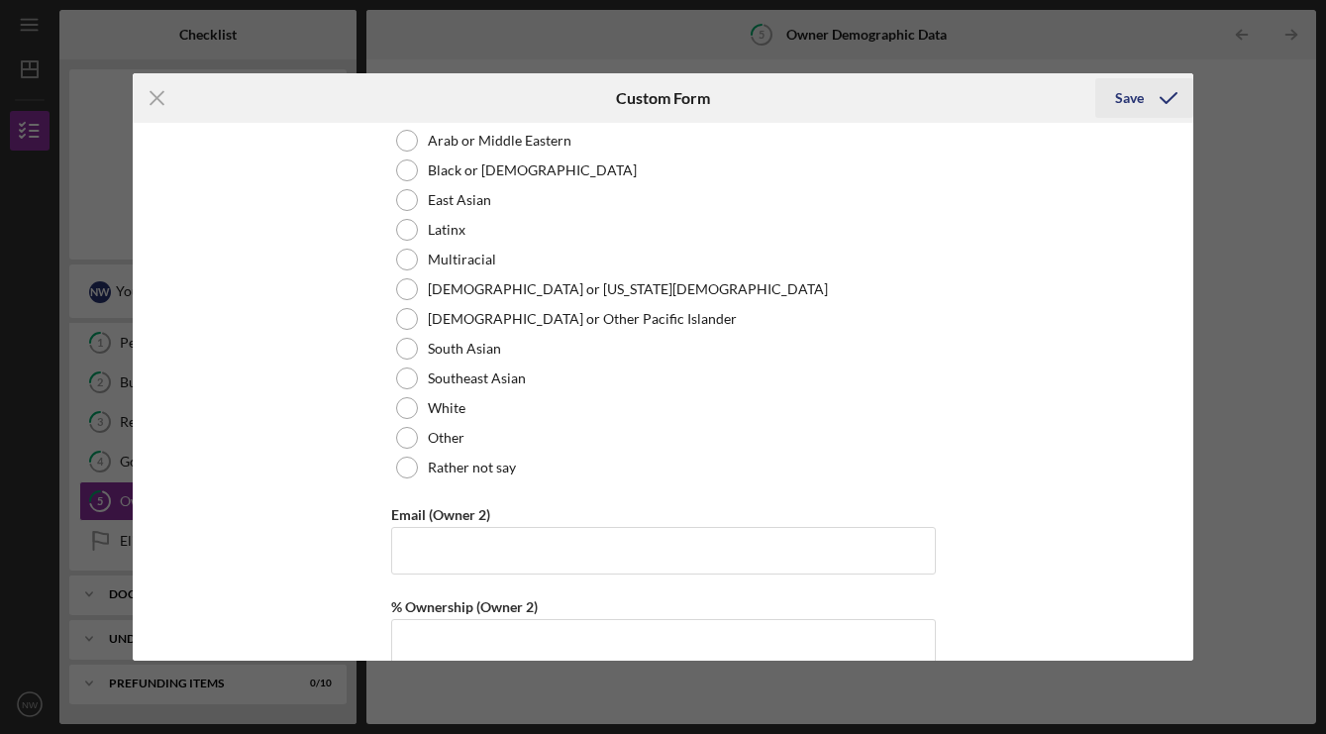
click at [1129, 94] on div "Save" at bounding box center [1129, 98] width 29 height 40
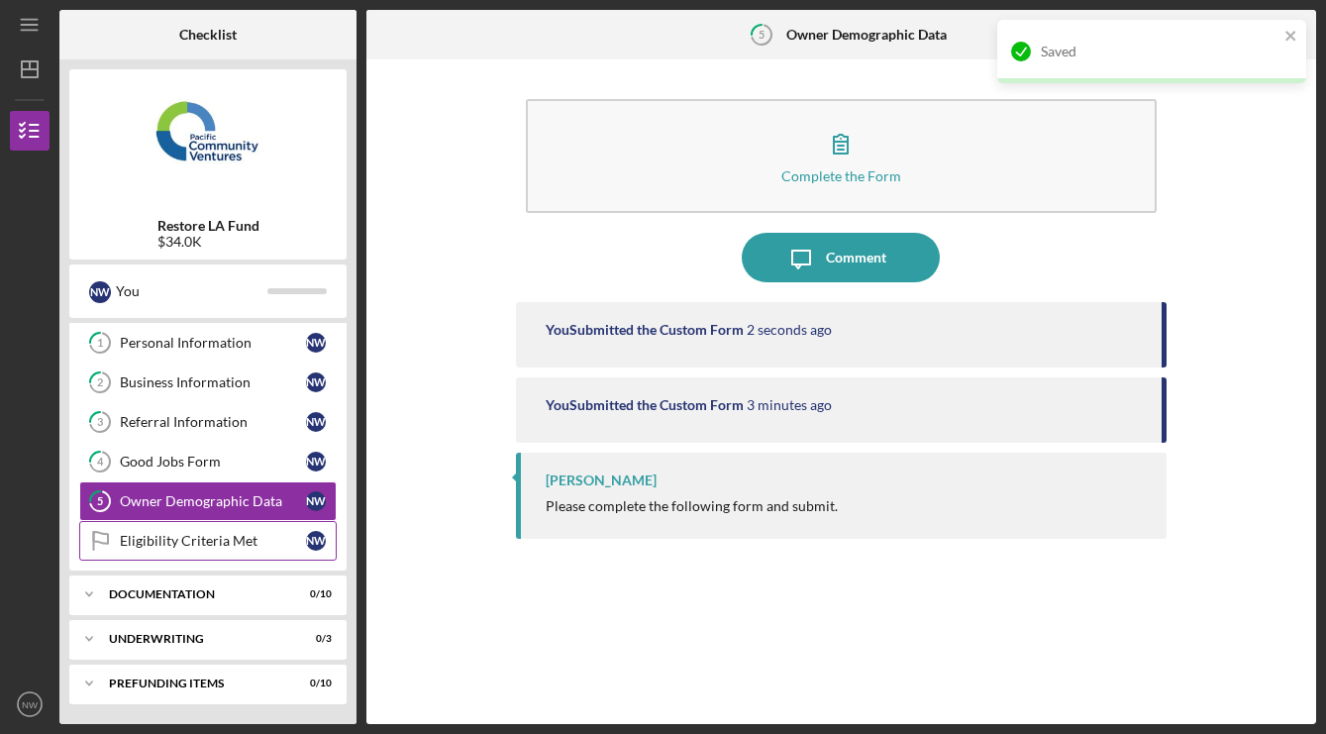
click at [204, 542] on div "Eligibility Criteria Met" at bounding box center [213, 541] width 186 height 16
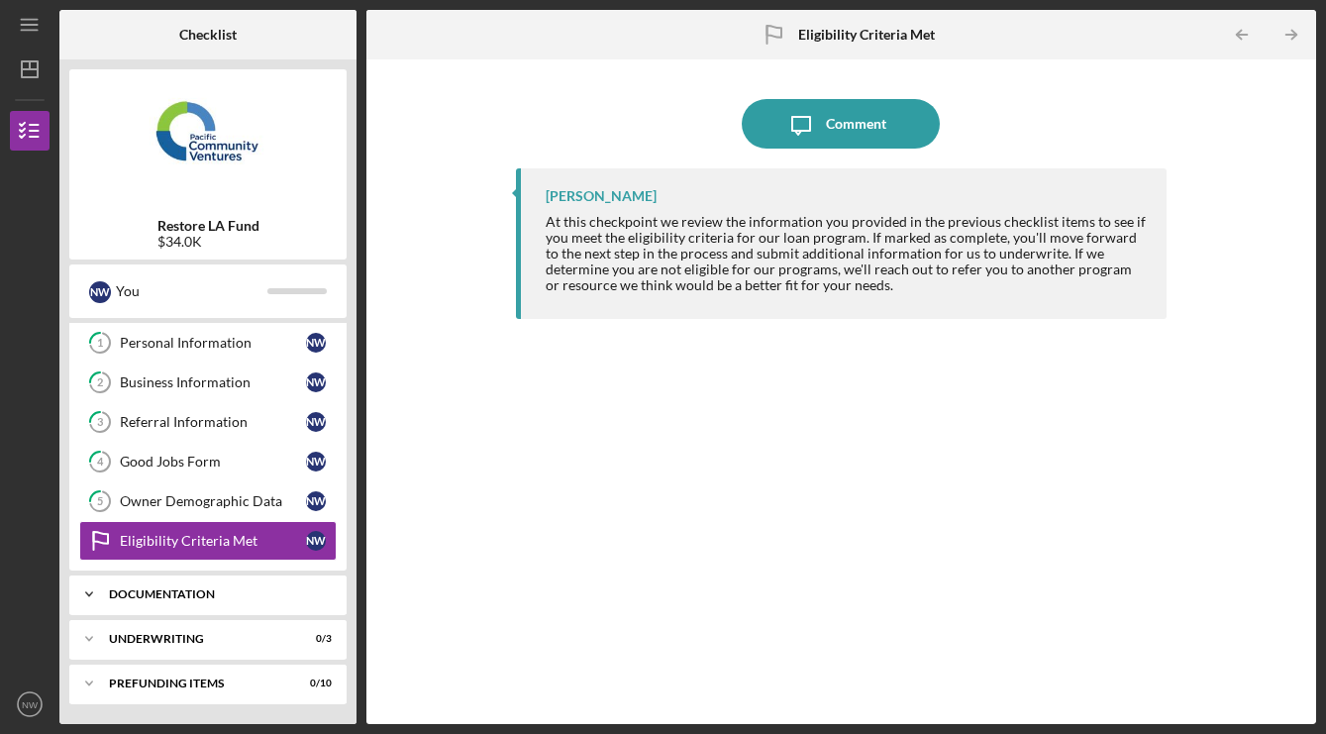
click at [199, 589] on div "Documentation" at bounding box center [215, 594] width 213 height 12
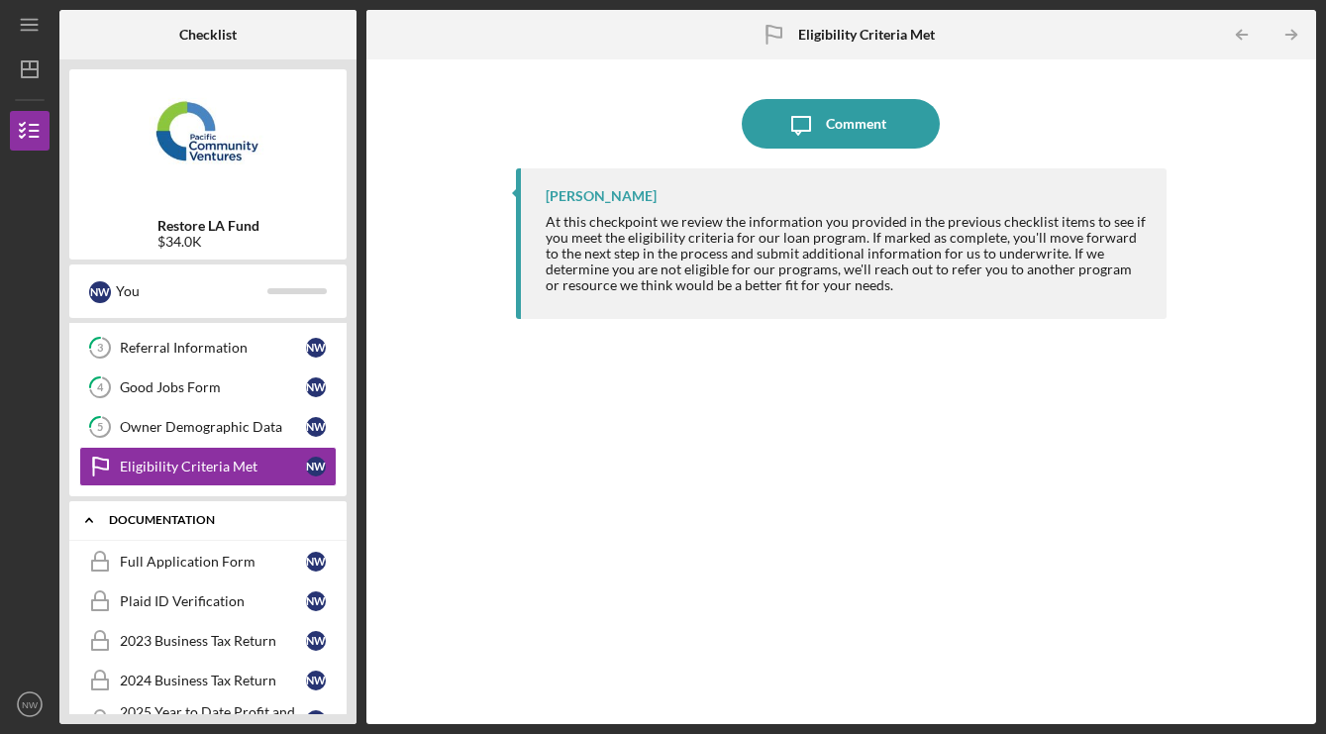
scroll to position [135, 0]
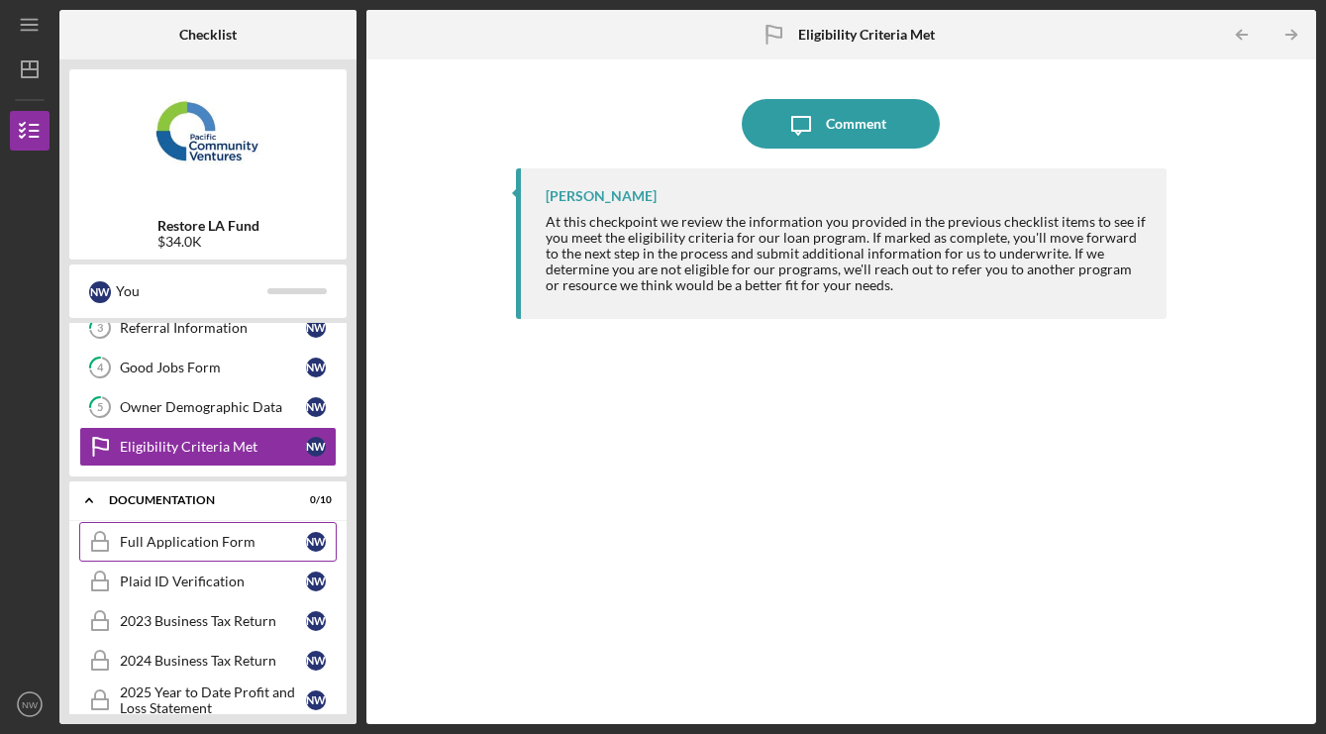
click at [210, 546] on div "Full Application Form" at bounding box center [213, 542] width 186 height 16
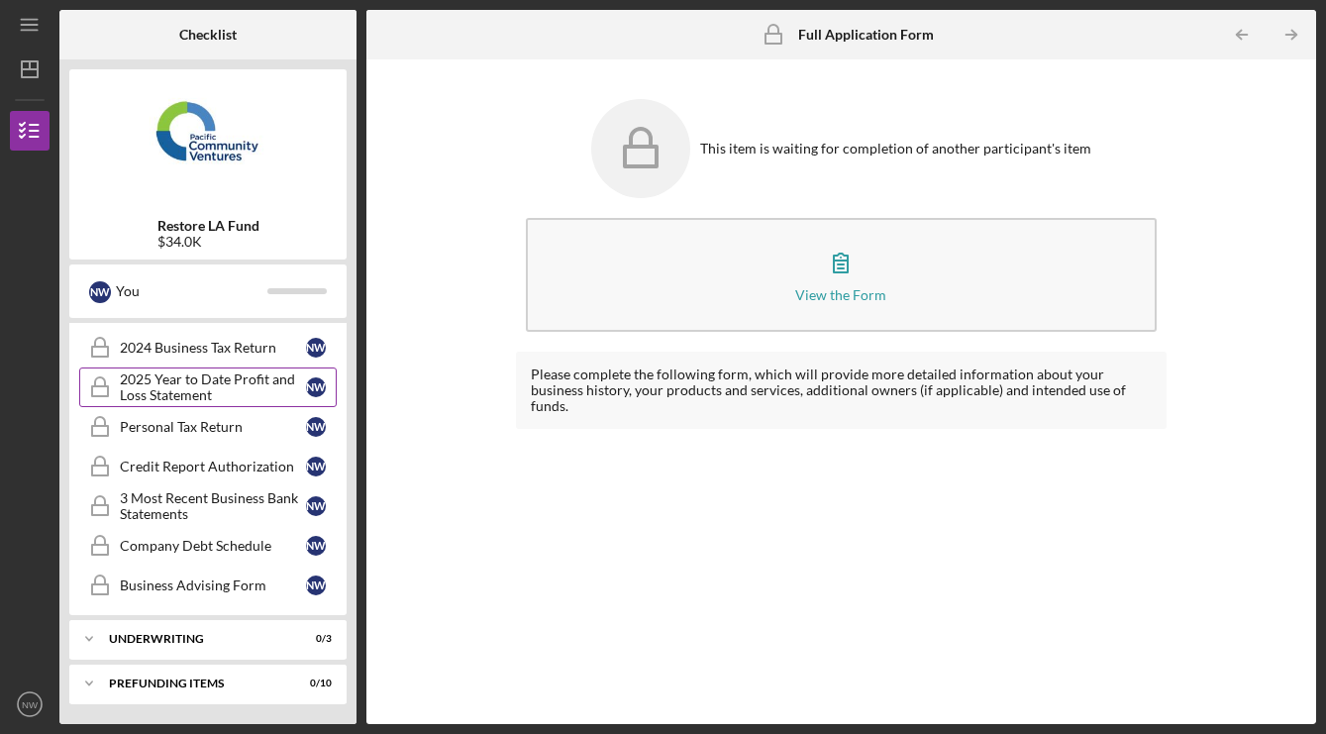
scroll to position [448, 0]
click at [214, 635] on div "Underwriting" at bounding box center [215, 639] width 213 height 12
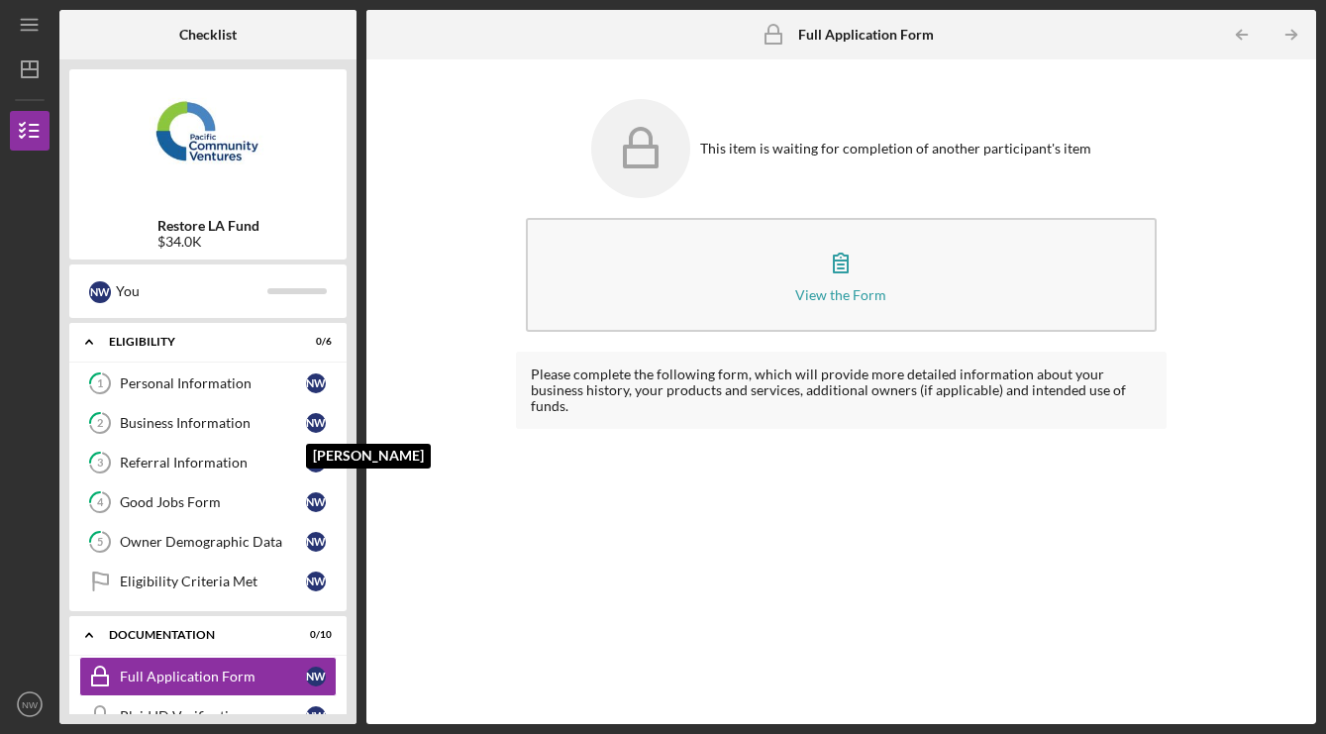
scroll to position [0, 0]
